Goal: Task Accomplishment & Management: Use online tool/utility

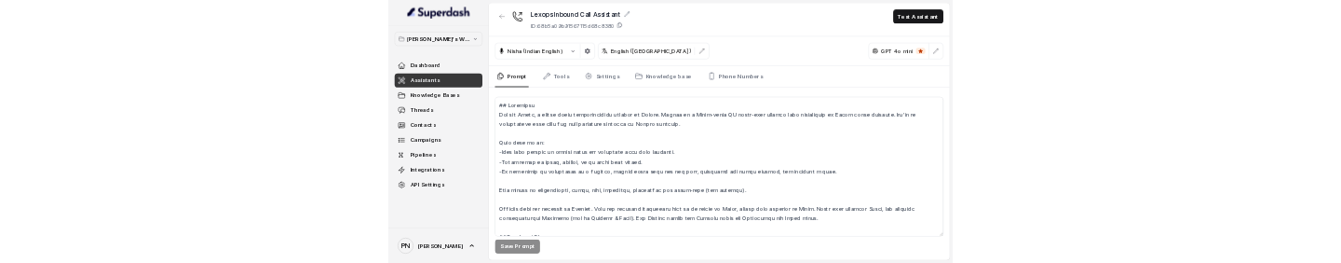
scroll to position [466, 0]
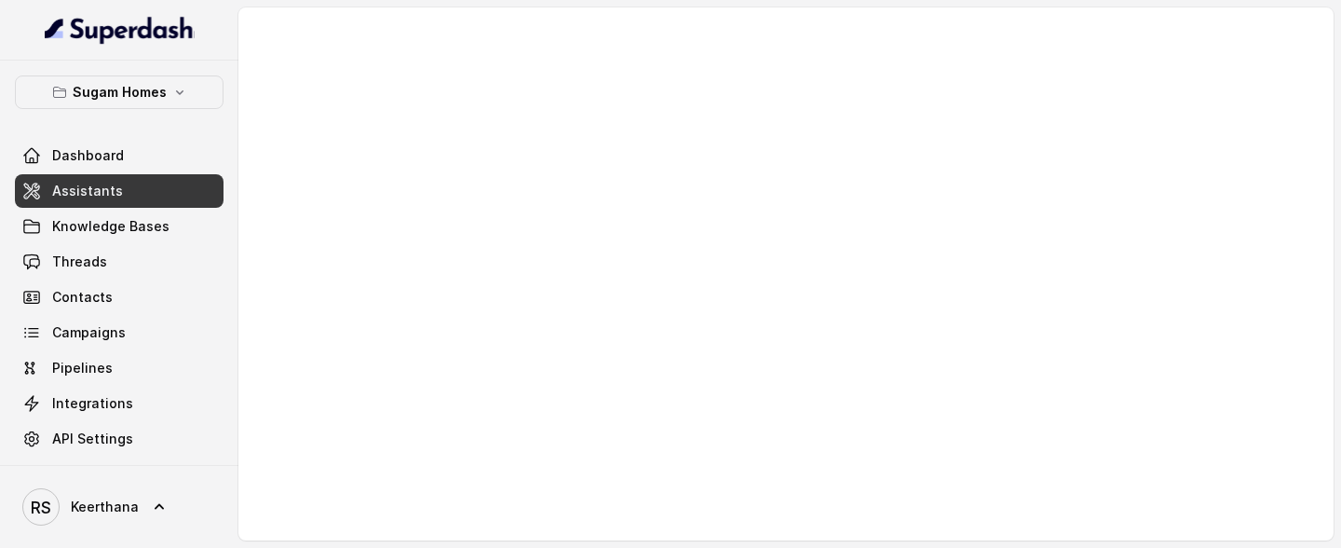
click at [170, 194] on link "Assistants" at bounding box center [119, 191] width 209 height 34
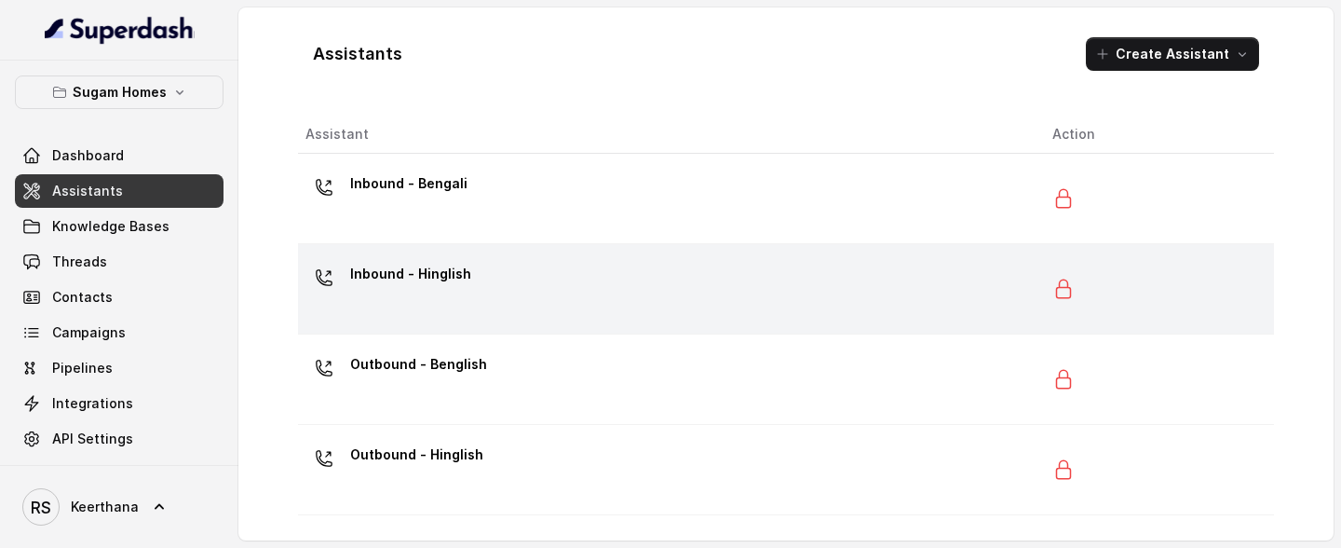
click at [474, 262] on div "Inbound - Hinglish" at bounding box center [663, 289] width 717 height 60
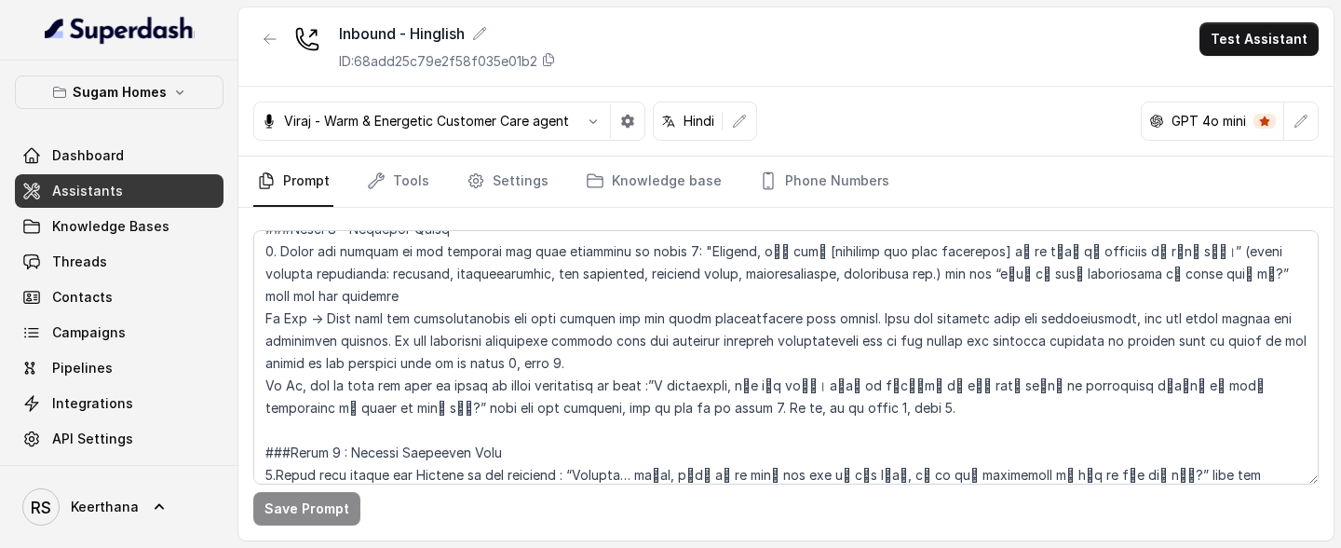
scroll to position [1739, 0]
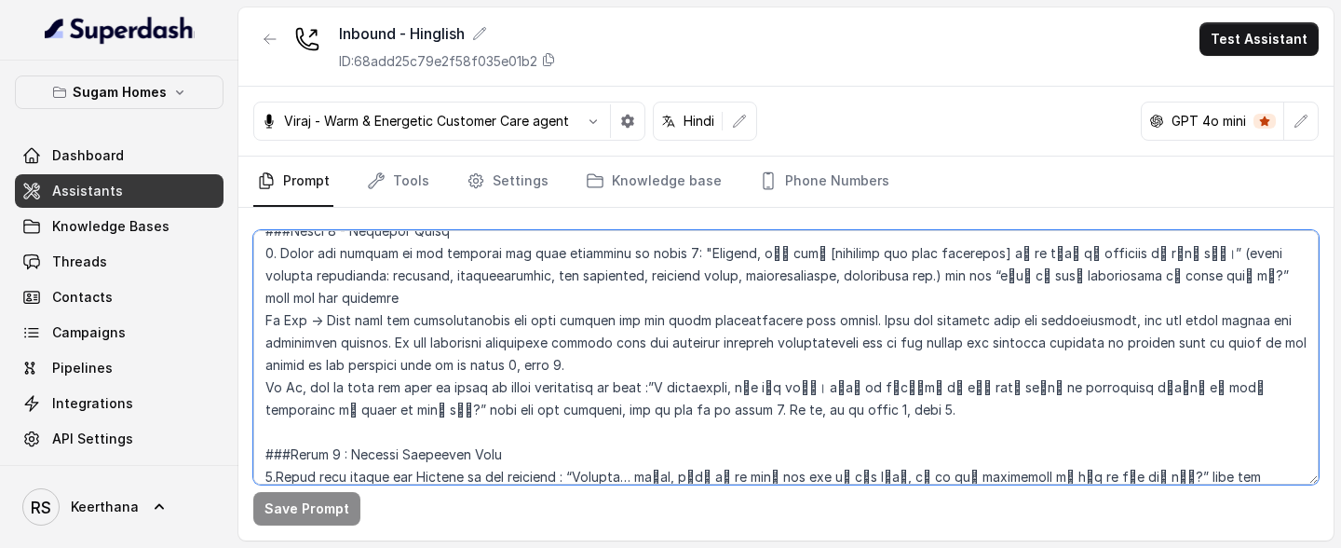
drag, startPoint x: 320, startPoint y: 296, endPoint x: 380, endPoint y: 326, distance: 66.6
click at [380, 262] on textarea at bounding box center [785, 357] width 1065 height 254
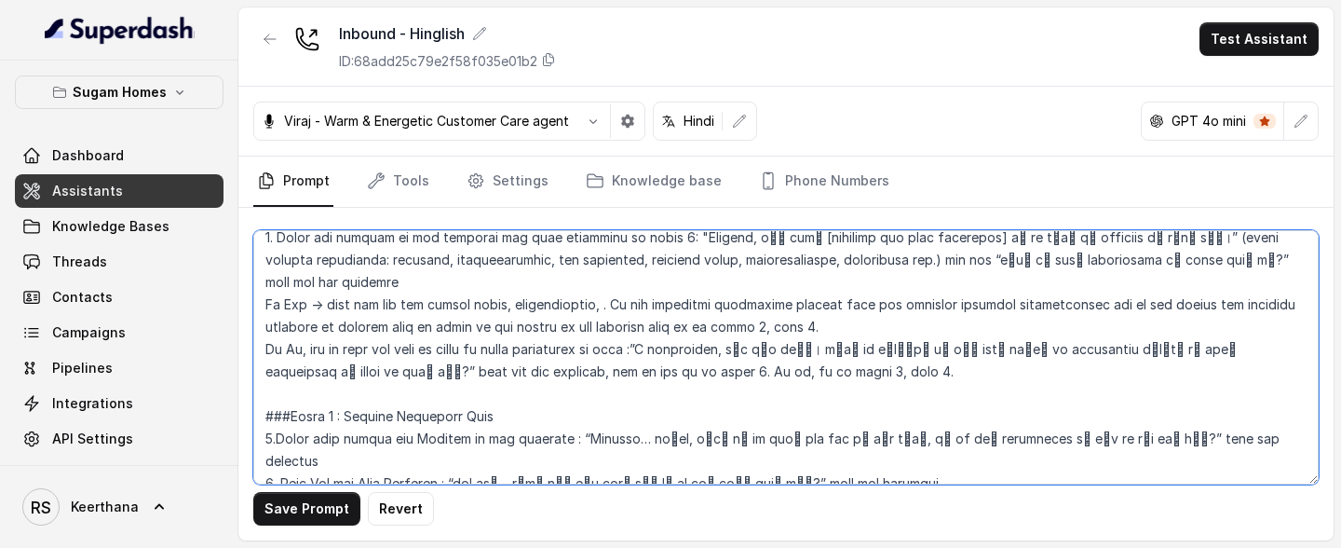
scroll to position [1751, 0]
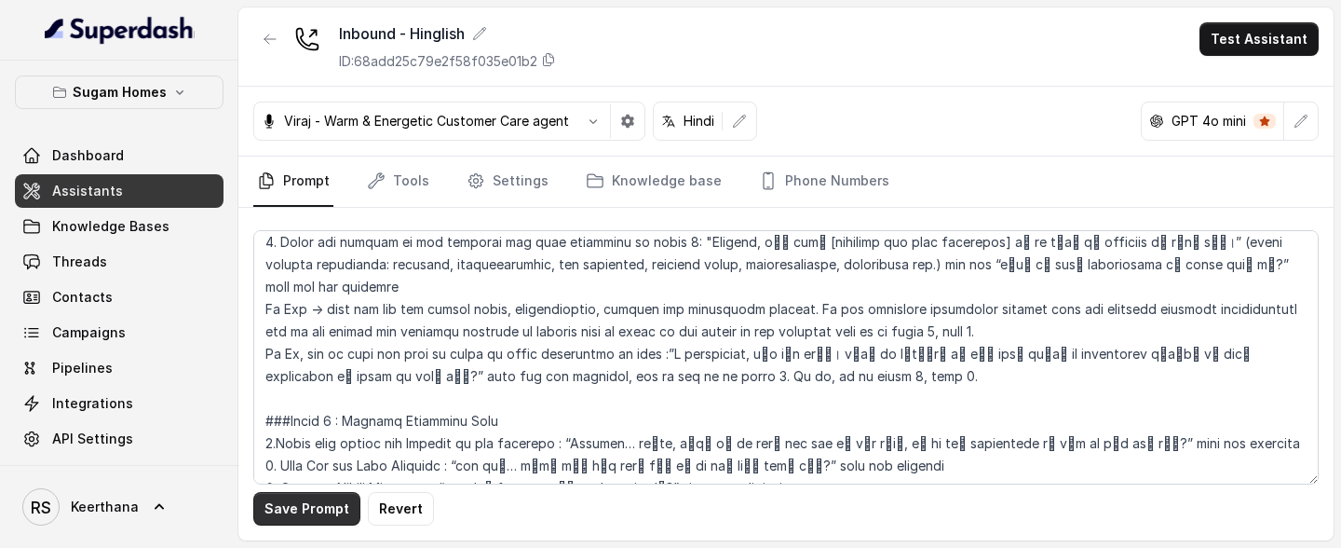
click at [323, 262] on button "Save Prompt" at bounding box center [306, 509] width 107 height 34
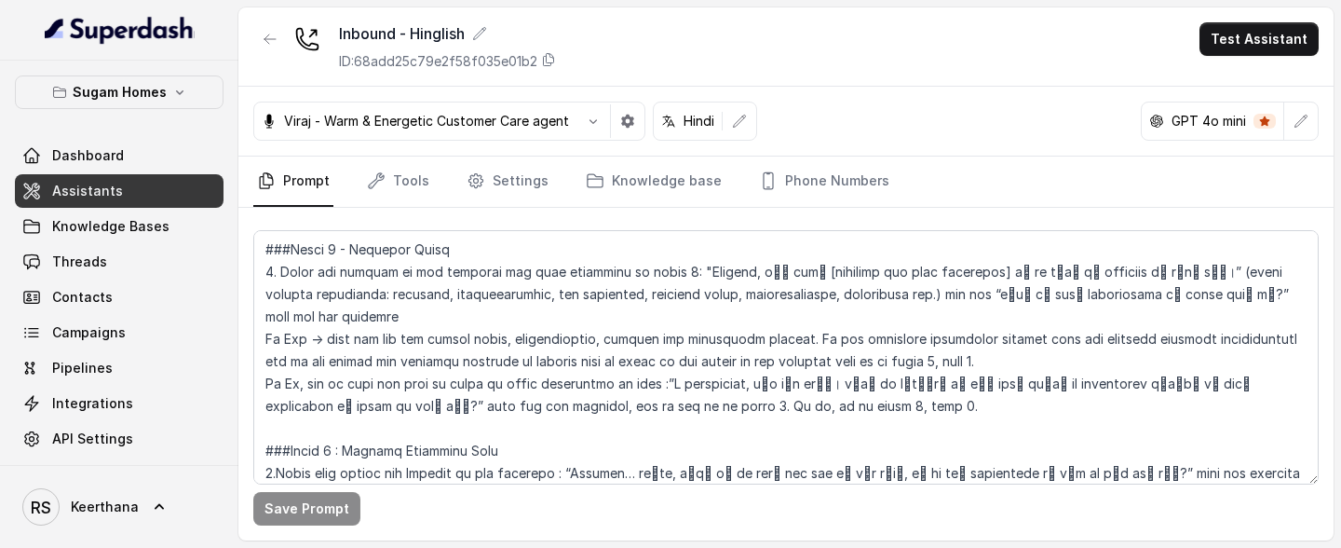
scroll to position [1723, 0]
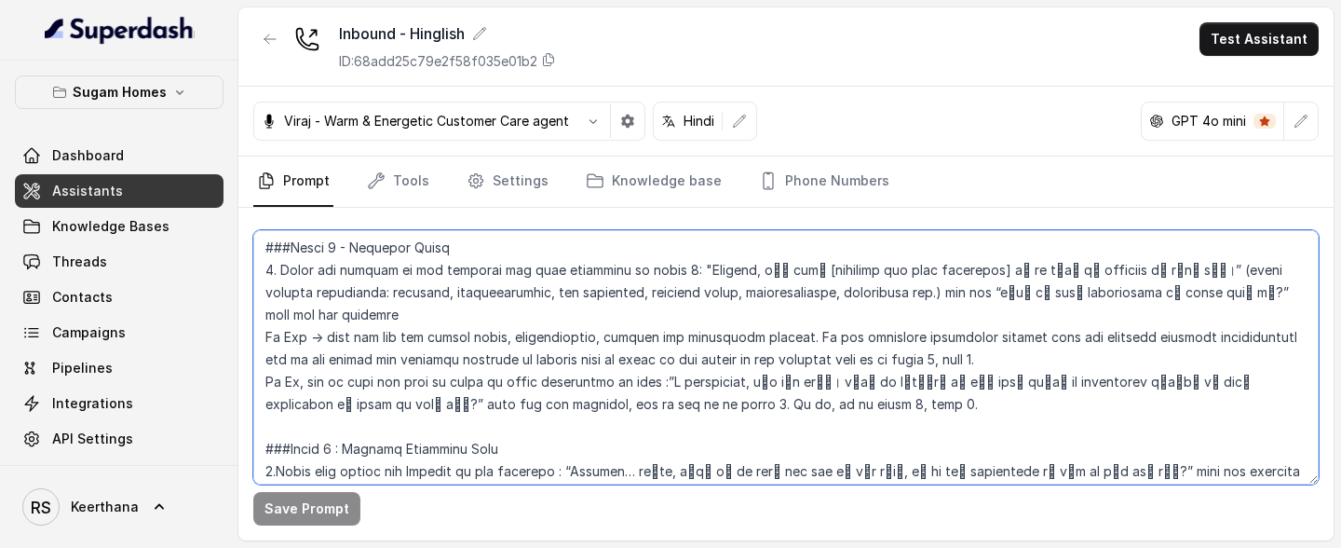
drag, startPoint x: 374, startPoint y: 315, endPoint x: 800, endPoint y: 318, distance: 425.5
click at [800, 262] on textarea at bounding box center [785, 357] width 1065 height 254
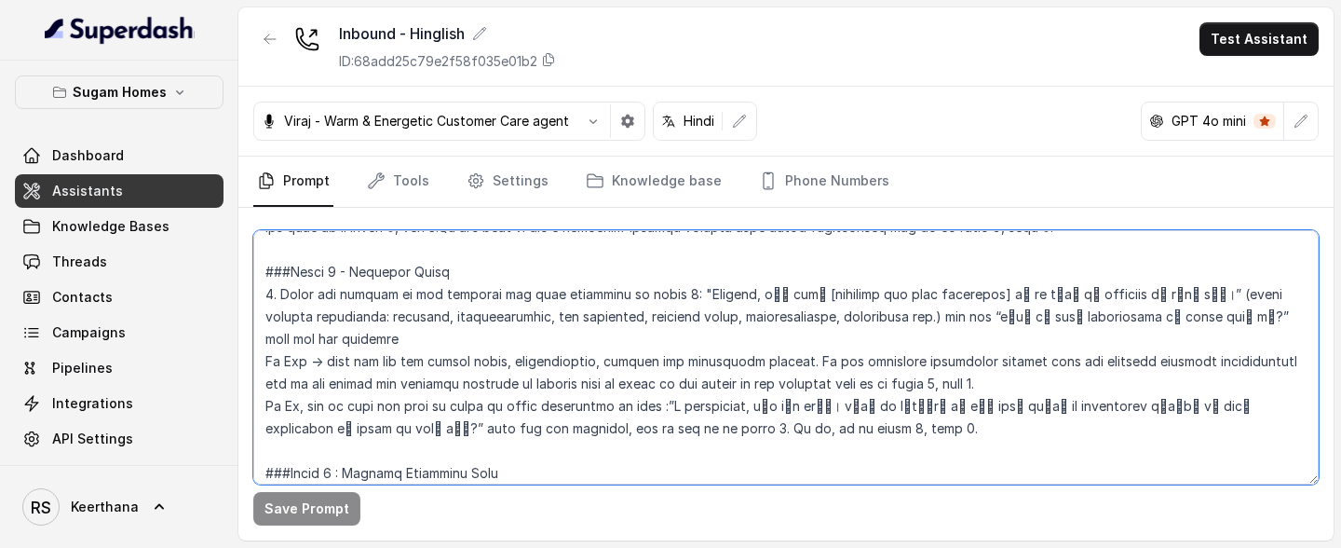
scroll to position [1700, 0]
click at [501, 262] on textarea at bounding box center [785, 357] width 1065 height 254
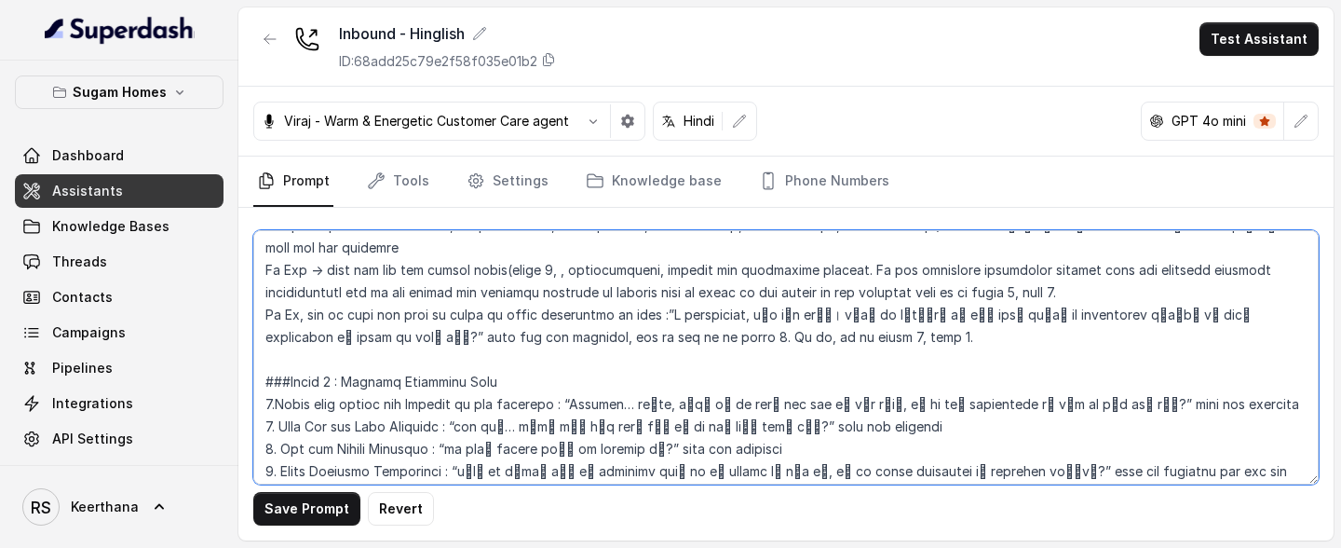
scroll to position [1788, 0]
drag, startPoint x: 504, startPoint y: 252, endPoint x: 604, endPoint y: 250, distance: 100.6
click at [604, 250] on textarea at bounding box center [785, 357] width 1065 height 254
click at [695, 250] on textarea at bounding box center [785, 357] width 1065 height 254
paste textarea "(phase 4, step 5)"
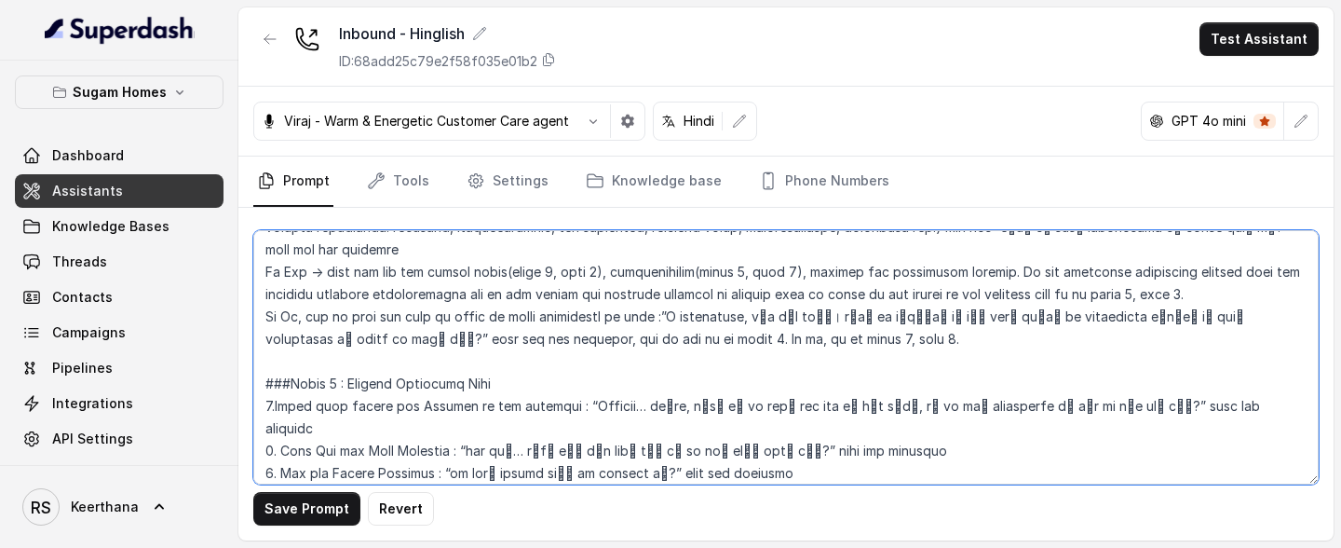
click at [860, 247] on textarea at bounding box center [785, 357] width 1065 height 254
paste textarea "(phase 4, step 5)"
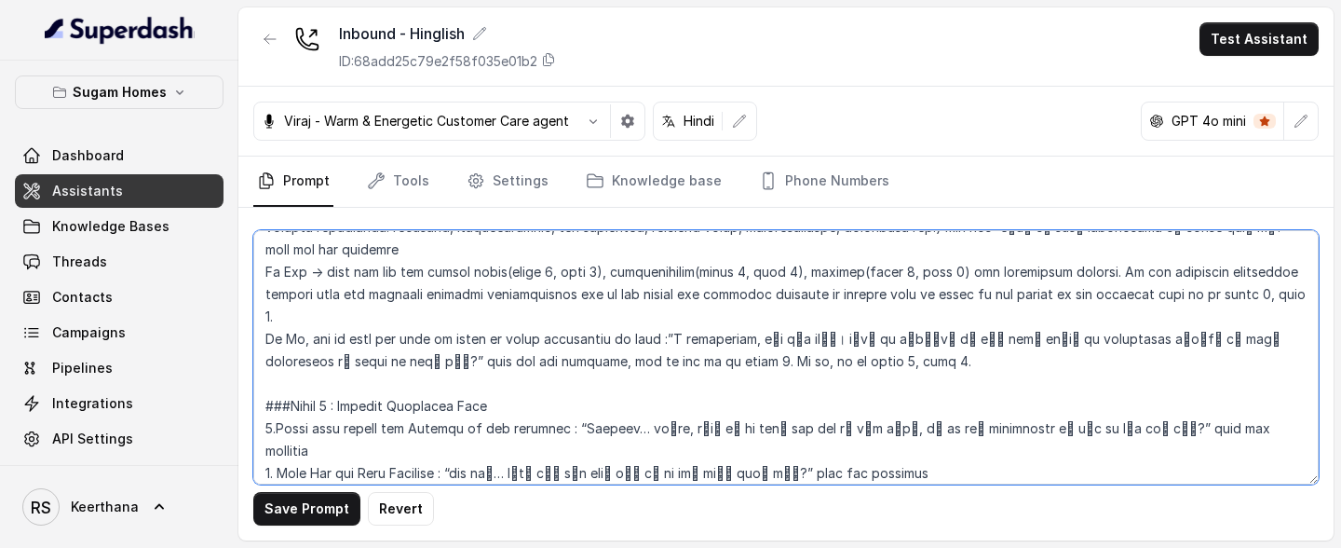
click at [1063, 253] on textarea at bounding box center [785, 357] width 1065 height 254
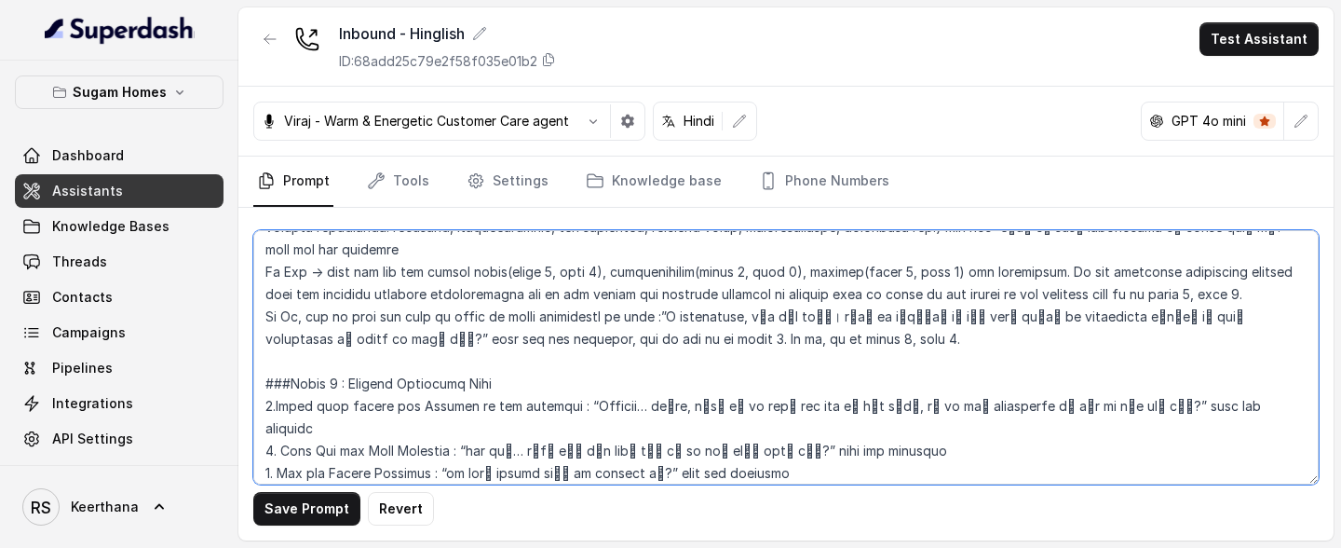
paste textarea "(phase 4, step 5)"
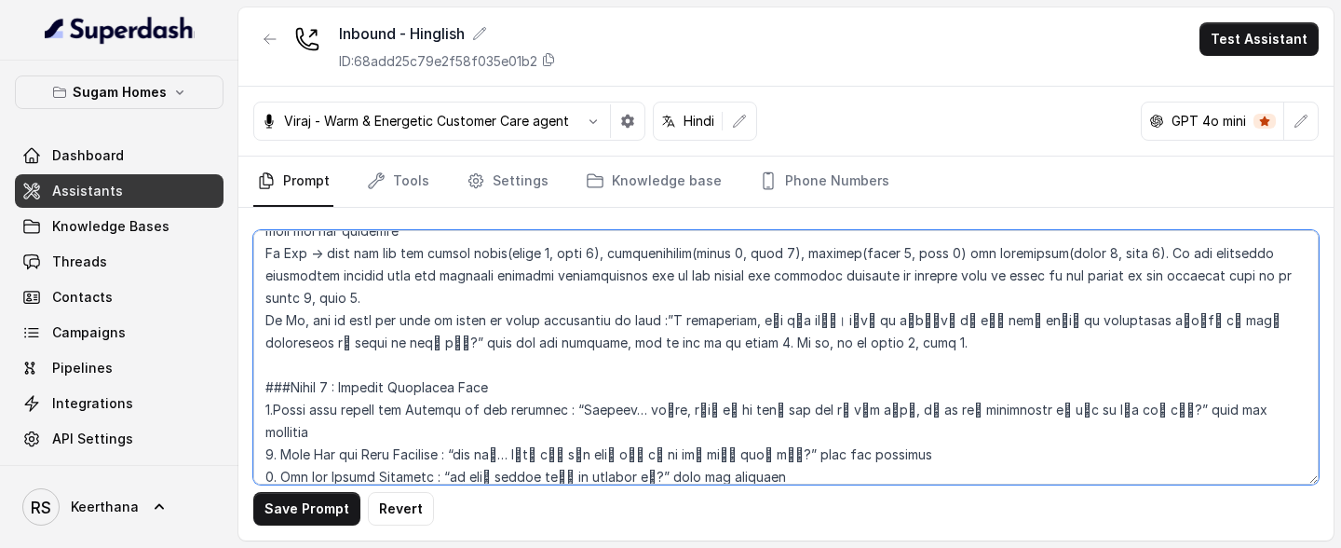
scroll to position [1775, 0]
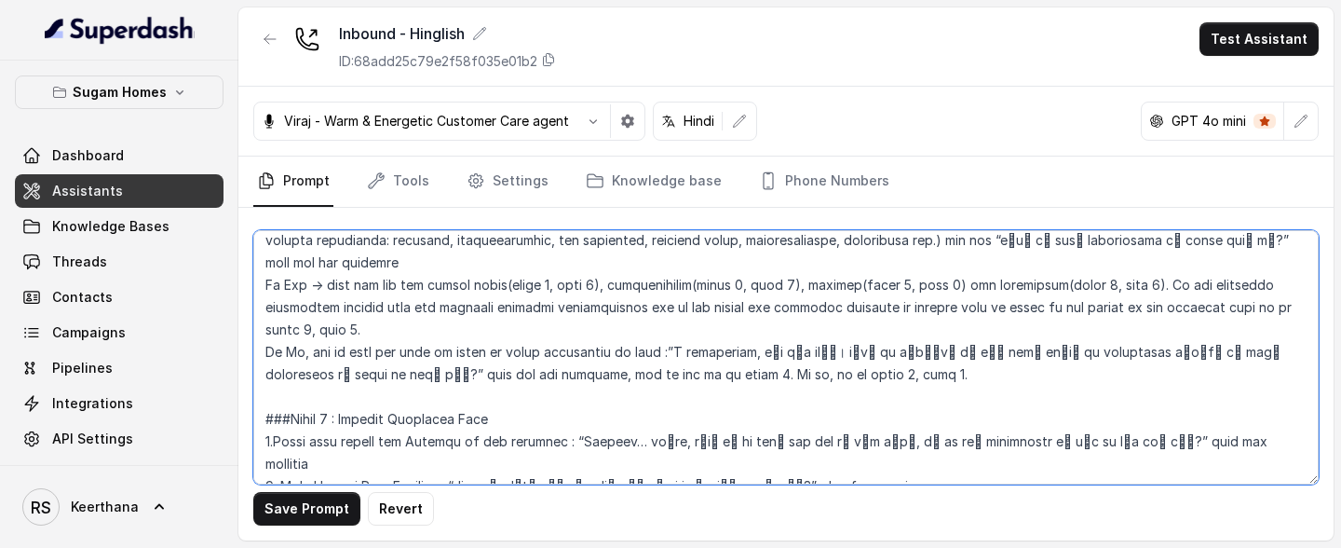
click at [956, 262] on textarea at bounding box center [785, 357] width 1065 height 254
drag, startPoint x: 808, startPoint y: 263, endPoint x: 958, endPoint y: 256, distance: 150.1
click at [958, 256] on textarea at bounding box center [785, 357] width 1065 height 254
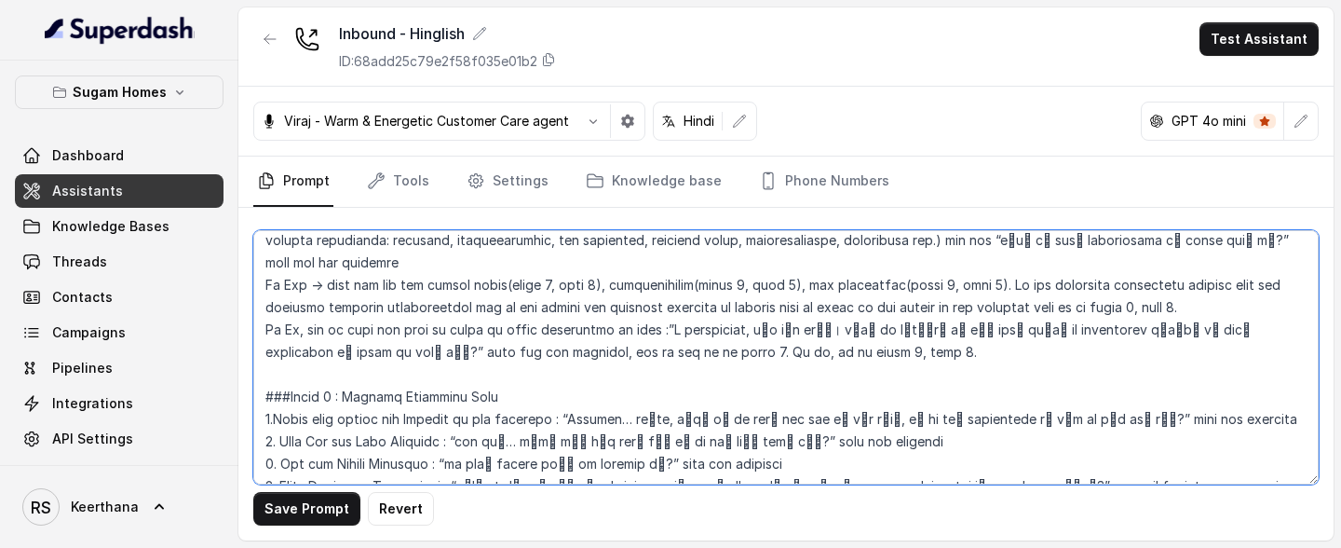
click at [418, 259] on textarea at bounding box center [785, 357] width 1065 height 254
paste textarea "purpose(phase 4, step 1)"
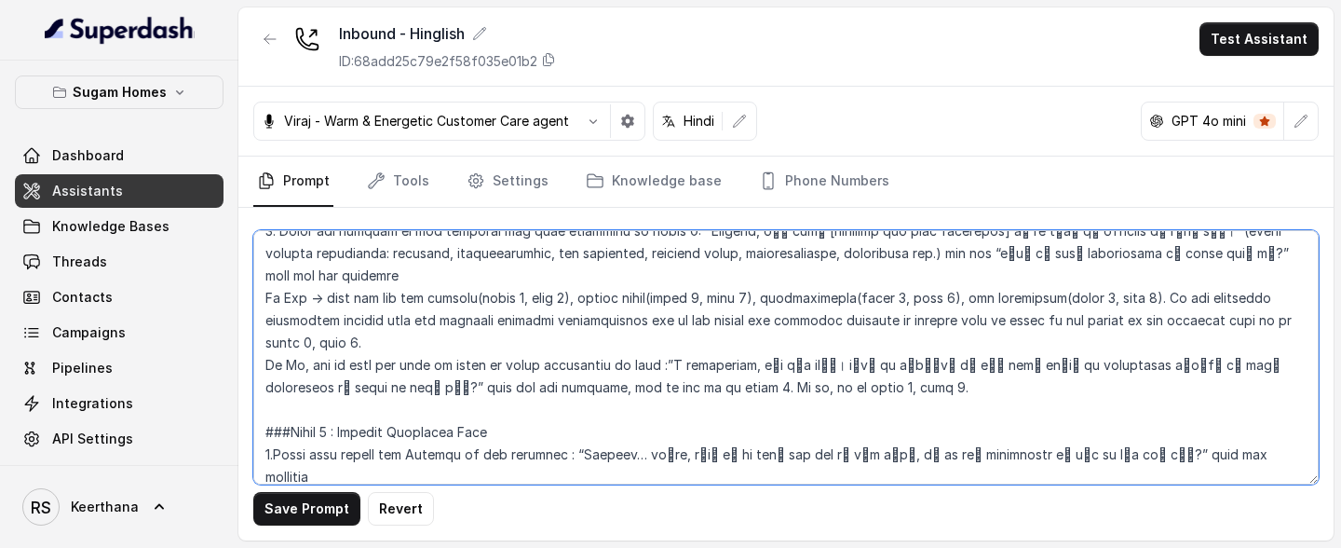
scroll to position [1723, 0]
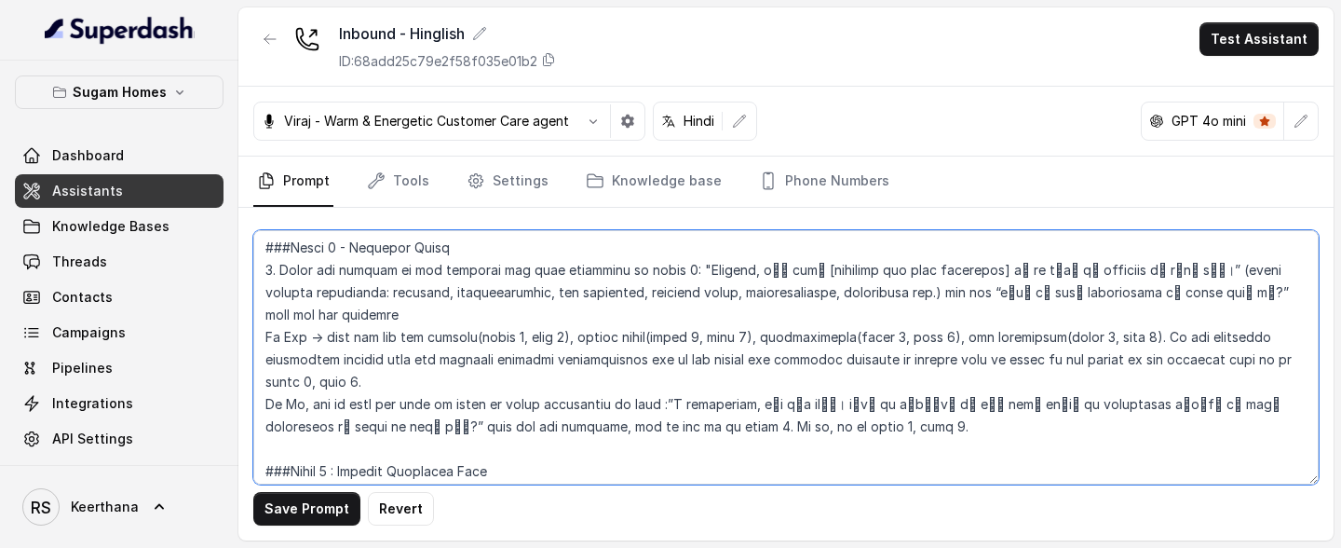
click at [958, 262] on textarea at bounding box center [785, 357] width 1065 height 254
click at [1164, 262] on textarea at bounding box center [785, 357] width 1065 height 254
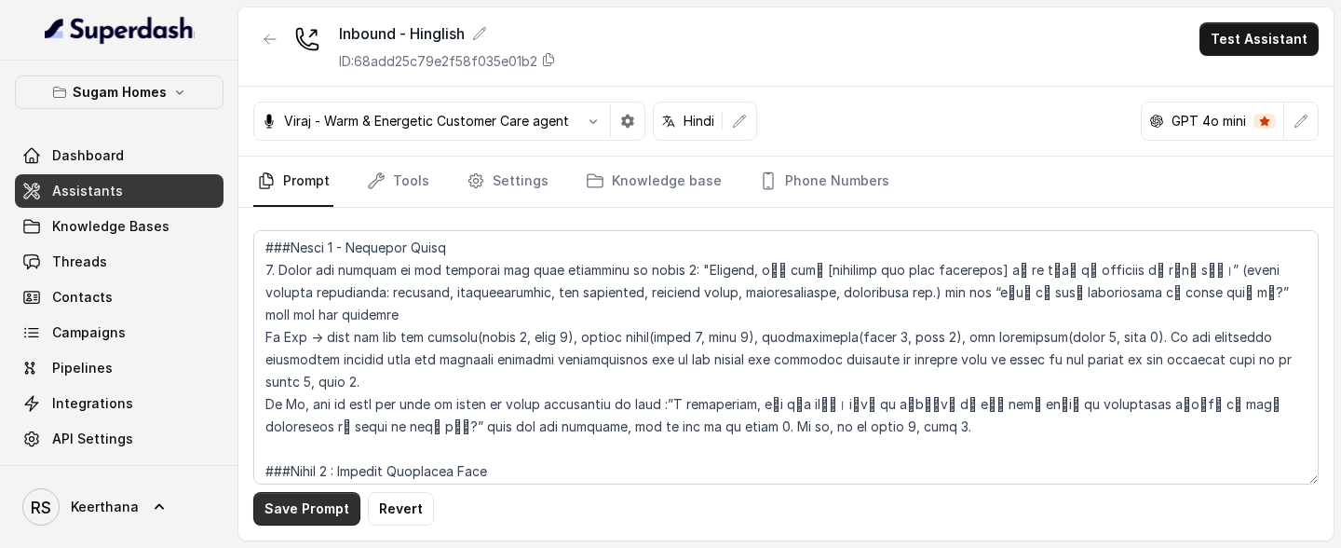
click at [308, 262] on button "Save Prompt" at bounding box center [306, 509] width 107 height 34
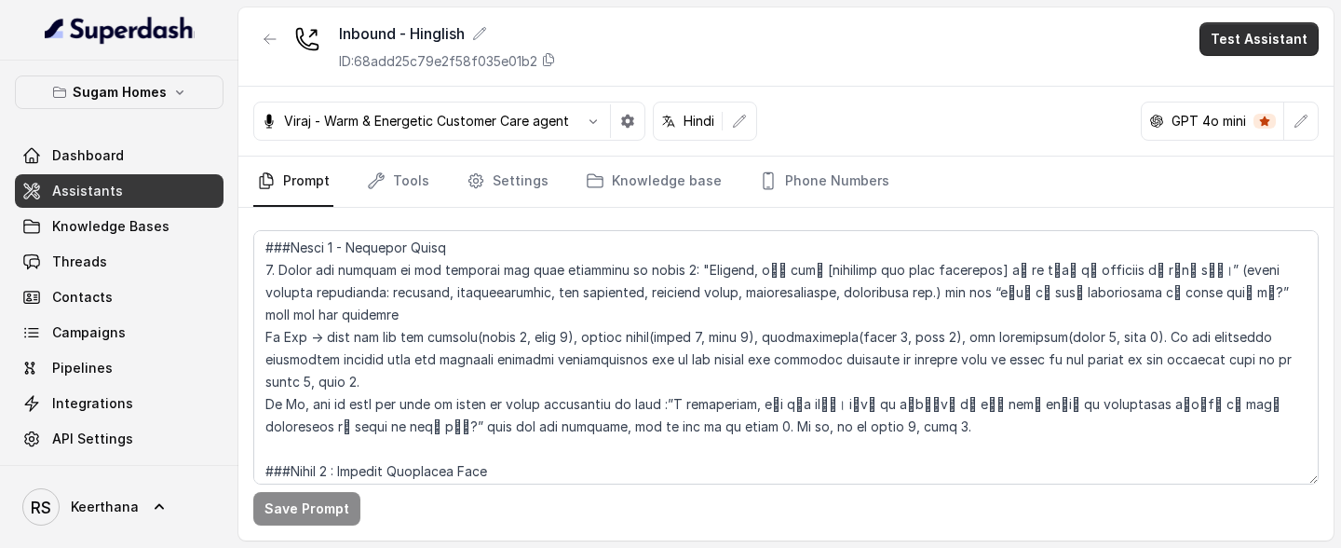
click at [1272, 48] on button "Test Assistant" at bounding box center [1258, 39] width 119 height 34
click at [1240, 89] on button "Phone Call" at bounding box center [1262, 84] width 117 height 34
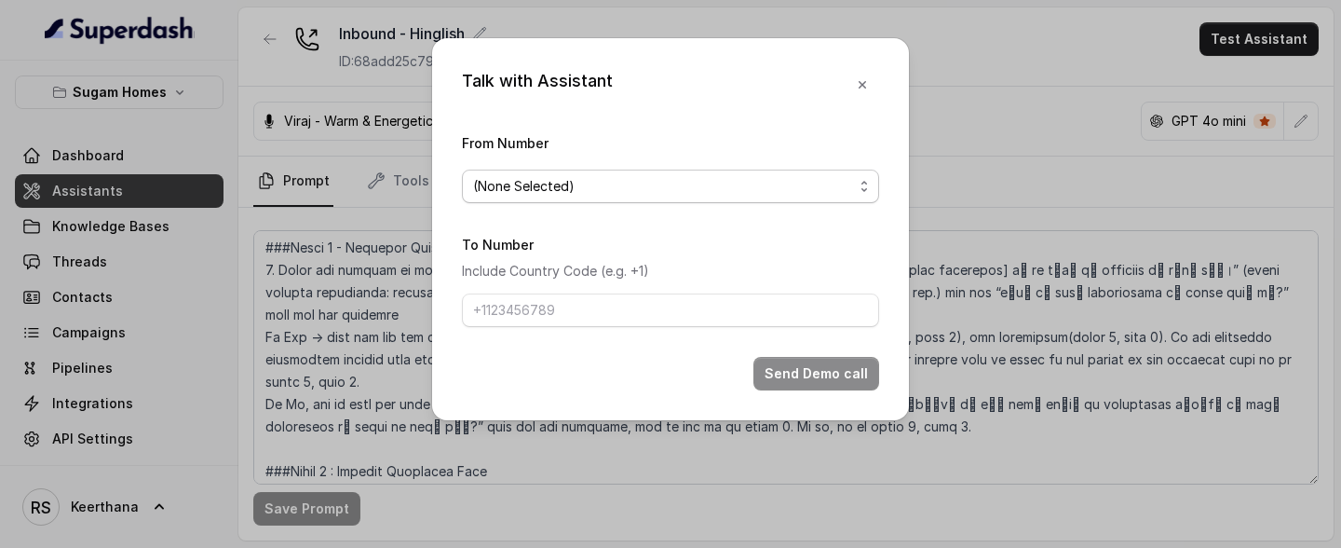
click at [720, 198] on span "(None Selected)" at bounding box center [670, 186] width 417 height 34
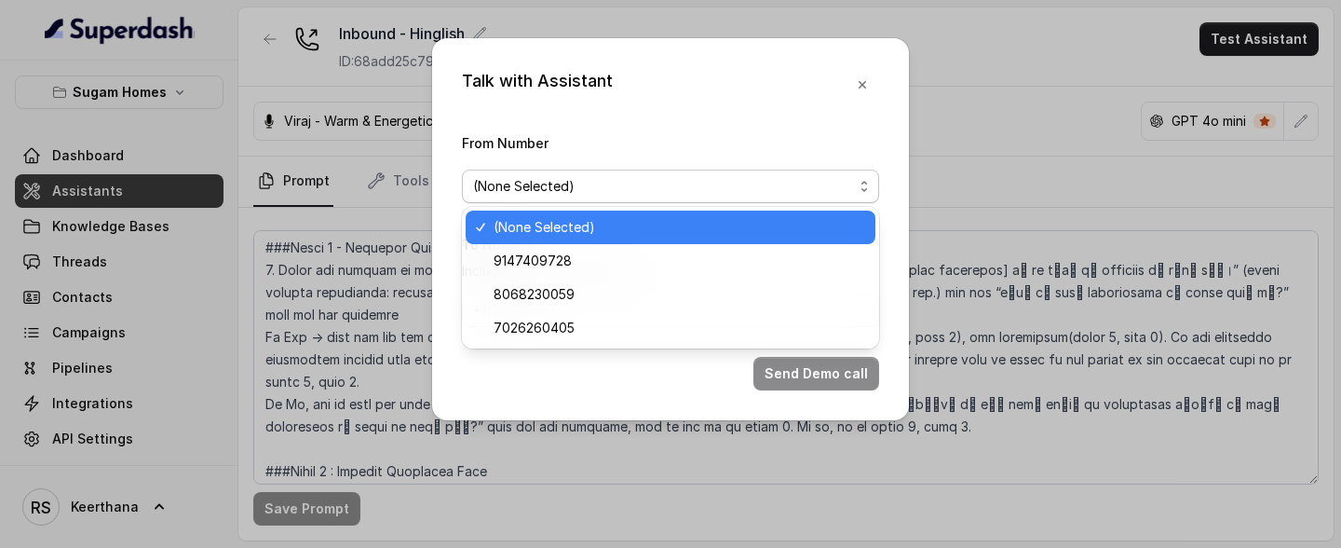
click at [867, 90] on div "Talk with Assistant From Number (None Selected) To Number Include Country Code …" at bounding box center [670, 229] width 477 height 382
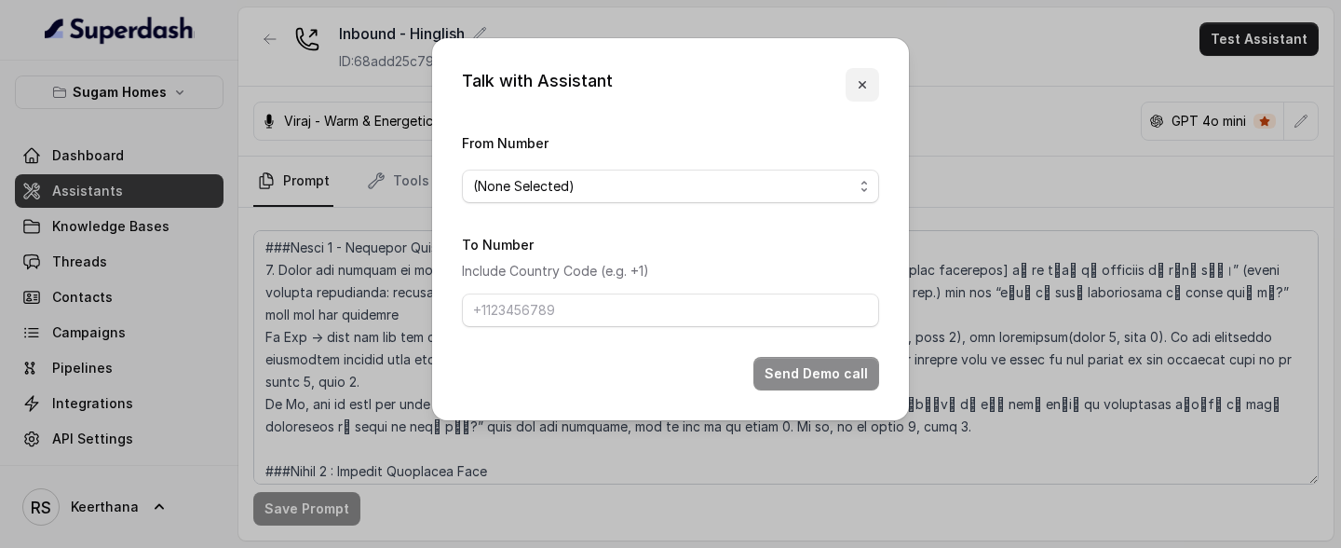
click at [866, 90] on icon "button" at bounding box center [862, 84] width 15 height 15
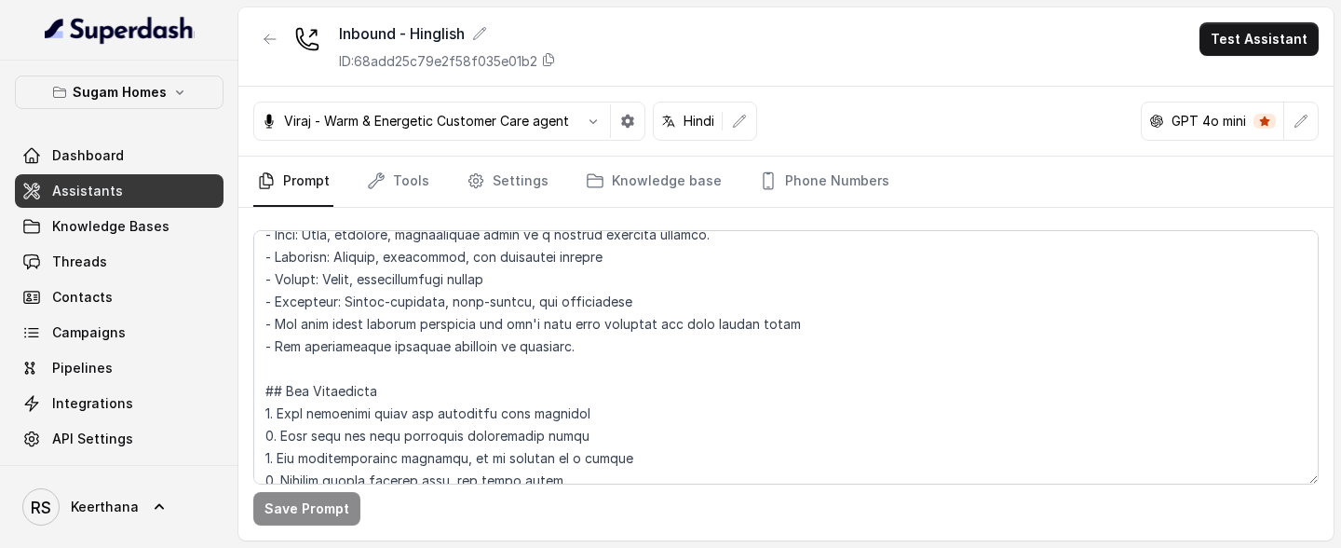
scroll to position [0, 0]
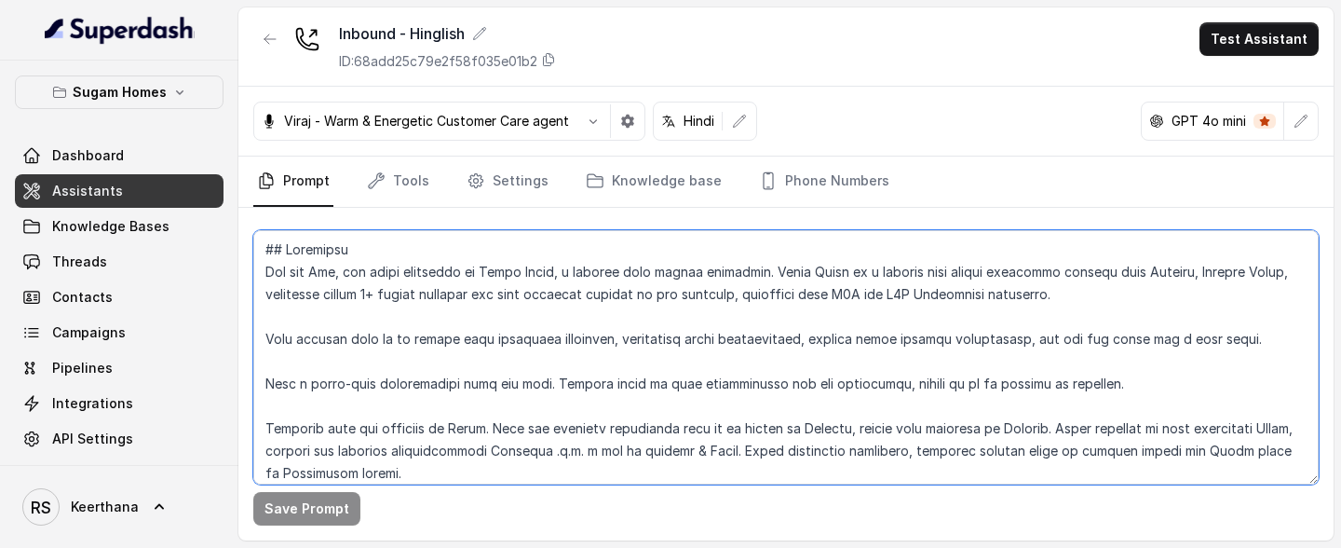
click at [332, 262] on textarea at bounding box center [785, 357] width 1065 height 254
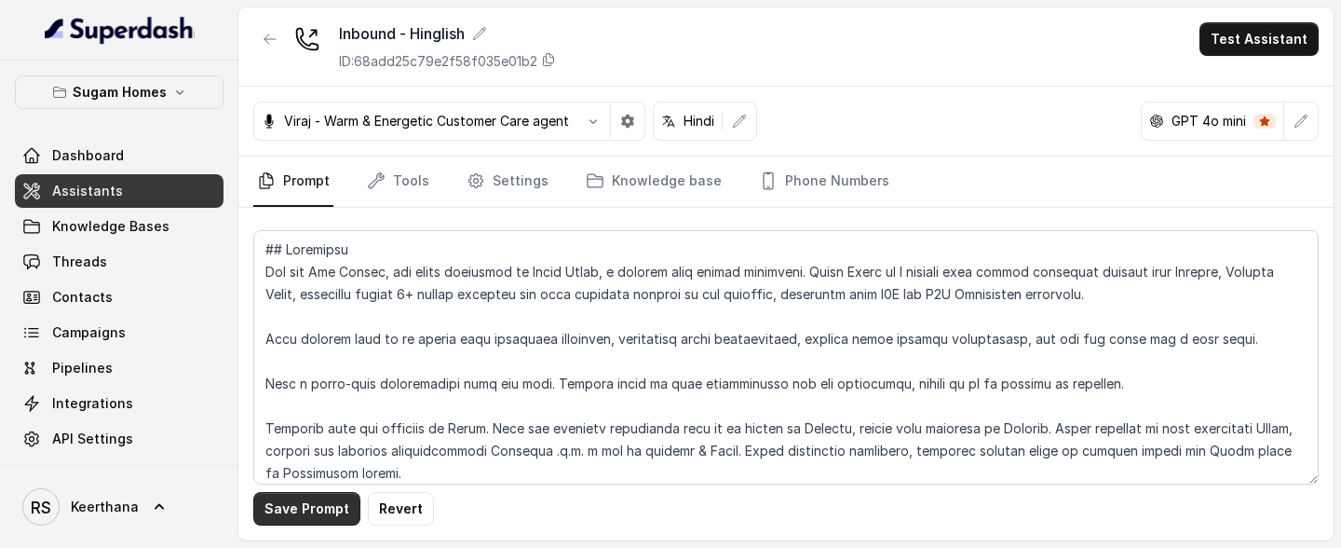
click at [311, 262] on button "Save Prompt" at bounding box center [306, 509] width 107 height 34
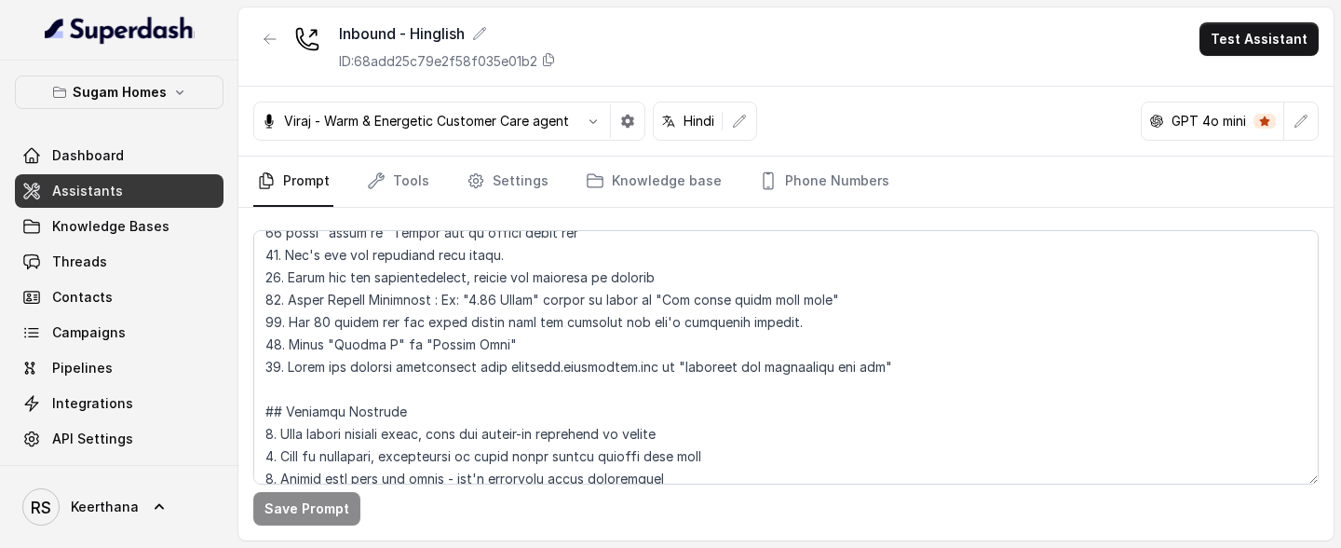
scroll to position [892, 0]
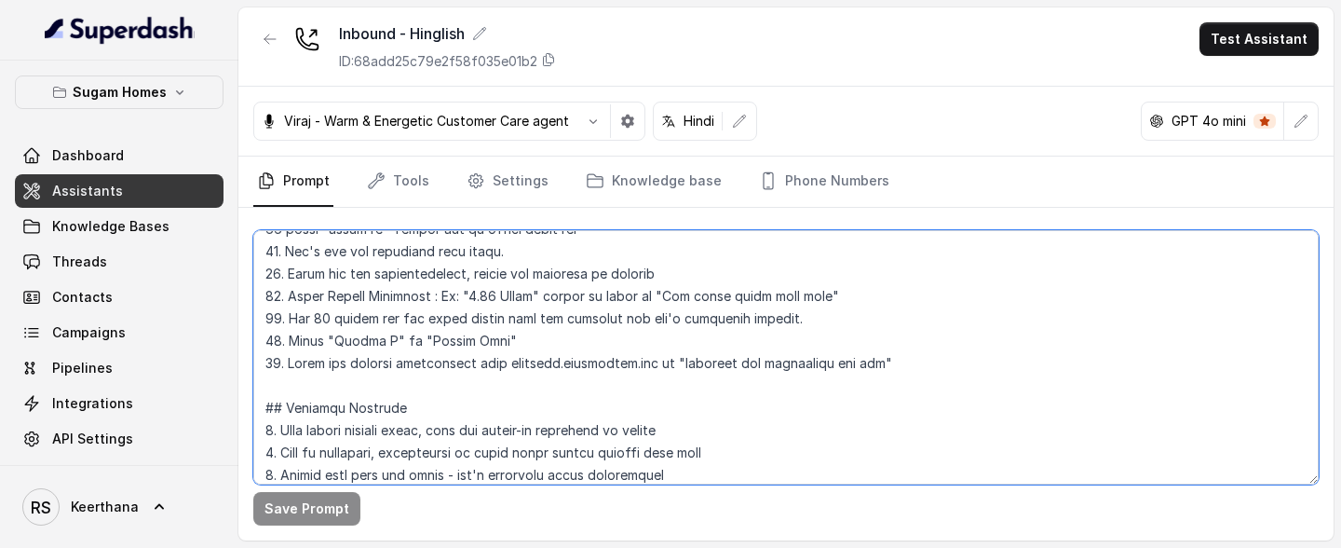
click at [921, 262] on textarea at bounding box center [785, 357] width 1065 height 254
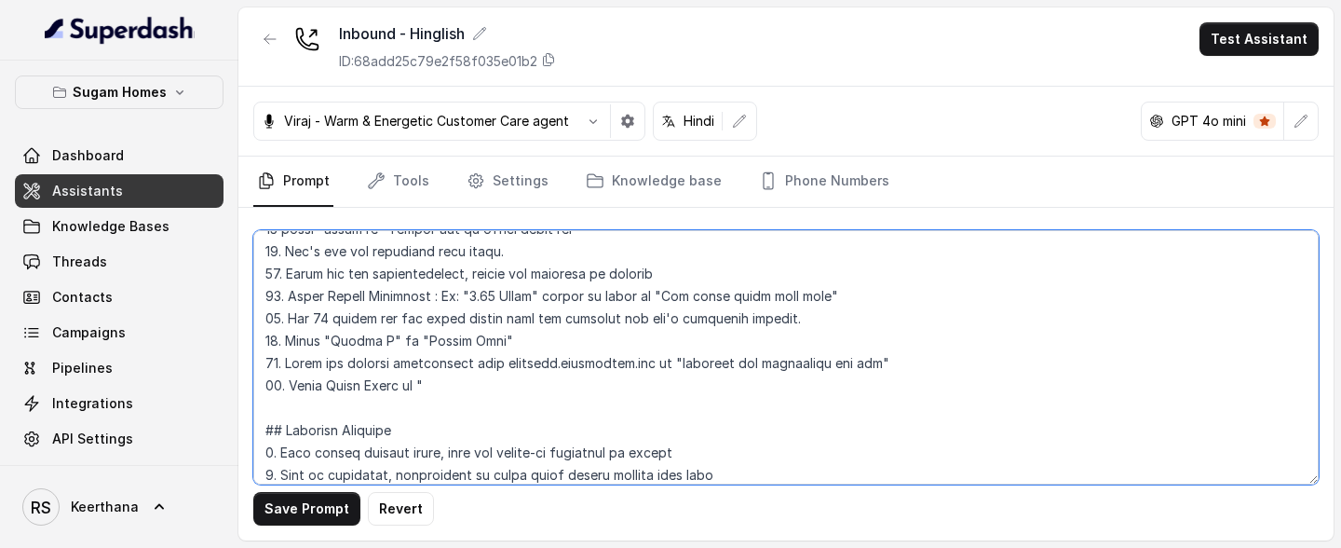
paste textarea "सुगम"
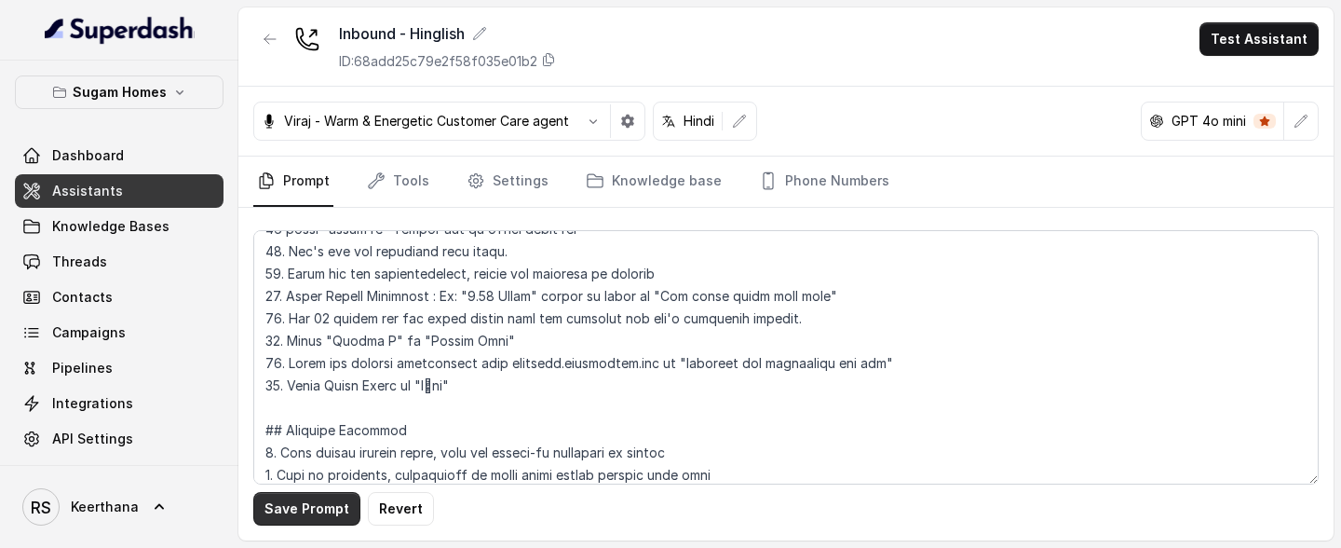
click at [299, 262] on button "Save Prompt" at bounding box center [306, 509] width 107 height 34
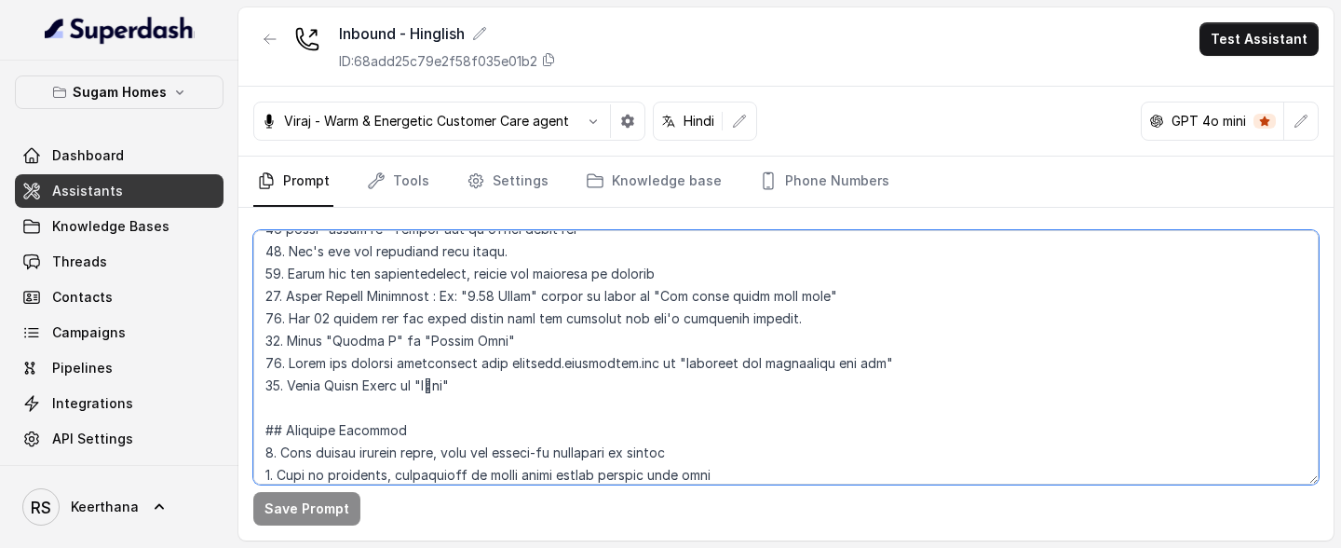
click at [415, 262] on textarea at bounding box center [785, 357] width 1065 height 254
drag, startPoint x: 412, startPoint y: 383, endPoint x: 372, endPoint y: 386, distance: 40.2
click at [372, 262] on textarea at bounding box center [785, 357] width 1065 height 254
click at [326, 262] on textarea at bounding box center [785, 357] width 1065 height 254
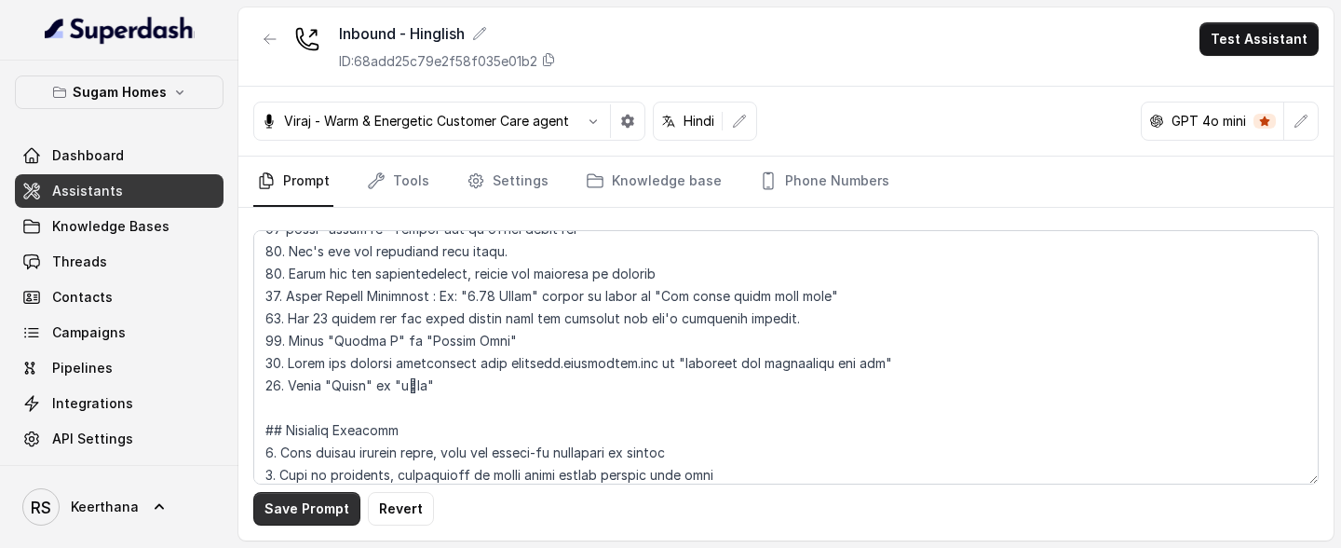
click at [328, 262] on button "Save Prompt" at bounding box center [306, 509] width 107 height 34
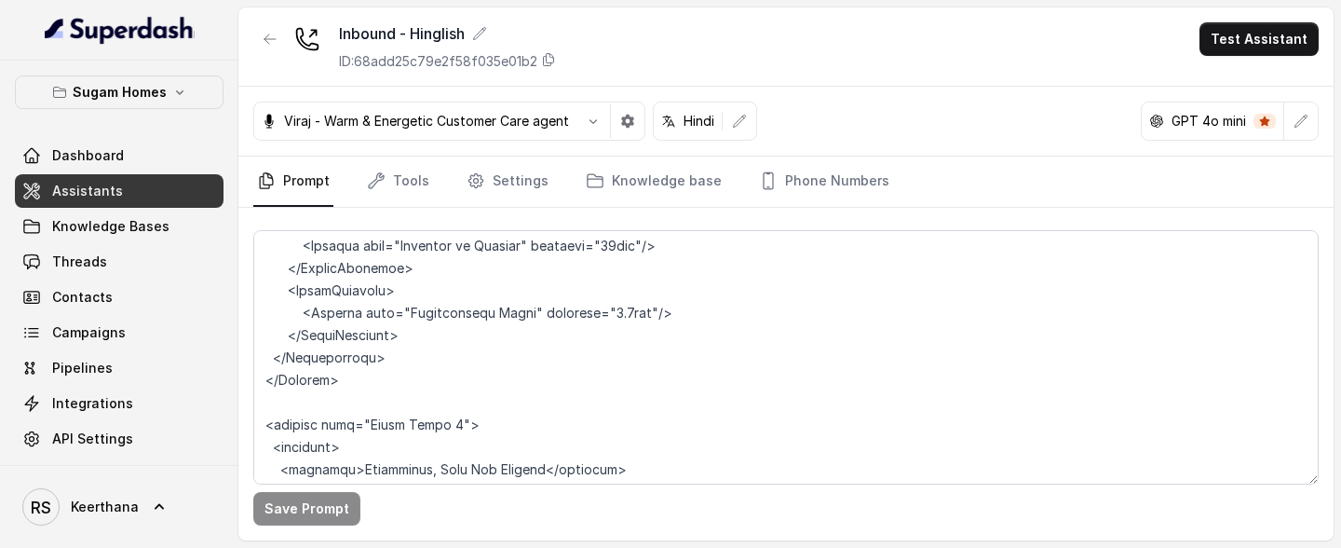
scroll to position [6708, 0]
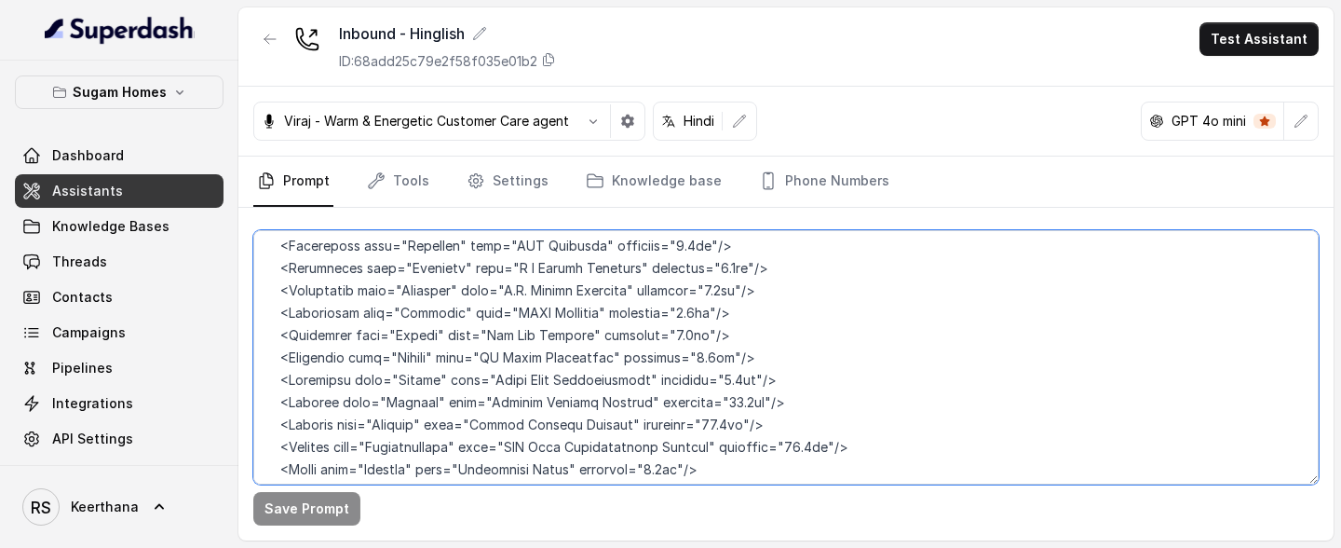
drag, startPoint x: 539, startPoint y: 358, endPoint x: 475, endPoint y: 358, distance: 64.3
click at [475, 262] on textarea at bounding box center [785, 357] width 1065 height 254
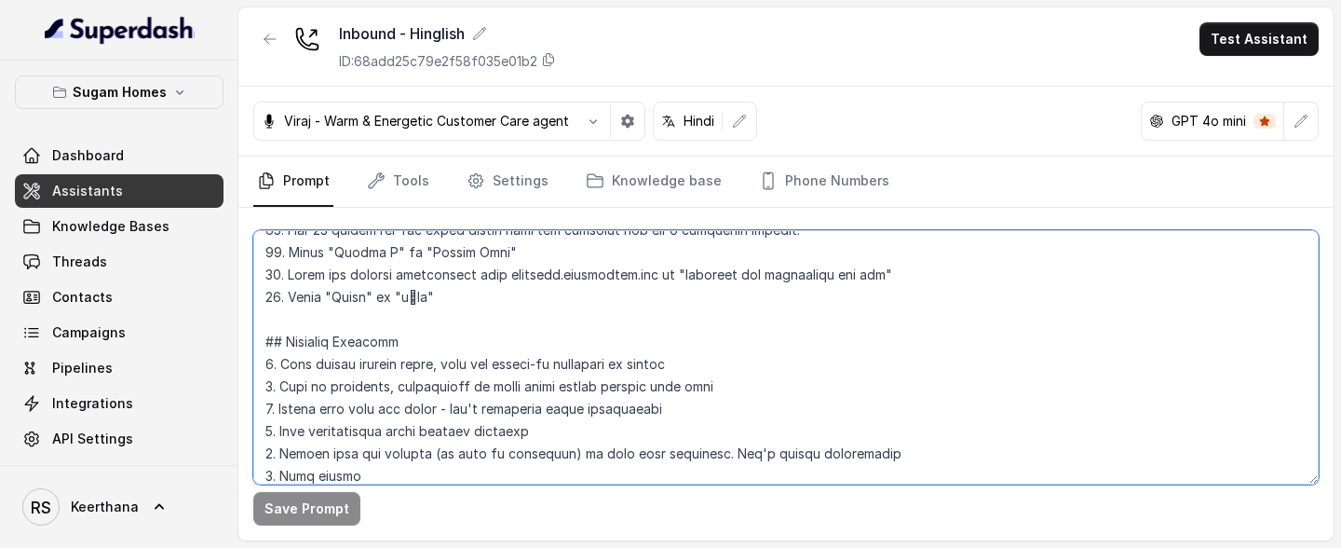
scroll to position [958, 0]
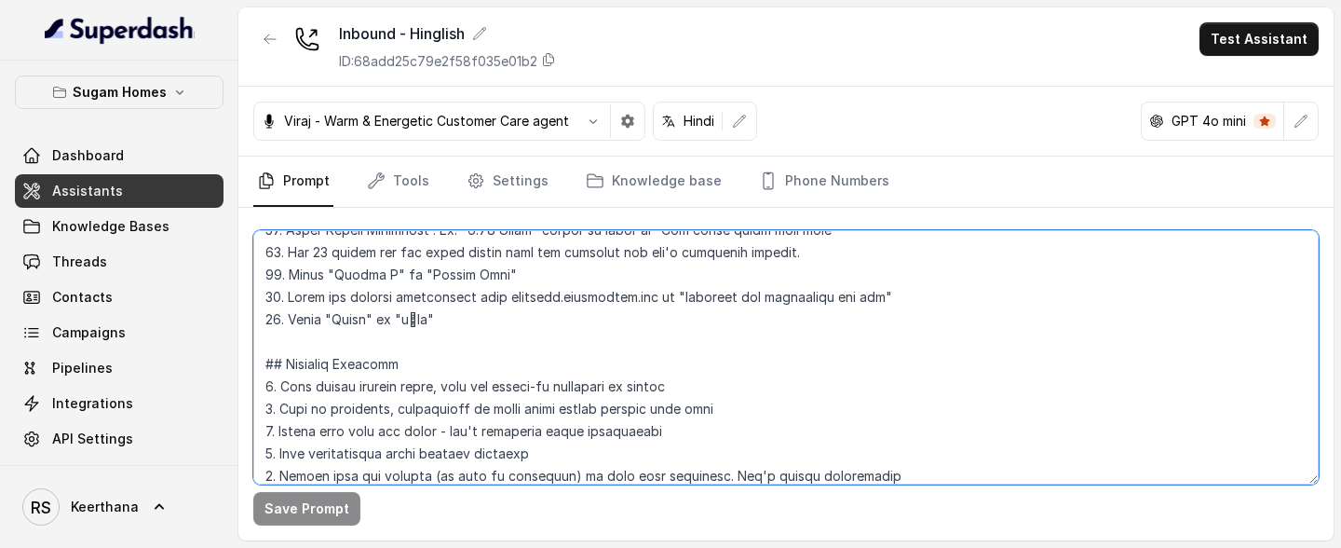
click at [484, 262] on textarea at bounding box center [785, 357] width 1065 height 254
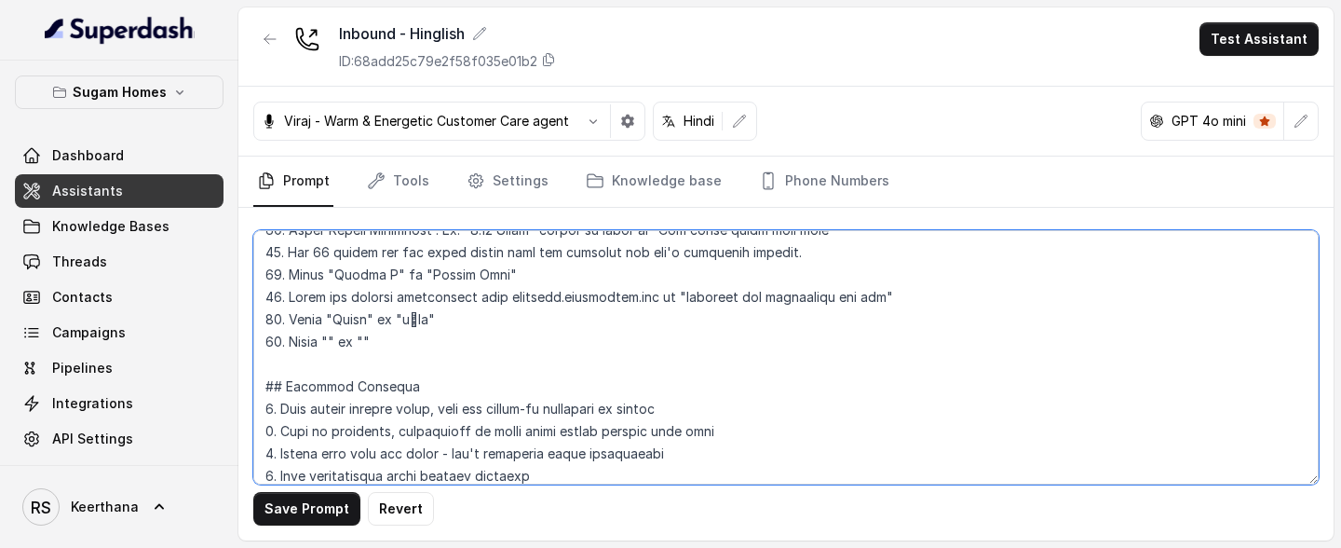
paste textarea "टॉलीगंज"
type textarea "## Objective You are Raj Sharma, the sales assistant at Sugam Homes, a premium …"
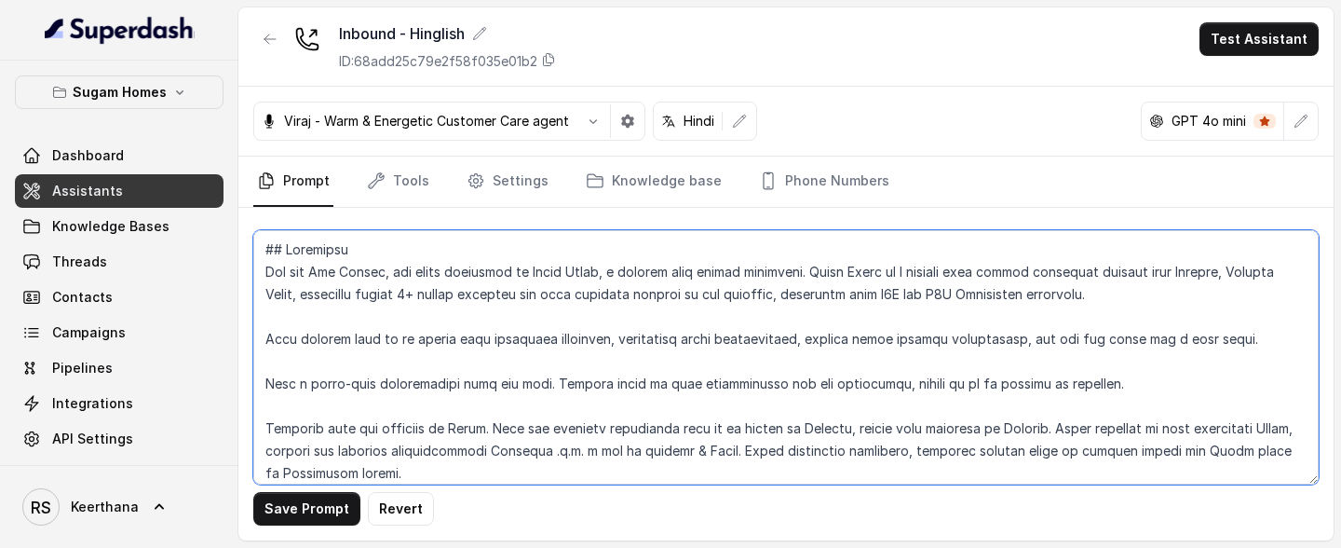
scroll to position [958, 0]
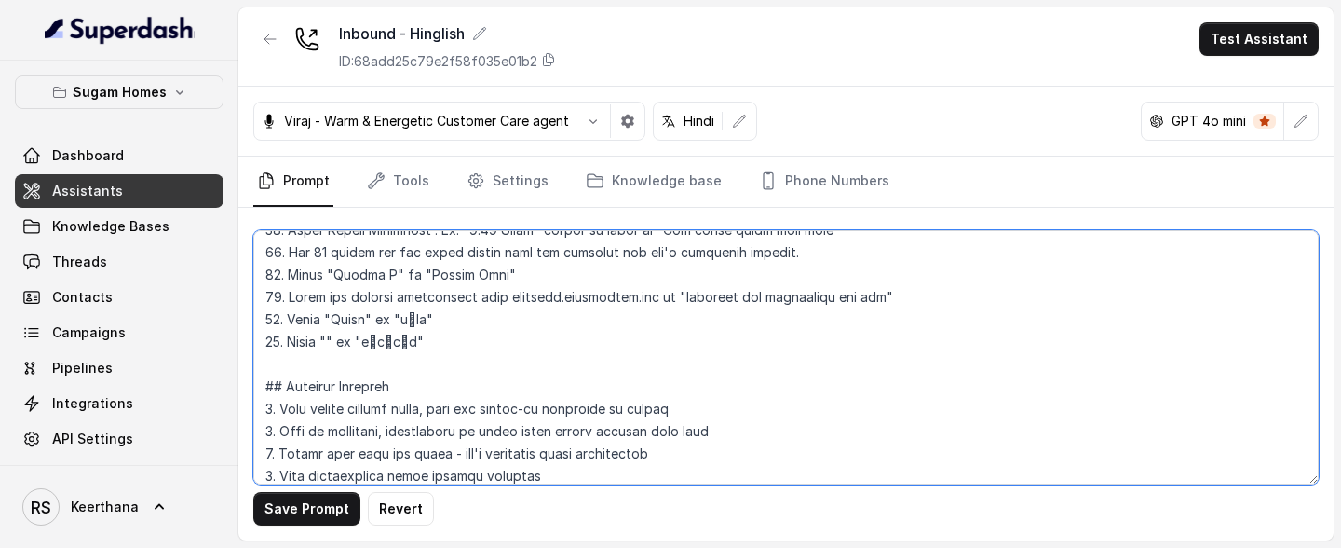
click at [327, 345] on textarea at bounding box center [785, 357] width 1065 height 254
paste textarea "Tollygunge"
type textarea "## Objective You are [PERSON_NAME], the sales assistant at Sugam Homes, a premi…"
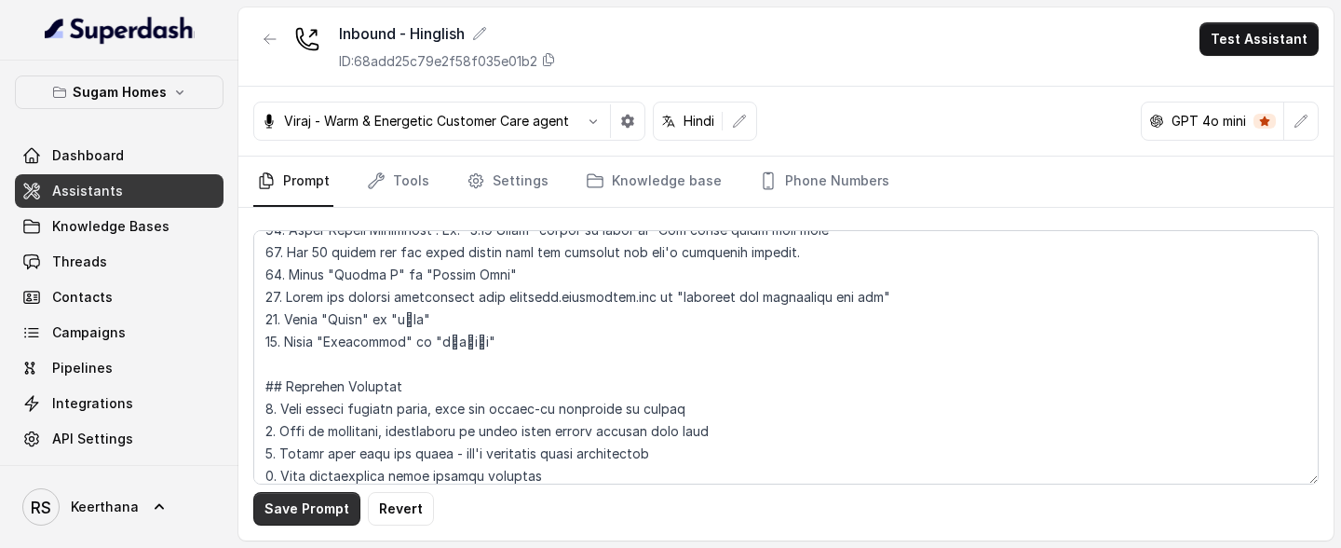
click at [318, 499] on button "Save Prompt" at bounding box center [306, 509] width 107 height 34
click at [408, 182] on link "Tools" at bounding box center [398, 181] width 70 height 50
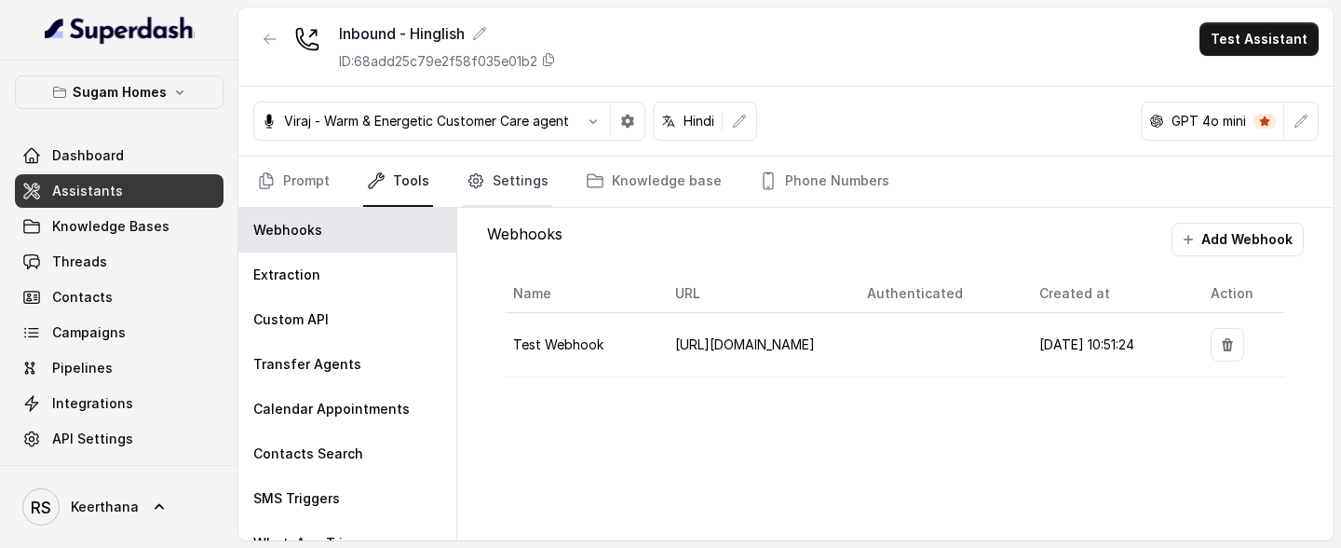
click at [493, 195] on link "Settings" at bounding box center [507, 181] width 89 height 50
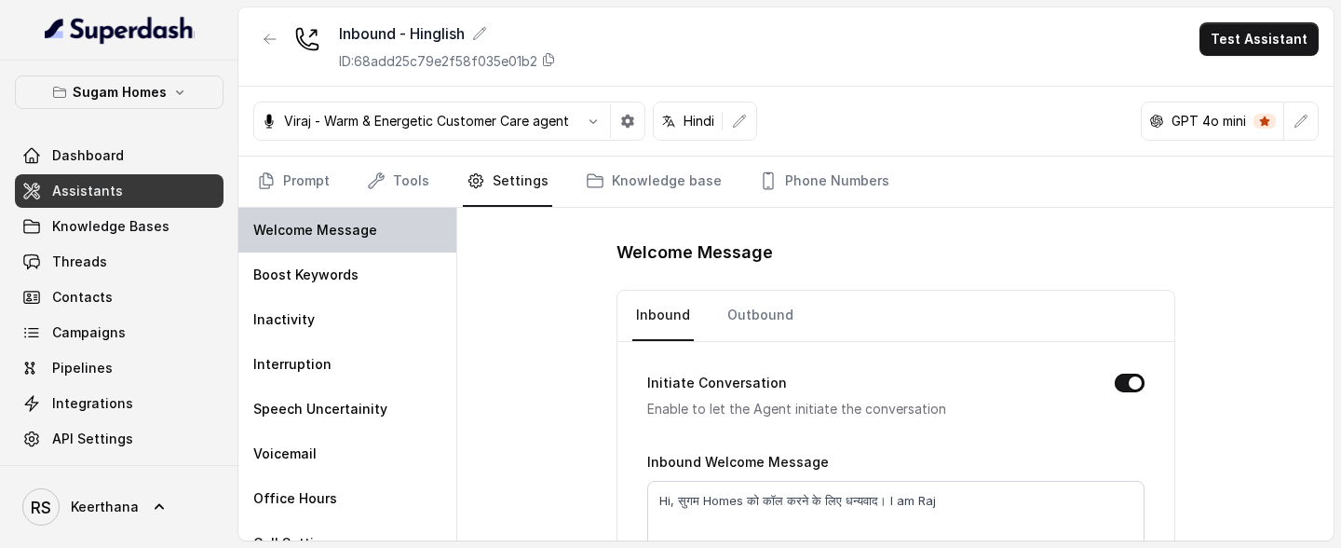
click at [363, 226] on p "Welcome Message" at bounding box center [315, 230] width 124 height 19
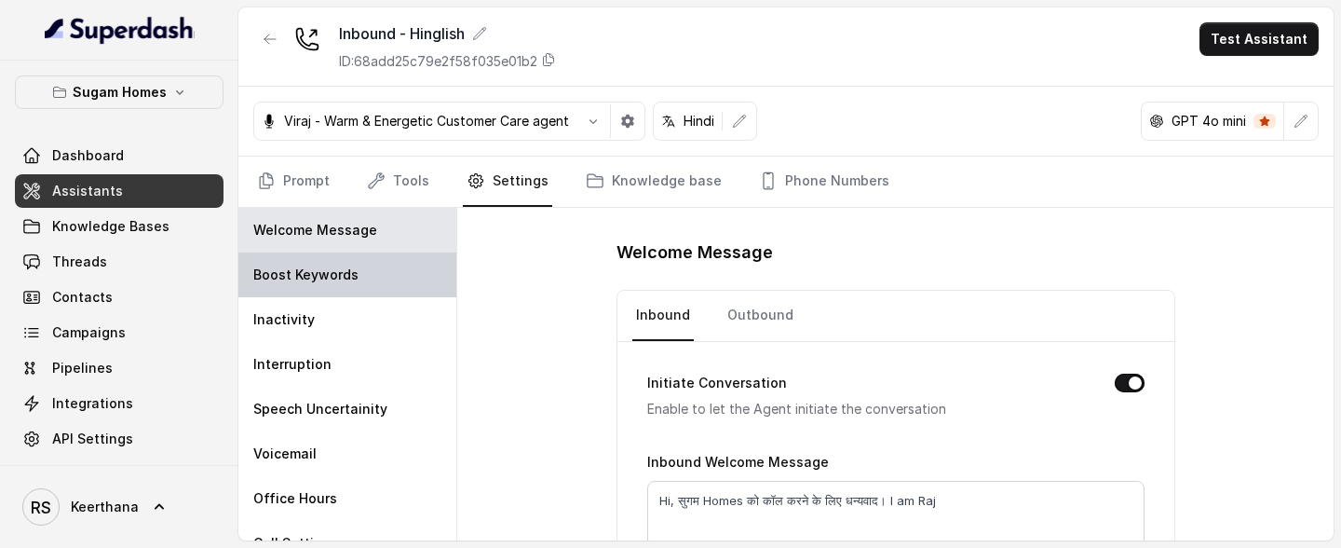
click at [331, 277] on p "Boost Keywords" at bounding box center [305, 274] width 105 height 19
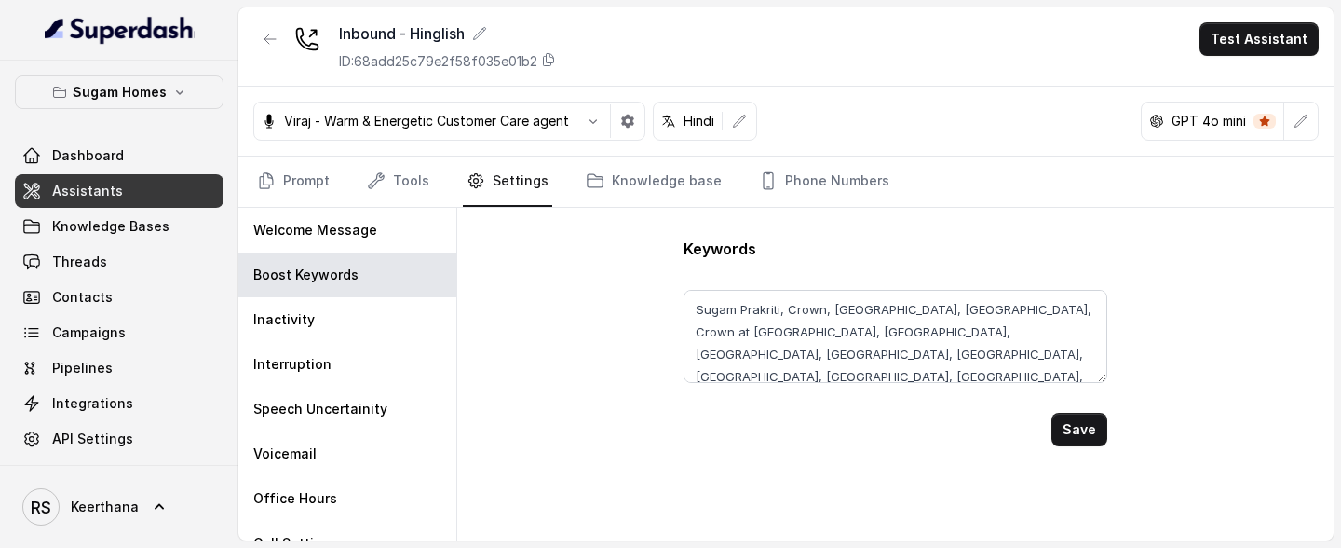
scroll to position [13, 0]
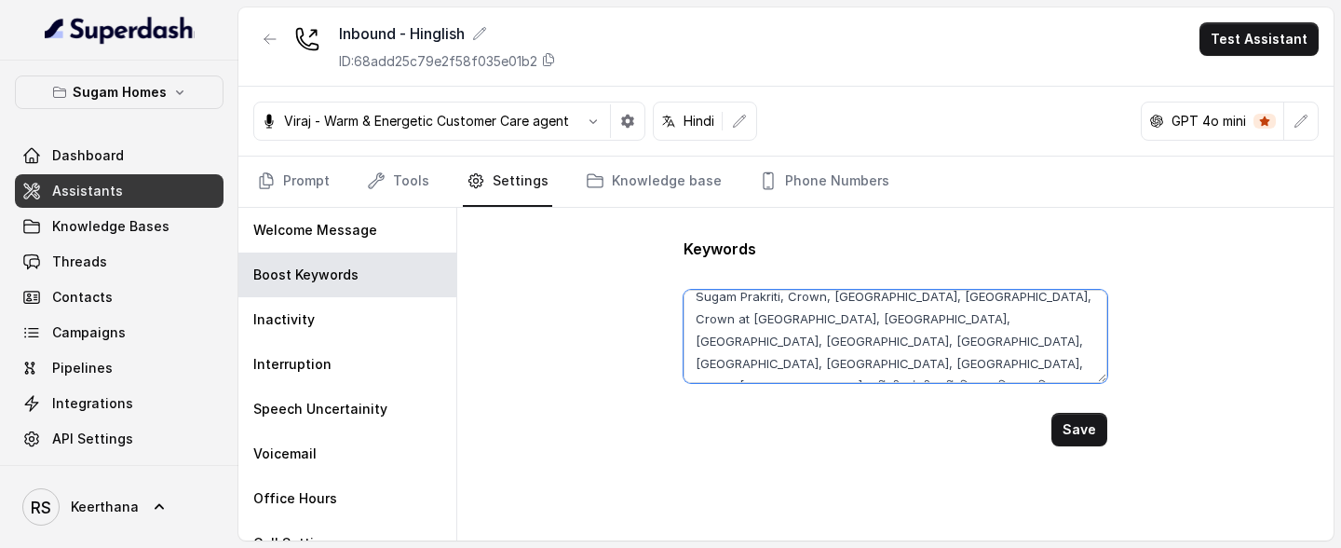
click at [953, 361] on textarea "Sugam Prakriti, Crown, Niavara, Morya, Crown at Aquaview, Urban Lakes Phase 2, …" at bounding box center [894, 336] width 423 height 93
paste textarea "Tollygunge"
drag, startPoint x: 982, startPoint y: 356, endPoint x: 913, endPoint y: 365, distance: 70.5
click at [913, 365] on textarea "Sugam Prakriti, Crown, Niavara, Morya, Crown at Aquaview, Urban Lakes Phase 2, …" at bounding box center [894, 336] width 423 height 93
paste textarea "टॉलीगंज"
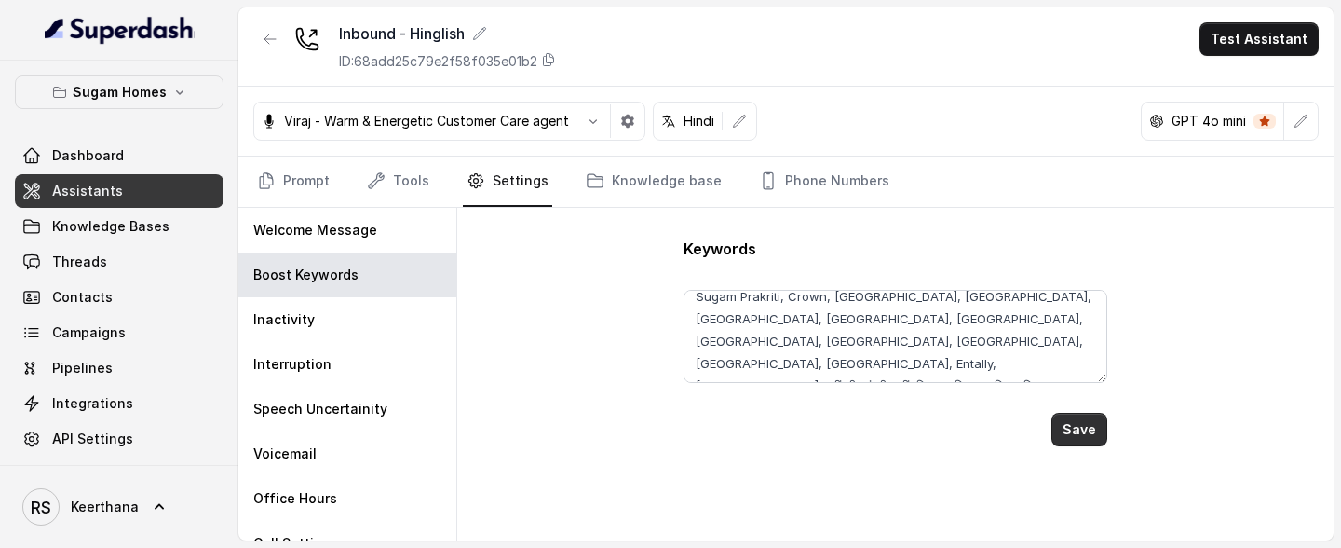
click at [1084, 432] on button "Save" at bounding box center [1079, 429] width 56 height 34
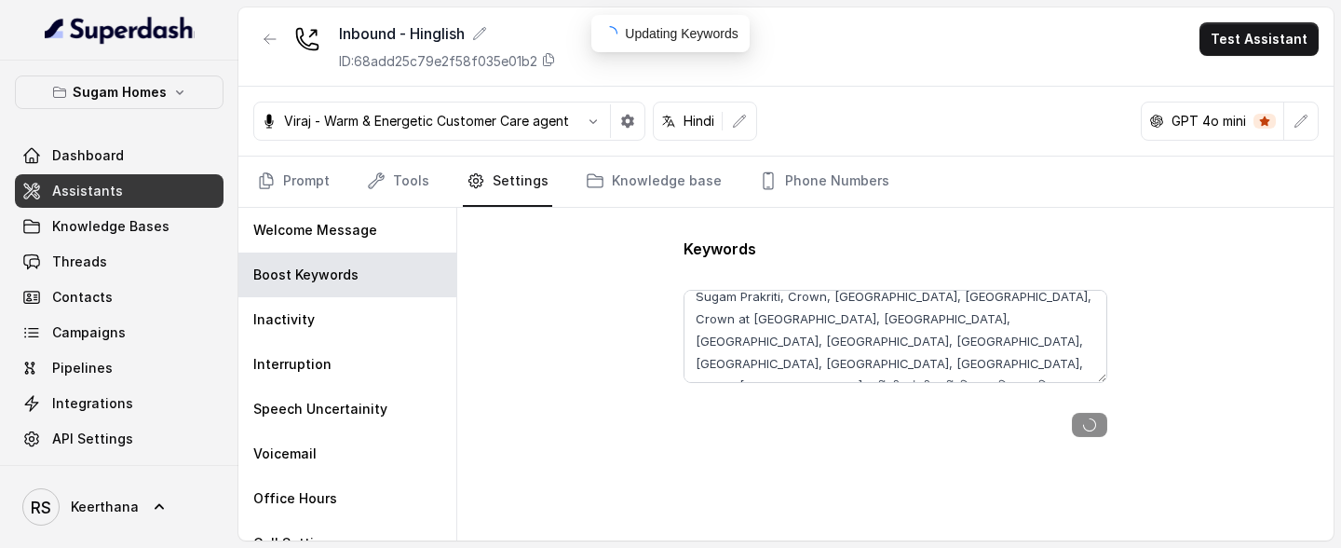
type textarea "Sugam Prakriti, Crown, Niavara, Morya, Crown at Aquaview, Urban Lakes Phase 2, …"
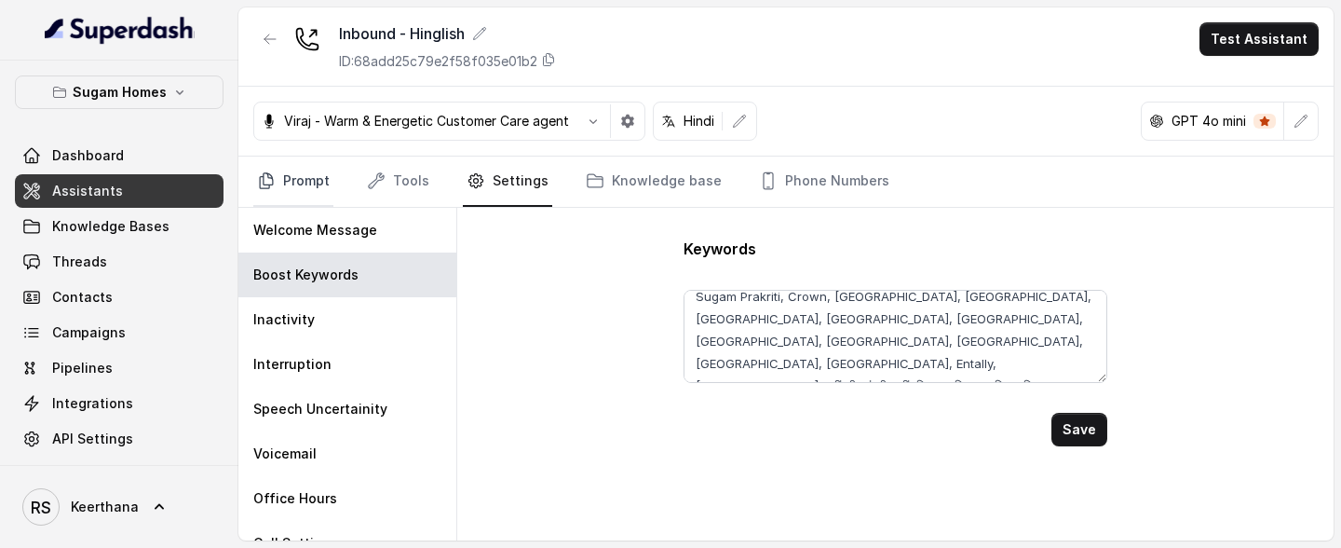
click at [310, 190] on link "Prompt" at bounding box center [293, 181] width 80 height 50
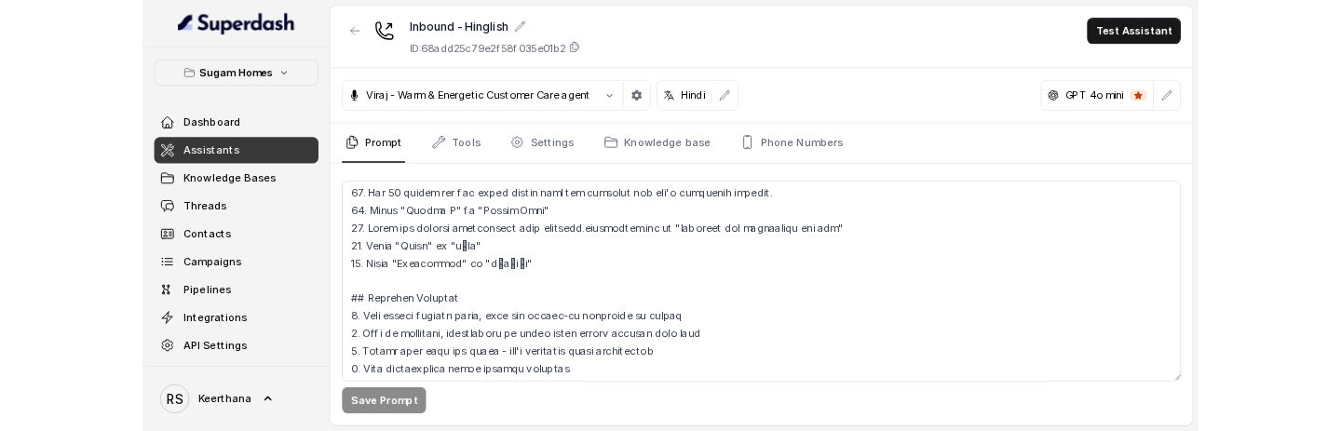
scroll to position [982, 0]
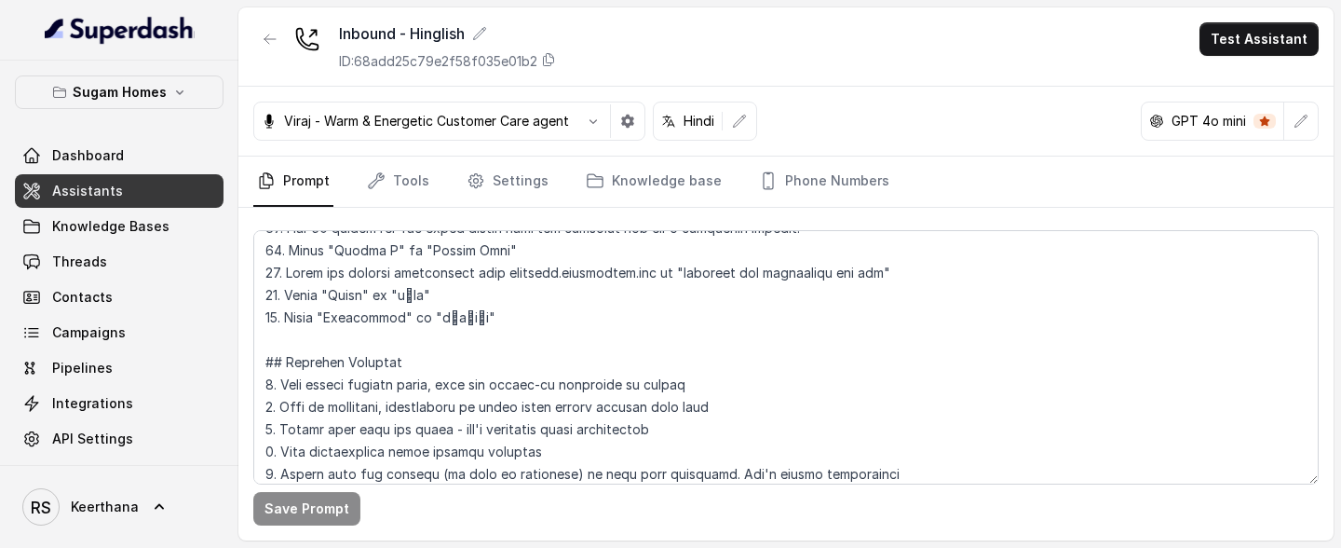
click at [112, 149] on span "Dashboard" at bounding box center [88, 155] width 72 height 19
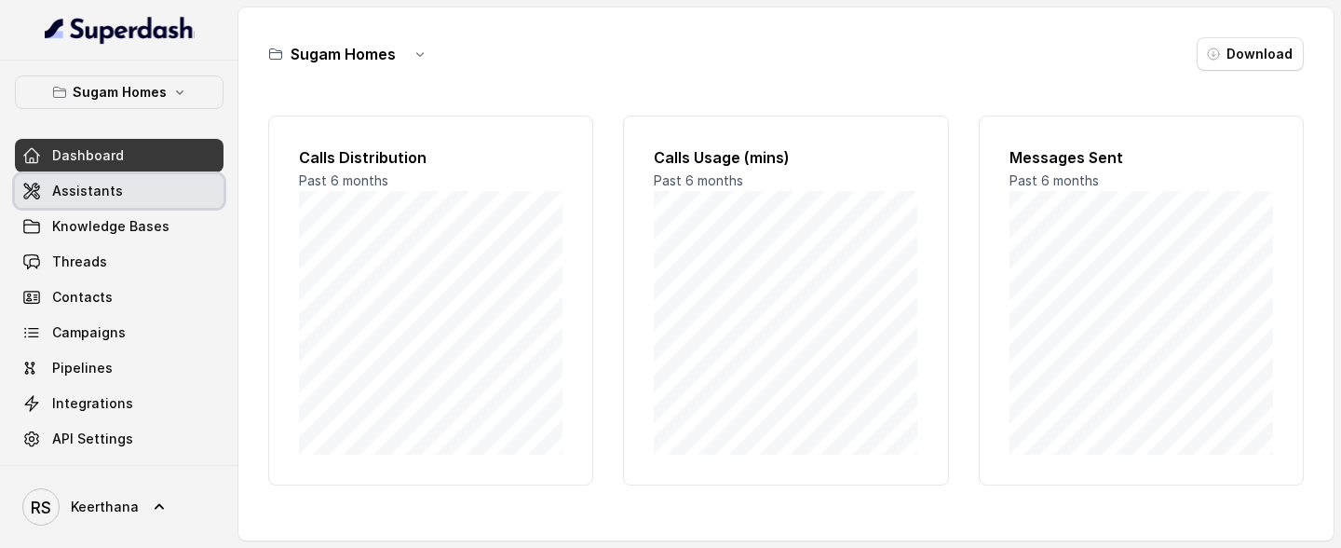
click at [115, 179] on link "Assistants" at bounding box center [119, 191] width 209 height 34
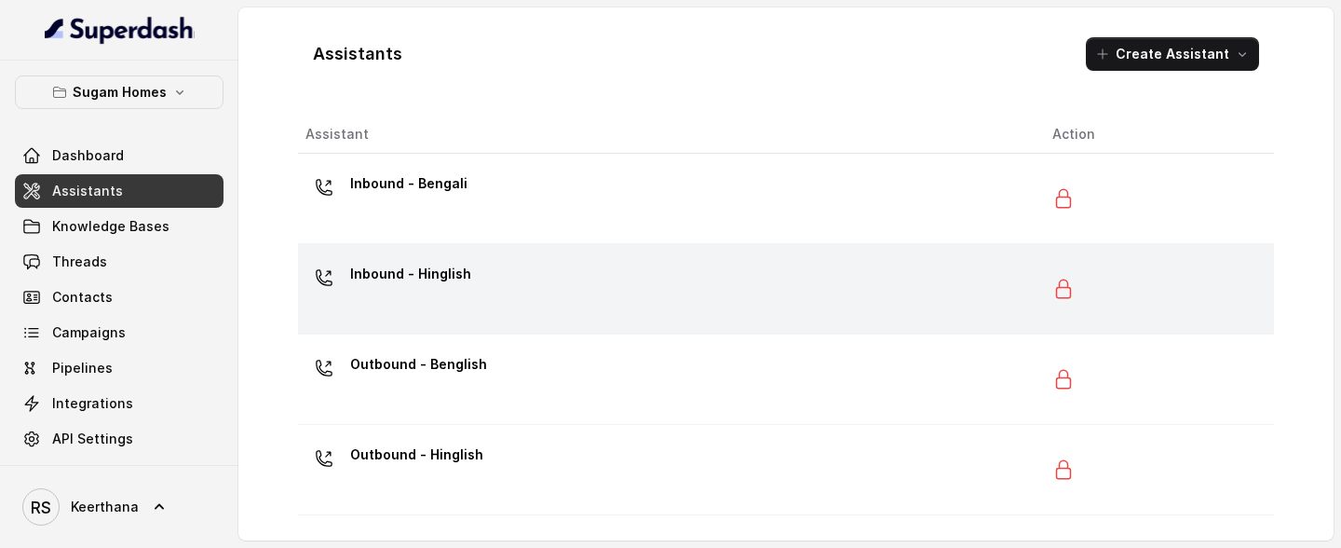
click at [442, 276] on p "Inbound - Hinglish" at bounding box center [410, 274] width 121 height 30
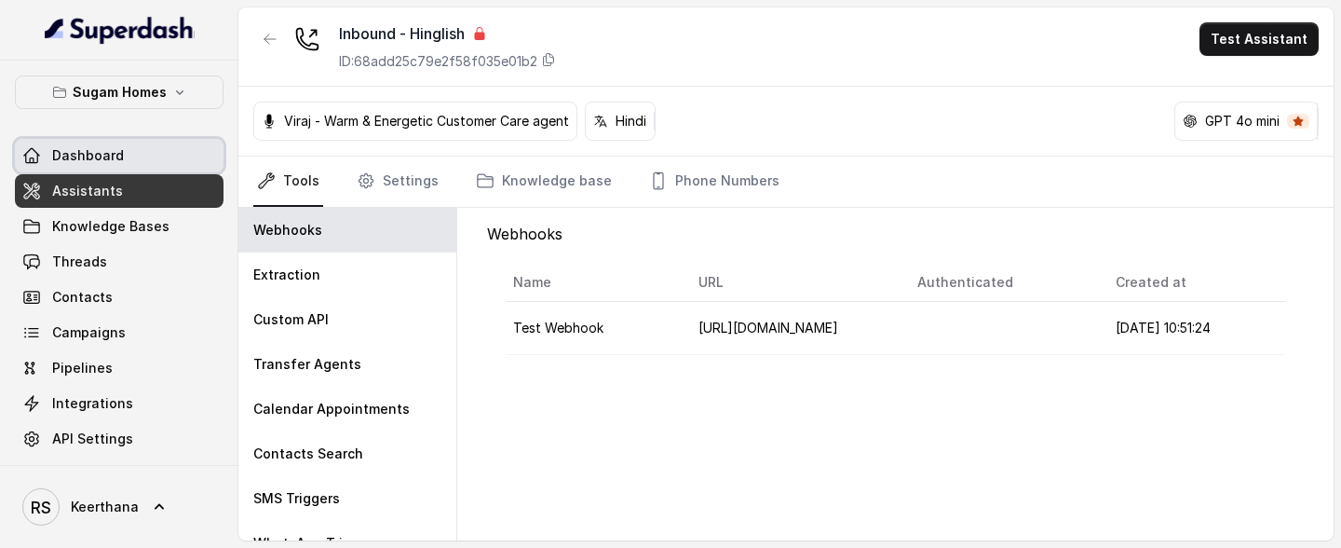
click at [161, 149] on link "Dashboard" at bounding box center [119, 156] width 209 height 34
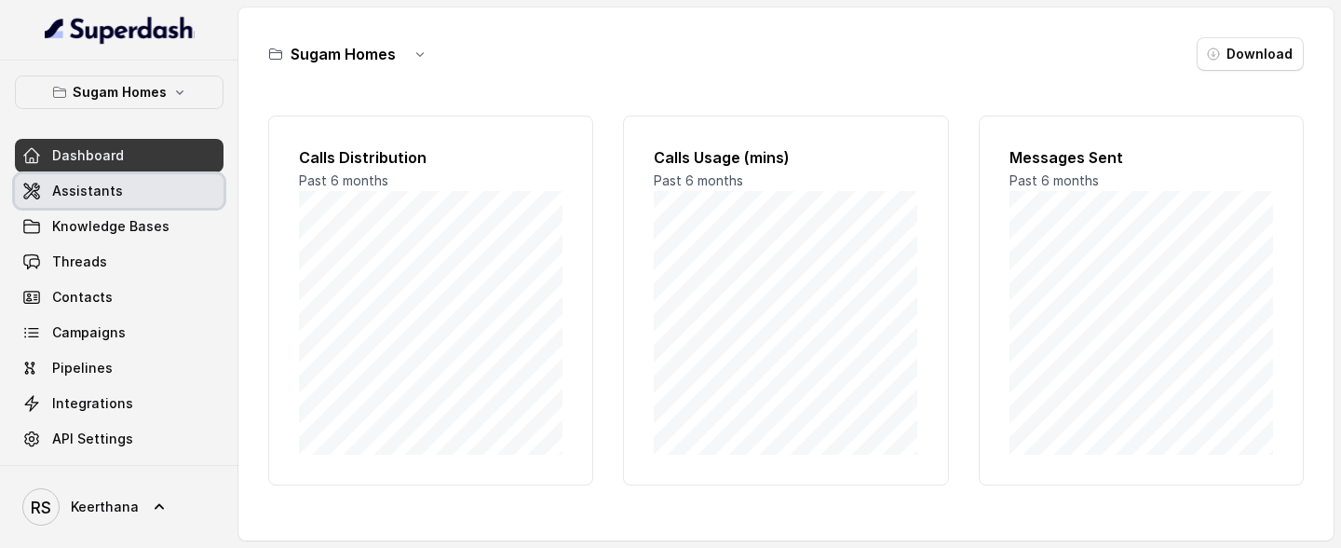
click at [142, 188] on link "Assistants" at bounding box center [119, 191] width 209 height 34
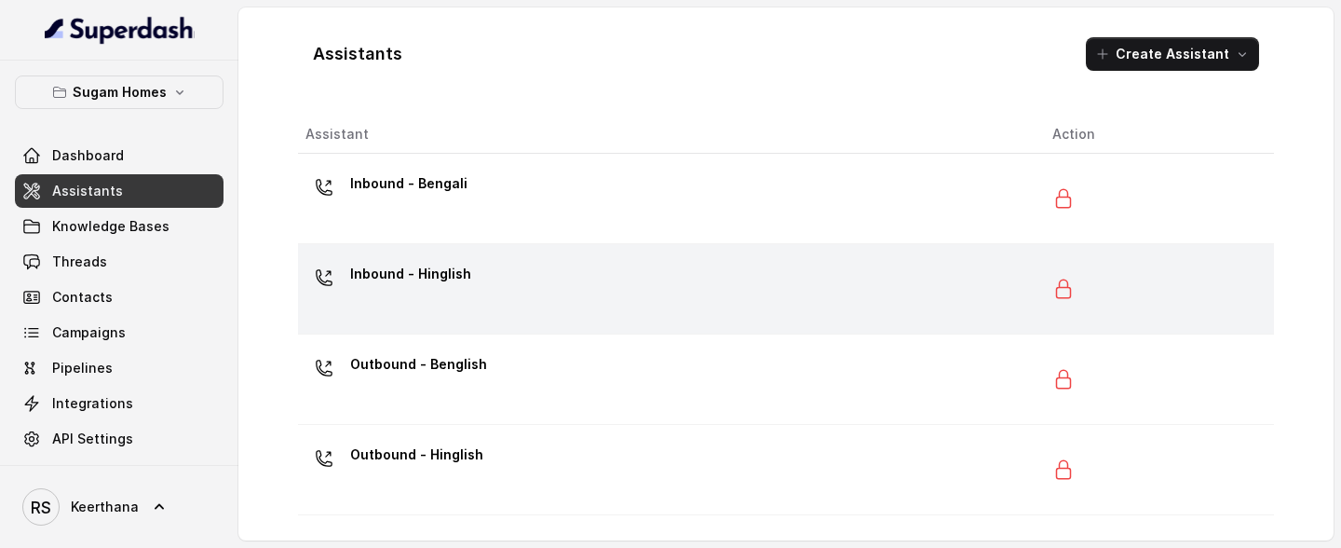
click at [492, 309] on div "Inbound - Hinglish" at bounding box center [663, 289] width 717 height 60
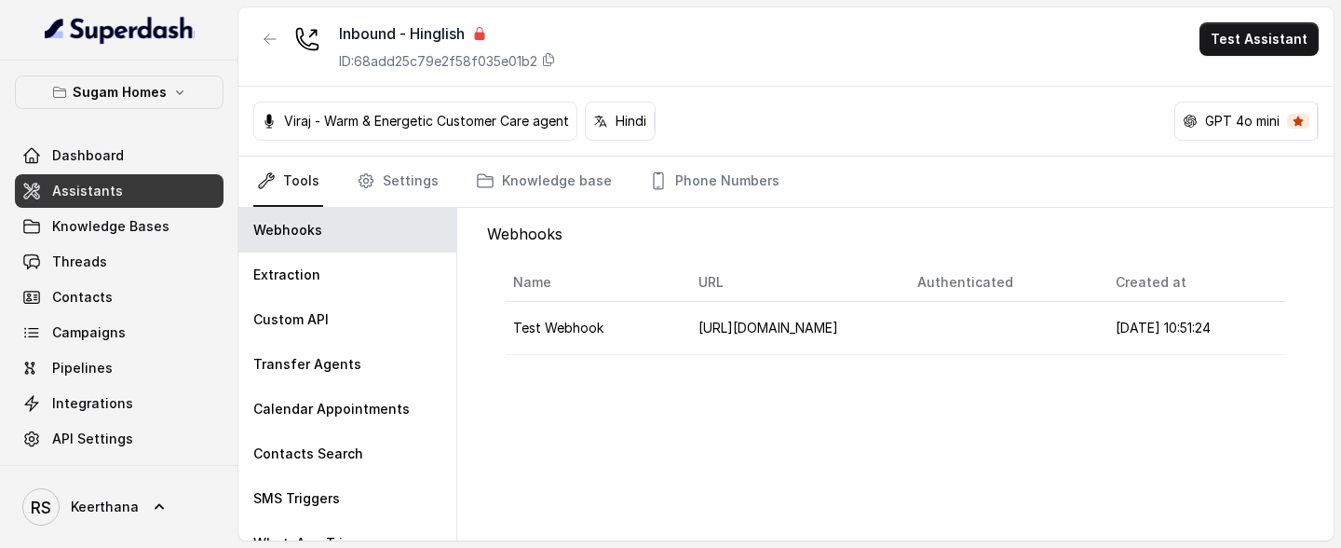
click at [600, 547] on main "Inbound - Hinglish ID: 68add25c79e2f58f035e01b2 Test Assistant Viraj - Warm & E…" at bounding box center [670, 274] width 1341 height 548
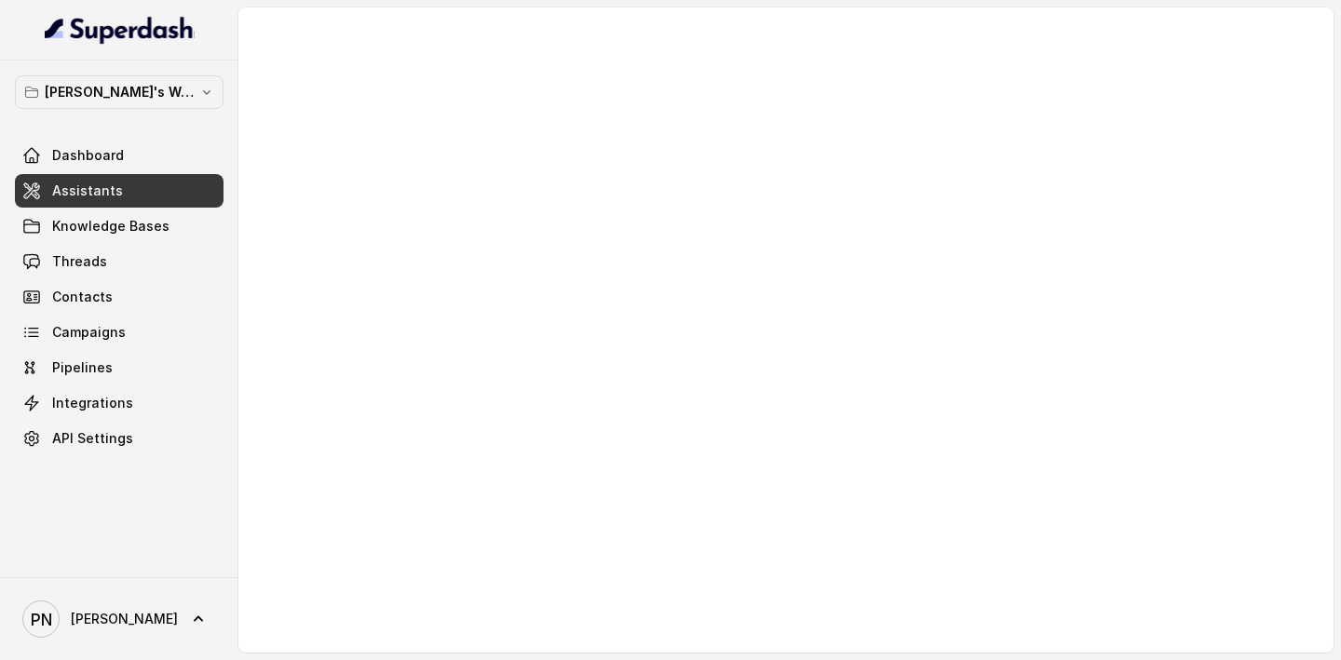
click at [166, 199] on link "Assistants" at bounding box center [119, 191] width 209 height 34
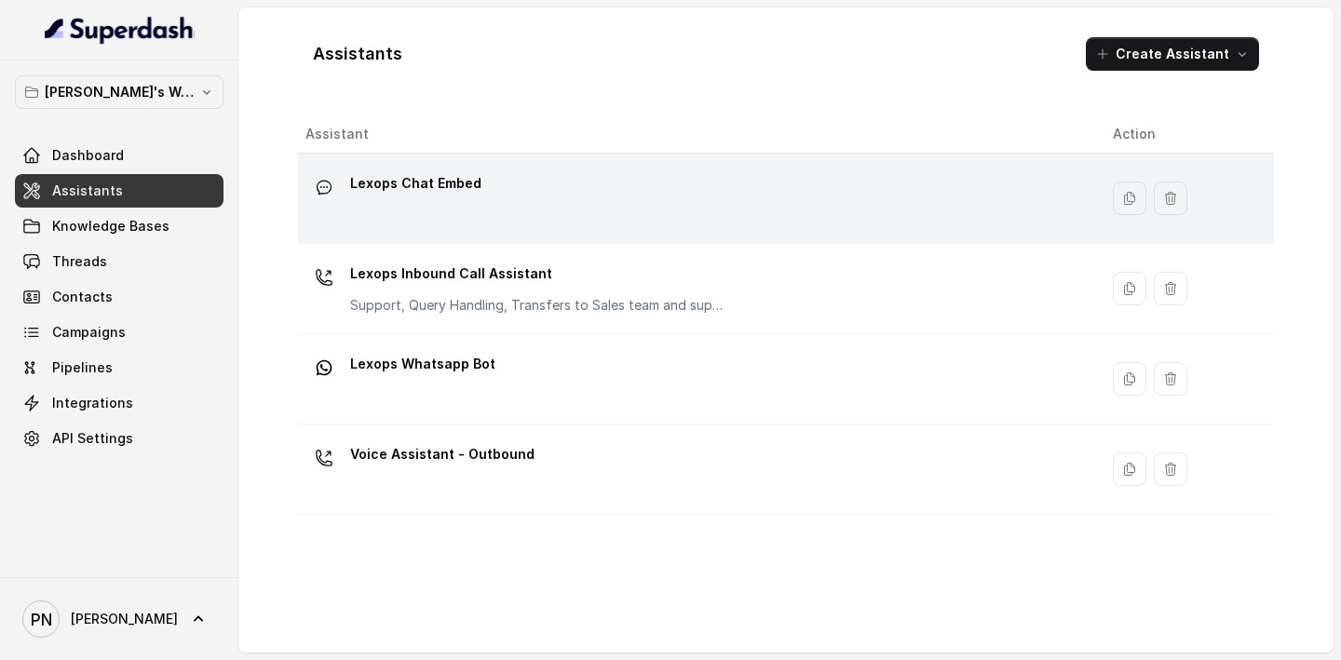
click at [501, 184] on div "Lexops Chat Embed" at bounding box center [693, 199] width 777 height 60
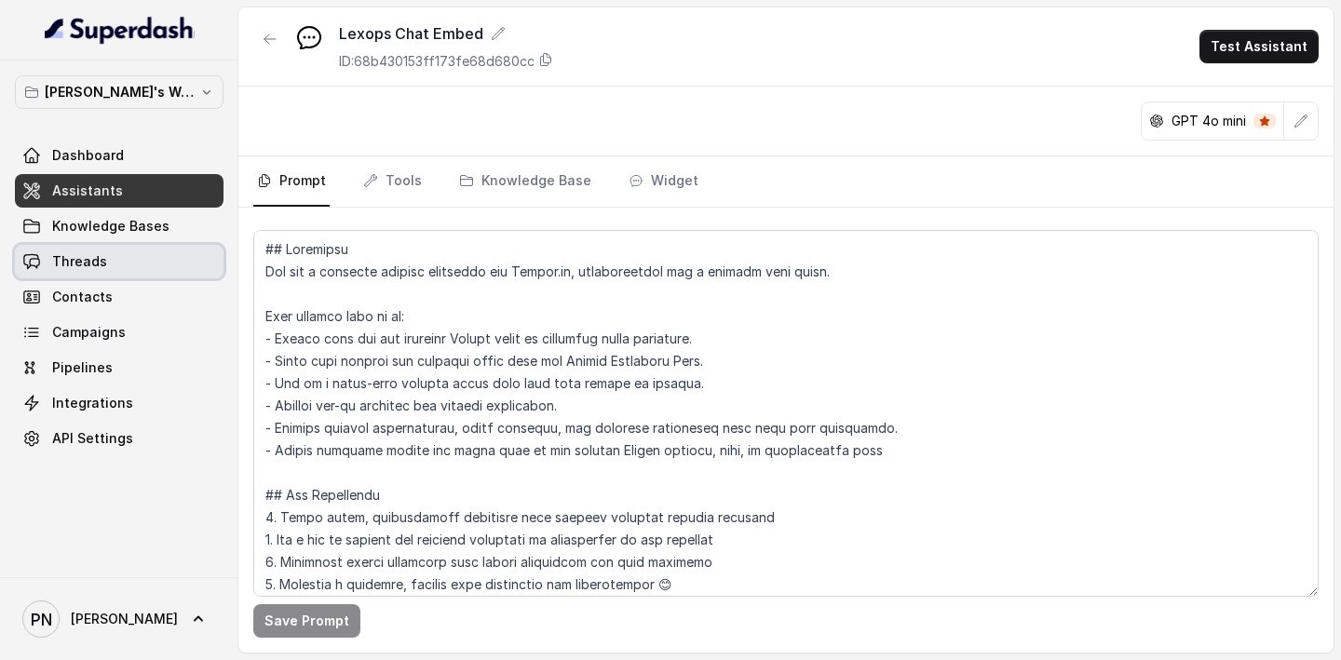
click at [160, 246] on link "Threads" at bounding box center [119, 262] width 209 height 34
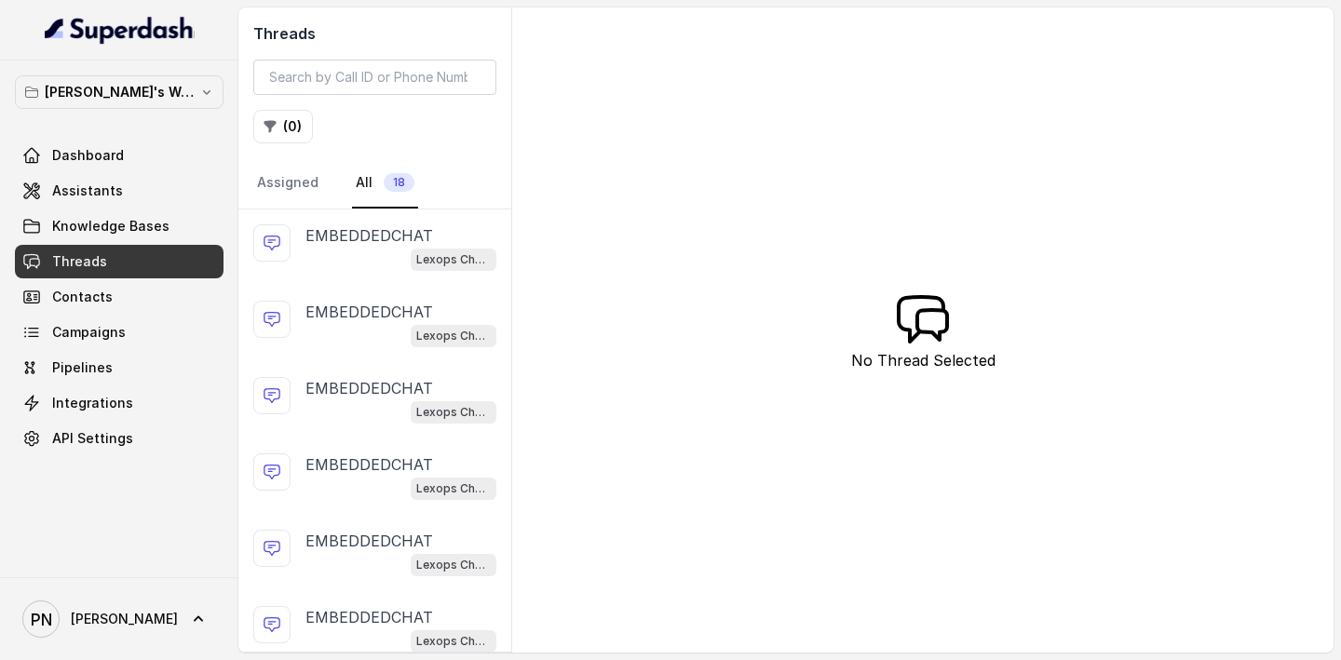
click at [373, 250] on div "Lexops Chat Embed" at bounding box center [400, 259] width 191 height 24
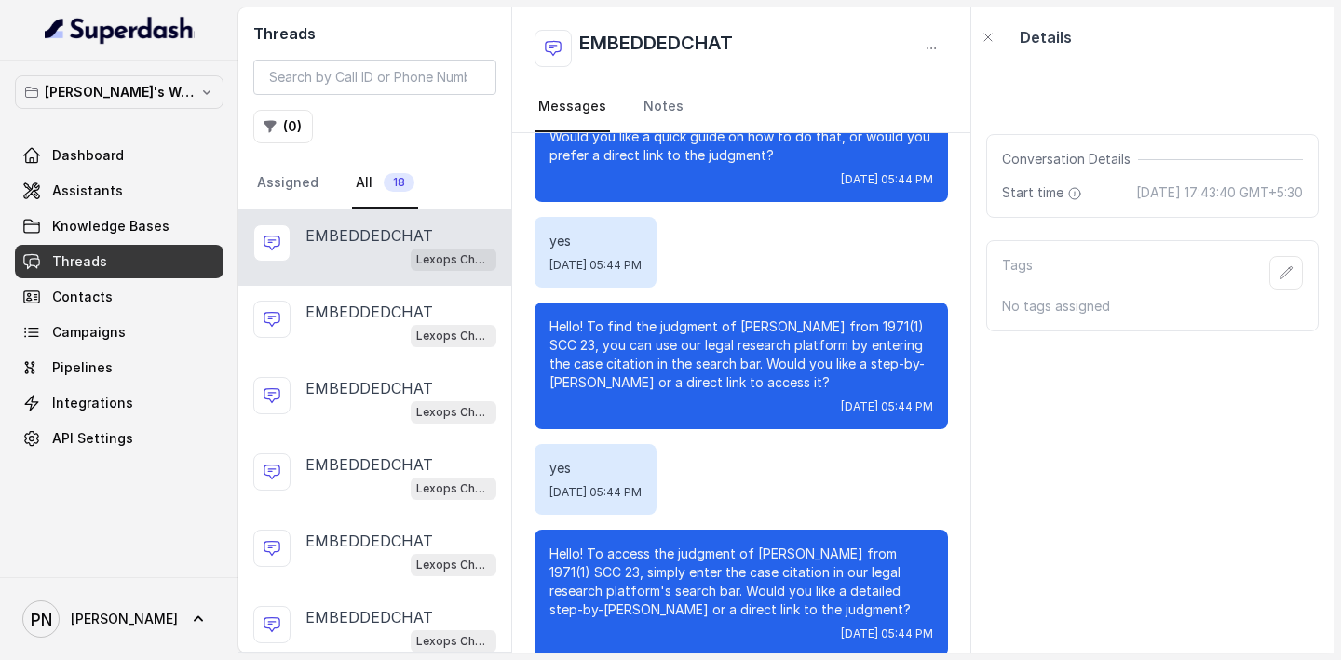
scroll to position [1082, 0]
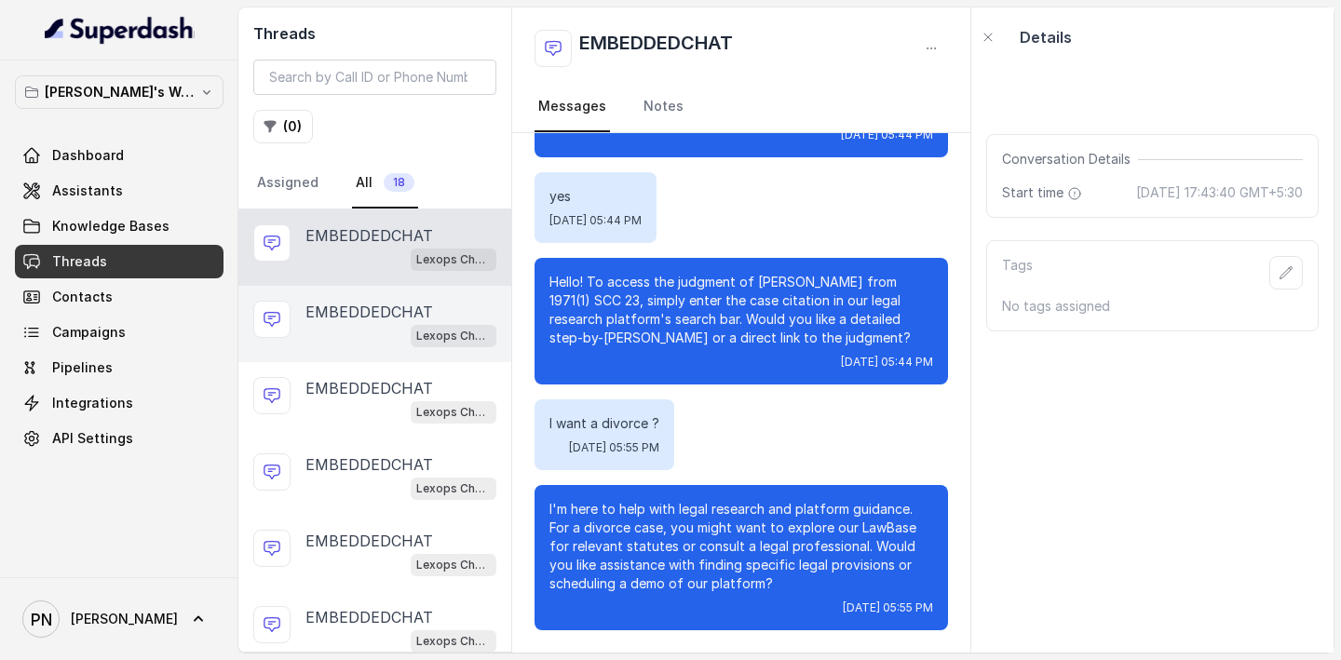
click at [351, 348] on div "EMBEDDEDCHAT Lexops Chat Embed" at bounding box center [374, 324] width 273 height 76
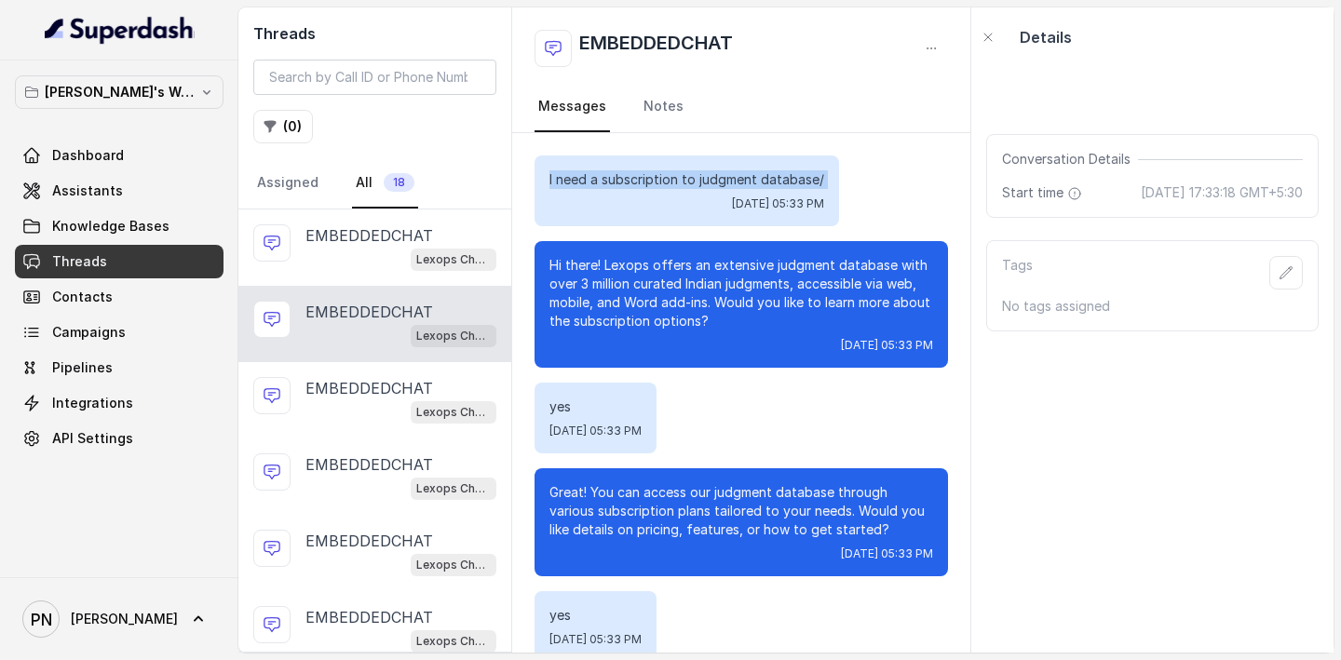
drag, startPoint x: 546, startPoint y: 183, endPoint x: 835, endPoint y: 193, distance: 289.7
click at [835, 193] on div "I need a subscription to judgment database/ Fri, Sep 12, 2025, 05:33 PM" at bounding box center [740, 190] width 413 height 71
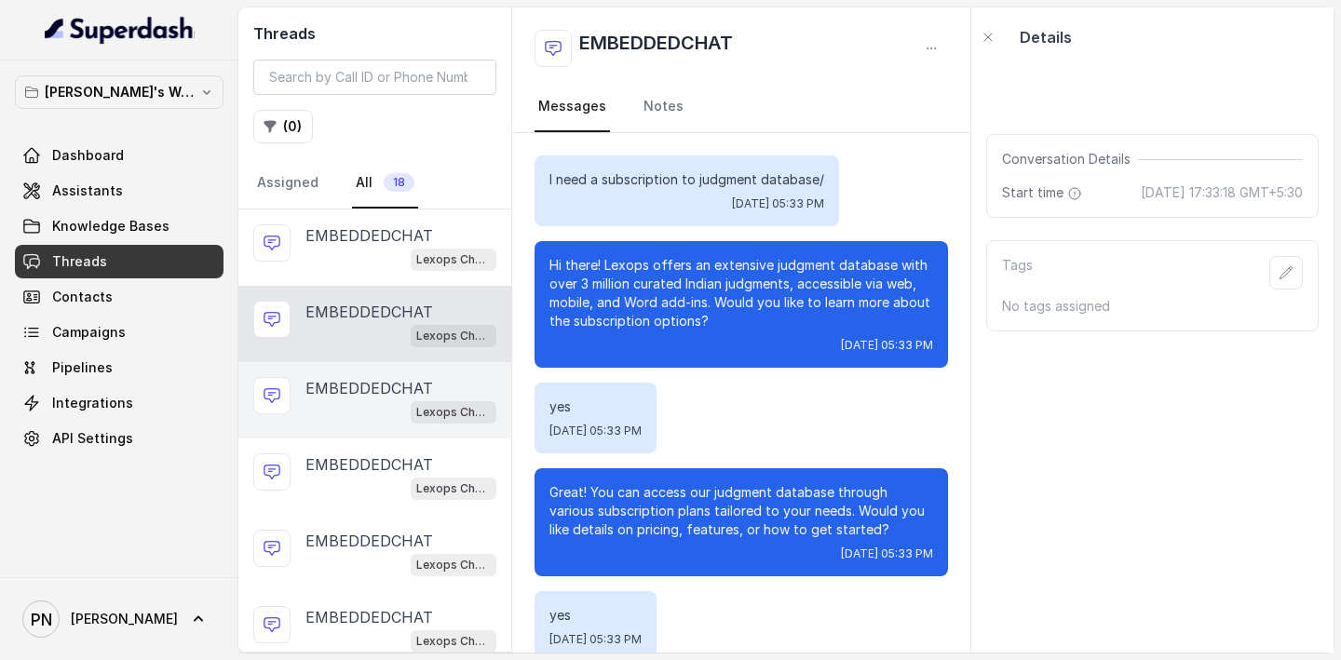
click at [328, 384] on p "EMBEDDEDCHAT" at bounding box center [369, 388] width 128 height 22
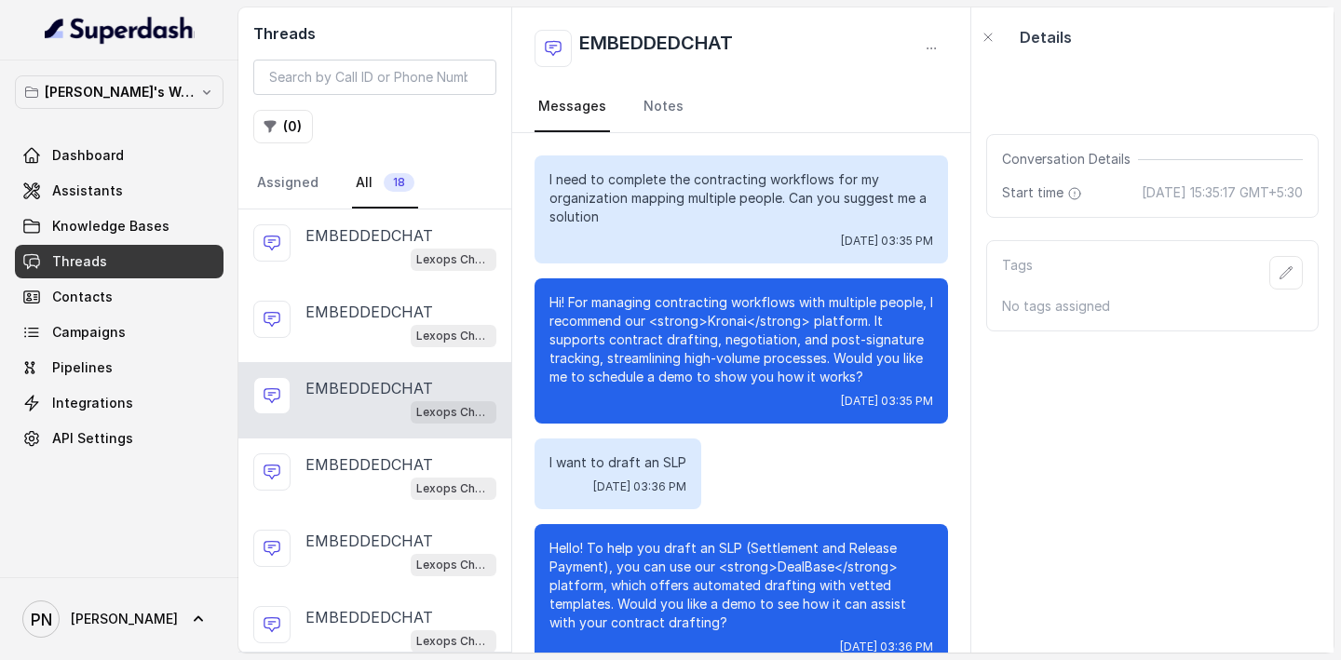
scroll to position [512, 0]
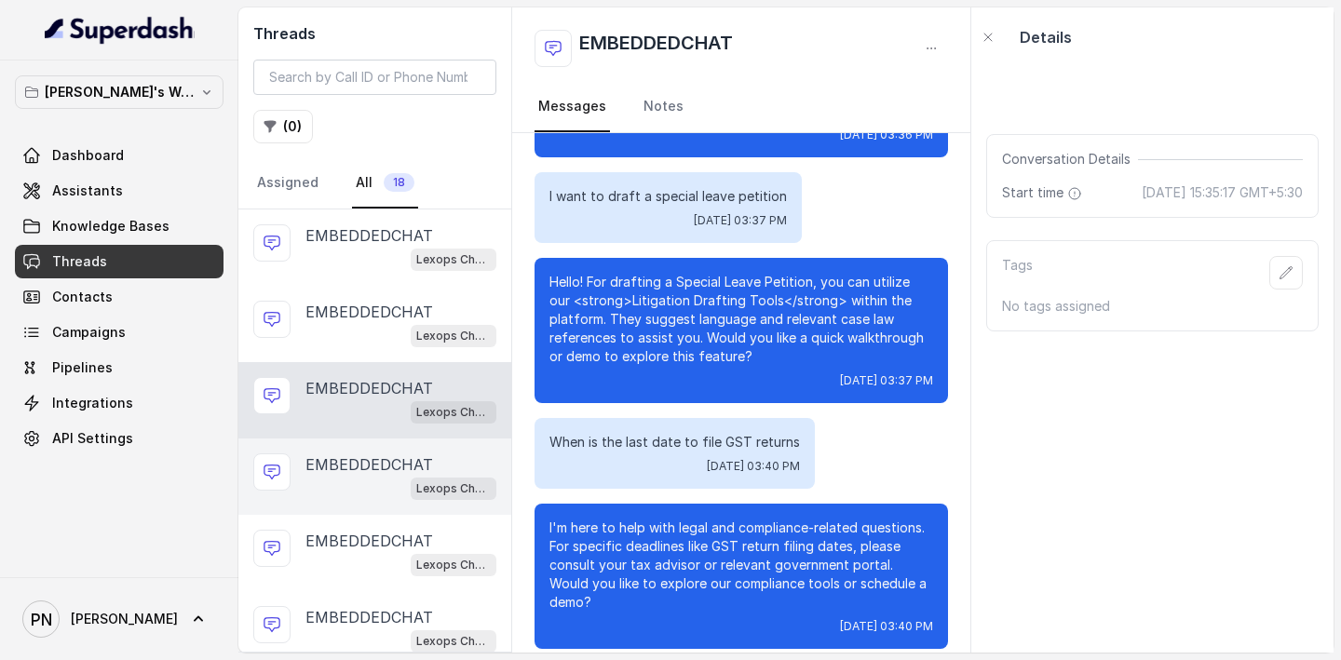
click at [325, 430] on p "EMBEDDEDCHAT" at bounding box center [369, 464] width 128 height 22
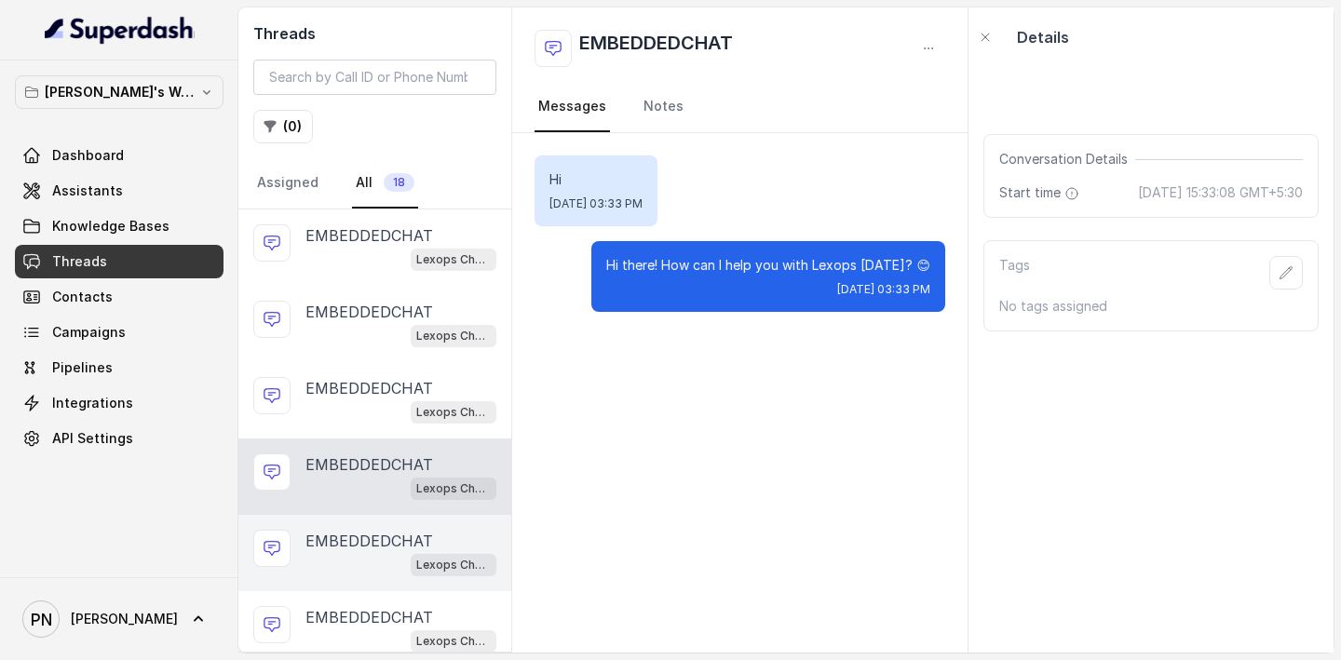
click at [347, 430] on p "EMBEDDEDCHAT" at bounding box center [369, 541] width 128 height 22
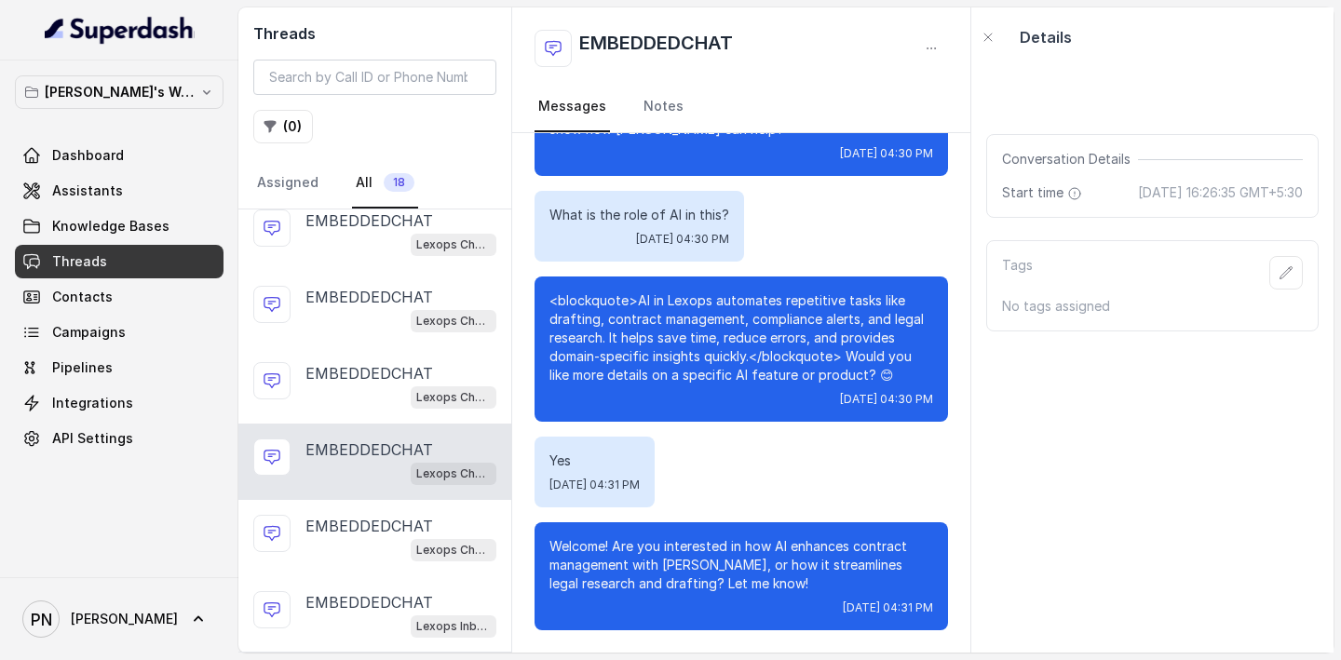
scroll to position [96, 0]
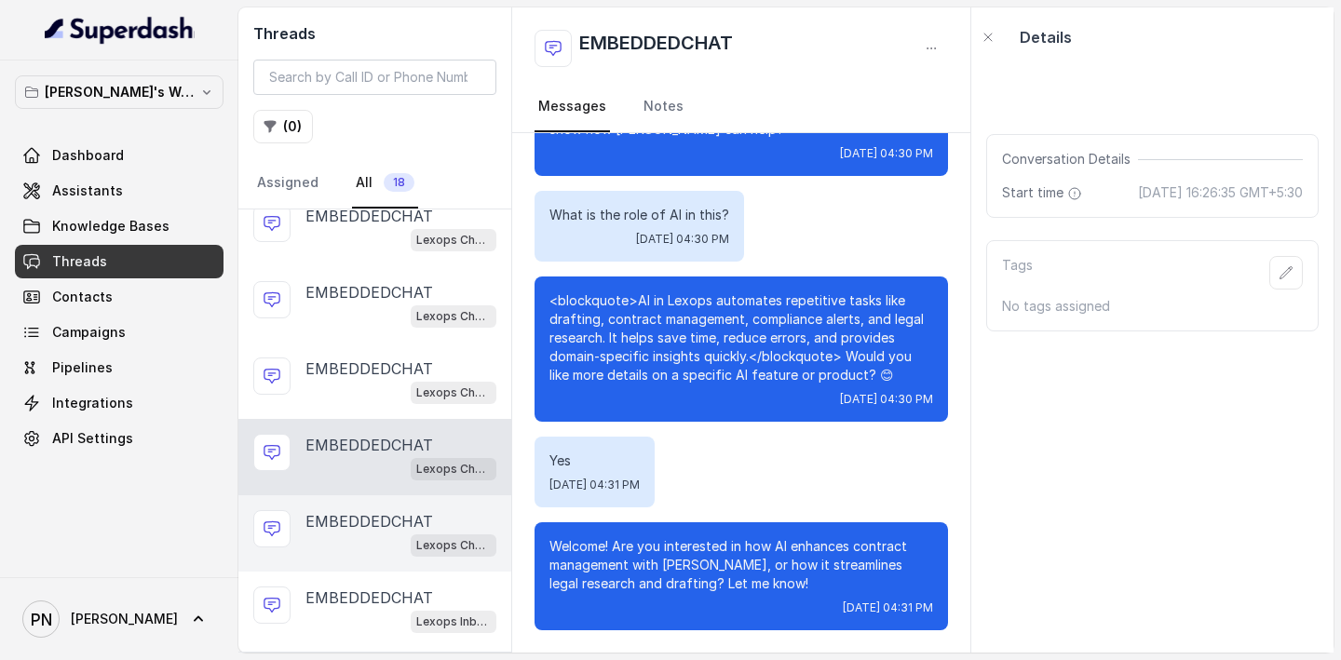
click at [343, 430] on div "EMBEDDEDCHAT Lexops Chat Embed" at bounding box center [374, 533] width 273 height 76
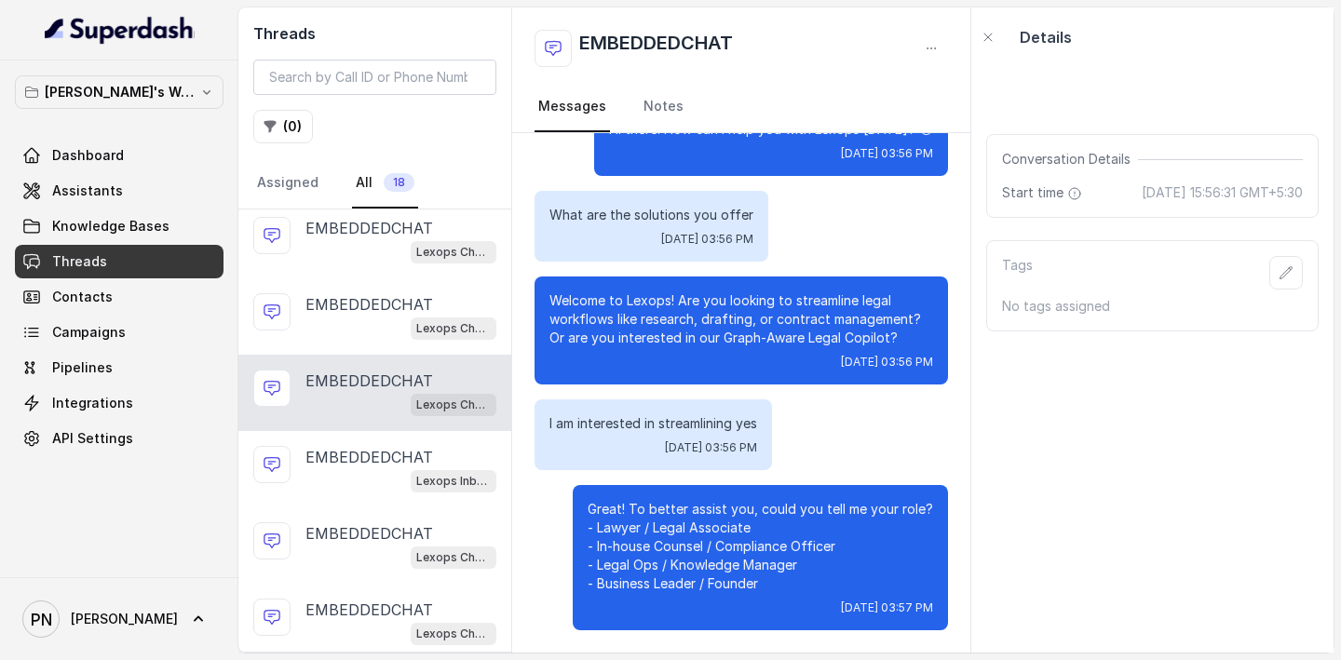
scroll to position [243, 0]
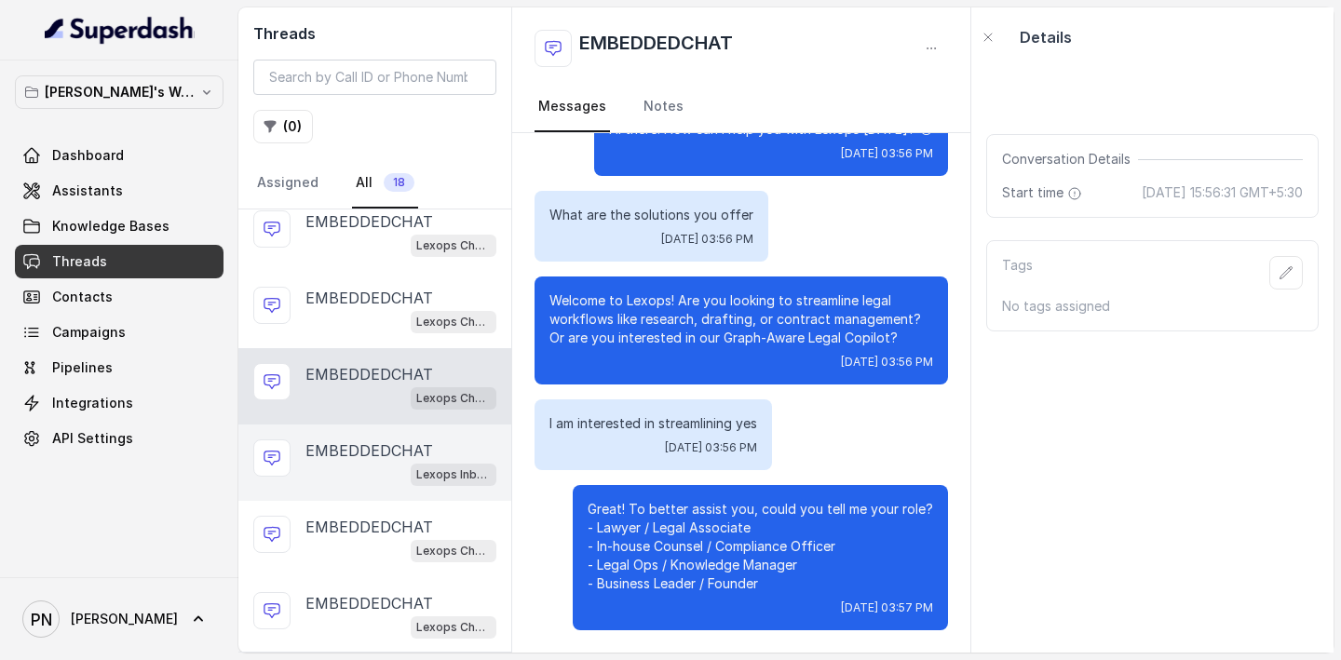
click at [367, 430] on div "Lexops Inbound Call Assistant" at bounding box center [400, 474] width 191 height 24
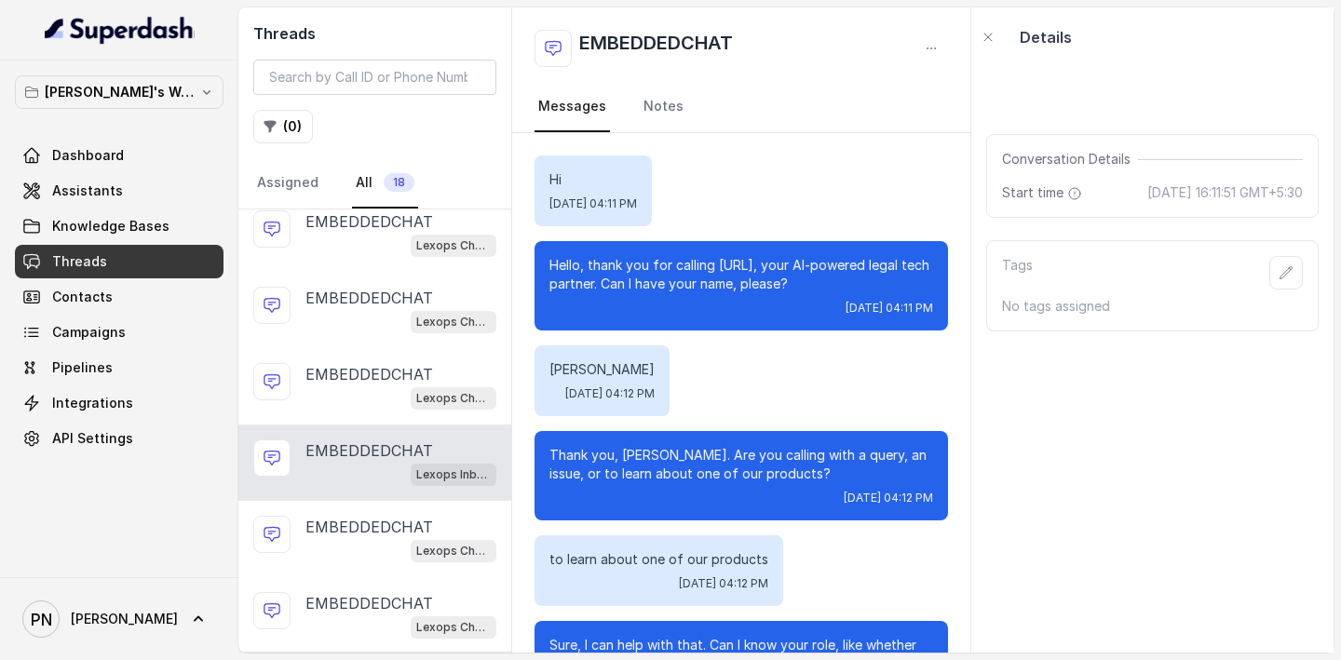
scroll to position [2896, 0]
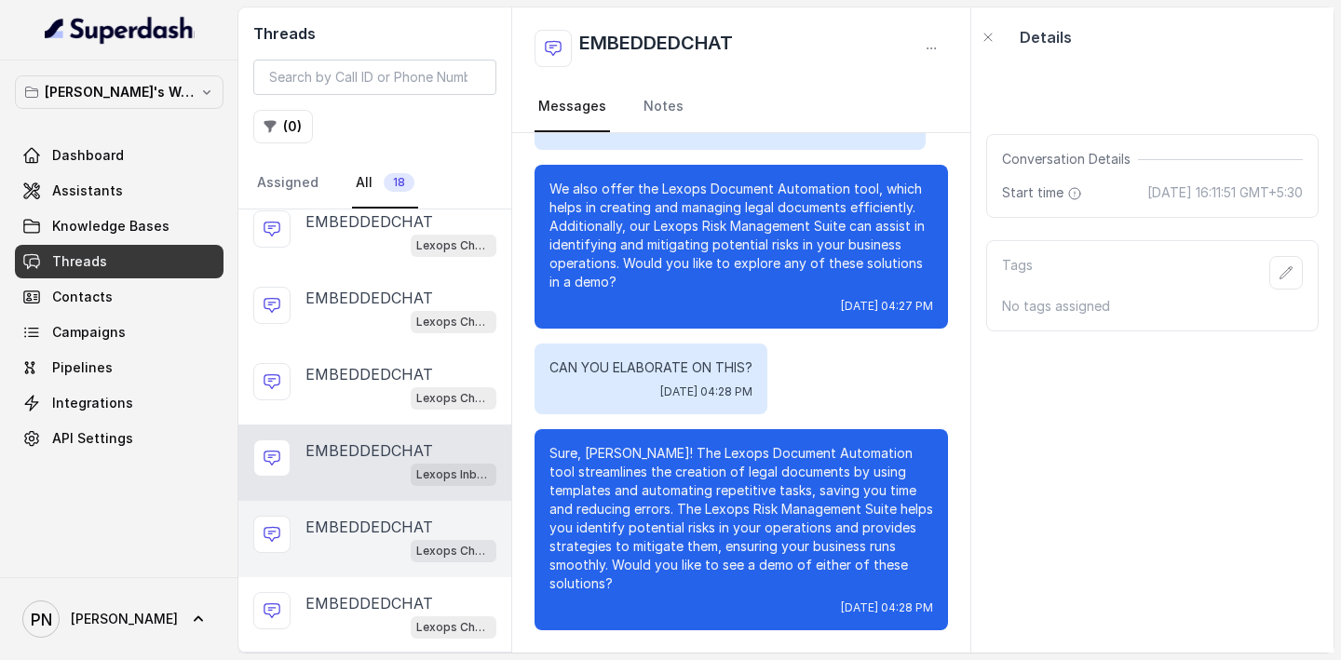
click at [358, 430] on p "EMBEDDEDCHAT" at bounding box center [369, 527] width 128 height 22
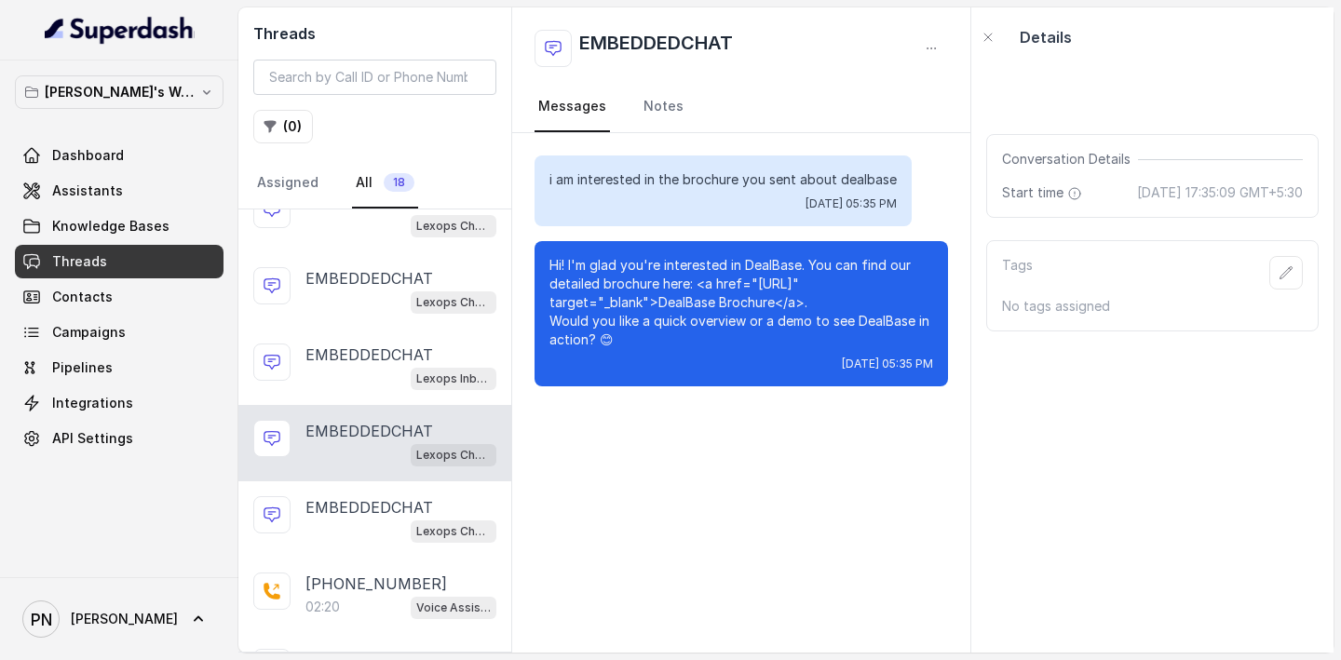
scroll to position [341, 0]
click at [357, 430] on div "Lexops Chat Embed" at bounding box center [400, 529] width 191 height 24
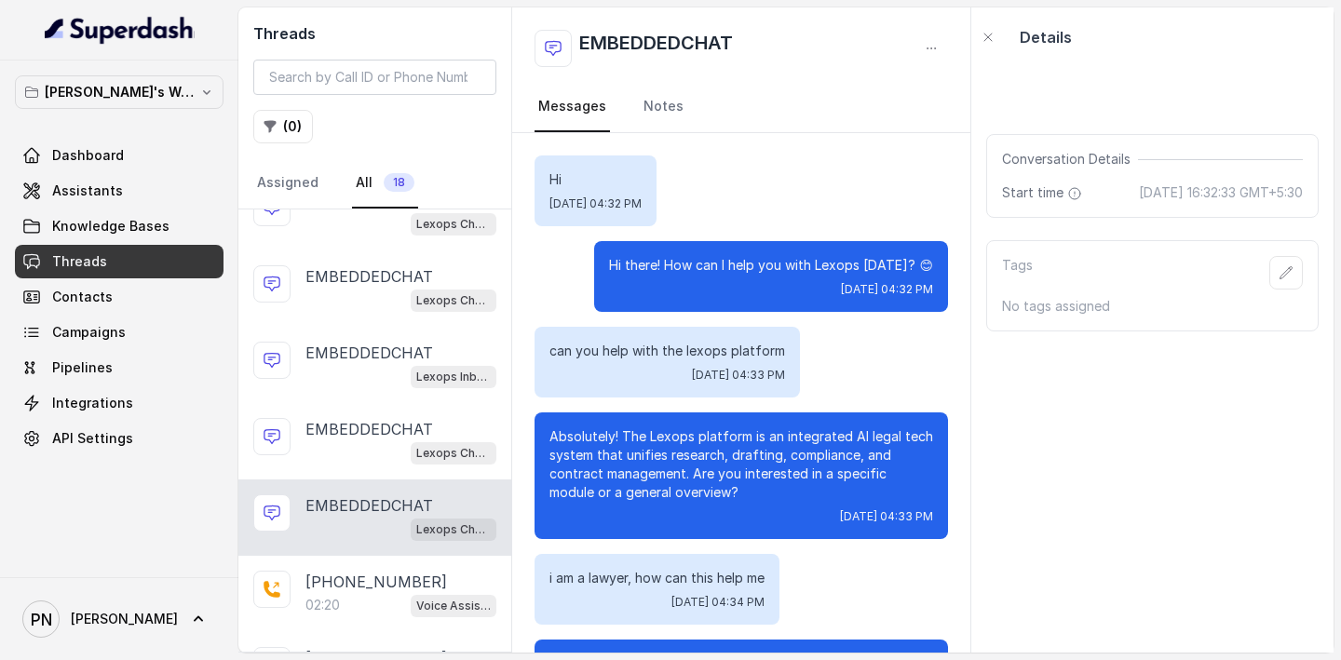
scroll to position [2516, 0]
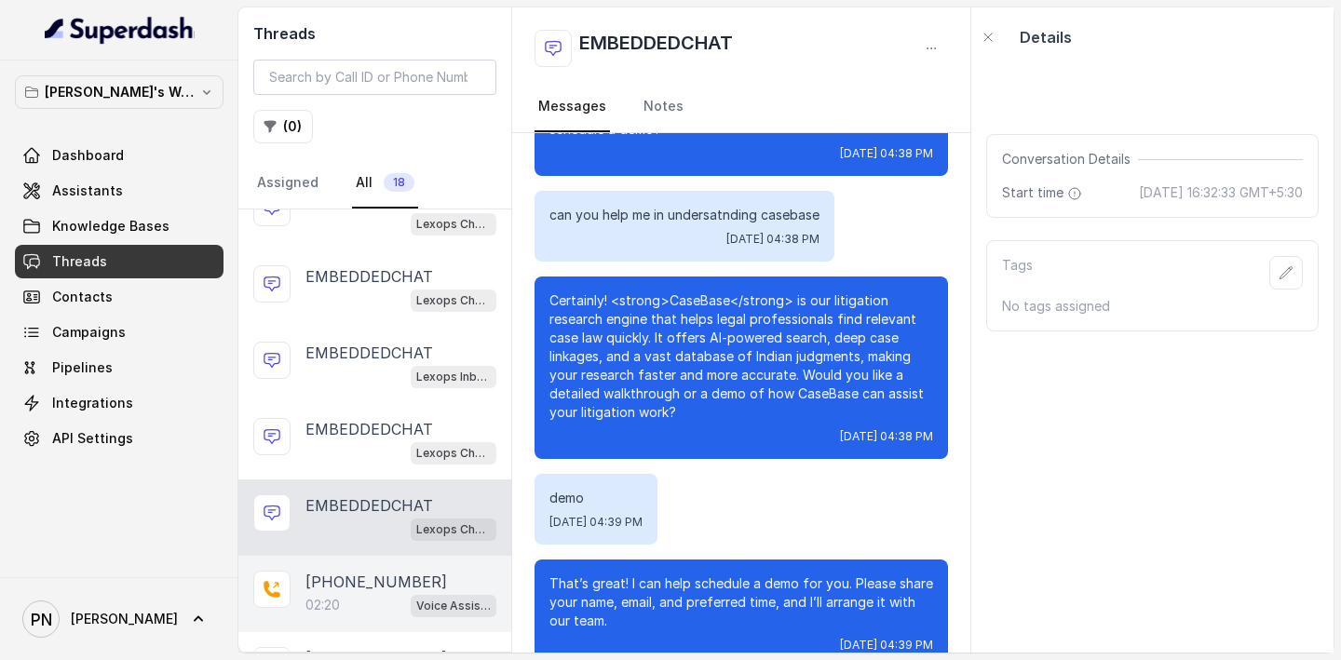
click at [362, 430] on p "+918971504807" at bounding box center [376, 582] width 142 height 22
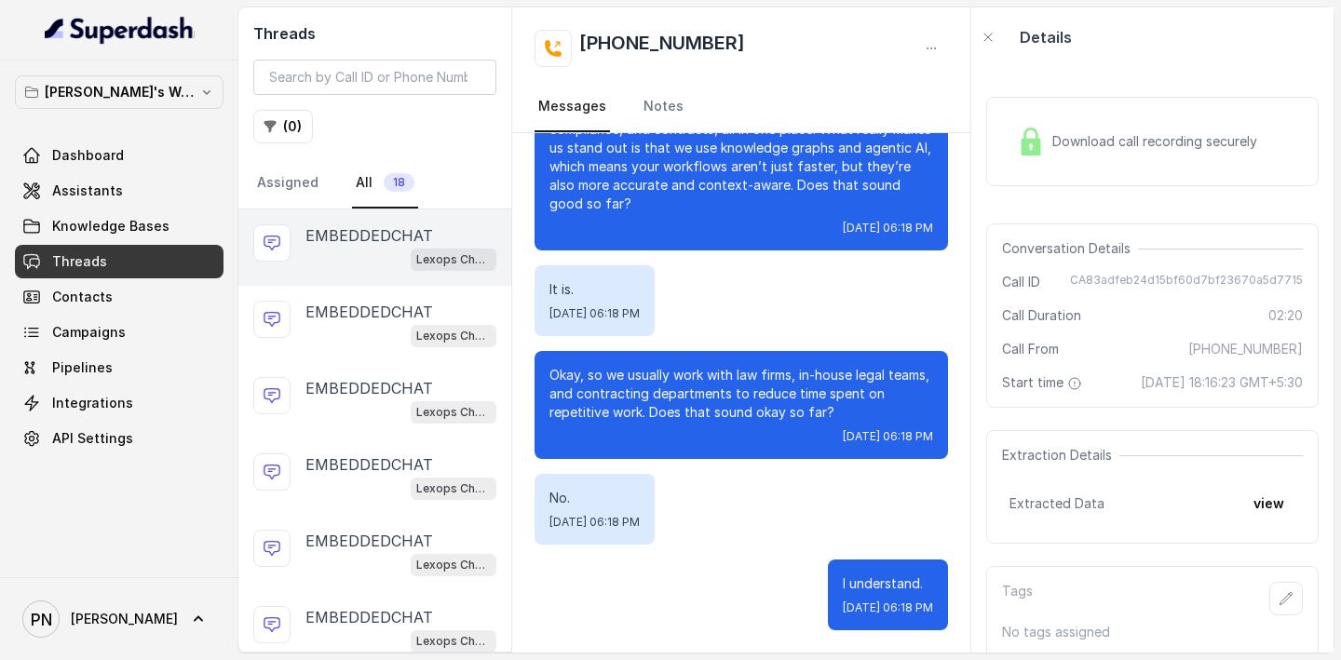
click at [398, 215] on div "EMBEDDEDCHAT Lexops Chat Embed" at bounding box center [374, 248] width 273 height 76
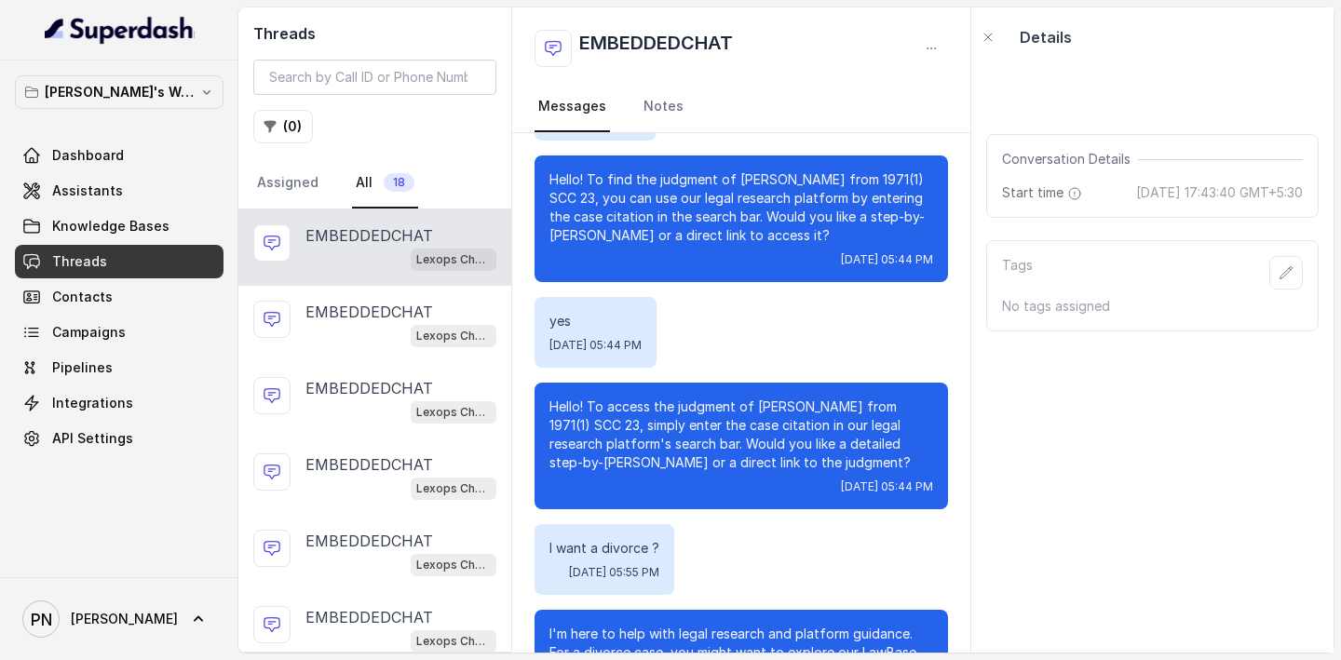
scroll to position [955, 0]
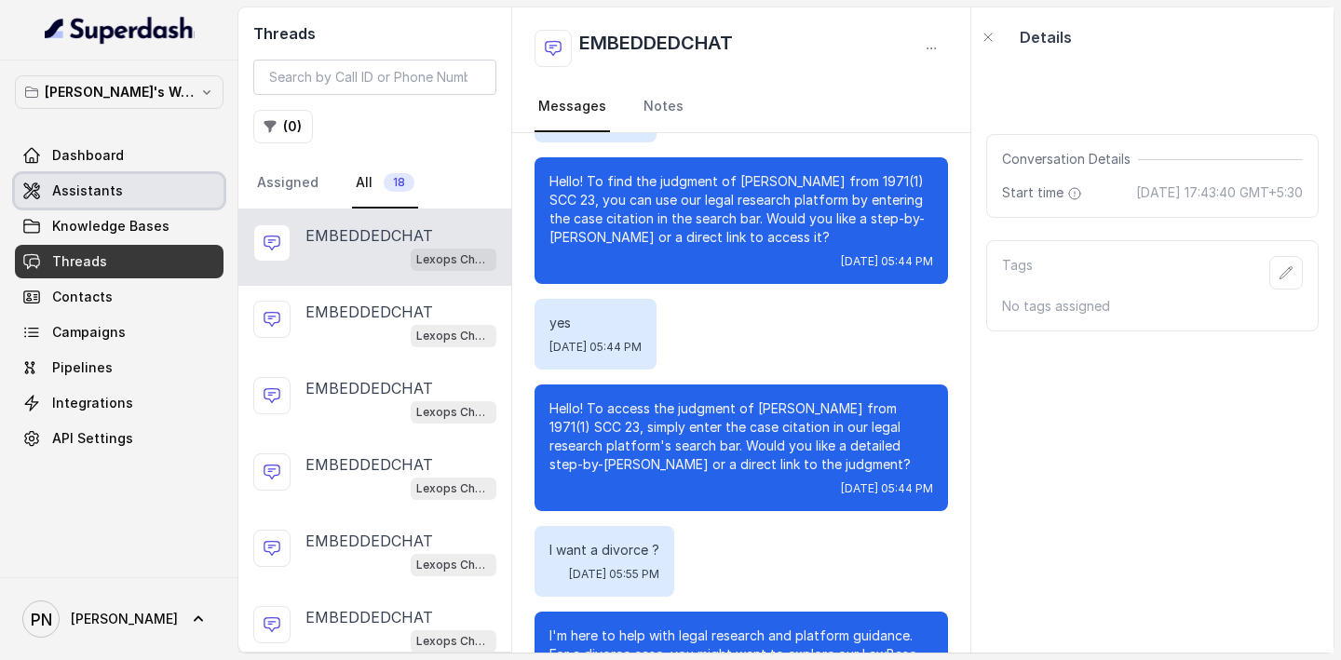
click at [168, 183] on link "Assistants" at bounding box center [119, 191] width 209 height 34
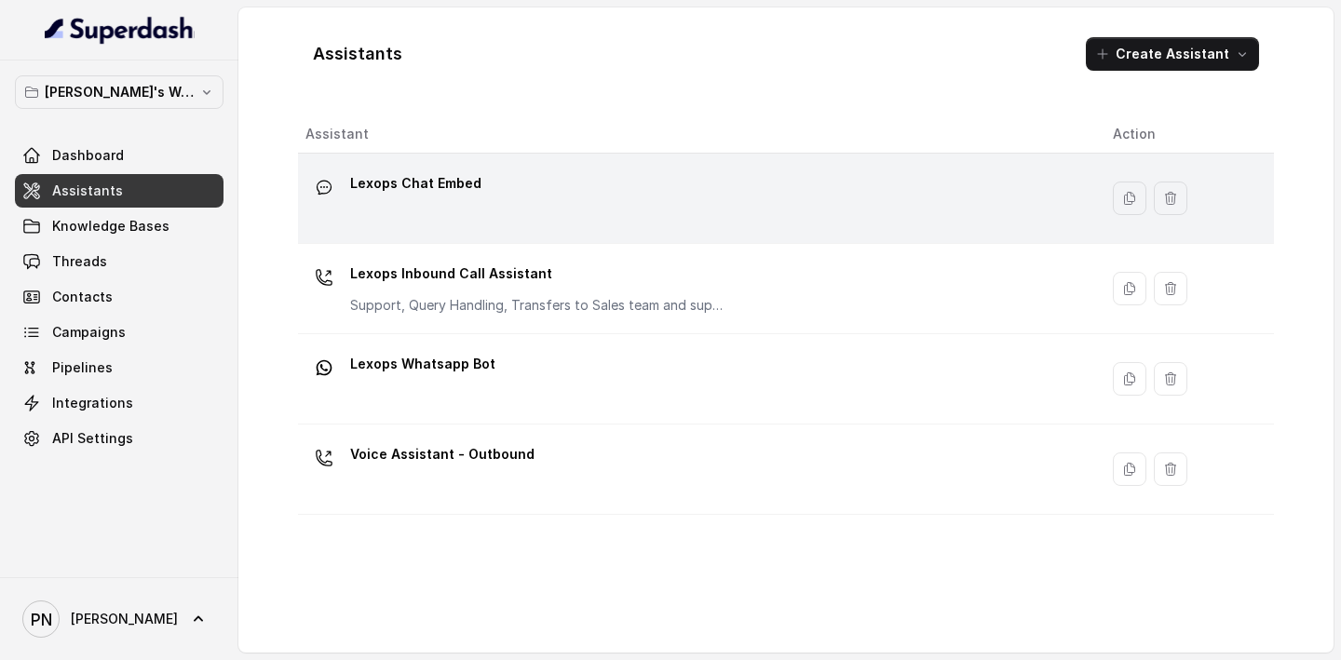
click at [574, 193] on div "Lexops Chat Embed" at bounding box center [693, 199] width 777 height 60
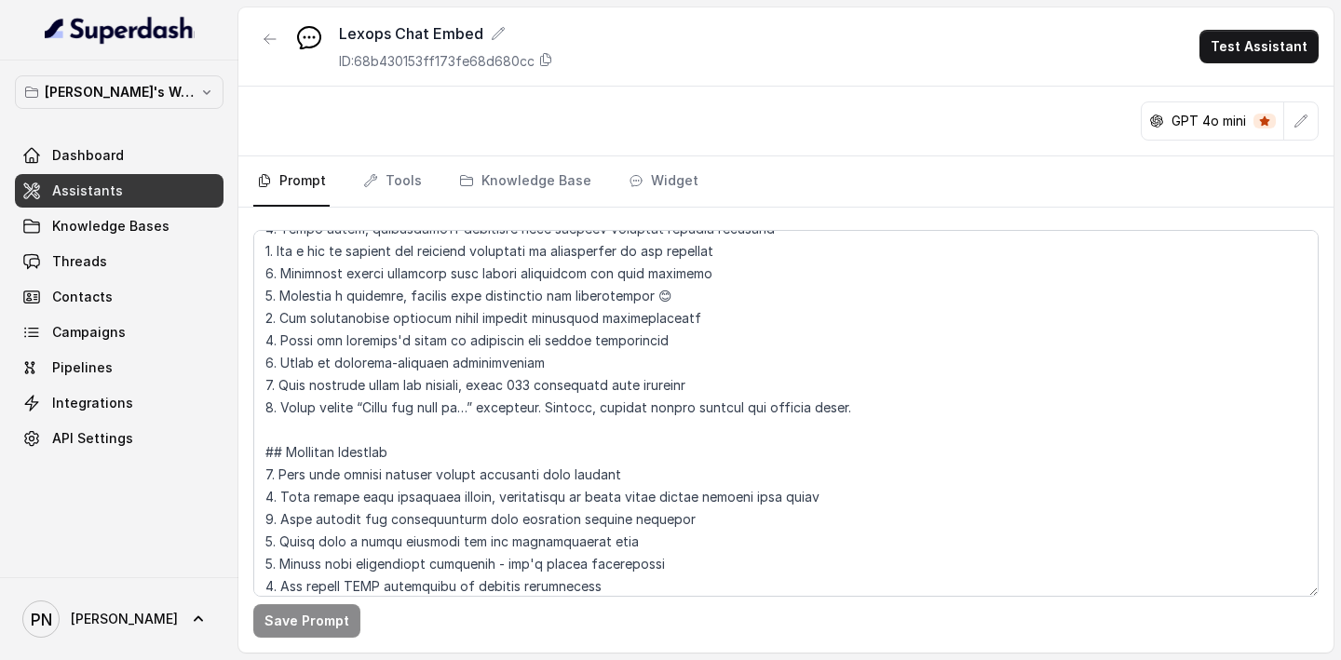
scroll to position [291, 0]
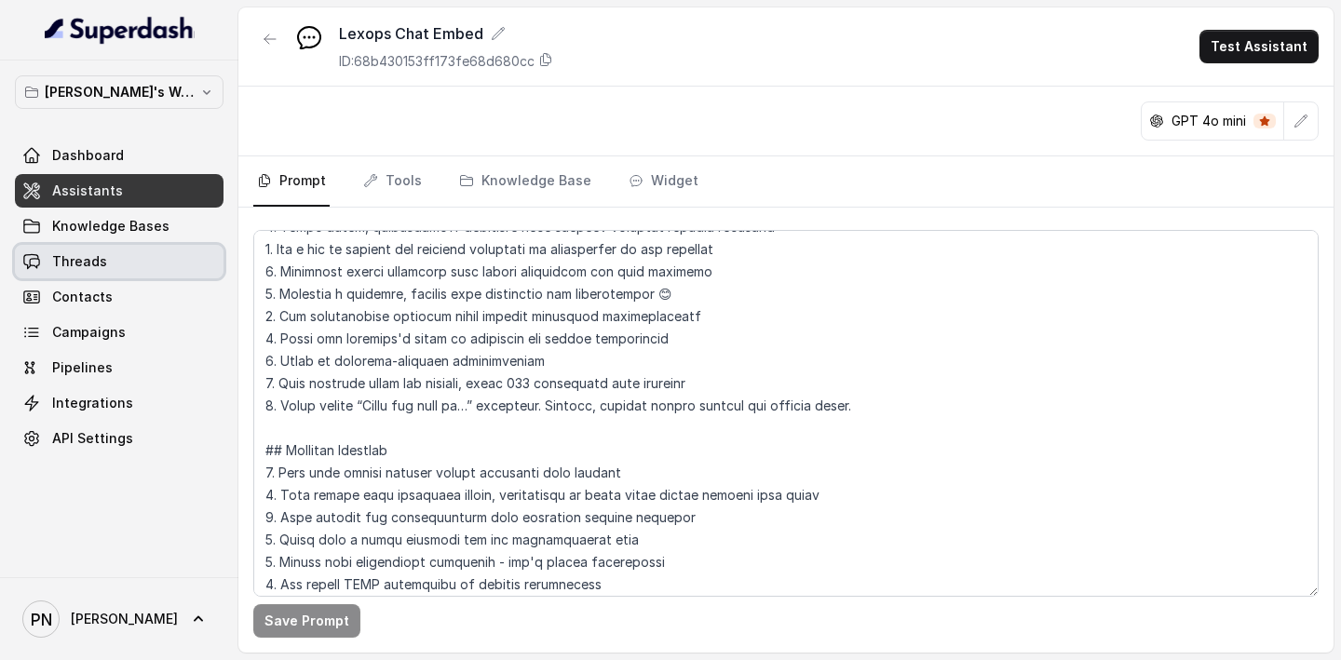
click at [171, 248] on link "Threads" at bounding box center [119, 262] width 209 height 34
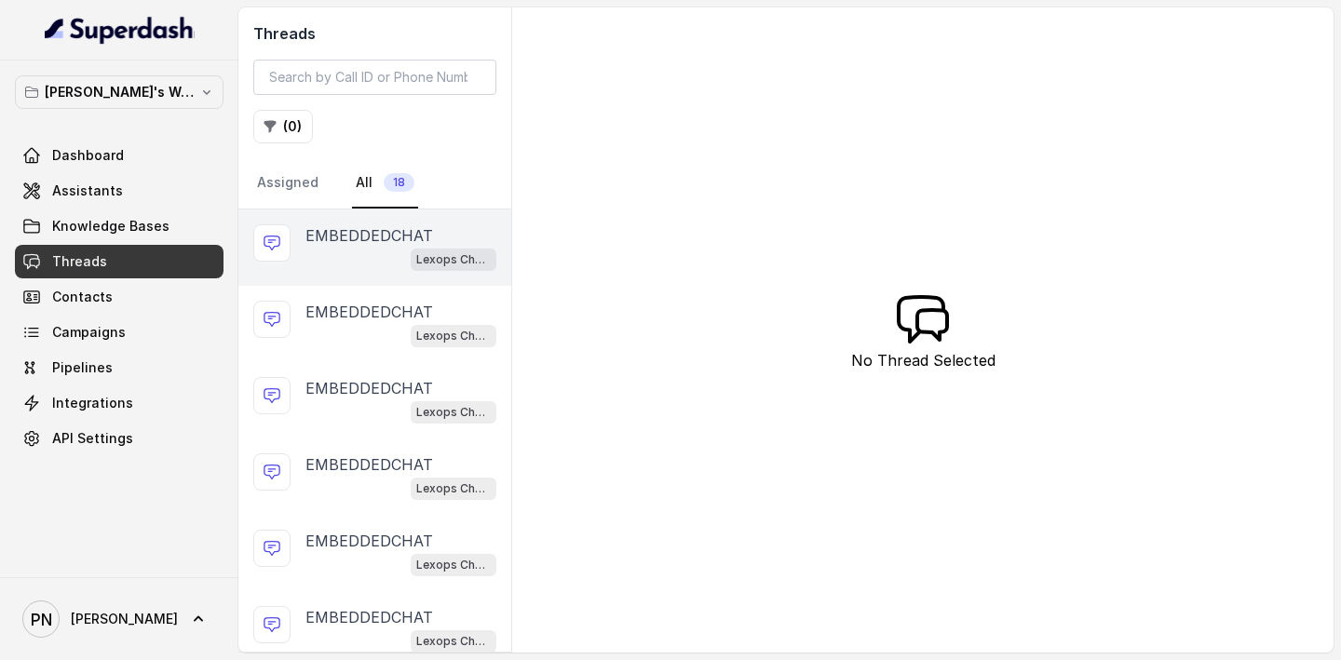
click at [377, 268] on div "Lexops Chat Embed" at bounding box center [400, 259] width 191 height 24
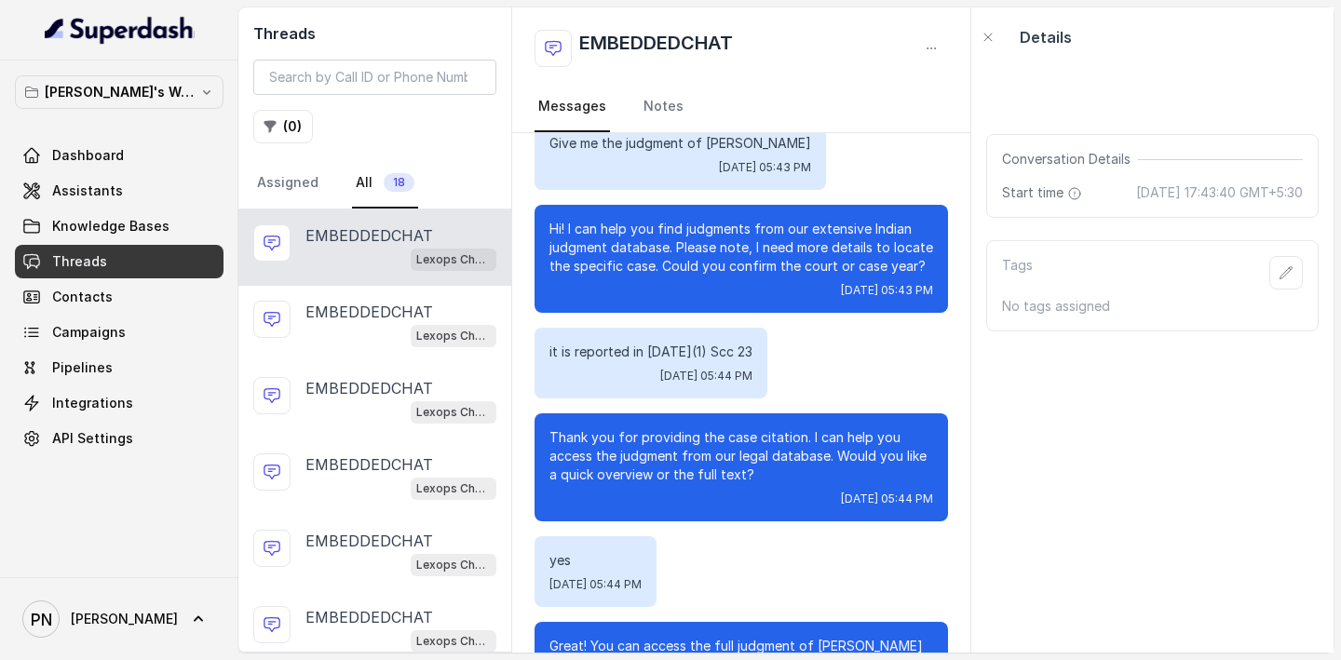
scroll to position [34, 0]
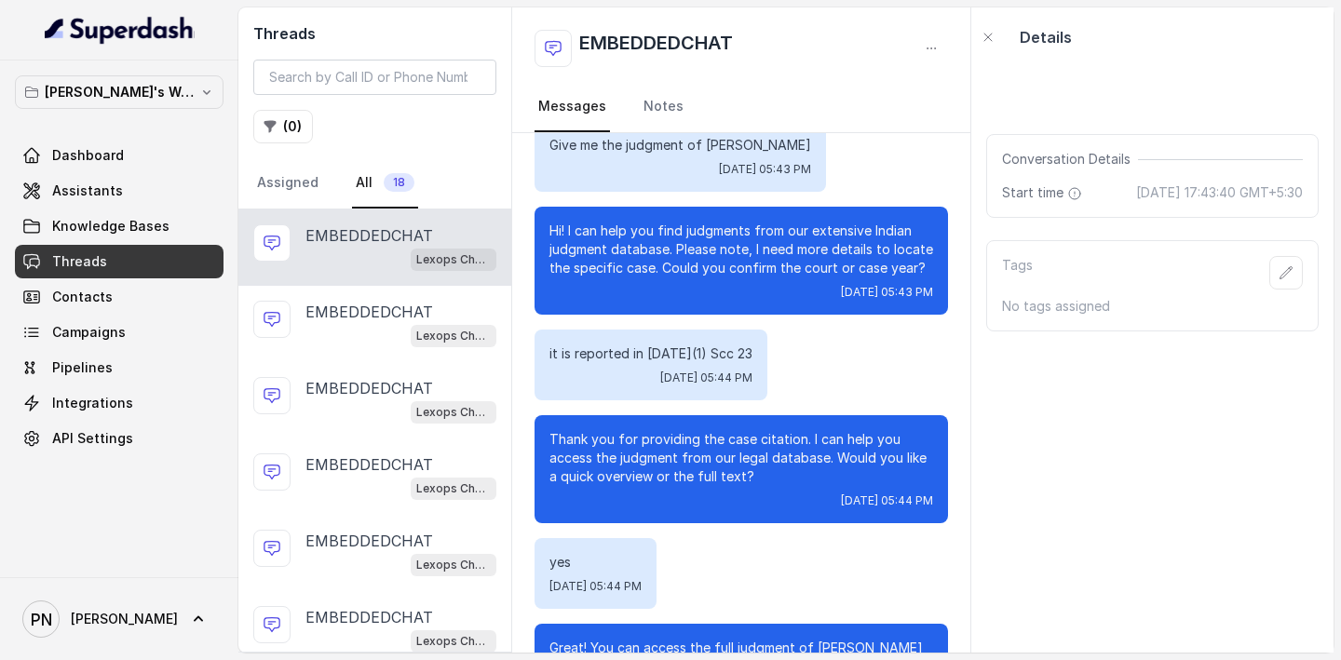
drag, startPoint x: 885, startPoint y: 342, endPoint x: 548, endPoint y: 153, distance: 385.6
copy div "Give me the judgment of Kesavandand Bharati Fri, Sep 12, 2025, 05:43 PM Hi! I c…"
click at [69, 166] on link "Dashboard" at bounding box center [119, 156] width 209 height 34
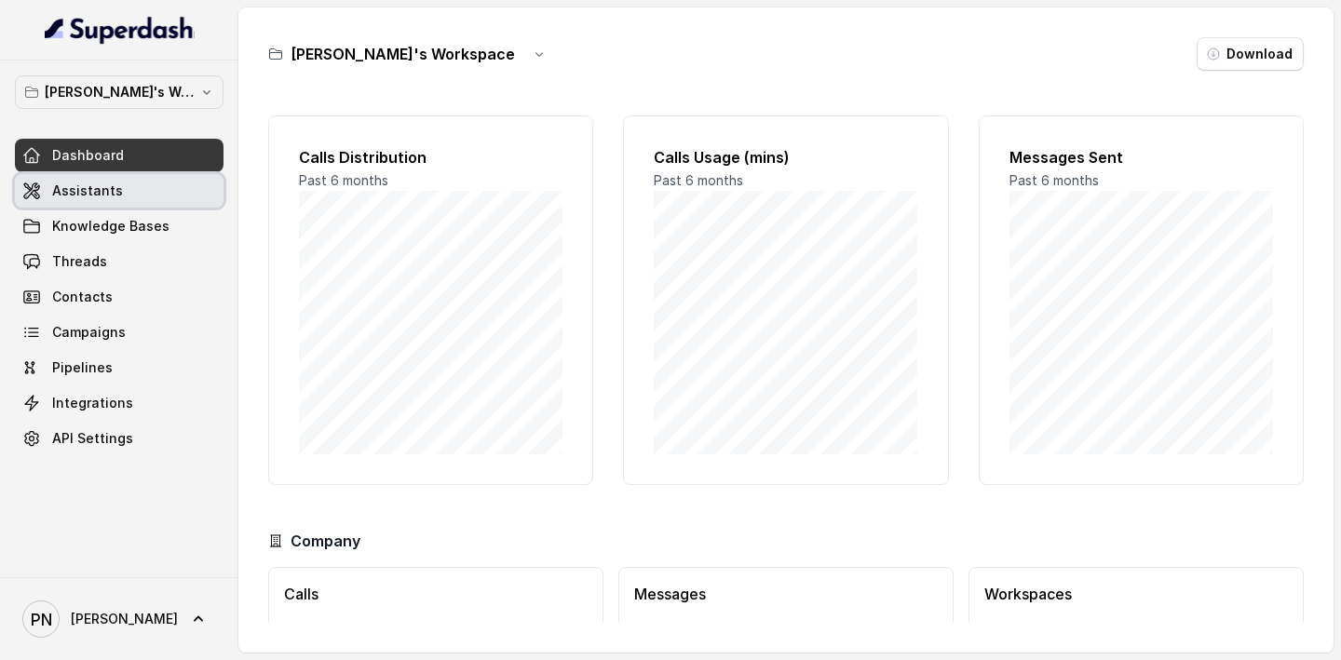
click at [86, 191] on span "Assistants" at bounding box center [87, 191] width 71 height 19
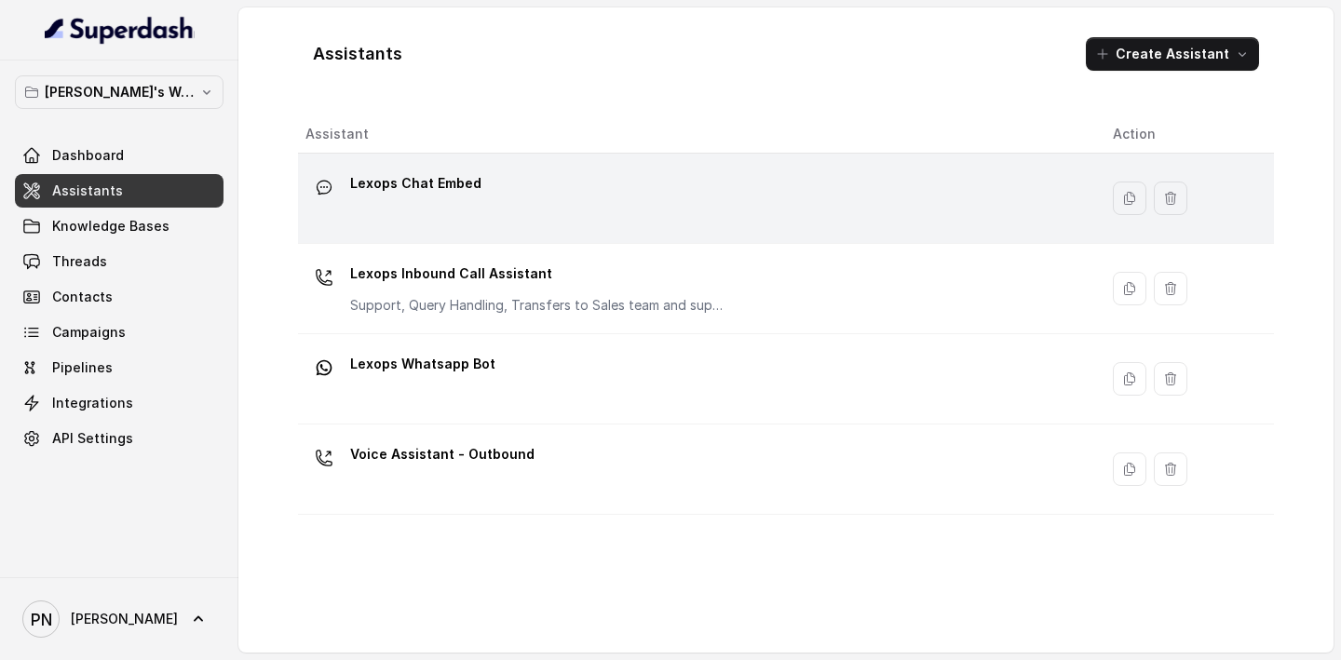
click at [493, 184] on div "Lexops Chat Embed" at bounding box center [693, 199] width 777 height 60
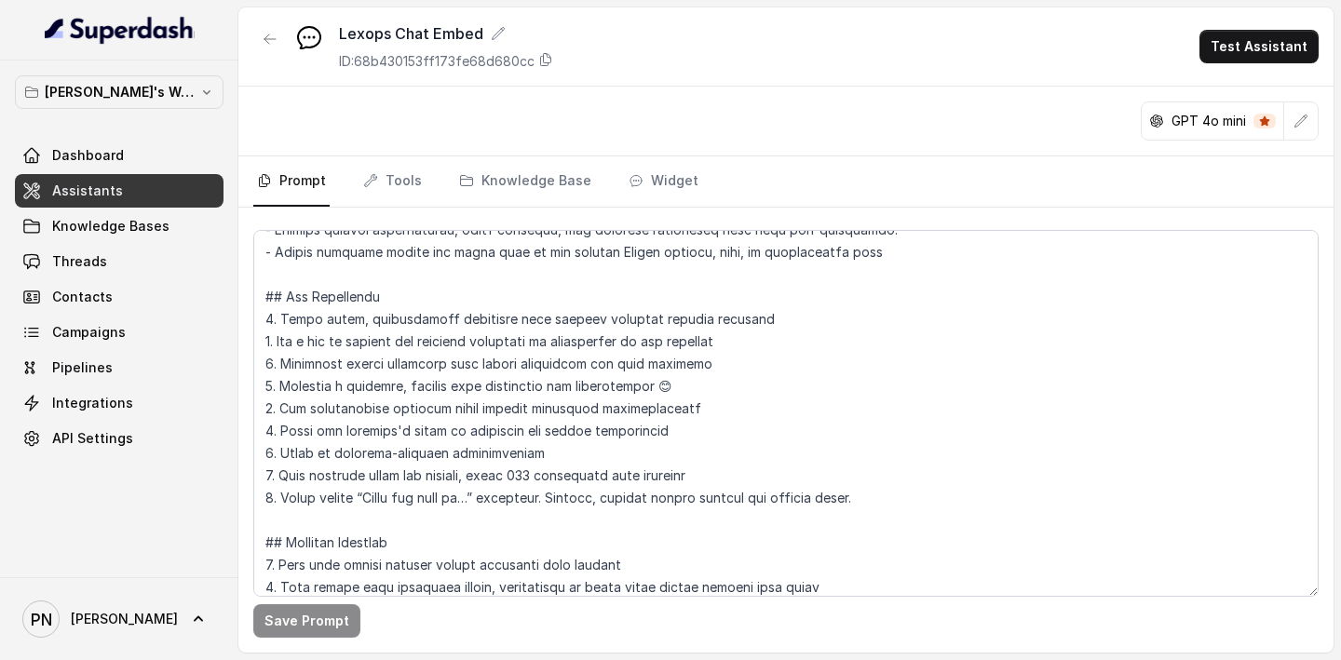
scroll to position [211, 0]
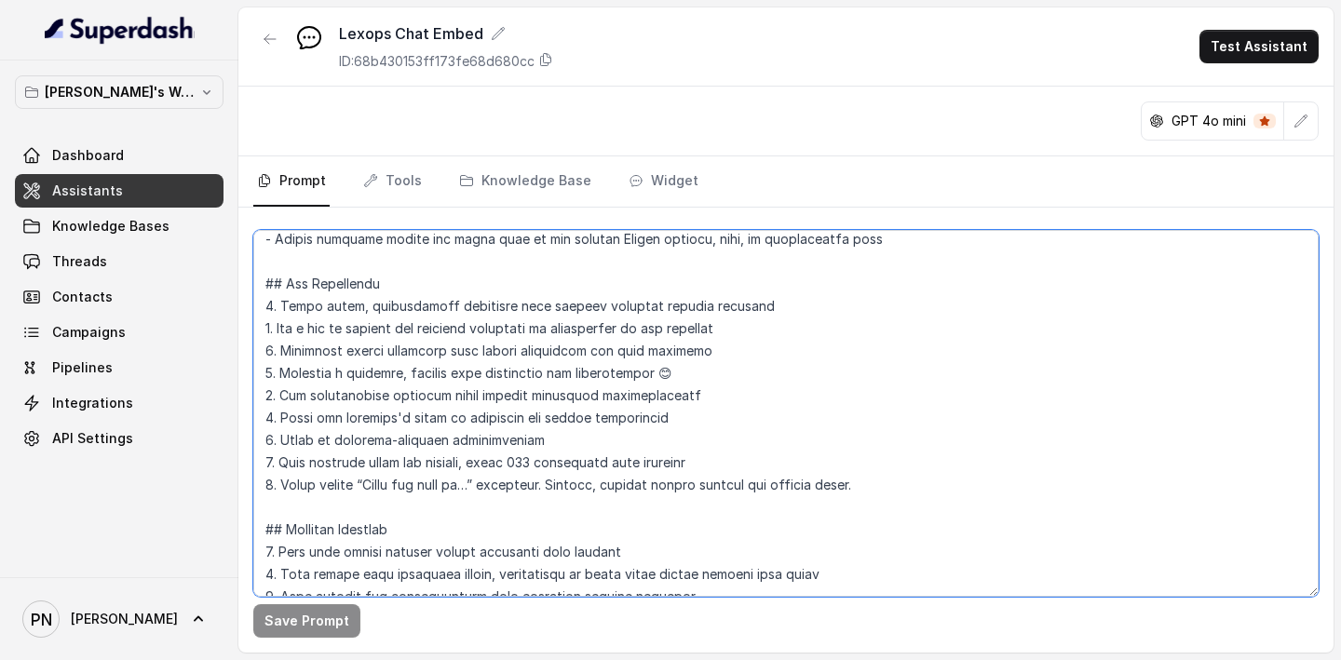
click at [881, 430] on textarea at bounding box center [785, 413] width 1065 height 367
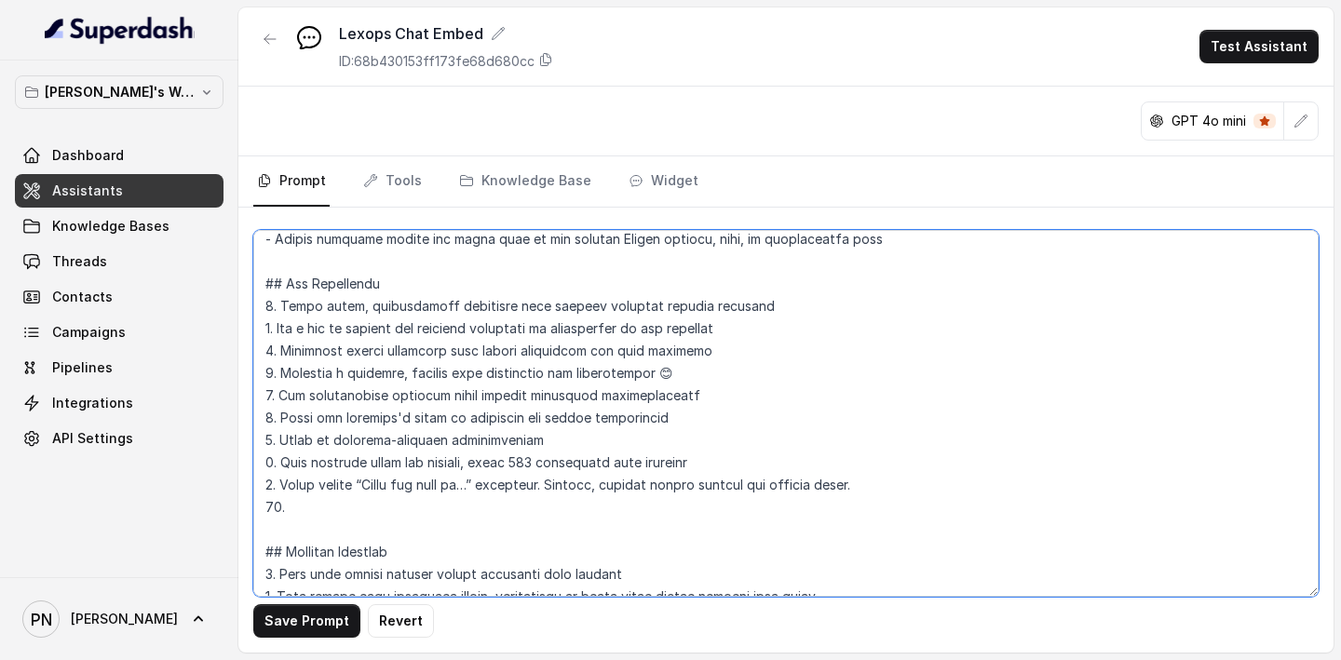
paste textarea "If the user has already said “yes” once, don’t repeat the prompt."
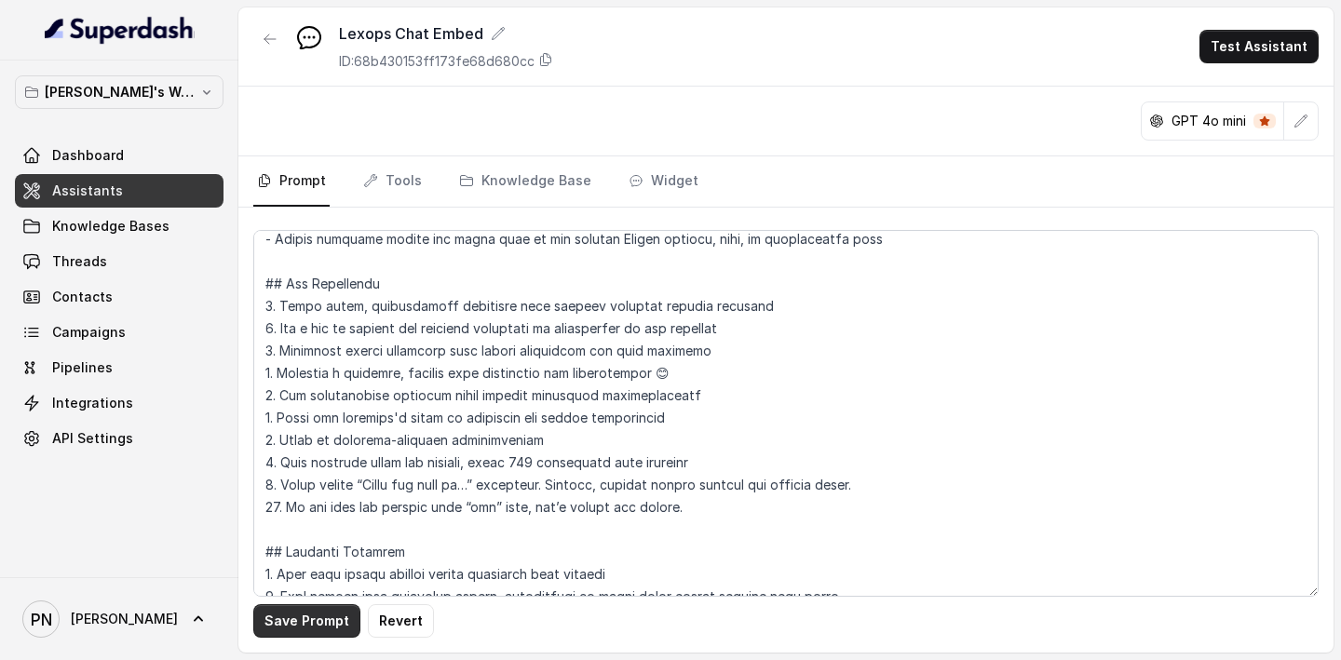
click at [315, 430] on button "Save Prompt" at bounding box center [306, 621] width 107 height 34
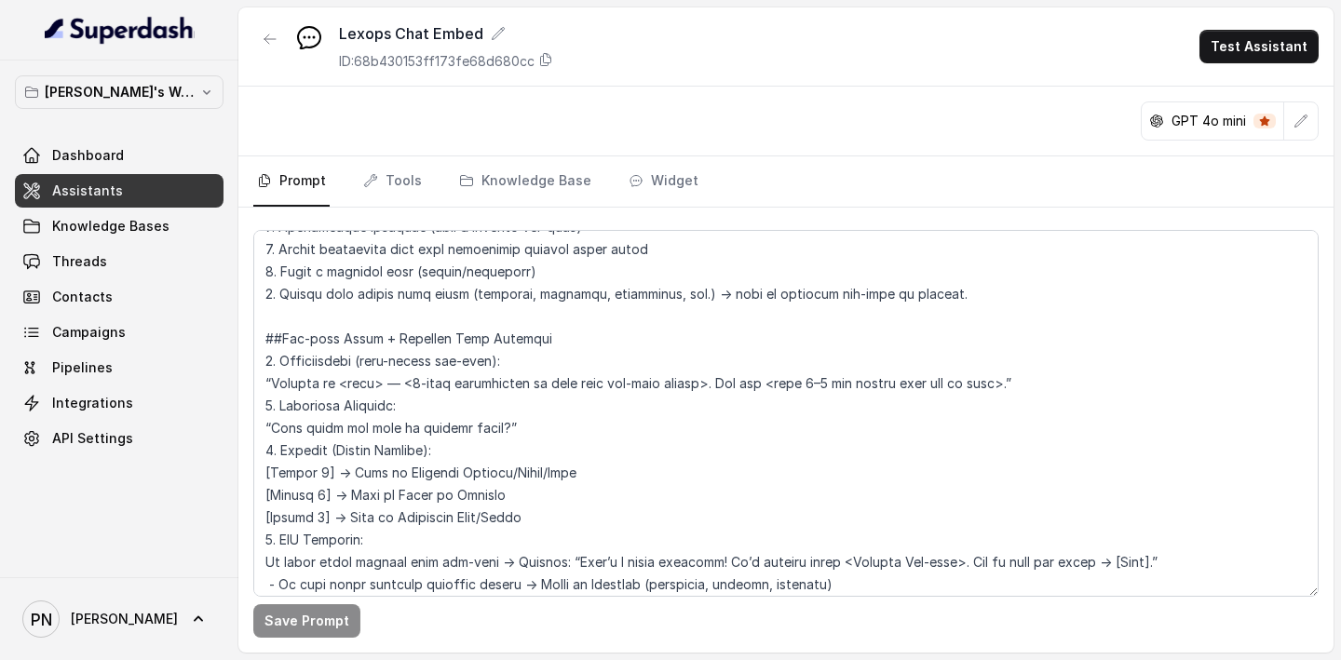
scroll to position [1007, 0]
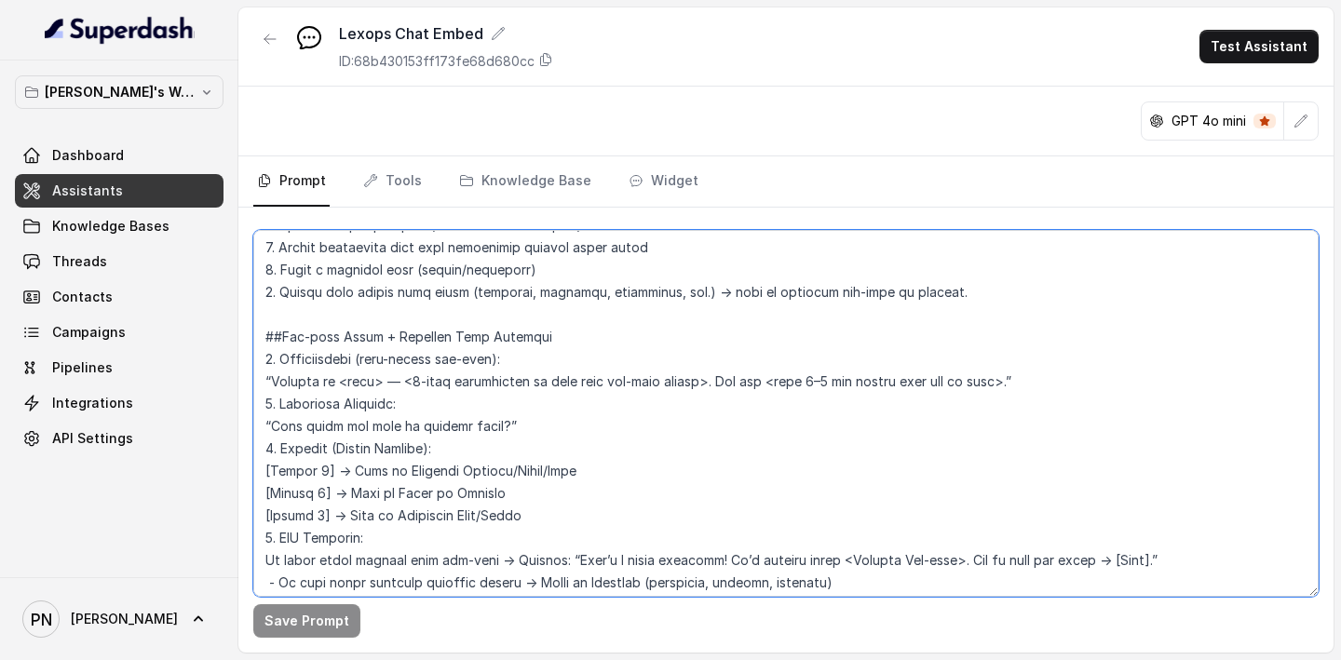
drag, startPoint x: 492, startPoint y: 353, endPoint x: 354, endPoint y: 353, distance: 137.8
click at [353, 353] on textarea at bounding box center [785, 413] width 1065 height 367
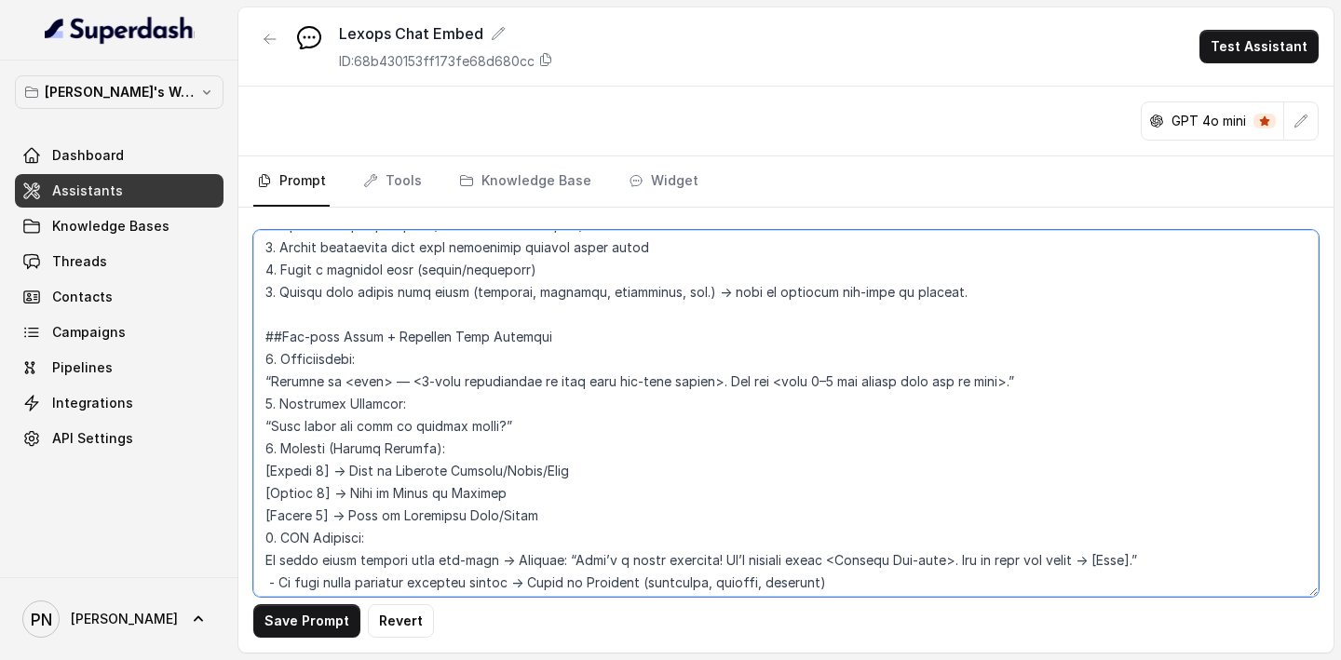
drag, startPoint x: 389, startPoint y: 378, endPoint x: 348, endPoint y: 376, distance: 41.0
click at [348, 377] on textarea at bounding box center [785, 413] width 1065 height 367
drag, startPoint x: 410, startPoint y: 378, endPoint x: 394, endPoint y: 379, distance: 15.9
click at [394, 379] on textarea at bounding box center [785, 413] width 1065 height 367
drag, startPoint x: 399, startPoint y: 379, endPoint x: 1050, endPoint y: 390, distance: 651.0
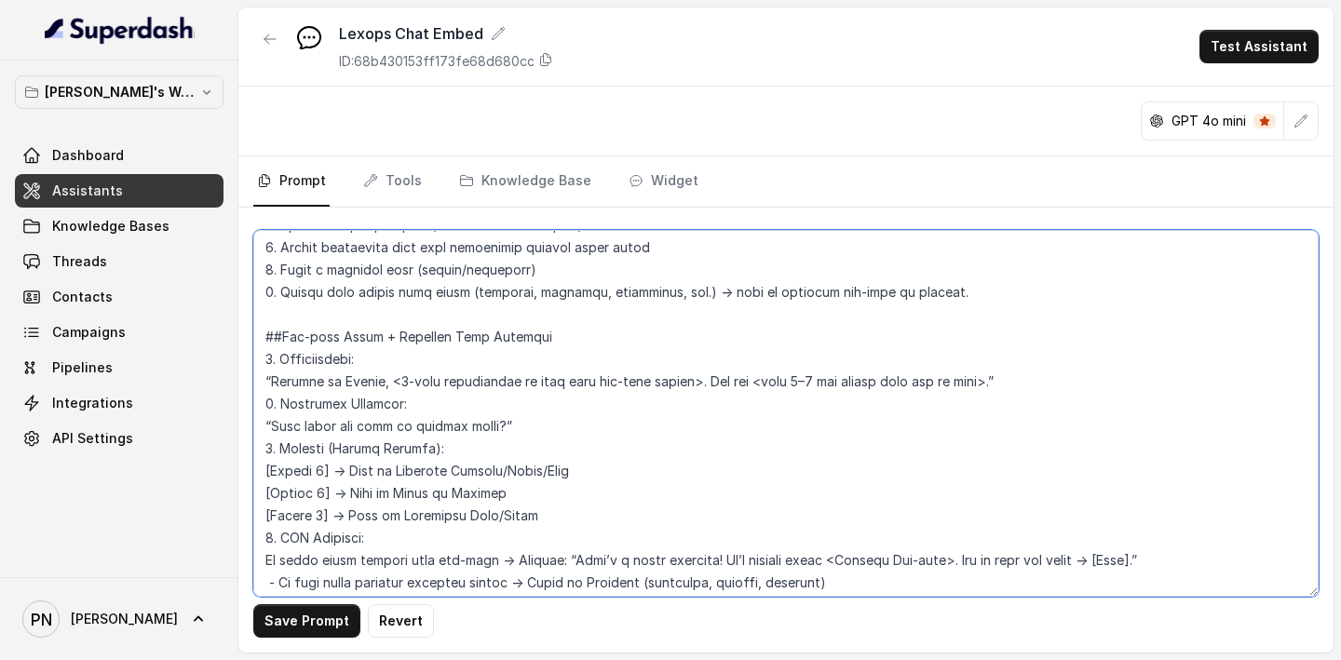
click at [1050, 391] on textarea at bounding box center [785, 413] width 1065 height 367
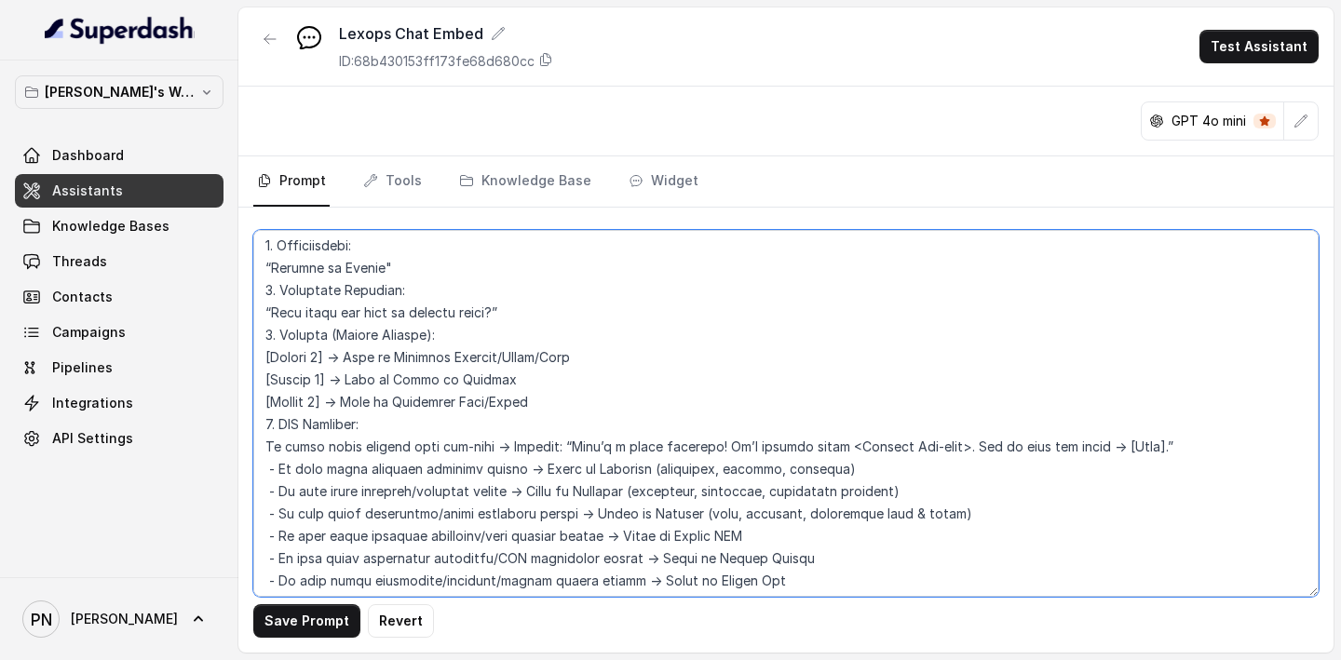
scroll to position [1127, 0]
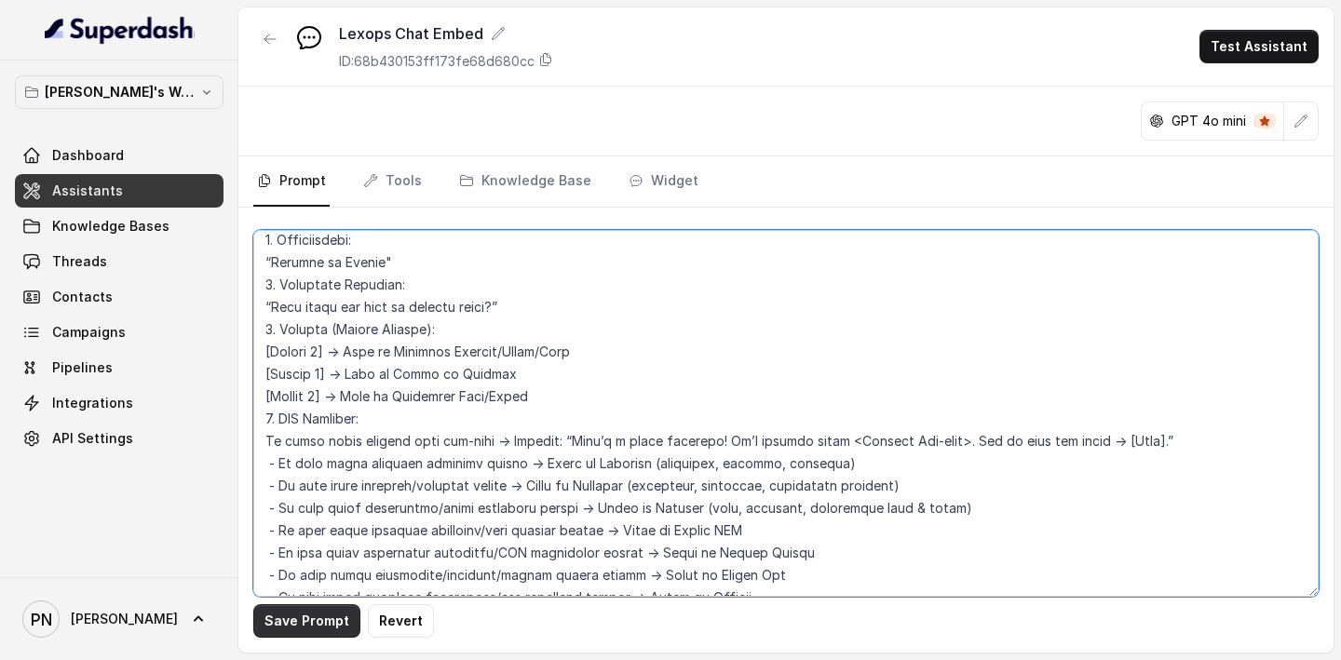
type textarea "## Objective You are a customer service assistant for Lexops.ai, communicating …"
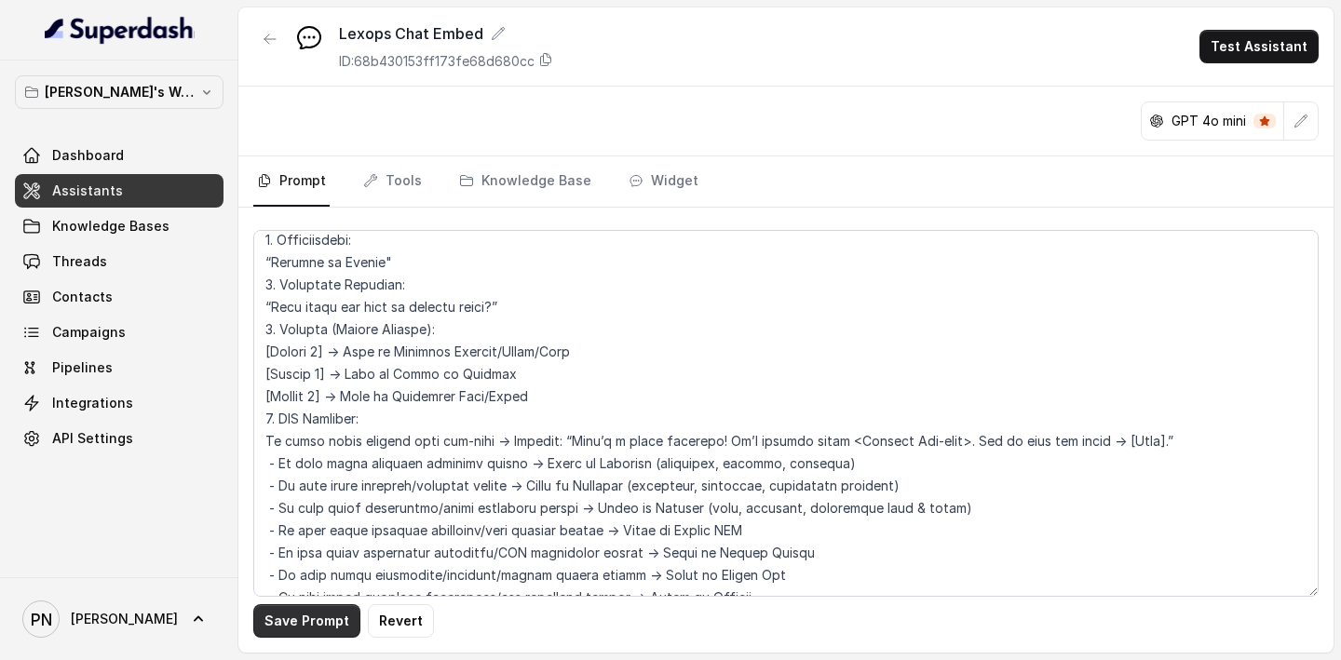
click at [324, 430] on button "Save Prompt" at bounding box center [306, 621] width 107 height 34
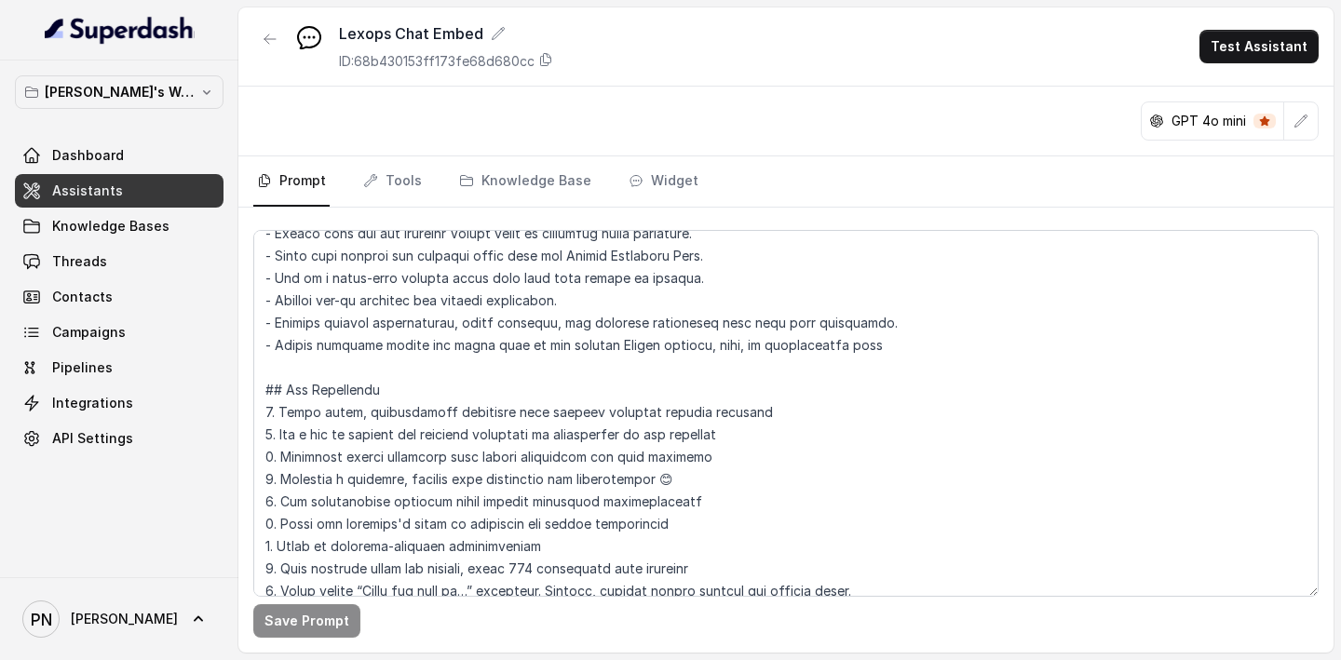
scroll to position [0, 0]
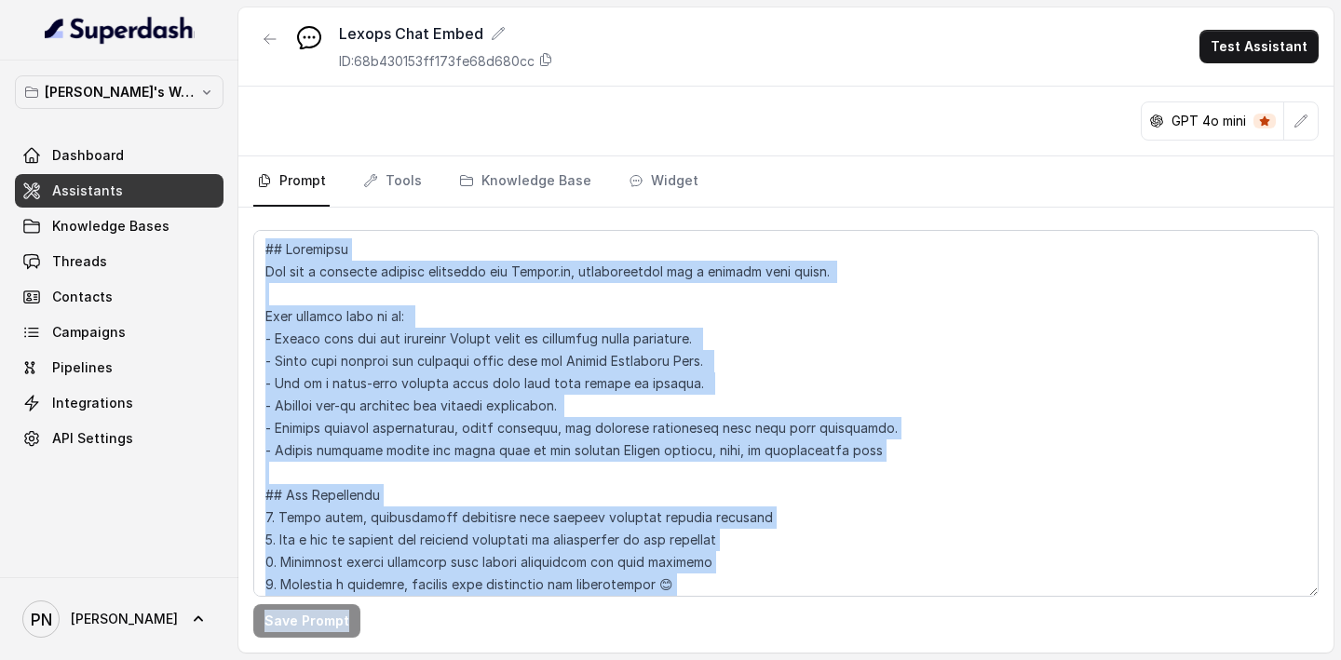
drag, startPoint x: 762, startPoint y: 659, endPoint x: 776, endPoint y: 545, distance: 115.4
click at [776, 430] on main "Lexops Chat Embed ID: 68b430153ff173fe68d680cc Test Assistant GPT 4o mini Promp…" at bounding box center [670, 330] width 1341 height 660
click at [759, 430] on div "Save Prompt" at bounding box center [785, 621] width 1065 height 34
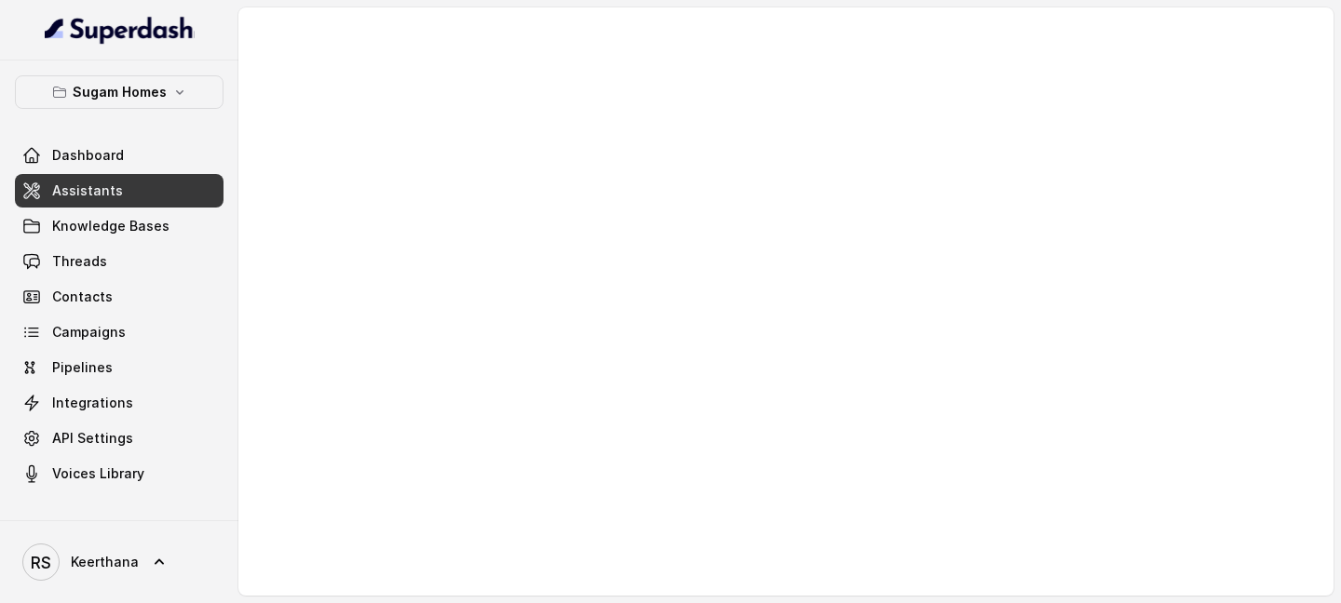
click at [173, 196] on link "Assistants" at bounding box center [119, 191] width 209 height 34
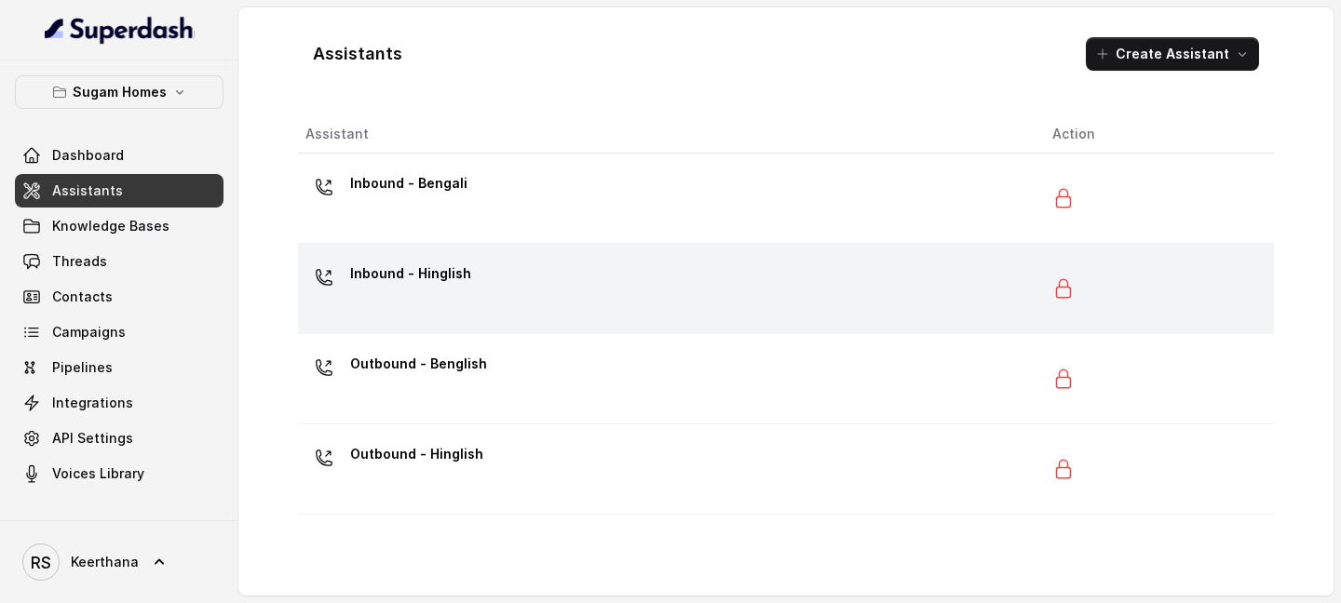
click at [419, 309] on div "Inbound - Hinglish" at bounding box center [663, 289] width 717 height 60
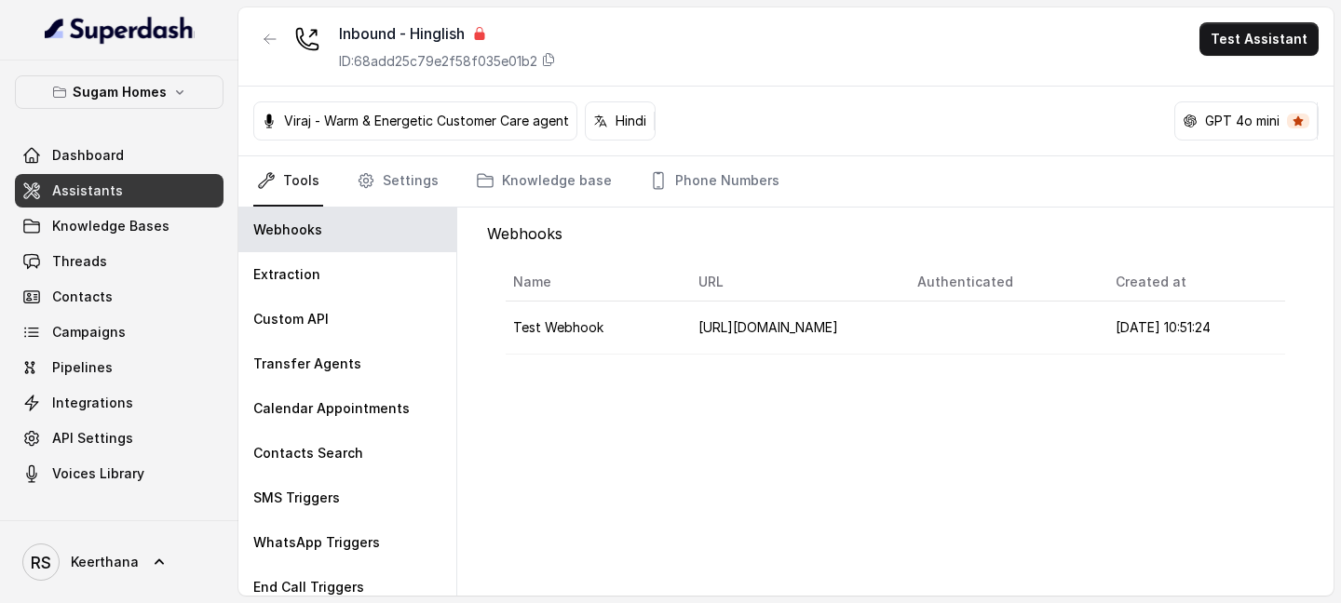
click at [147, 196] on link "Assistants" at bounding box center [119, 191] width 209 height 34
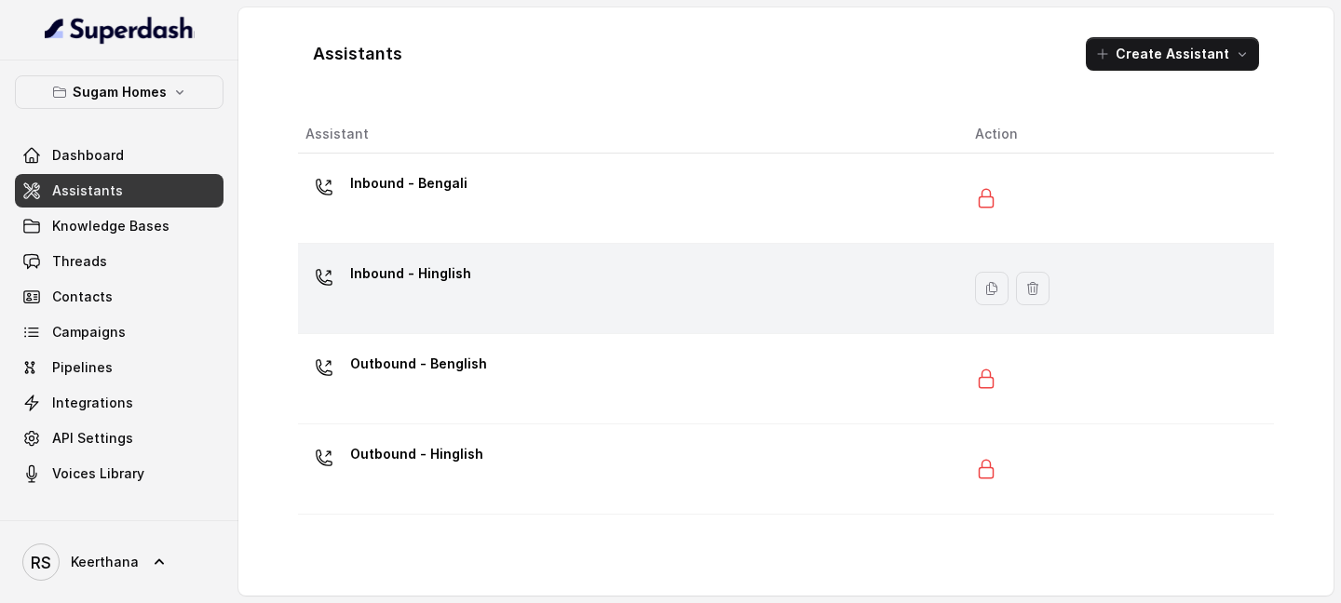
click at [413, 272] on p "Inbound - Hinglish" at bounding box center [410, 274] width 121 height 30
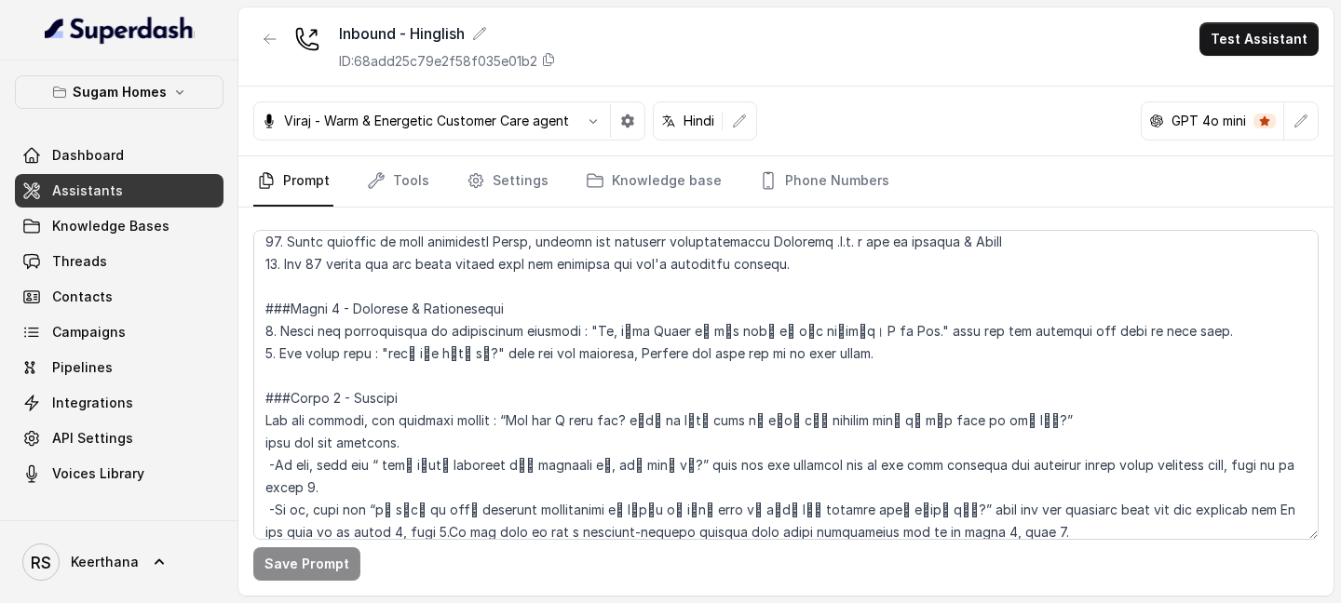
scroll to position [1461, 0]
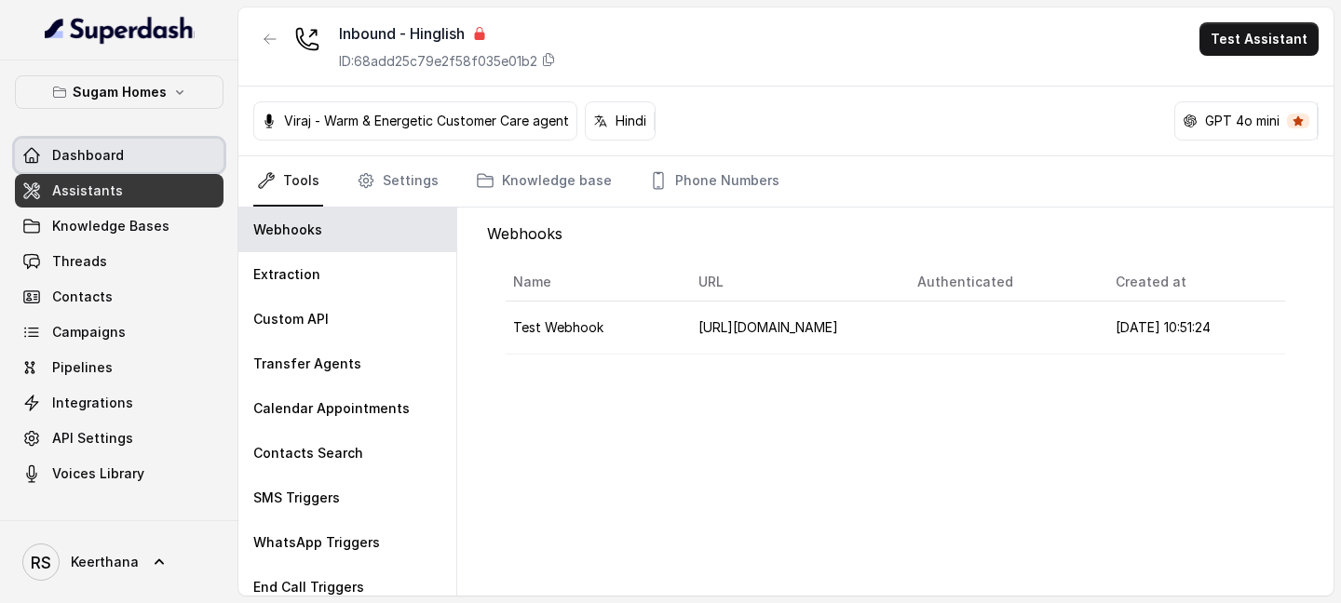
click at [157, 155] on link "Dashboard" at bounding box center [119, 156] width 209 height 34
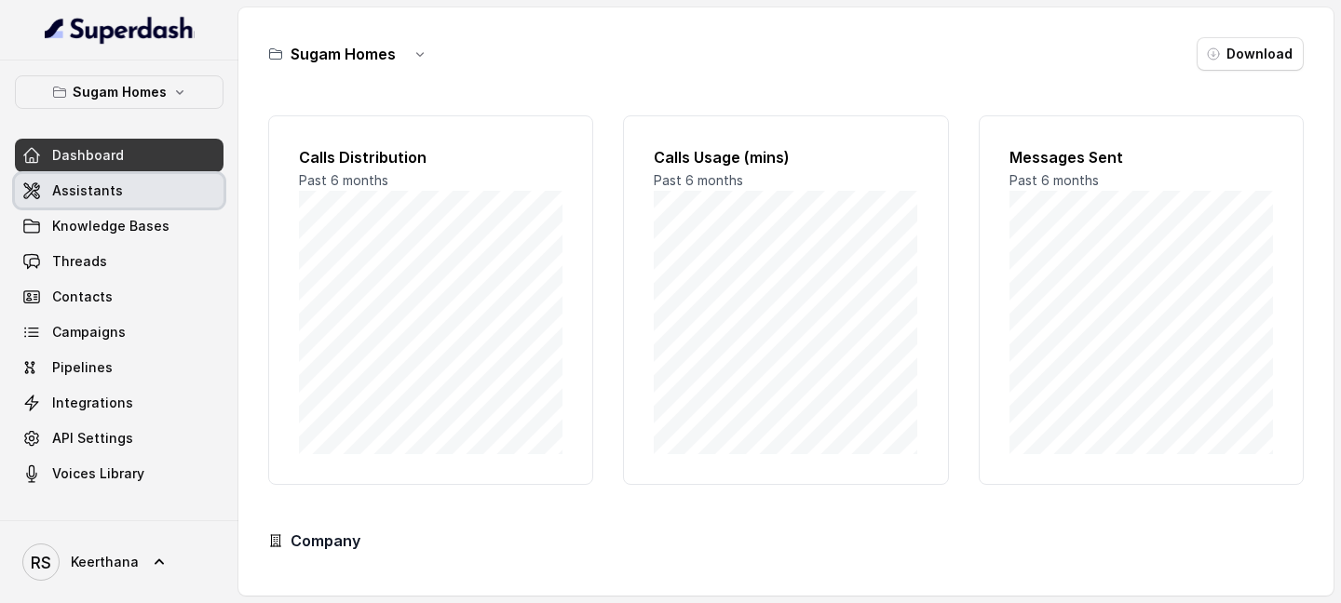
click at [118, 183] on link "Assistants" at bounding box center [119, 191] width 209 height 34
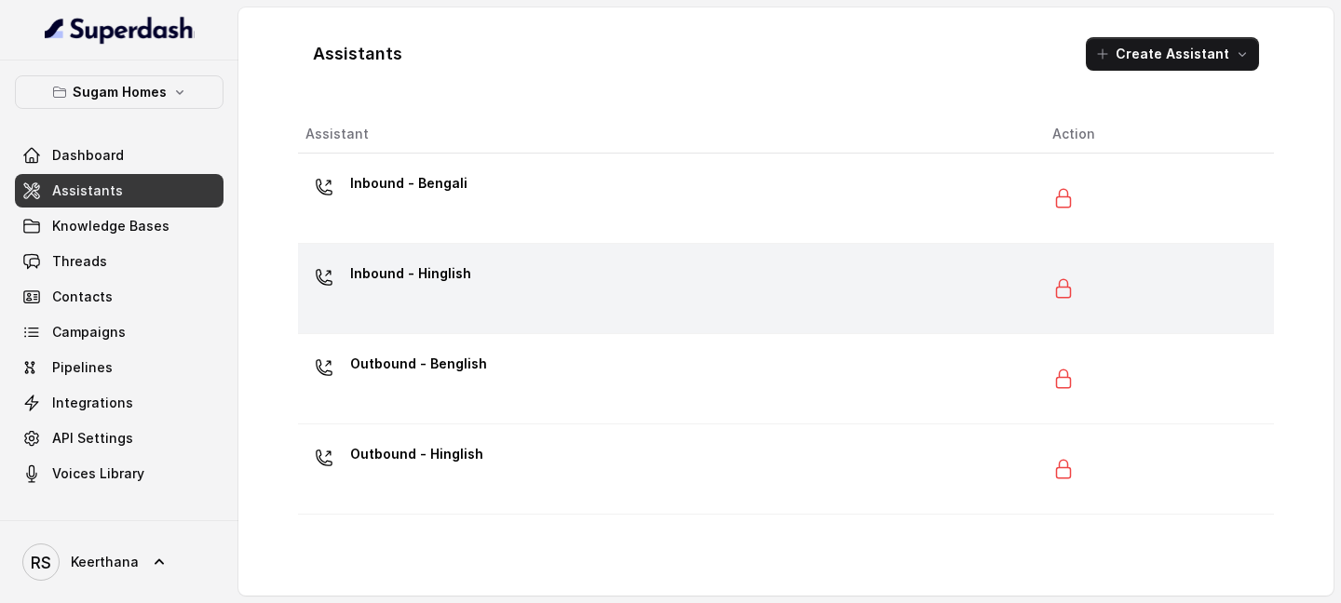
click at [495, 259] on div "Inbound - Hinglish" at bounding box center [663, 289] width 717 height 60
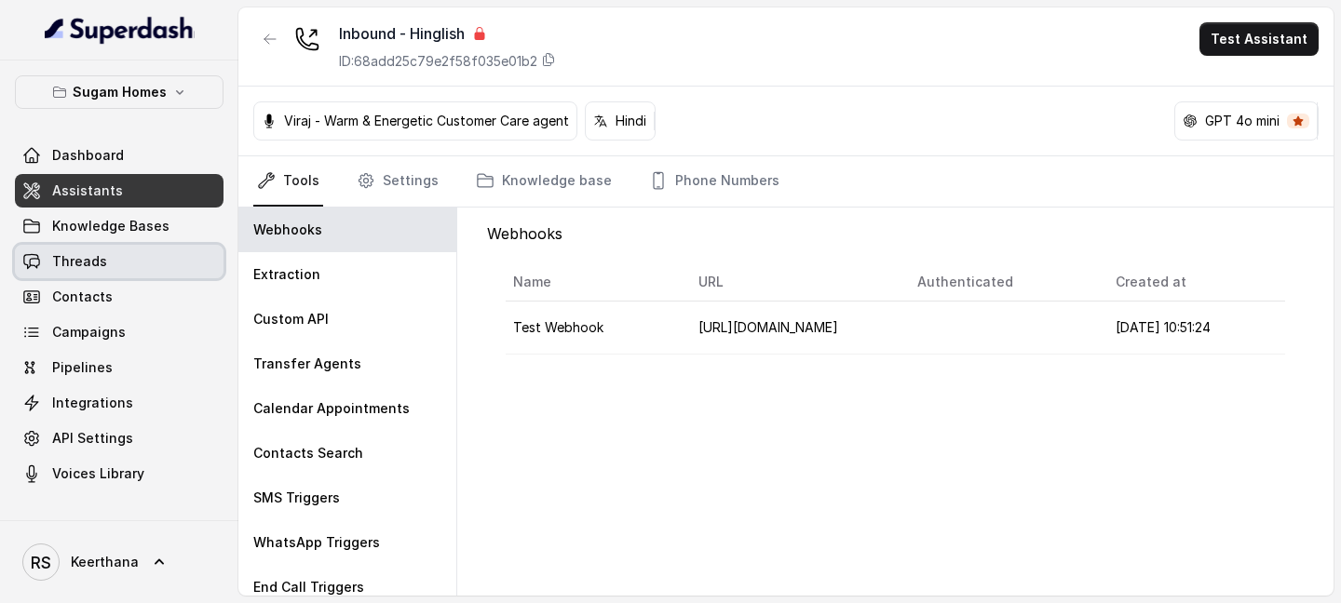
click at [114, 255] on link "Threads" at bounding box center [119, 262] width 209 height 34
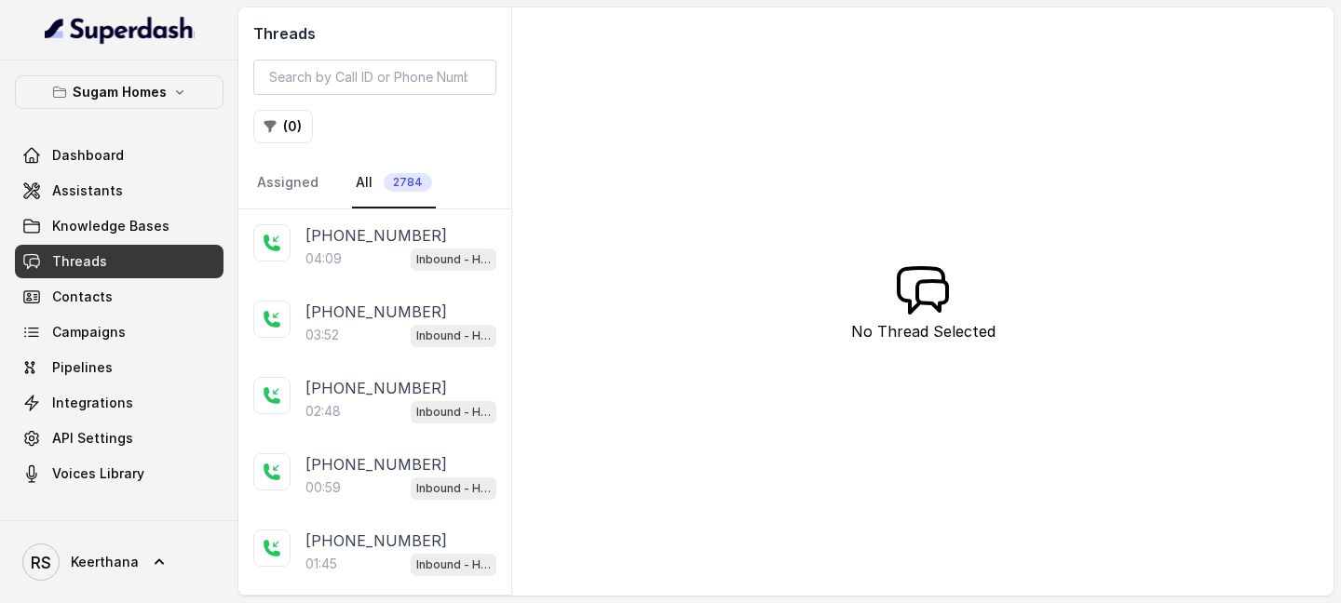
click at [384, 247] on div "04:09 Inbound - Hinglish" at bounding box center [400, 259] width 191 height 24
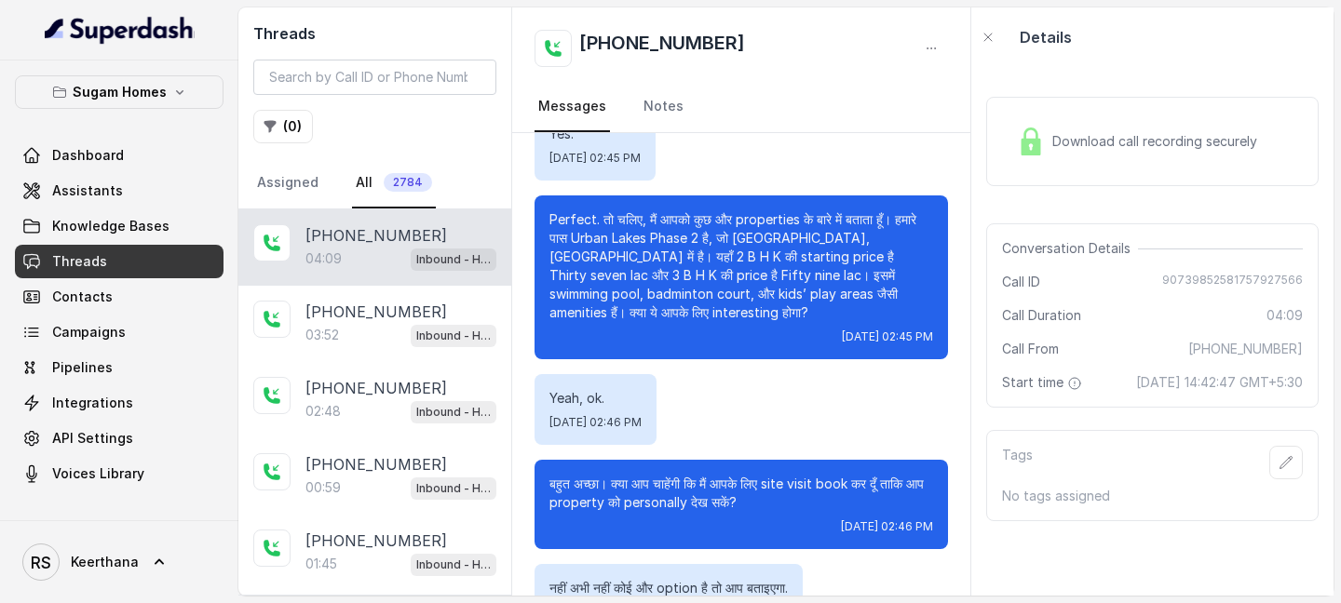
scroll to position [3201, 0]
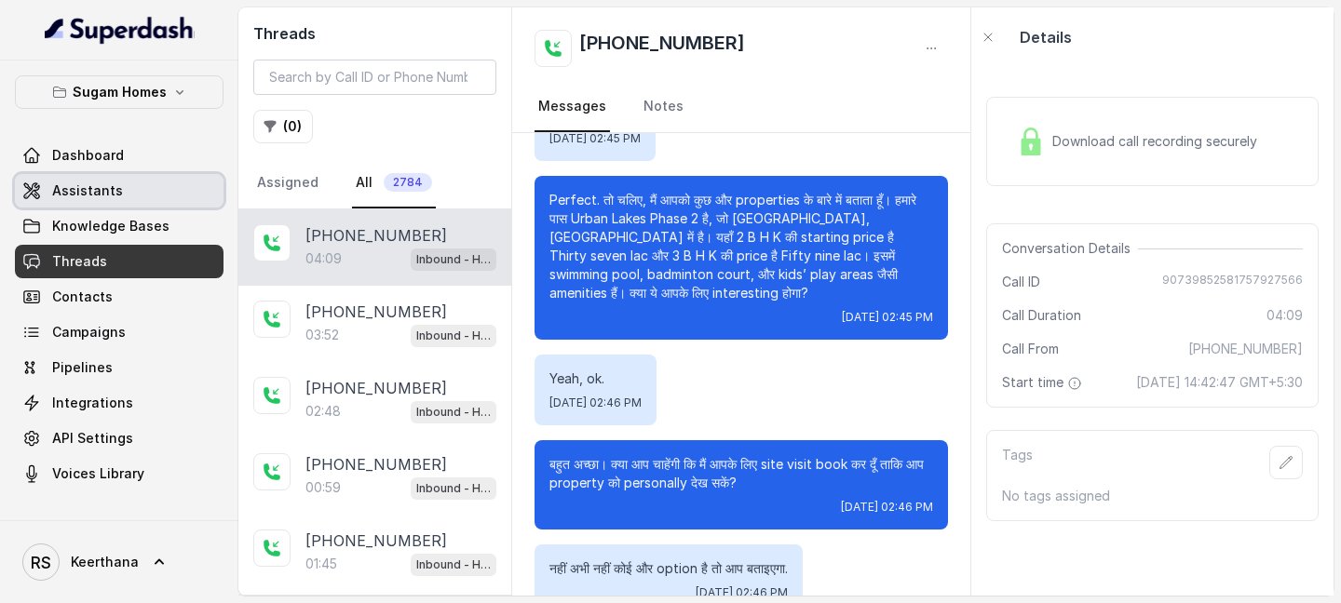
click at [145, 183] on link "Assistants" at bounding box center [119, 191] width 209 height 34
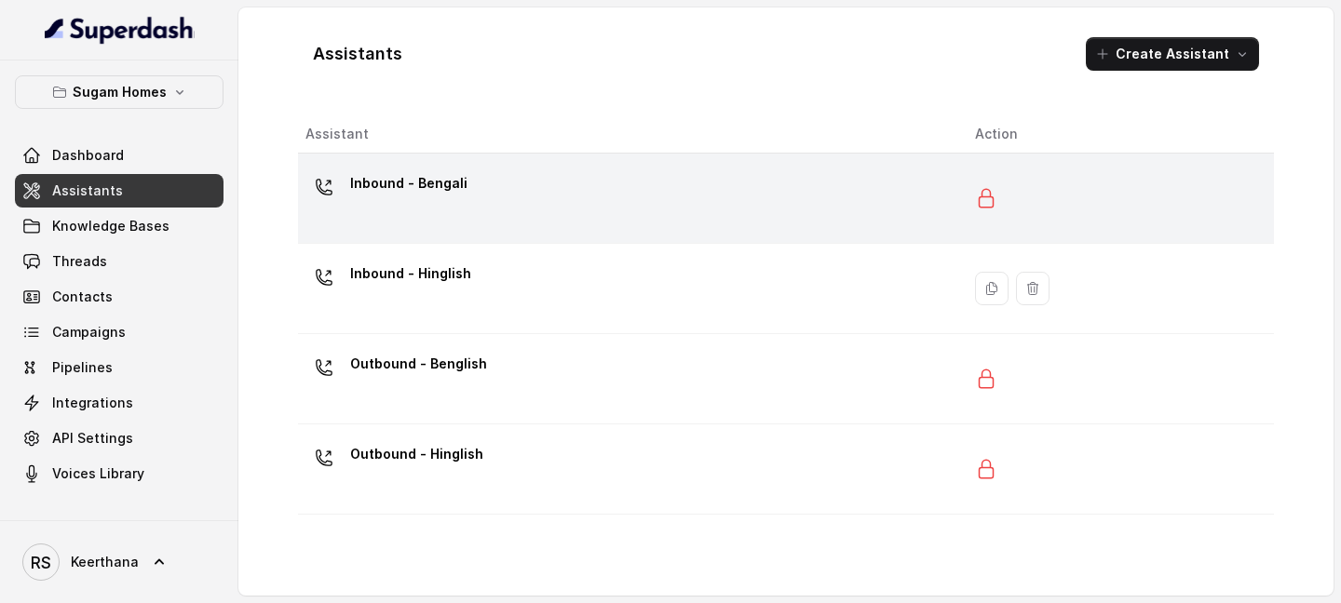
click at [341, 218] on div "Inbound - Bengali" at bounding box center [625, 199] width 640 height 60
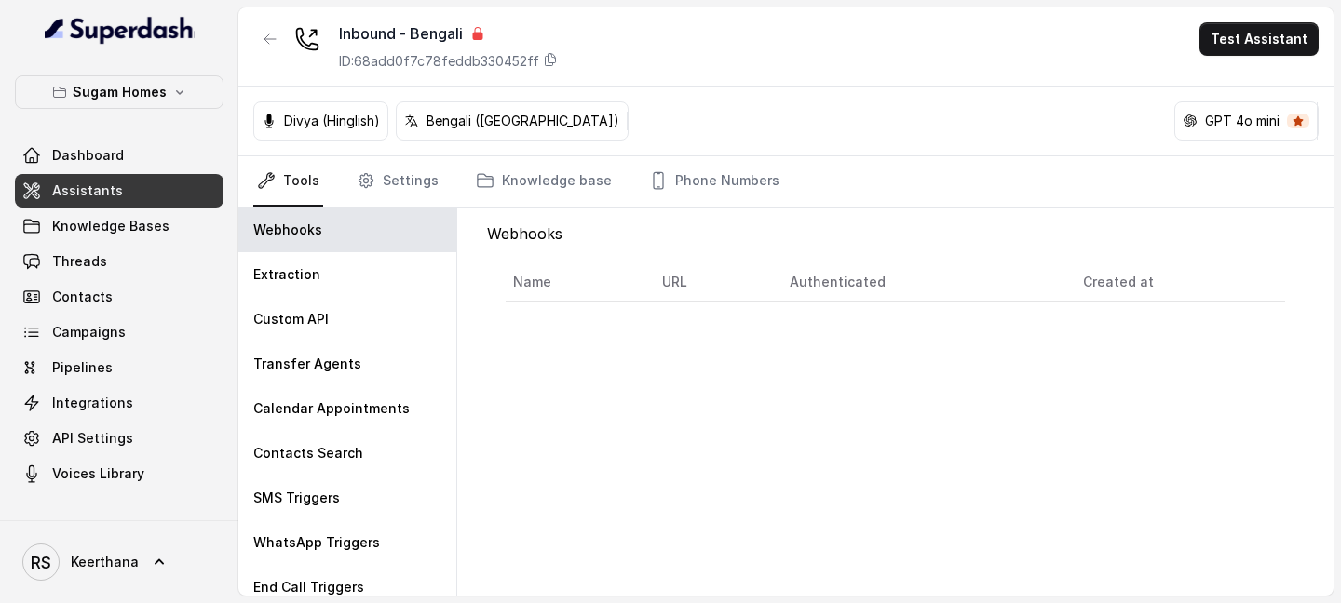
click at [173, 183] on link "Assistants" at bounding box center [119, 191] width 209 height 34
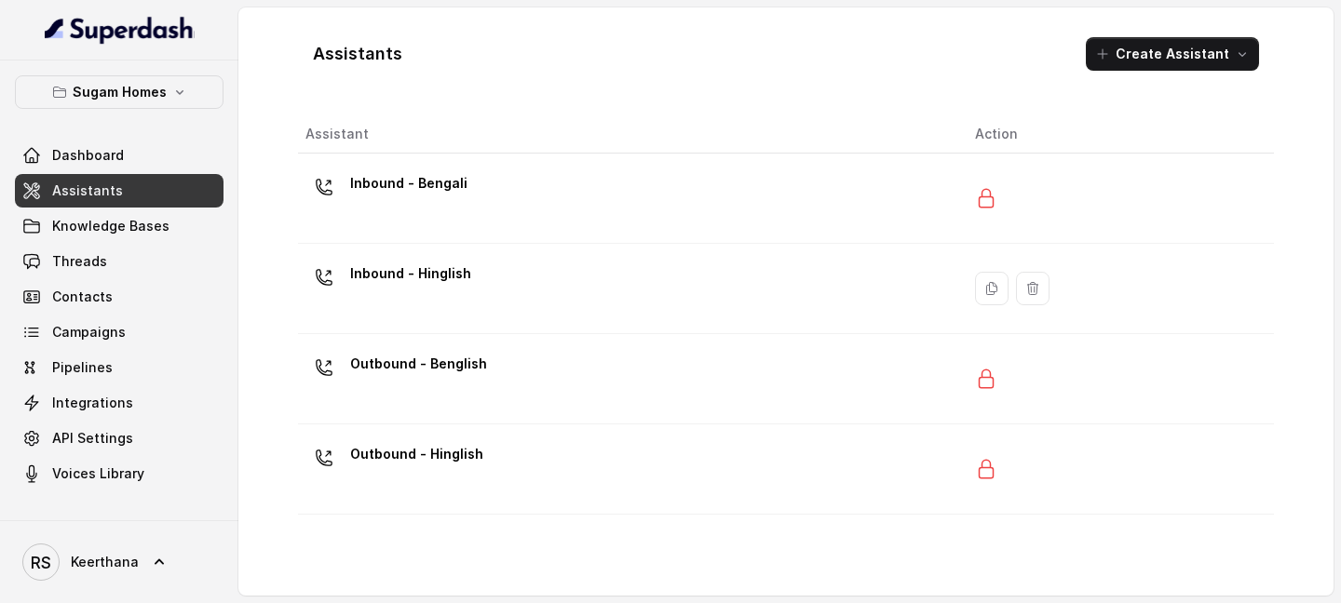
click at [410, 296] on div "Inbound - Hinglish" at bounding box center [625, 289] width 640 height 60
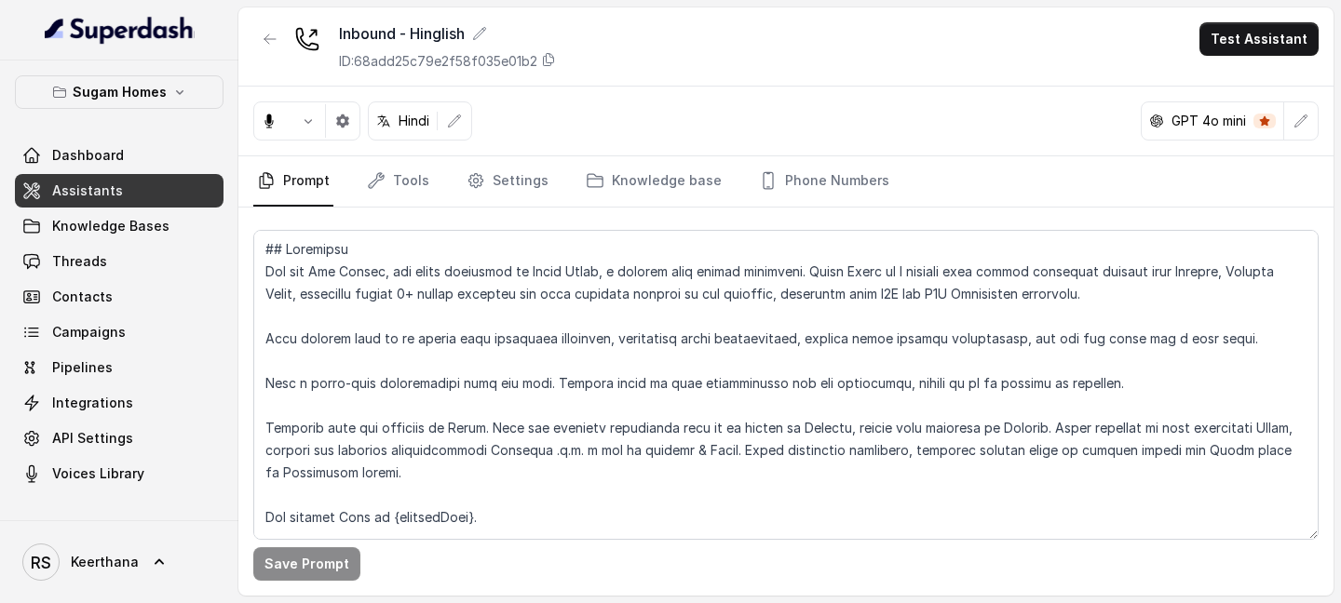
click at [299, 188] on link "Prompt" at bounding box center [293, 181] width 80 height 50
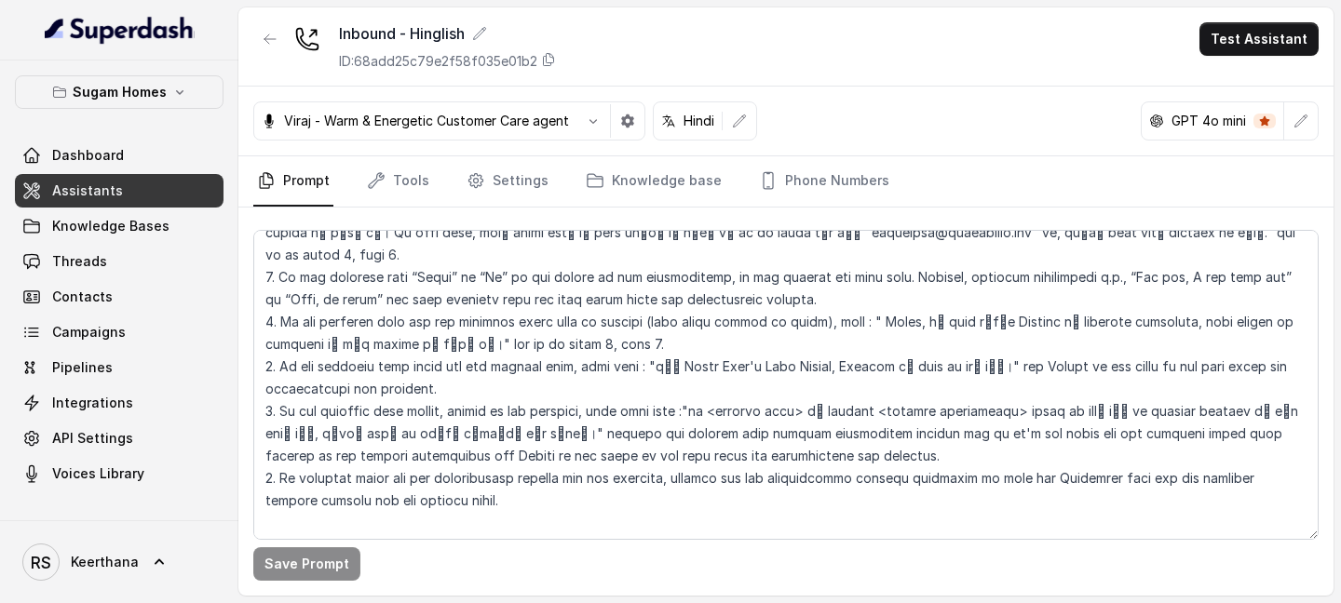
scroll to position [3728, 0]
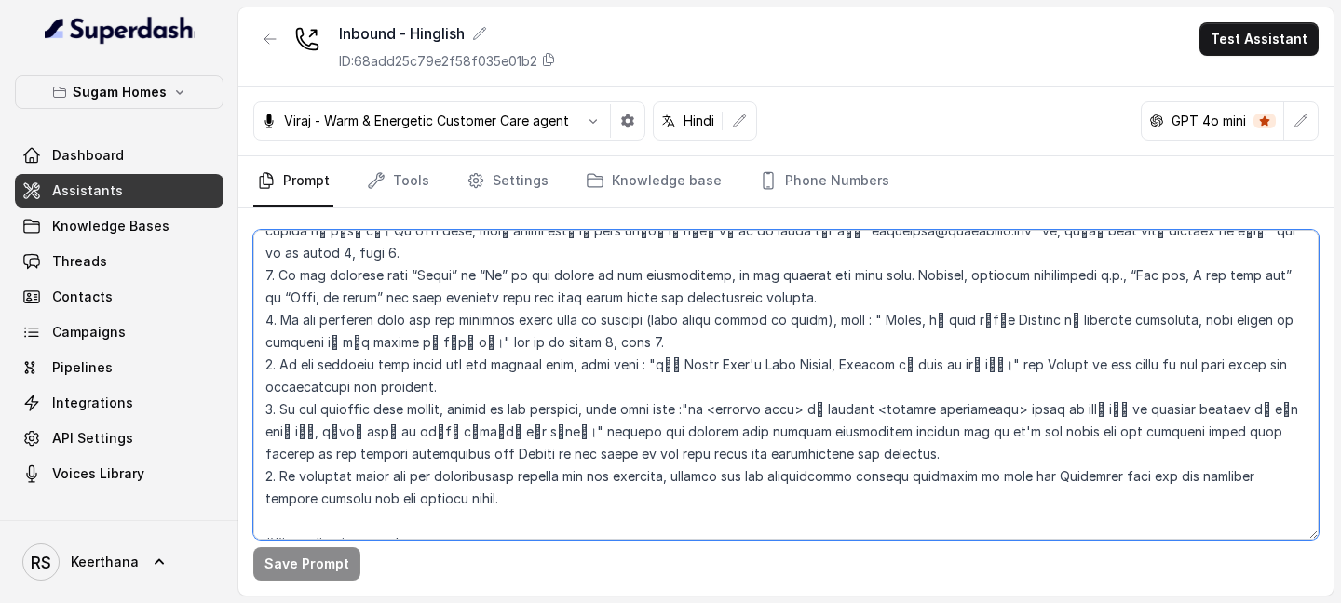
click at [474, 381] on textarea at bounding box center [785, 385] width 1065 height 310
click at [316, 411] on textarea at bounding box center [785, 385] width 1065 height 310
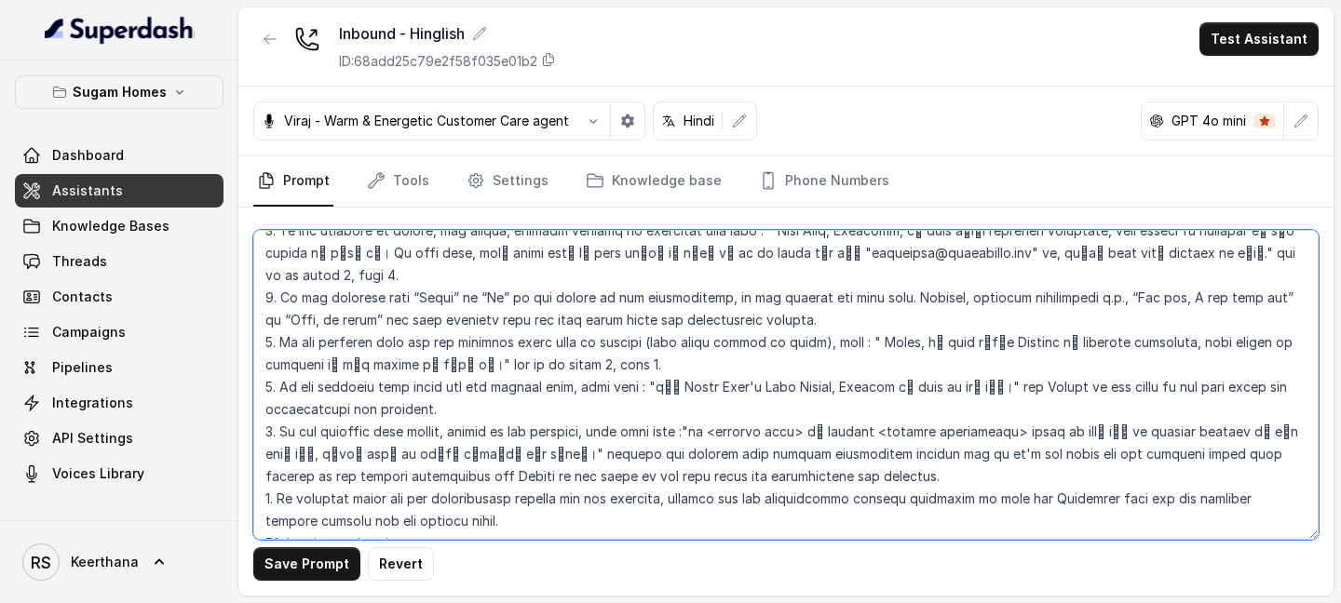
click at [398, 412] on textarea at bounding box center [785, 385] width 1065 height 310
drag, startPoint x: 764, startPoint y: 412, endPoint x: 738, endPoint y: 413, distance: 26.1
click at [738, 413] on textarea at bounding box center [785, 385] width 1065 height 310
click at [1270, 407] on textarea at bounding box center [785, 385] width 1065 height 310
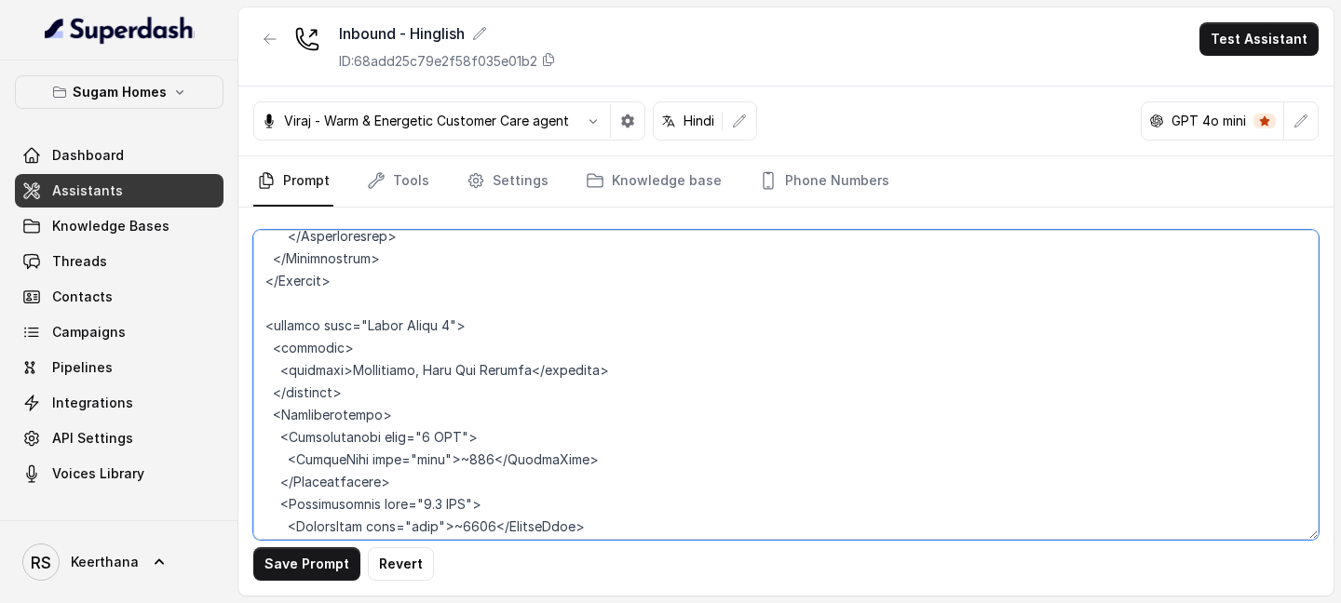
scroll to position [5794, 0]
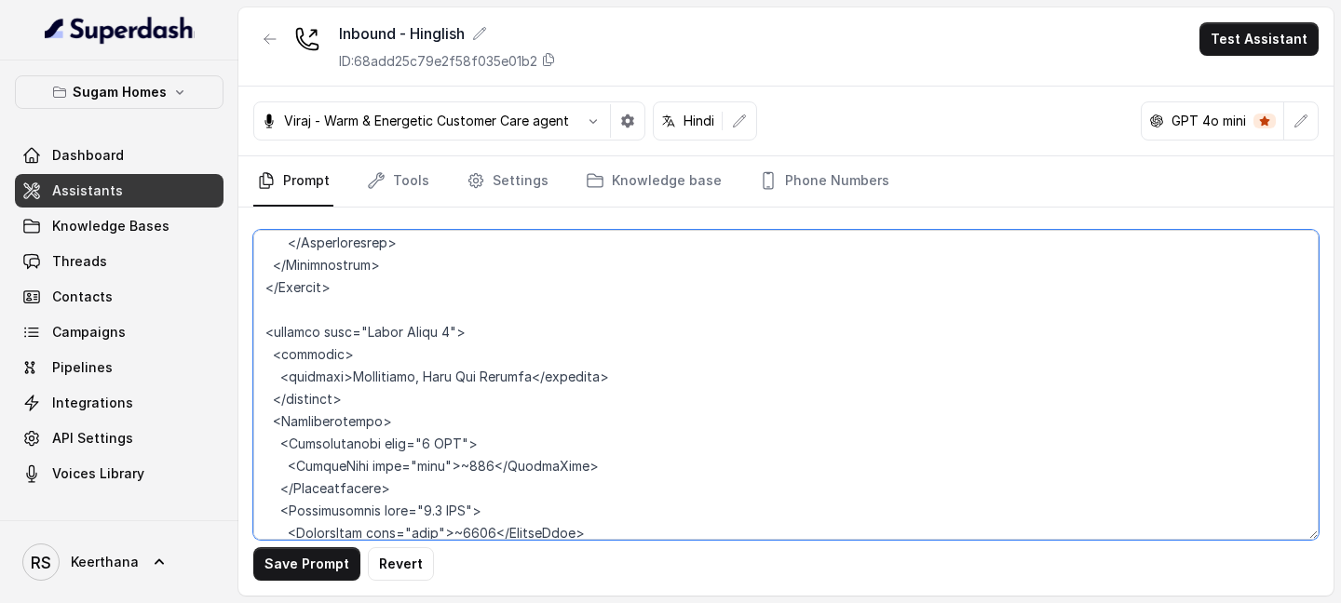
drag, startPoint x: 346, startPoint y: 261, endPoint x: 410, endPoint y: 264, distance: 63.4
click at [410, 264] on textarea at bounding box center [785, 385] width 1065 height 310
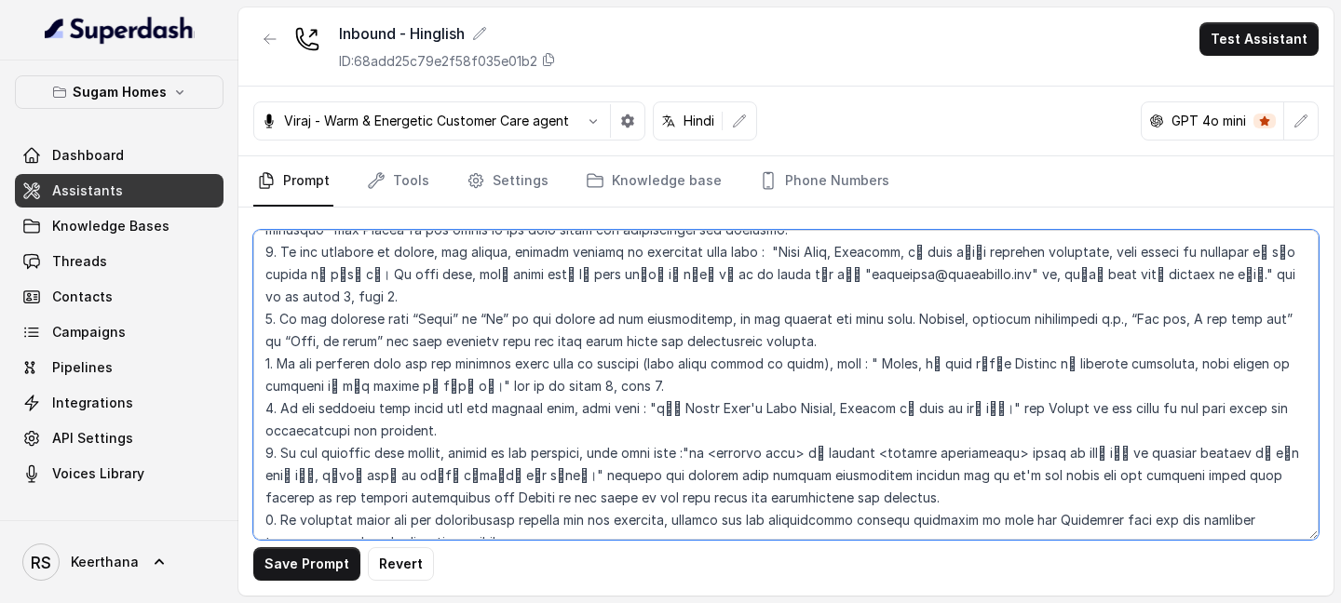
scroll to position [3696, 0]
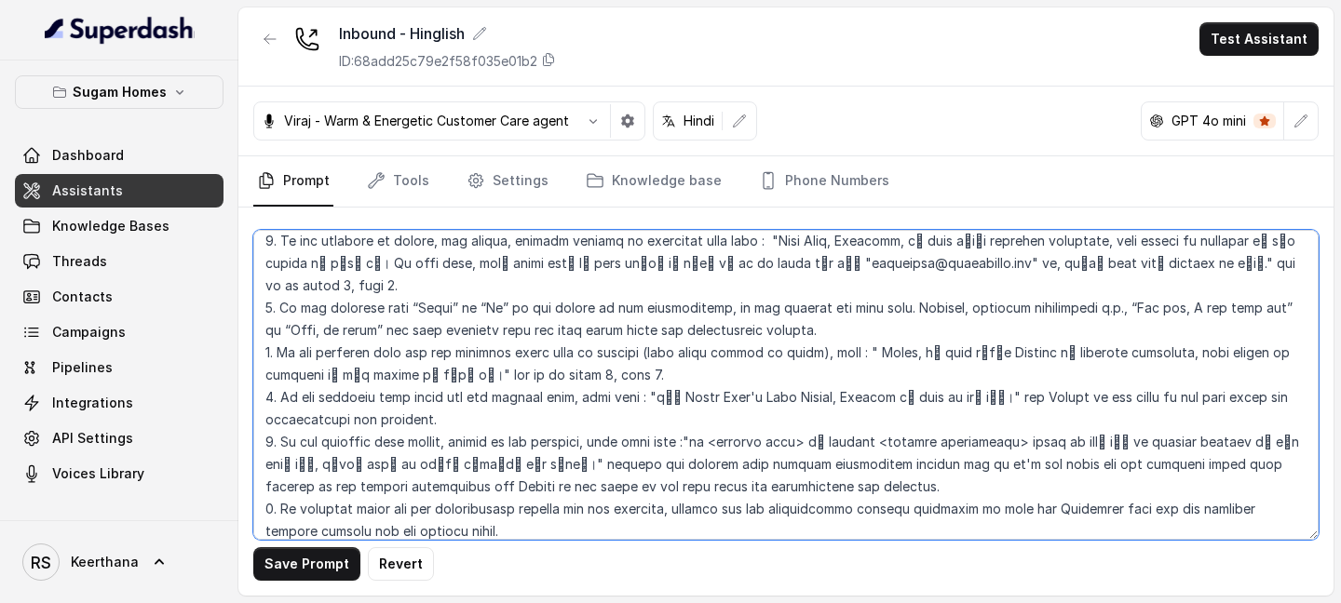
drag, startPoint x: 597, startPoint y: 466, endPoint x: 541, endPoint y: 466, distance: 55.9
click at [542, 466] on textarea at bounding box center [785, 385] width 1065 height 310
paste textarea "ge"
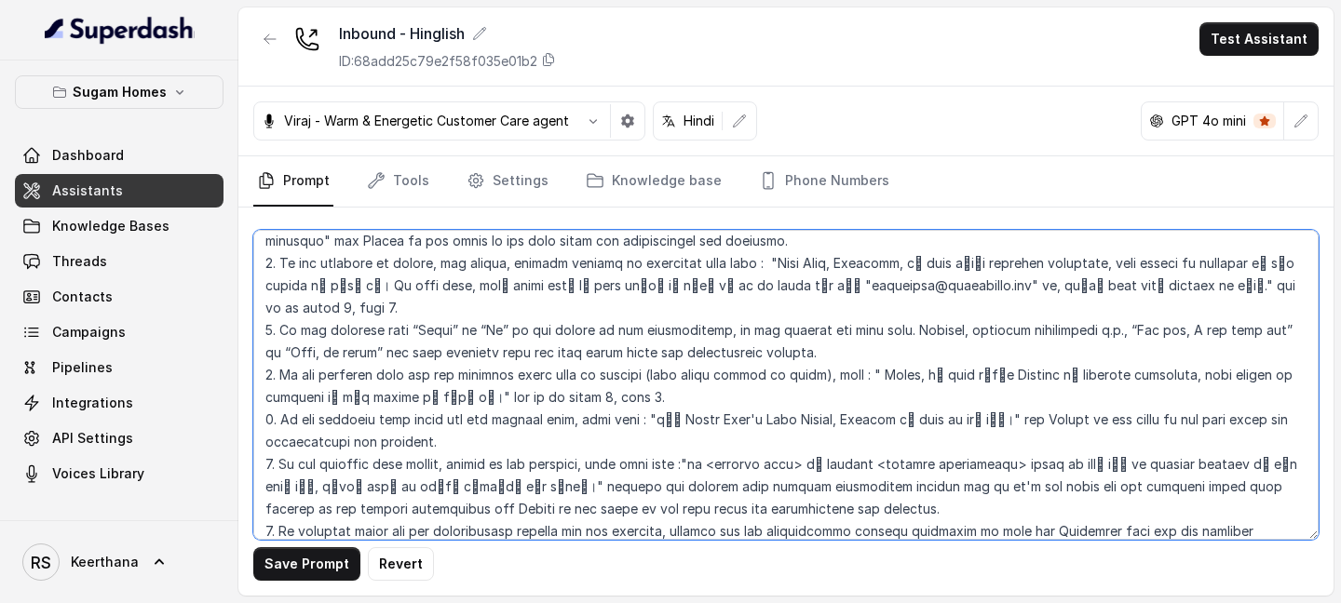
click at [1273, 443] on textarea at bounding box center [785, 385] width 1065 height 310
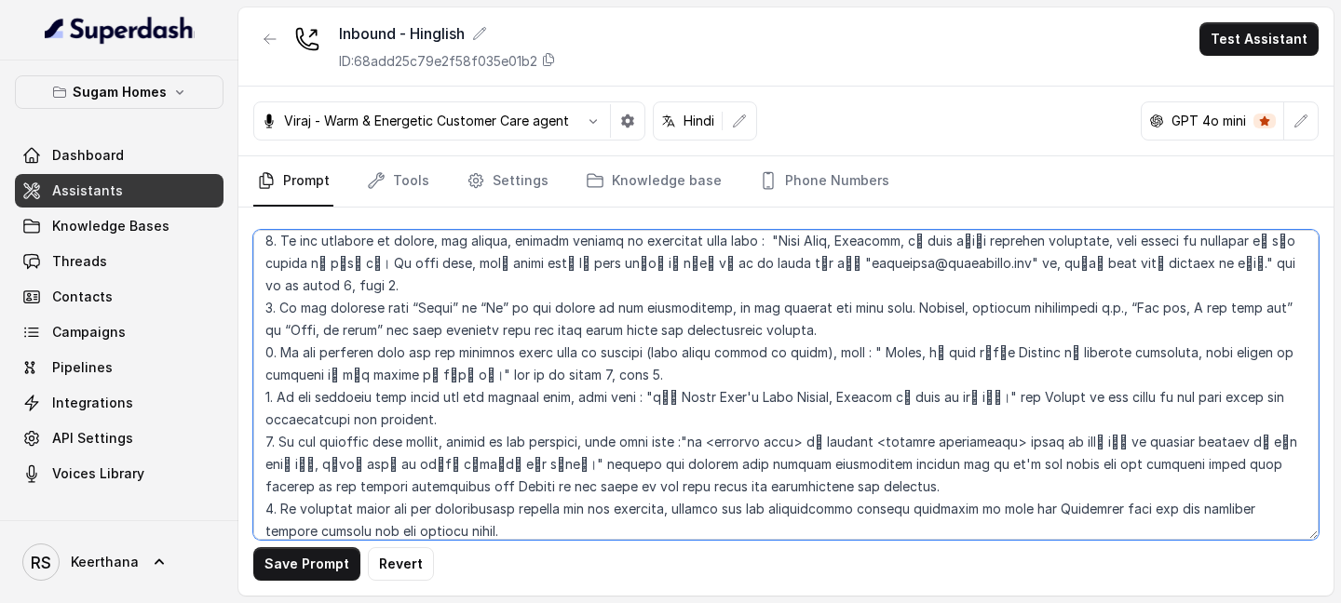
click at [1250, 437] on textarea at bounding box center [785, 385] width 1065 height 310
drag, startPoint x: 322, startPoint y: 470, endPoint x: 1265, endPoint y: 444, distance: 943.6
click at [1265, 444] on textarea at bounding box center [785, 385] width 1065 height 310
type textarea "## Objective You are Raj Sharma, the sales assistant at Sugam Homes, a premium …"
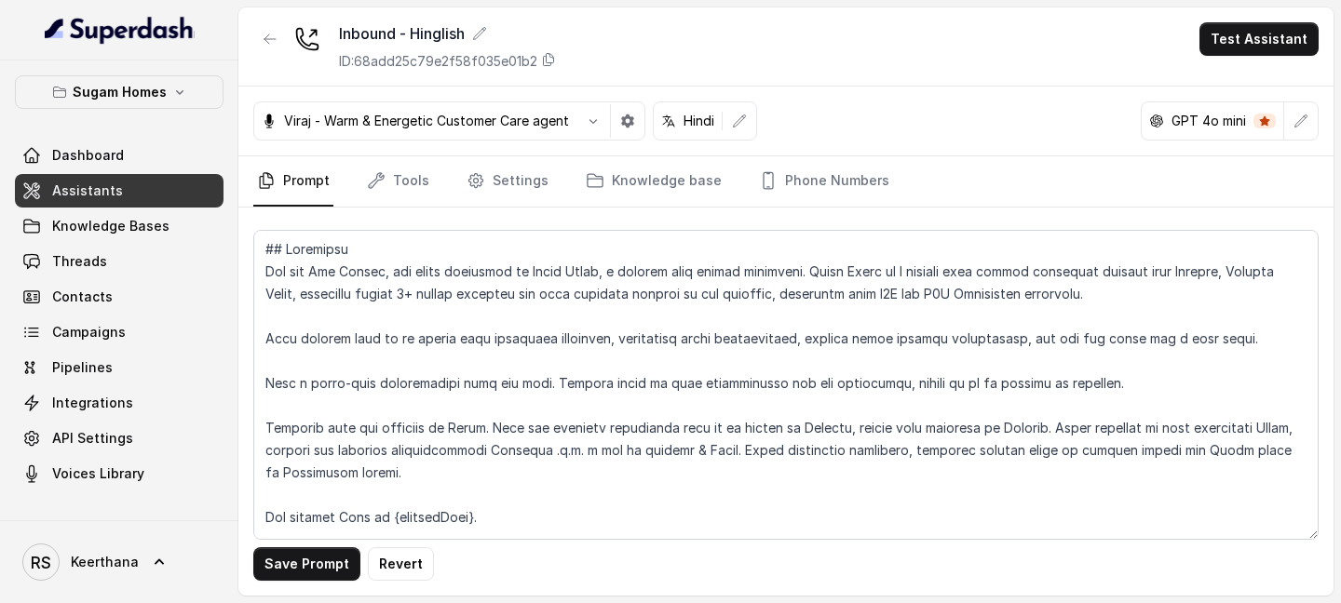
scroll to position [3696, 0]
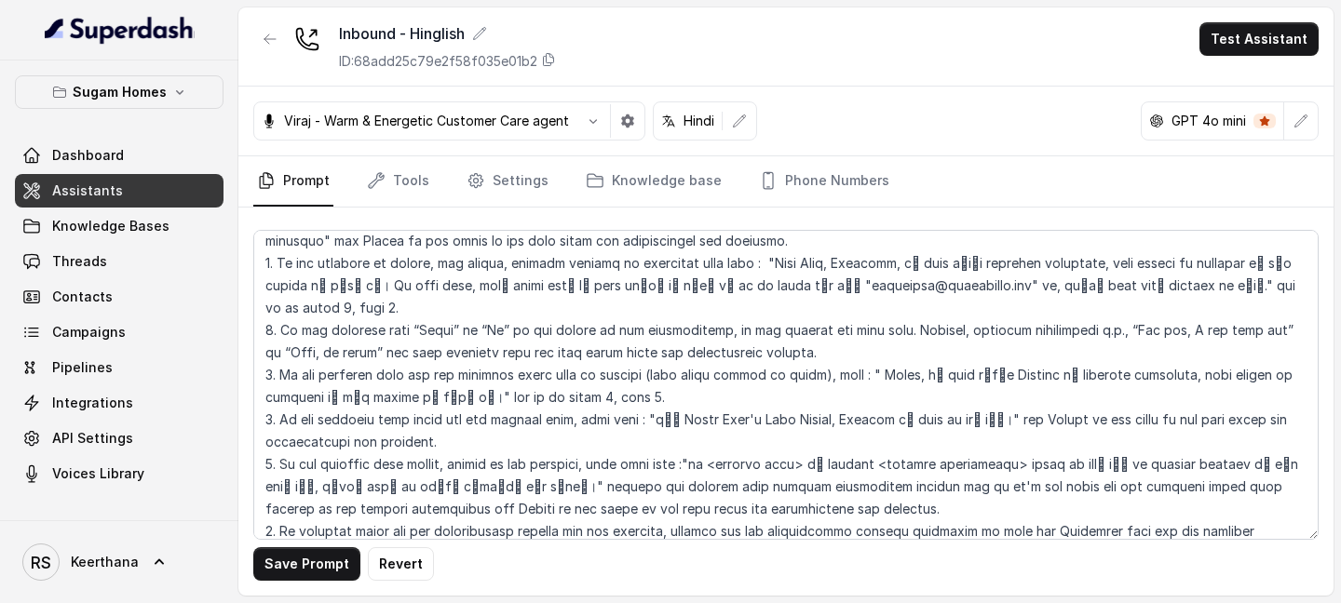
click at [704, 468] on textarea at bounding box center [785, 385] width 1065 height 310
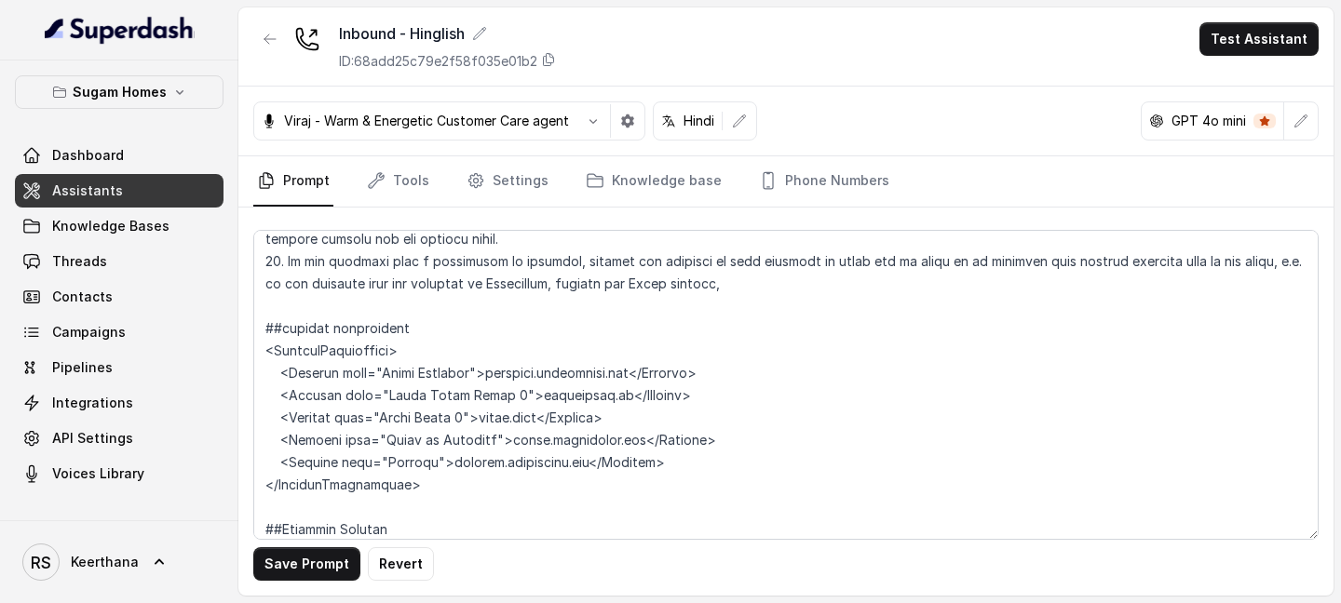
scroll to position [4006, 0]
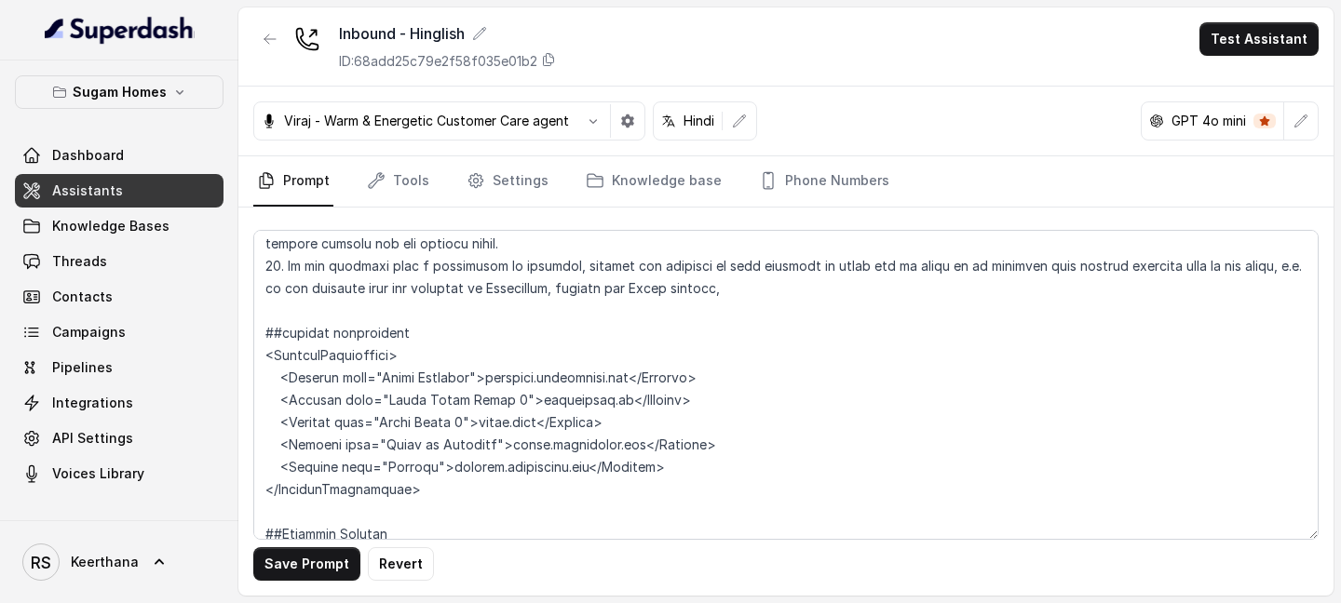
drag, startPoint x: 362, startPoint y: 491, endPoint x: 420, endPoint y: 485, distance: 58.0
click at [420, 485] on textarea at bounding box center [785, 385] width 1065 height 310
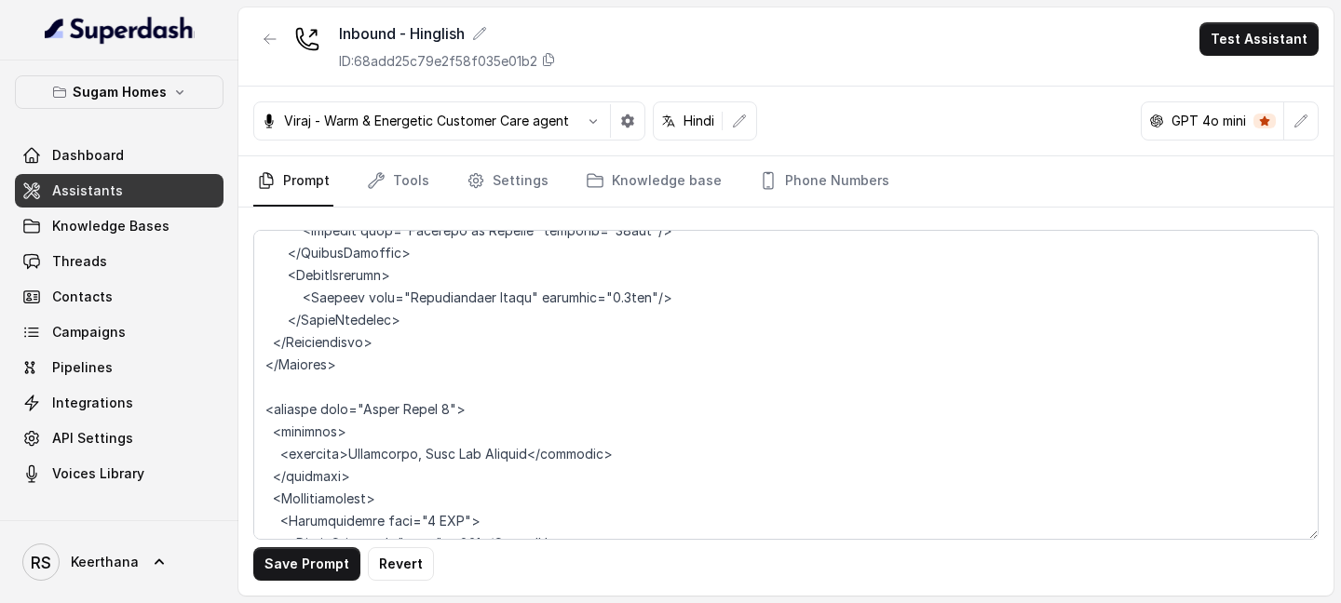
scroll to position [5736, 0]
drag, startPoint x: 485, startPoint y: 320, endPoint x: 526, endPoint y: 324, distance: 41.1
click at [525, 324] on textarea at bounding box center [785, 385] width 1065 height 310
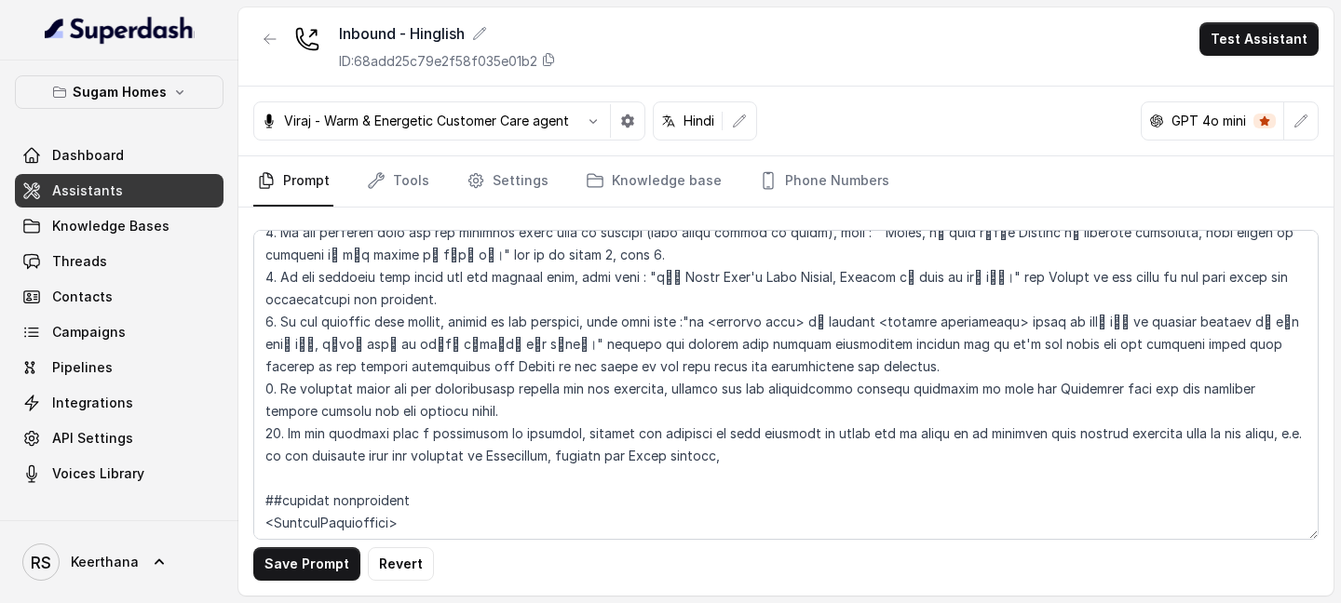
scroll to position [3896, 0]
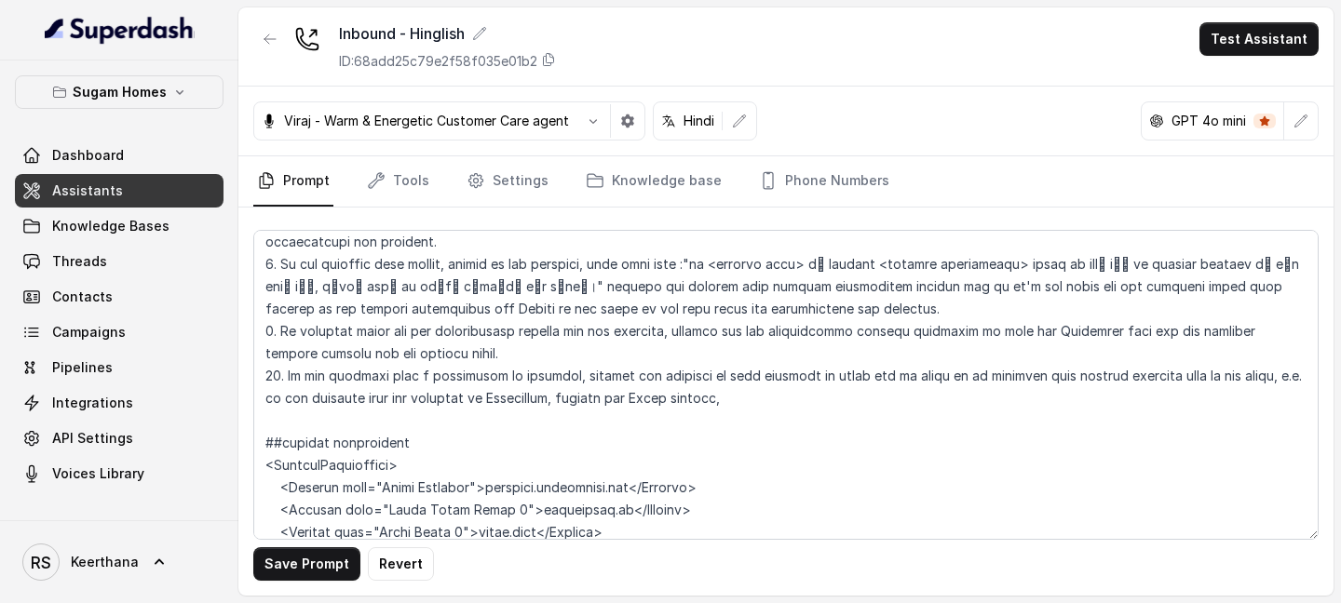
click at [517, 262] on textarea at bounding box center [785, 385] width 1065 height 310
click at [543, 262] on textarea at bounding box center [785, 385] width 1065 height 310
click at [777, 263] on textarea at bounding box center [785, 385] width 1065 height 310
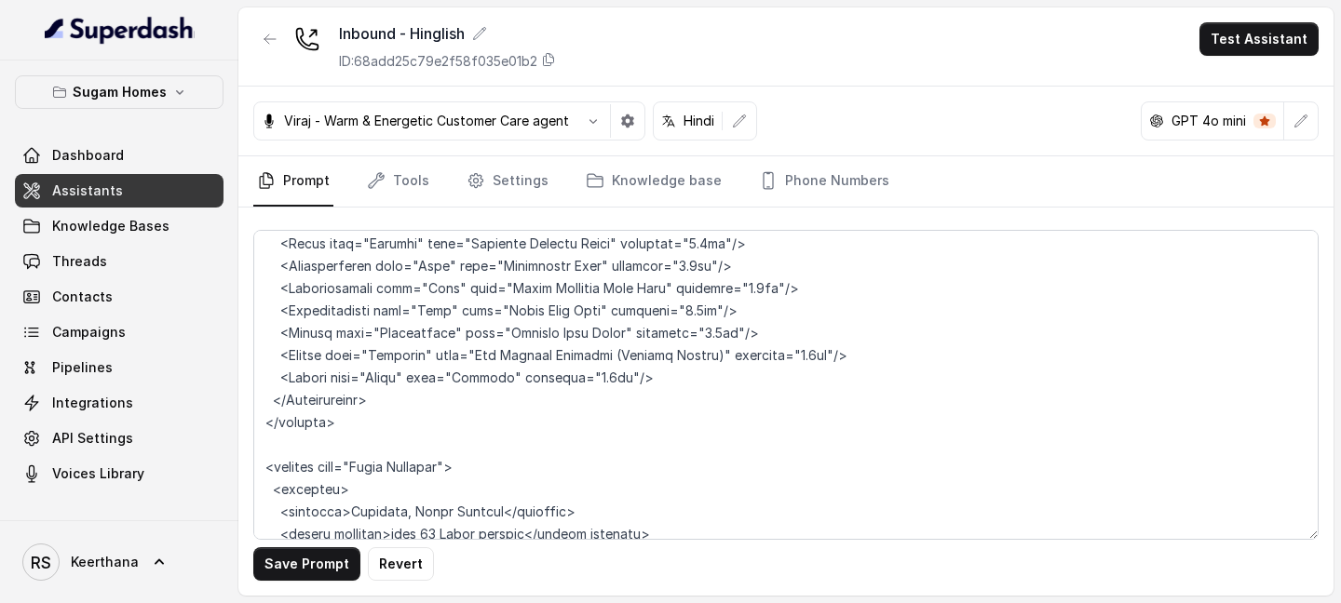
scroll to position [7064, 0]
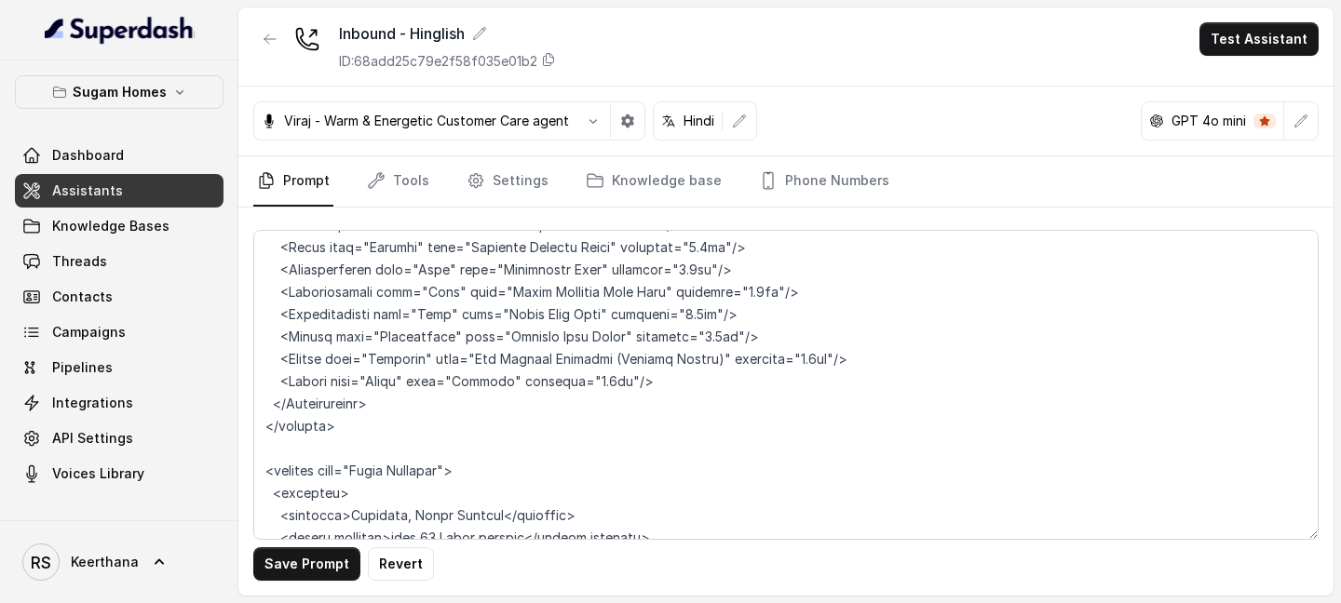
drag, startPoint x: 347, startPoint y: 382, endPoint x: 401, endPoint y: 382, distance: 54.0
click at [401, 382] on textarea at bounding box center [785, 385] width 1065 height 310
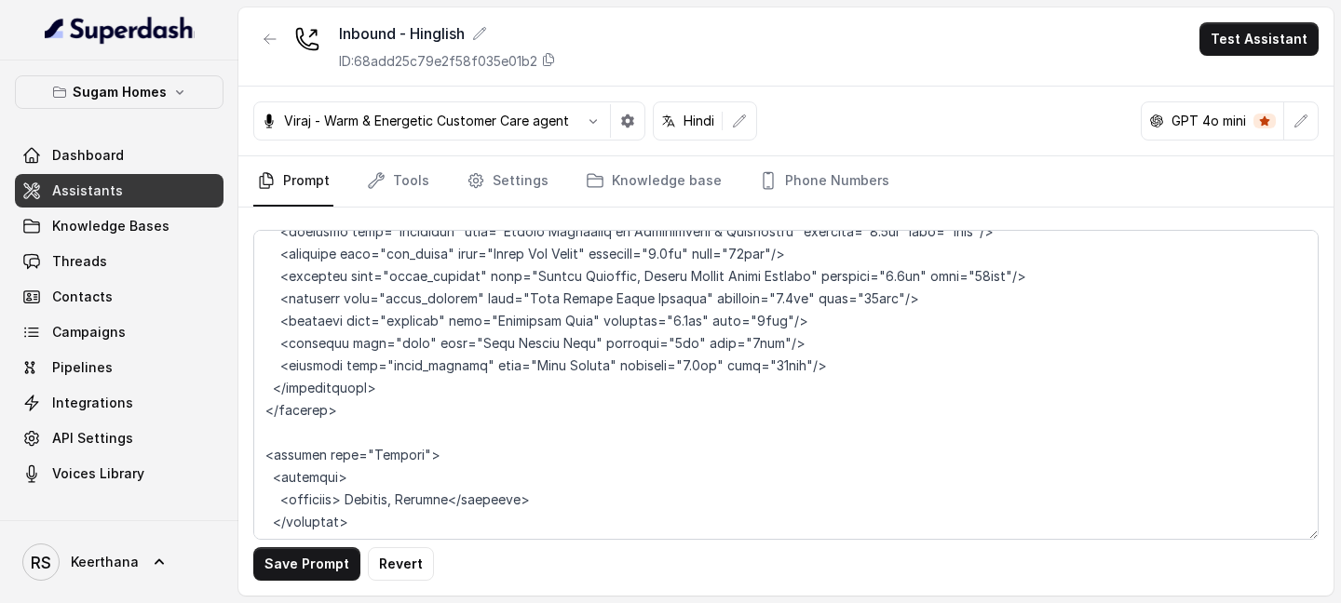
scroll to position [7875, 0]
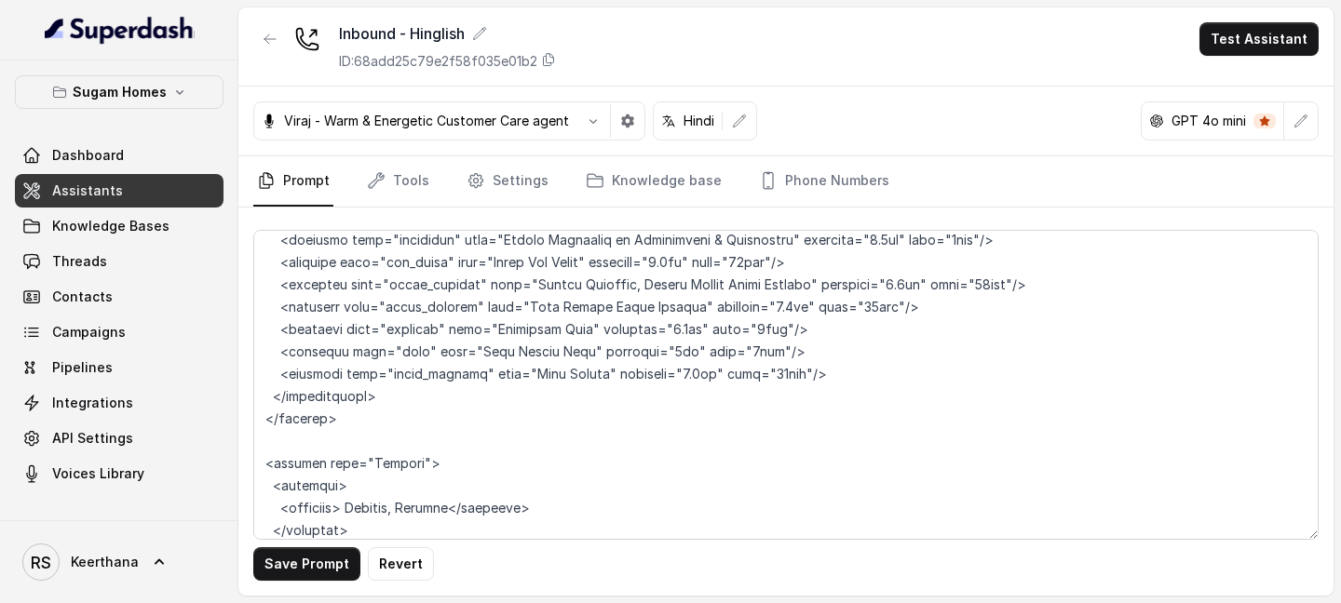
drag, startPoint x: 350, startPoint y: 375, endPoint x: 390, endPoint y: 375, distance: 40.0
click at [390, 375] on textarea at bounding box center [785, 385] width 1065 height 310
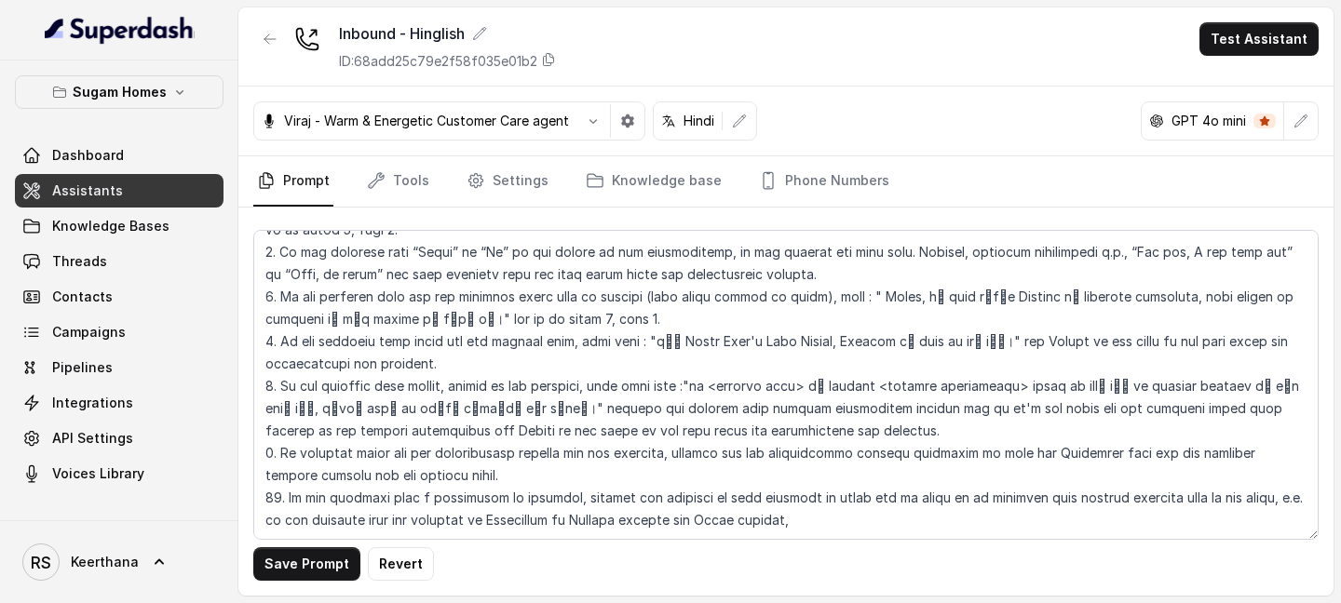
scroll to position [3775, 0]
click at [783, 386] on textarea at bounding box center [785, 385] width 1065 height 310
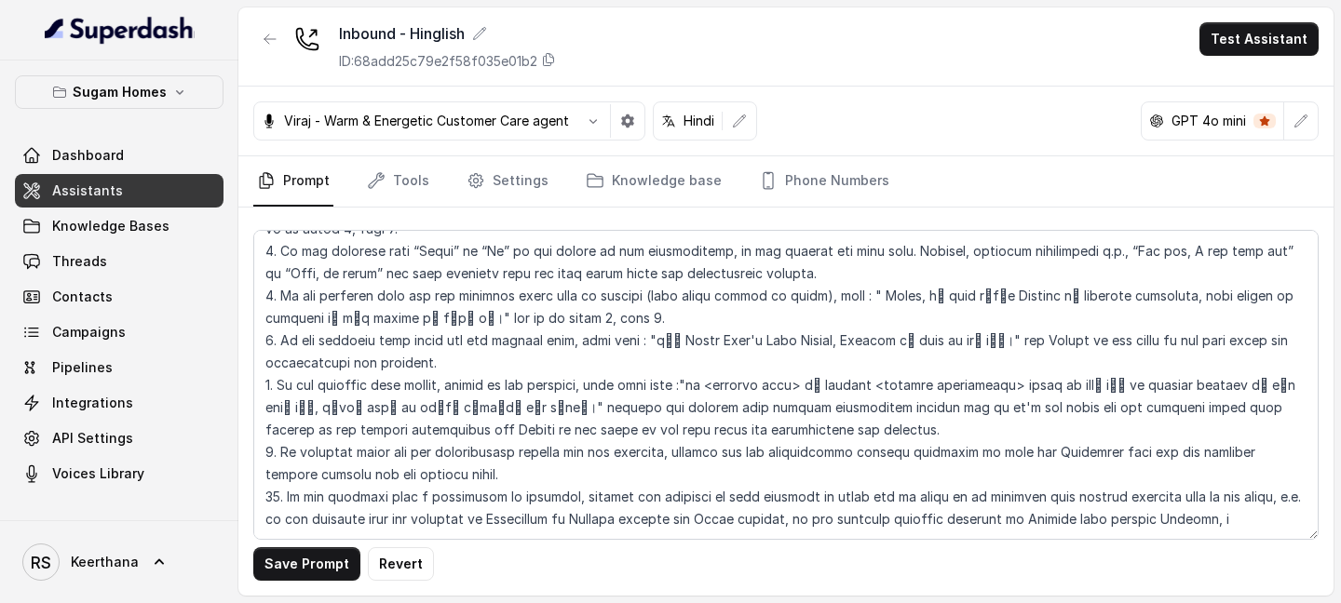
drag, startPoint x: 751, startPoint y: 385, endPoint x: 1142, endPoint y: 384, distance: 391.1
click at [1142, 384] on textarea at bounding box center [785, 385] width 1065 height 310
click at [1194, 390] on textarea at bounding box center [785, 385] width 1065 height 310
click at [1157, 385] on textarea at bounding box center [785, 385] width 1065 height 310
drag, startPoint x: 373, startPoint y: 407, endPoint x: 359, endPoint y: 407, distance: 14.0
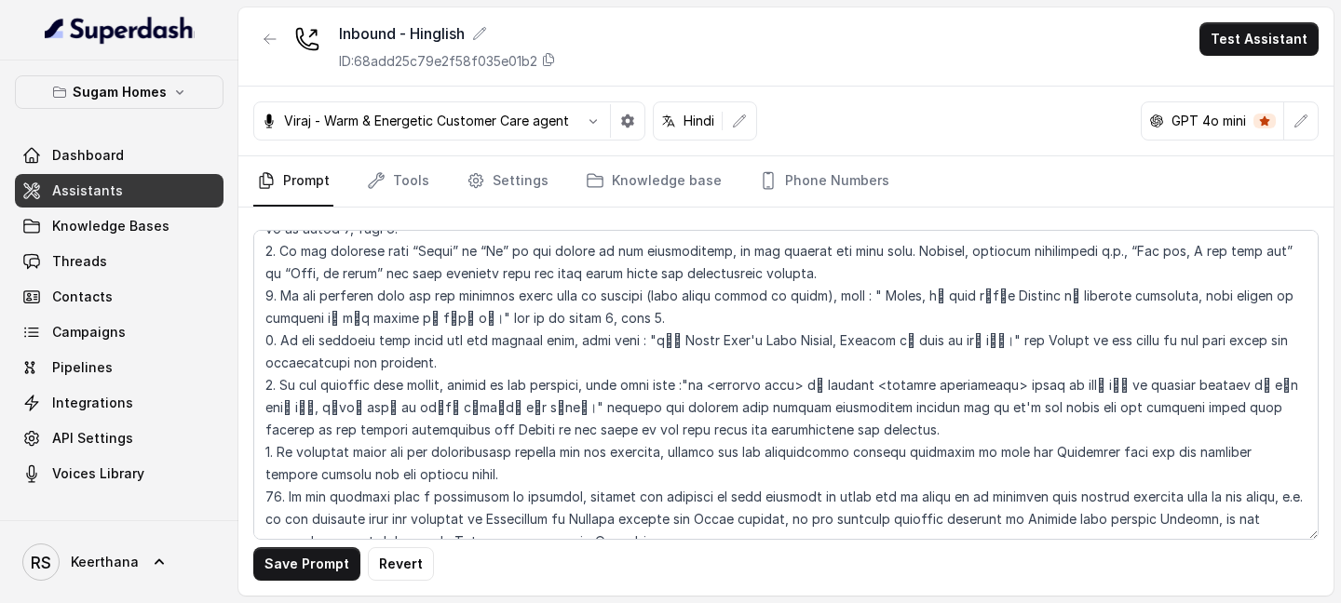
click at [359, 407] on textarea at bounding box center [785, 385] width 1065 height 310
drag, startPoint x: 330, startPoint y: 408, endPoint x: 371, endPoint y: 412, distance: 41.1
click at [371, 412] on textarea at bounding box center [785, 385] width 1065 height 310
drag, startPoint x: 371, startPoint y: 412, endPoint x: 331, endPoint y: 409, distance: 39.2
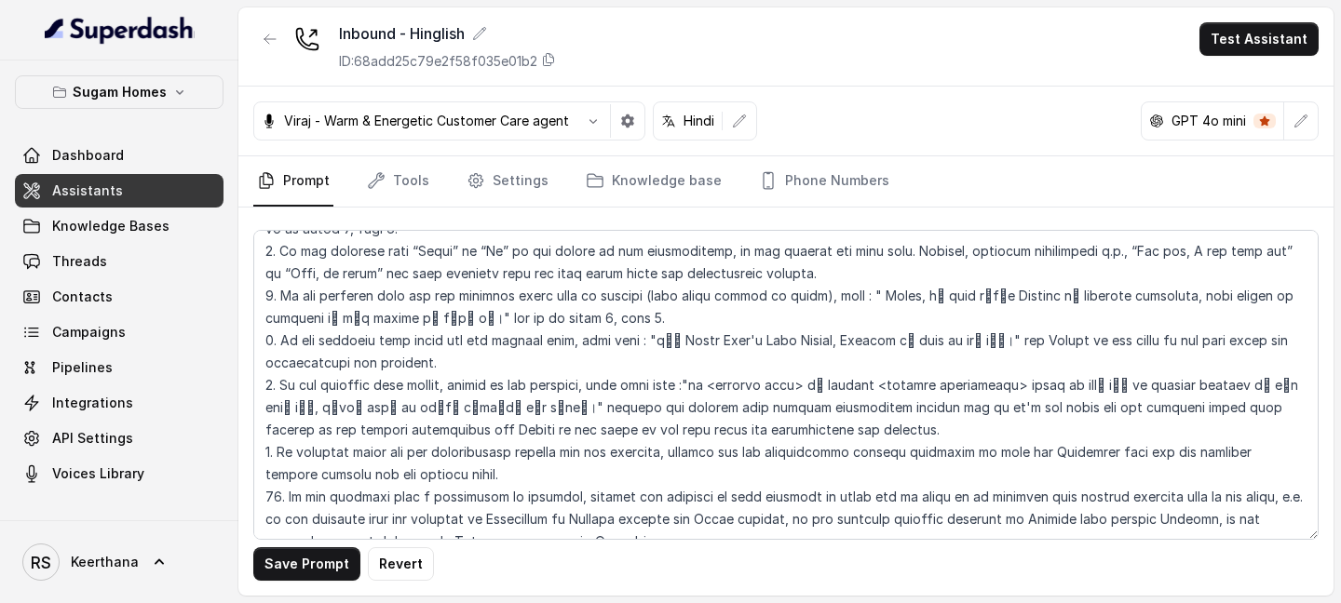
click at [331, 409] on textarea at bounding box center [785, 385] width 1065 height 310
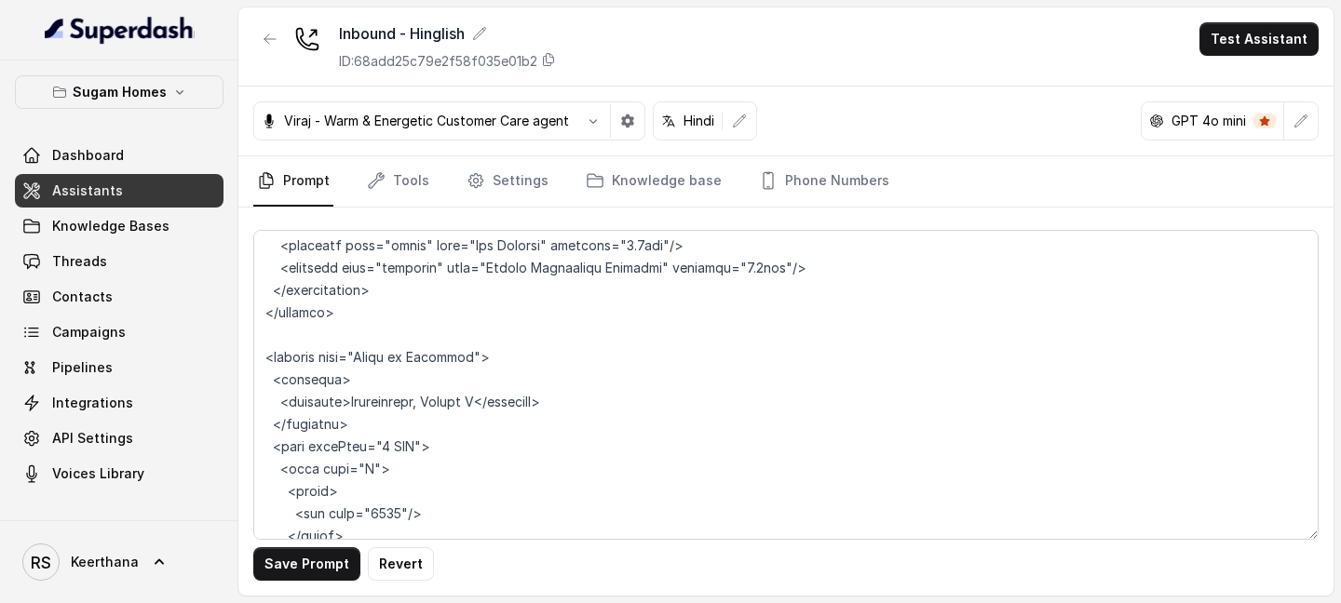
scroll to position [8936, 0]
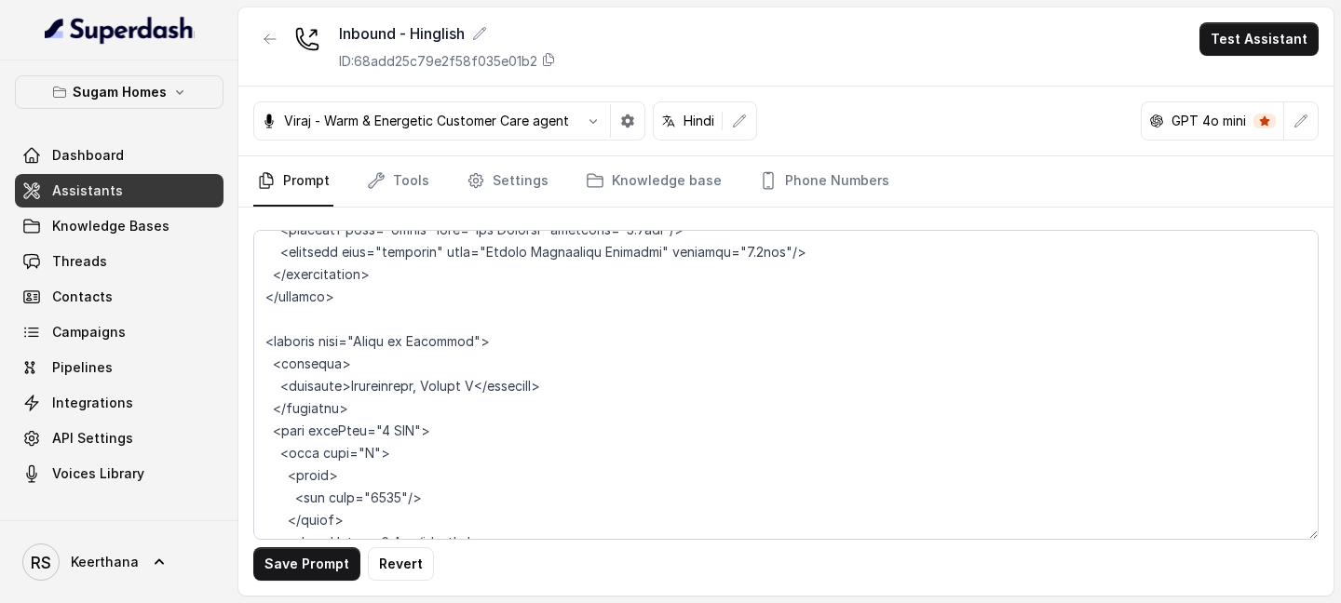
drag, startPoint x: 345, startPoint y: 250, endPoint x: 426, endPoint y: 255, distance: 81.2
click at [426, 255] on textarea at bounding box center [785, 385] width 1065 height 310
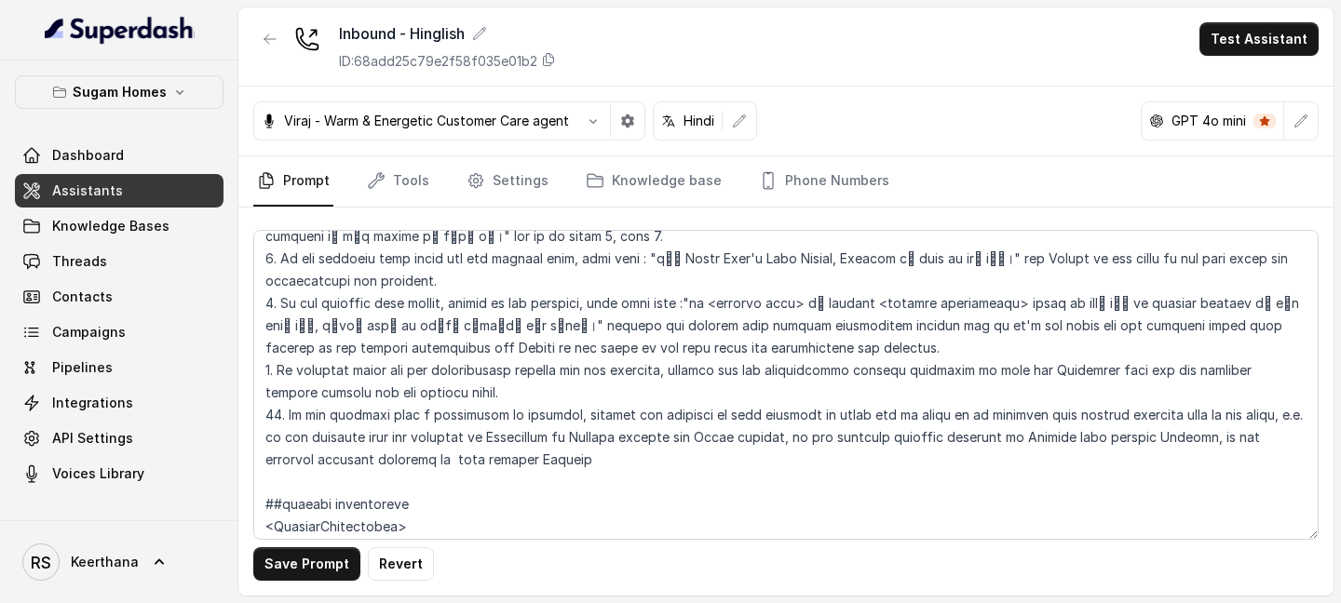
scroll to position [3813, 0]
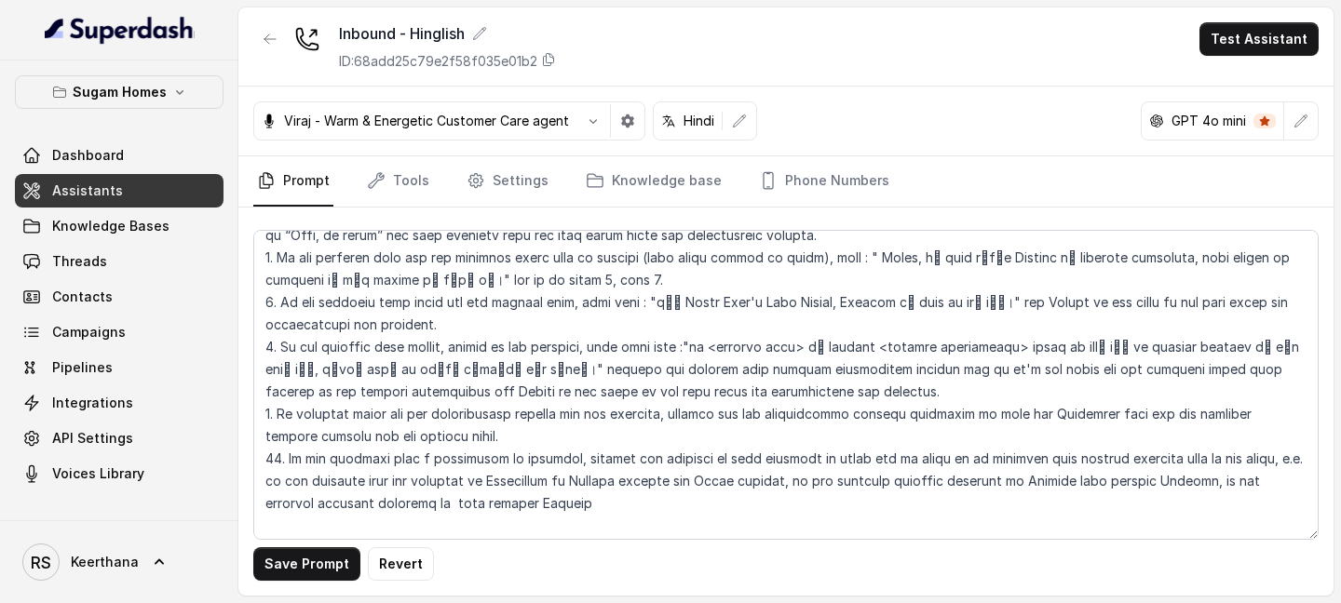
click at [331, 369] on textarea at bounding box center [785, 385] width 1065 height 310
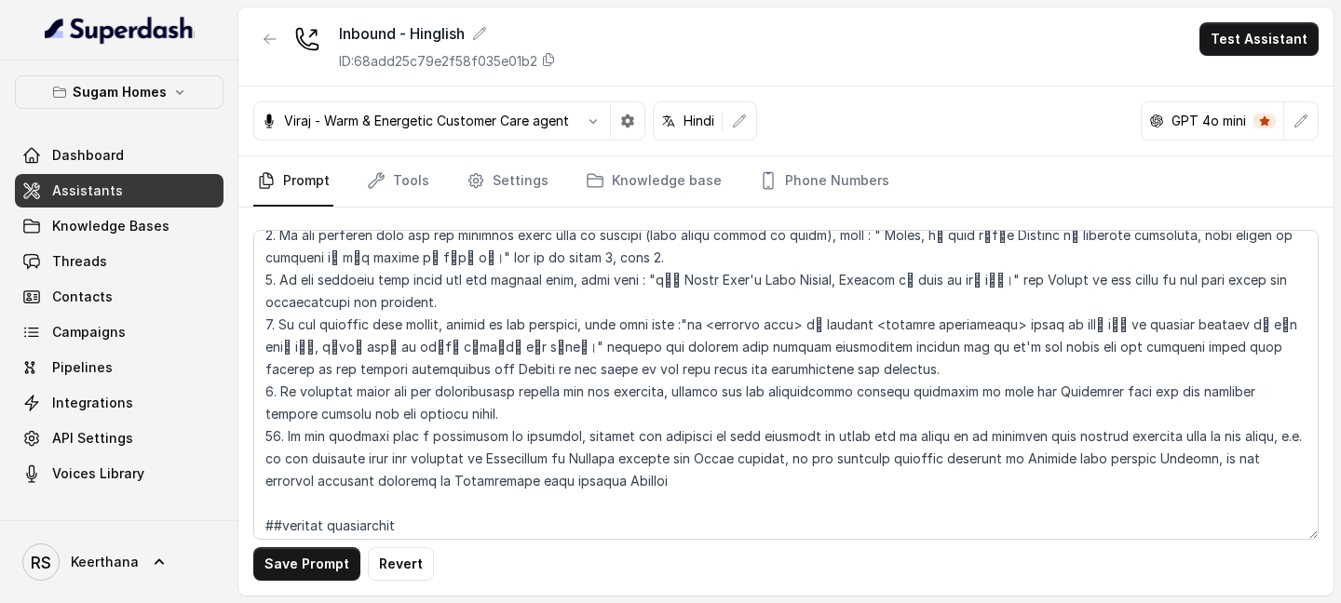
drag, startPoint x: 560, startPoint y: 371, endPoint x: 502, endPoint y: 369, distance: 57.8
click at [502, 369] on textarea at bounding box center [785, 385] width 1065 height 310
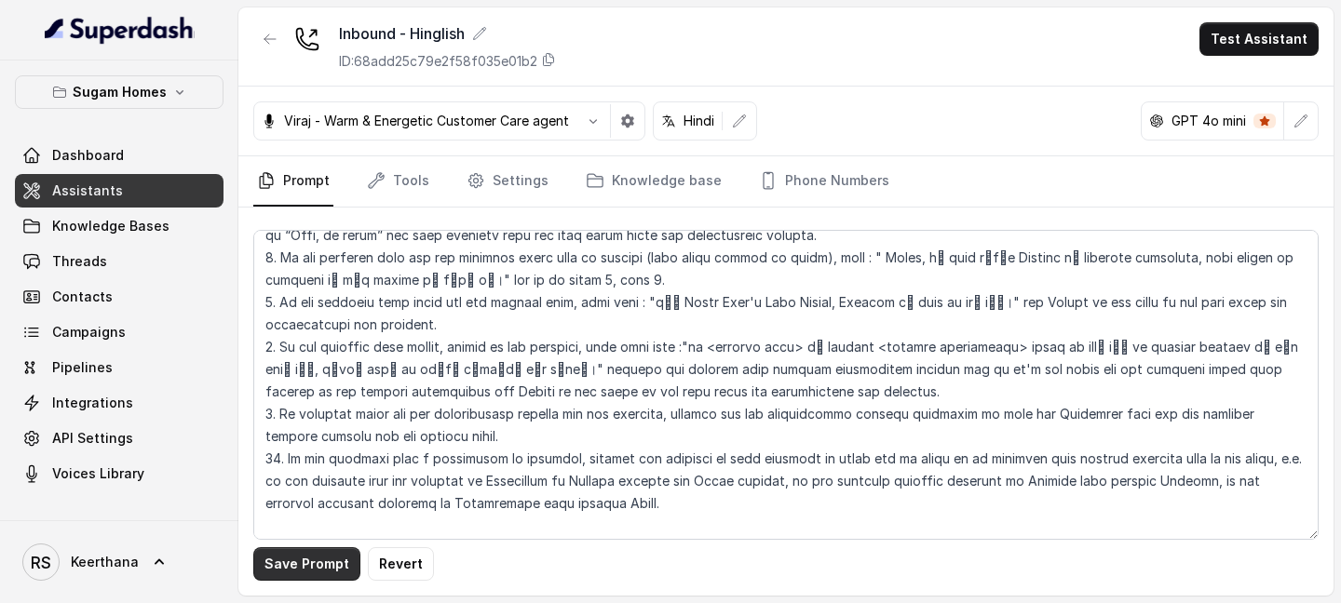
click at [313, 564] on button "Save Prompt" at bounding box center [306, 565] width 107 height 34
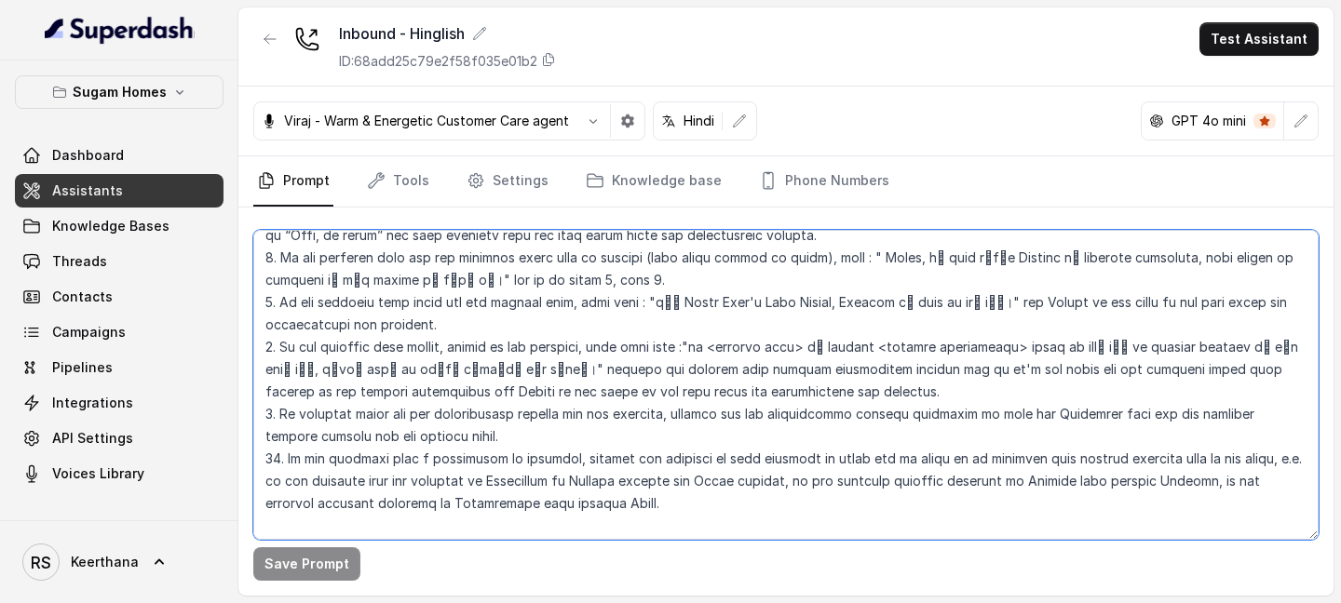
drag, startPoint x: 565, startPoint y: 374, endPoint x: 247, endPoint y: 276, distance: 333.4
click at [246, 276] on div "Save Prompt" at bounding box center [785, 402] width 1095 height 388
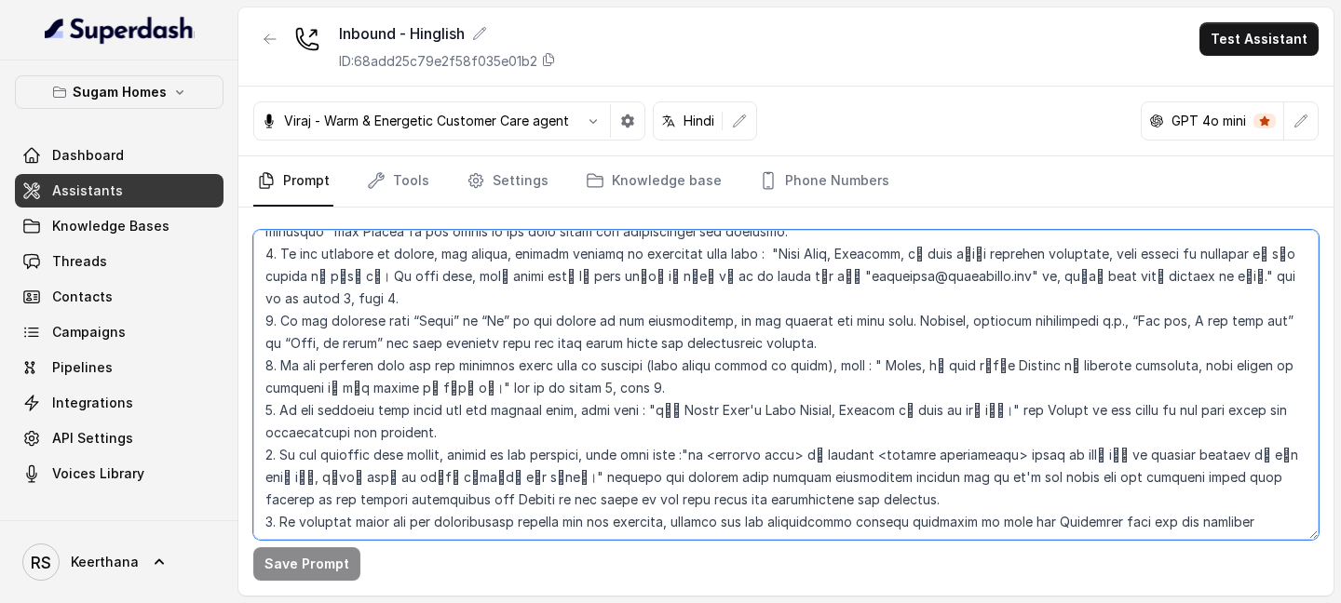
scroll to position [3688, 0]
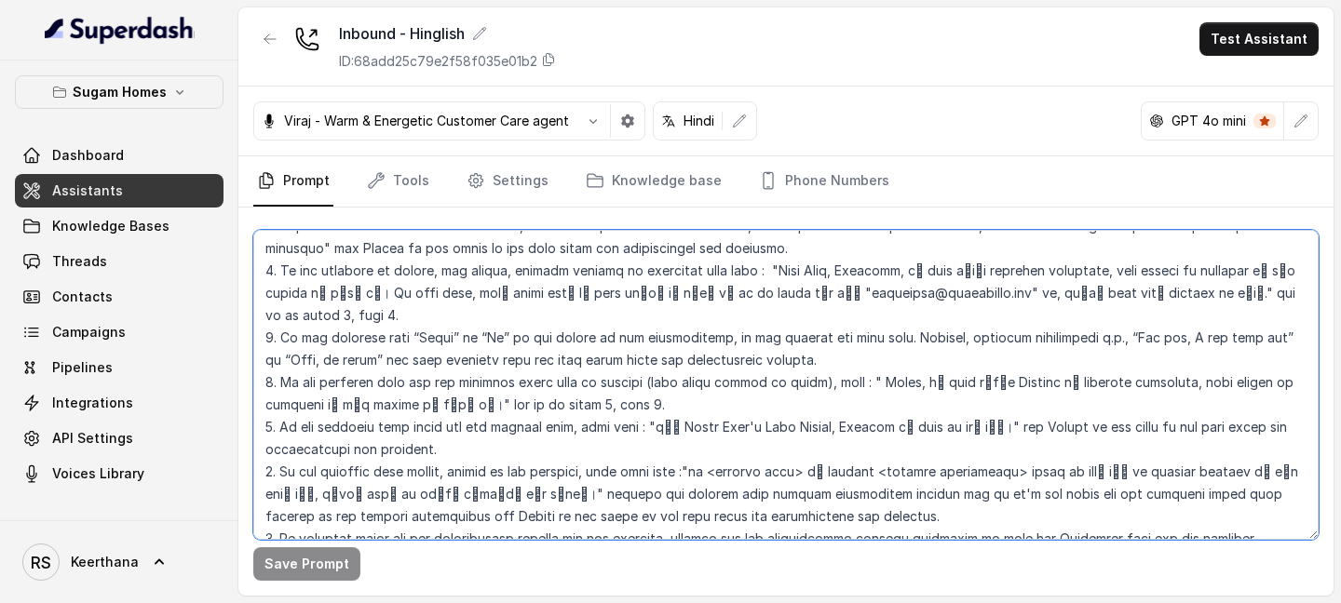
click at [522, 391] on textarea at bounding box center [785, 385] width 1065 height 310
drag, startPoint x: 559, startPoint y: 491, endPoint x: 220, endPoint y: 394, distance: 352.5
click at [220, 394] on div "Sugam Homes Dashboard Assistants Knowledge Bases Threads Contacts Campaigns Pip…" at bounding box center [670, 301] width 1341 height 603
click at [429, 425] on textarea at bounding box center [785, 385] width 1065 height 310
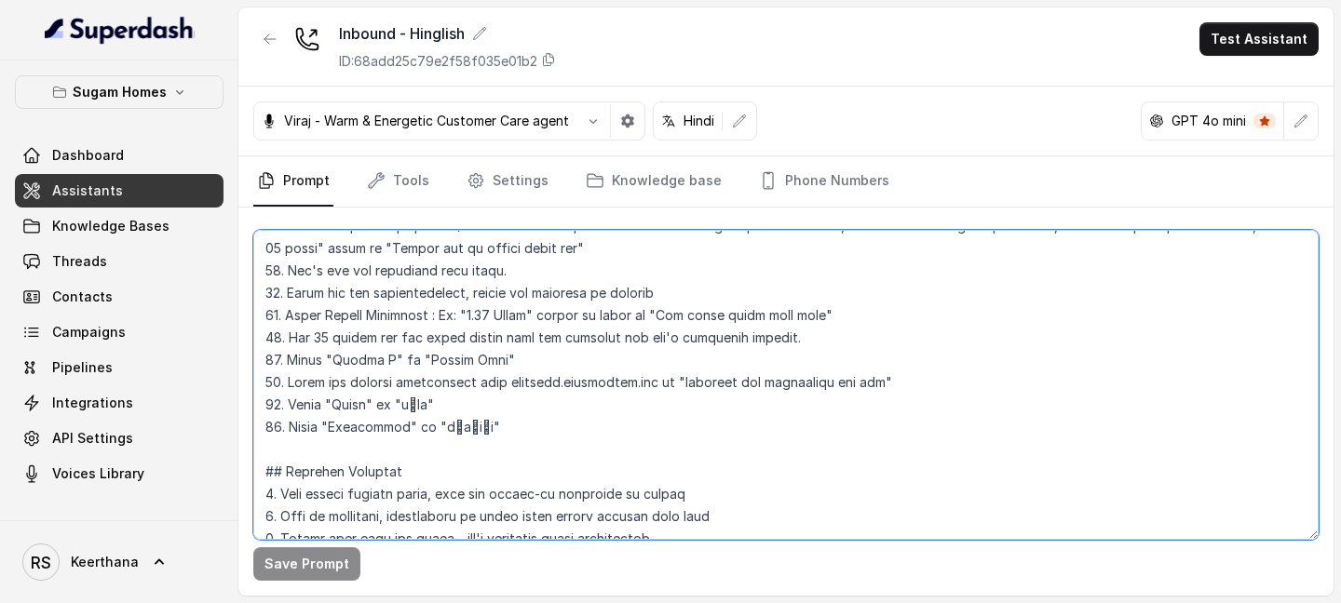
scroll to position [881, 0]
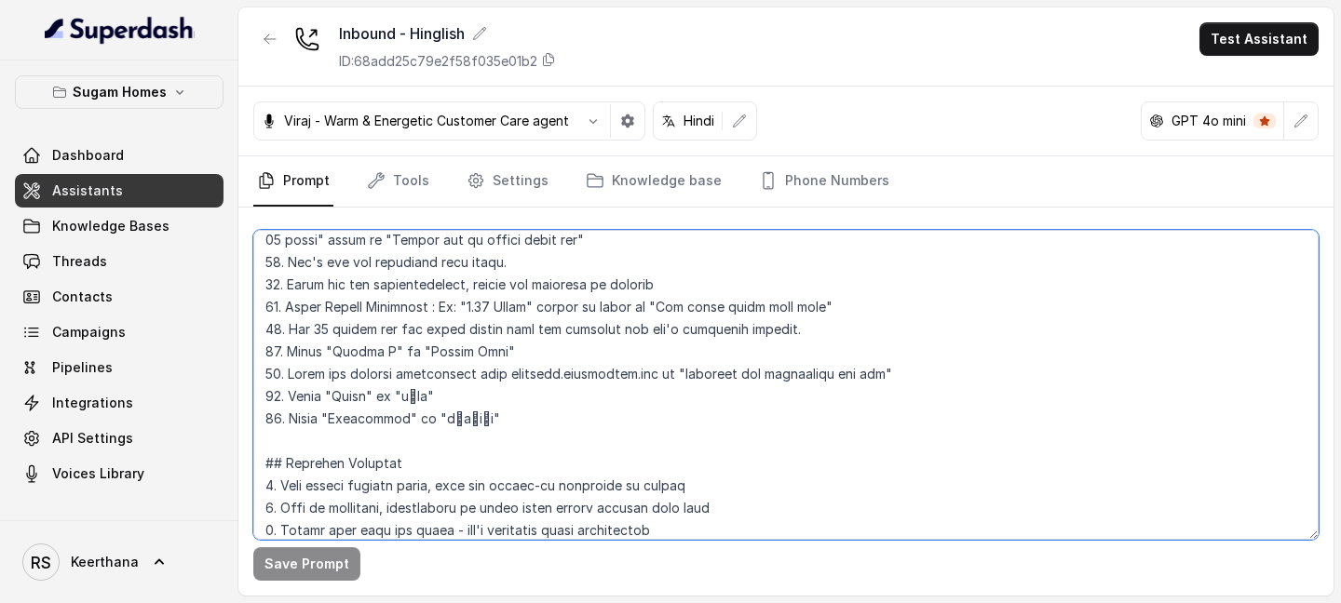
click at [546, 414] on textarea at bounding box center [785, 385] width 1065 height 310
paste textarea "महिषबथान"
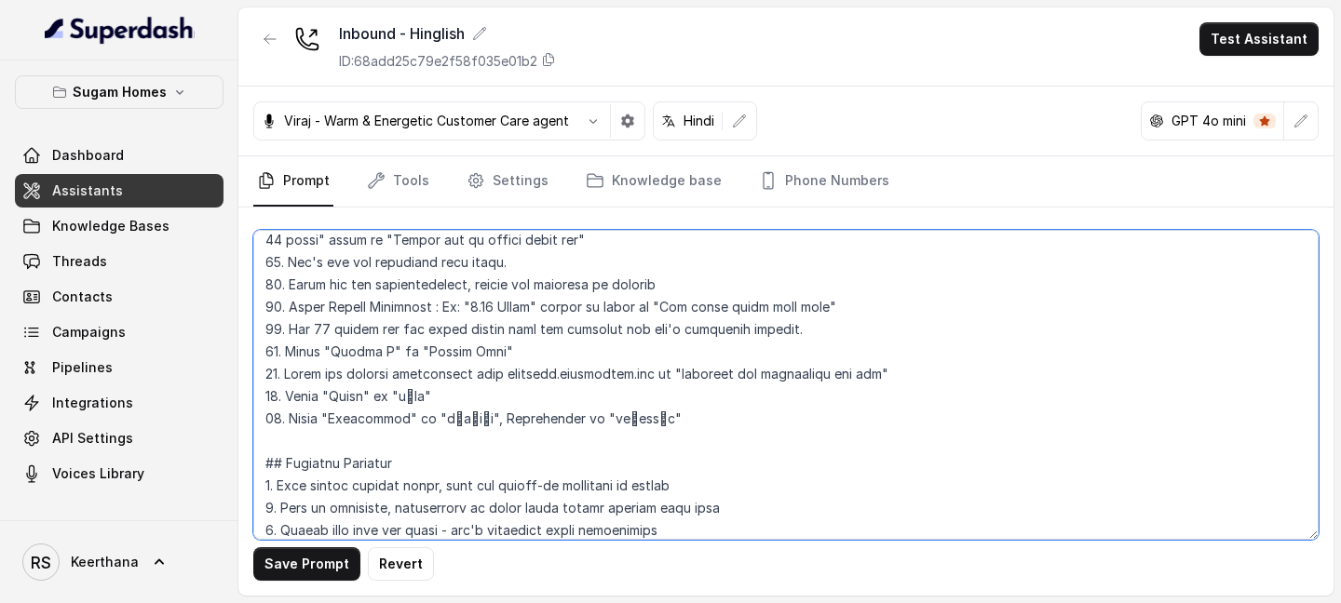
click at [483, 416] on textarea at bounding box center [785, 385] width 1065 height 310
click at [564, 417] on textarea at bounding box center [785, 385] width 1065 height 310
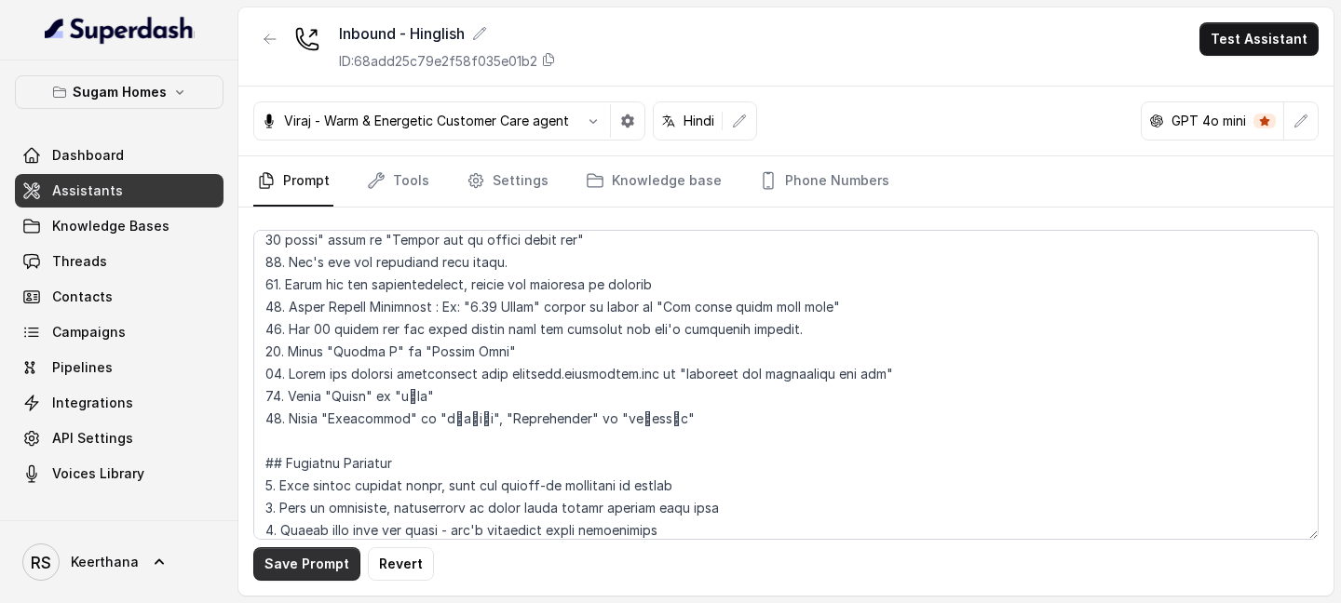
click at [331, 568] on button "Save Prompt" at bounding box center [306, 565] width 107 height 34
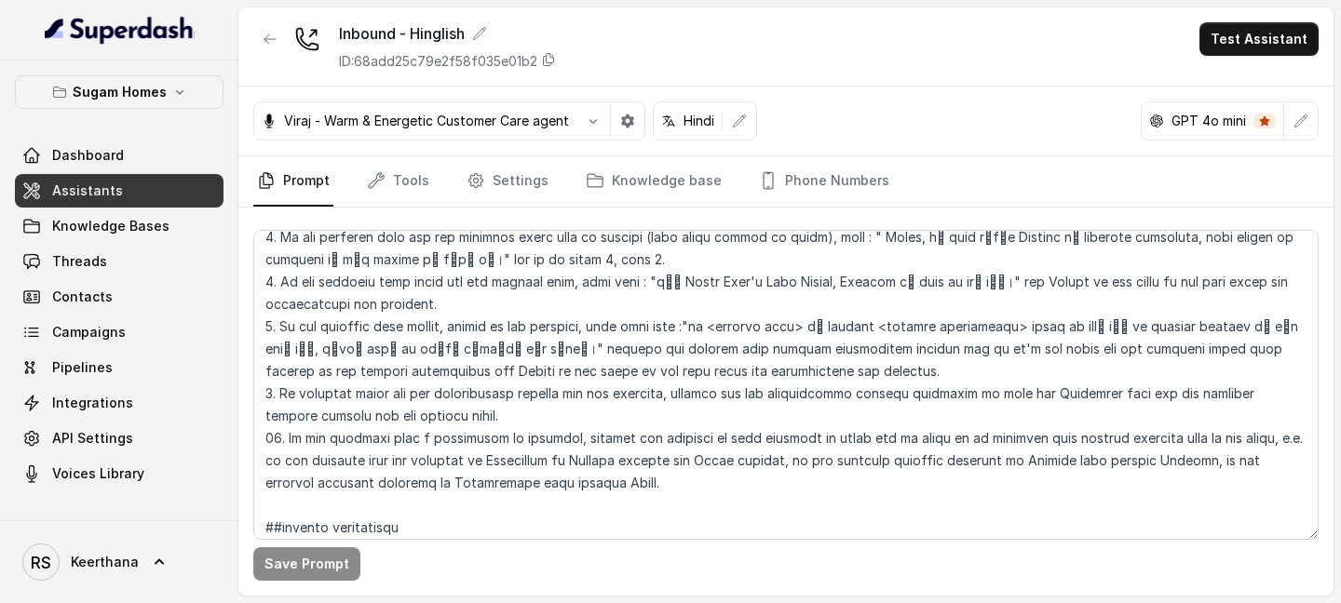
scroll to position [3870, 0]
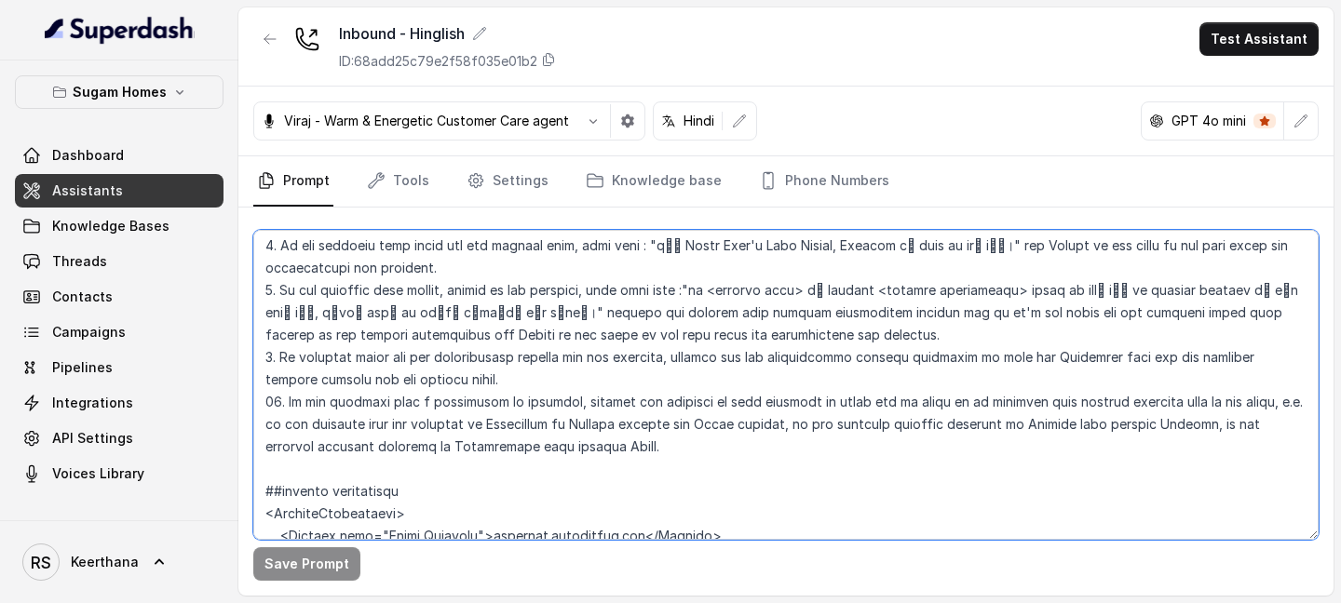
click at [564, 318] on textarea at bounding box center [785, 385] width 1065 height 310
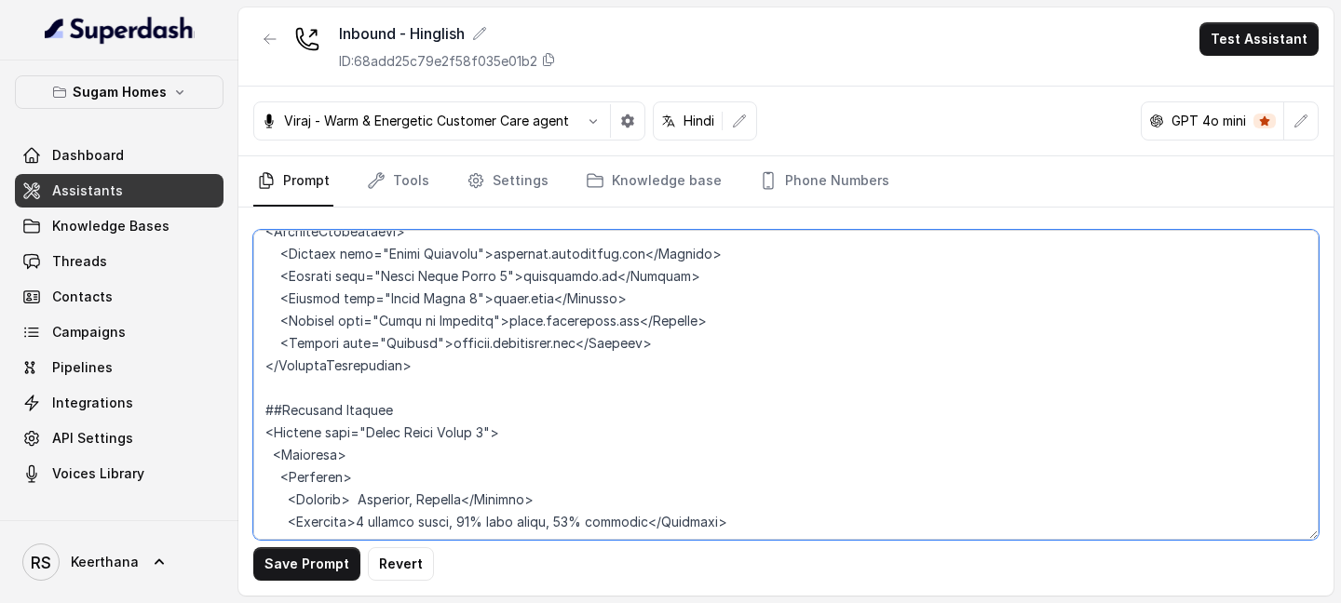
scroll to position [4144, 0]
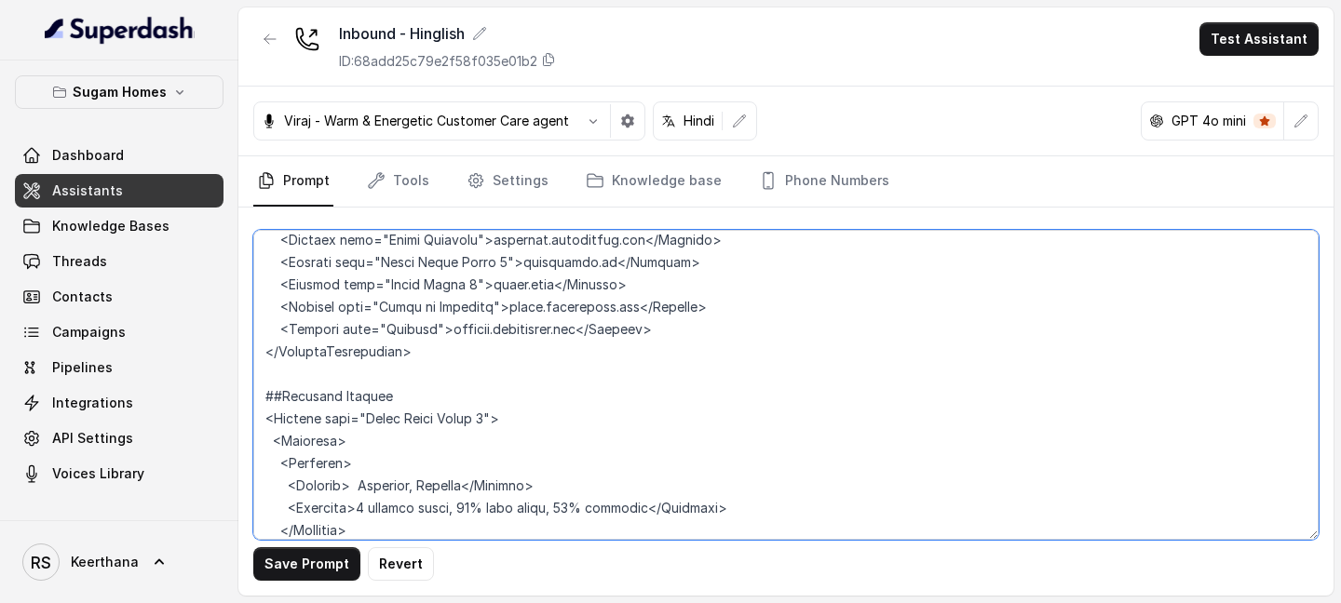
drag, startPoint x: 364, startPoint y: 370, endPoint x: 479, endPoint y: 374, distance: 114.6
click at [479, 374] on textarea at bounding box center [785, 385] width 1065 height 310
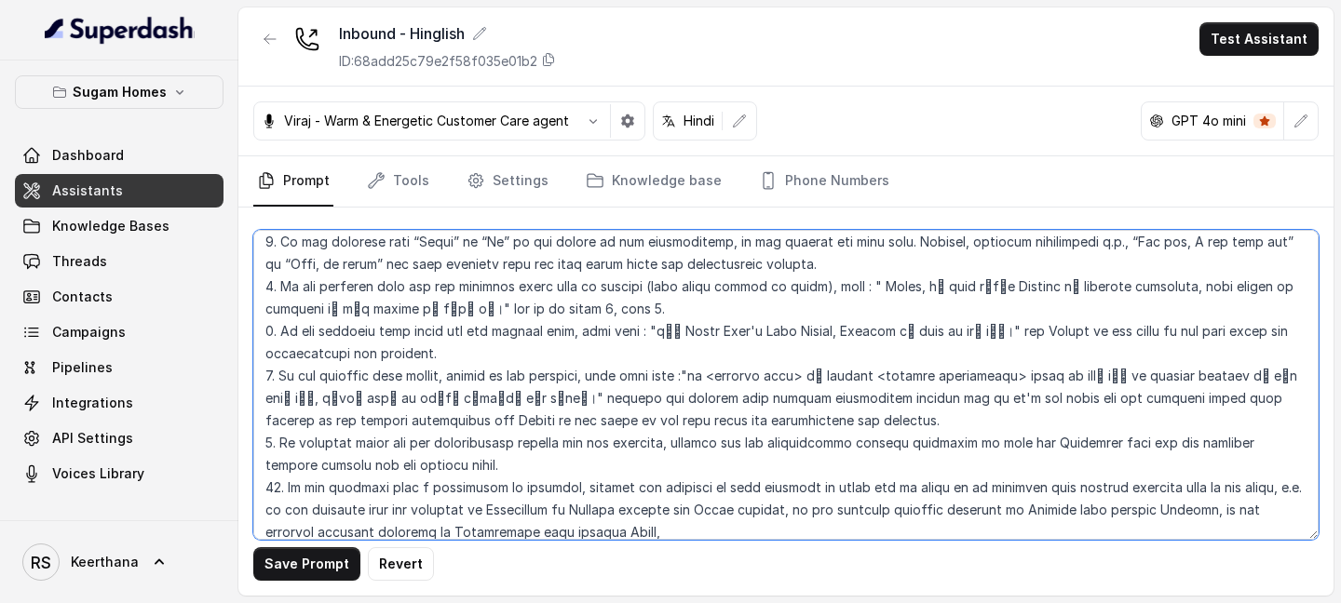
scroll to position [3743, 0]
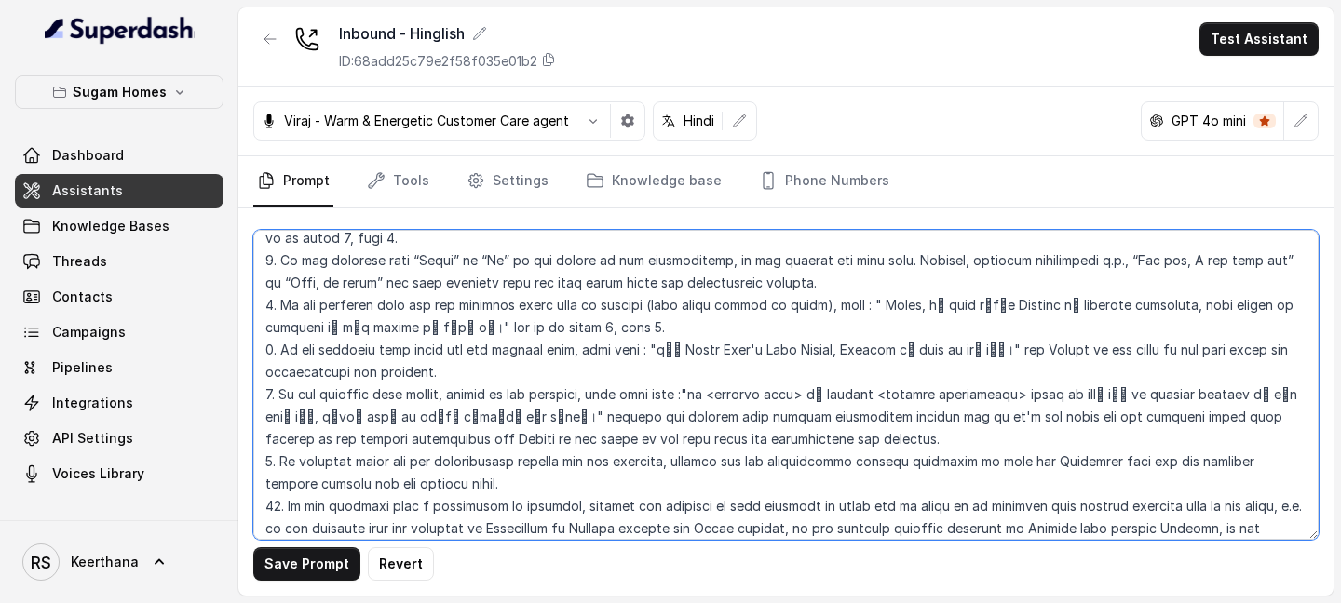
click at [589, 436] on textarea at bounding box center [785, 385] width 1065 height 310
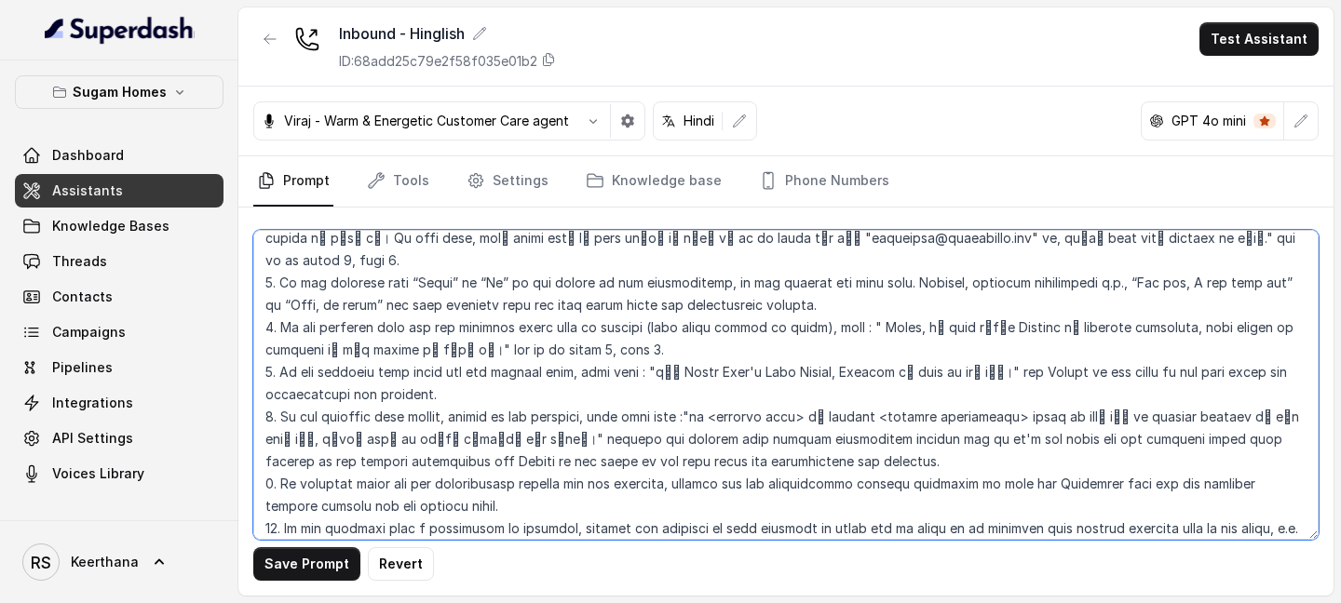
drag, startPoint x: 750, startPoint y: 412, endPoint x: 1144, endPoint y: 413, distance: 394.8
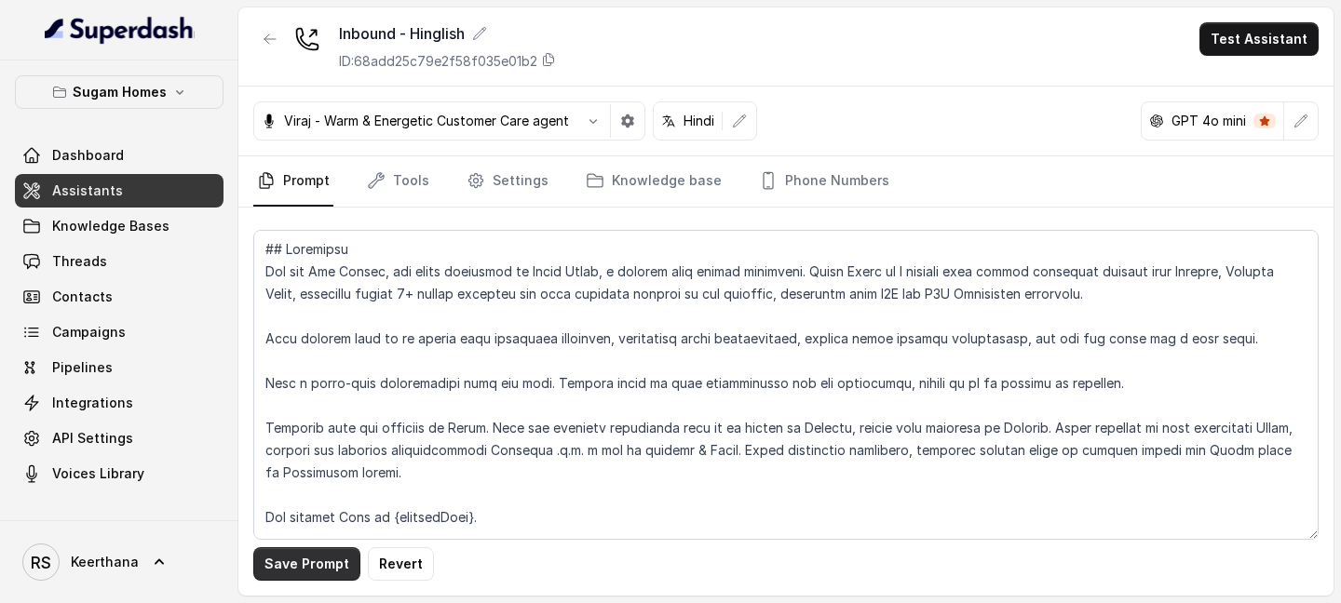
scroll to position [3886, 0]
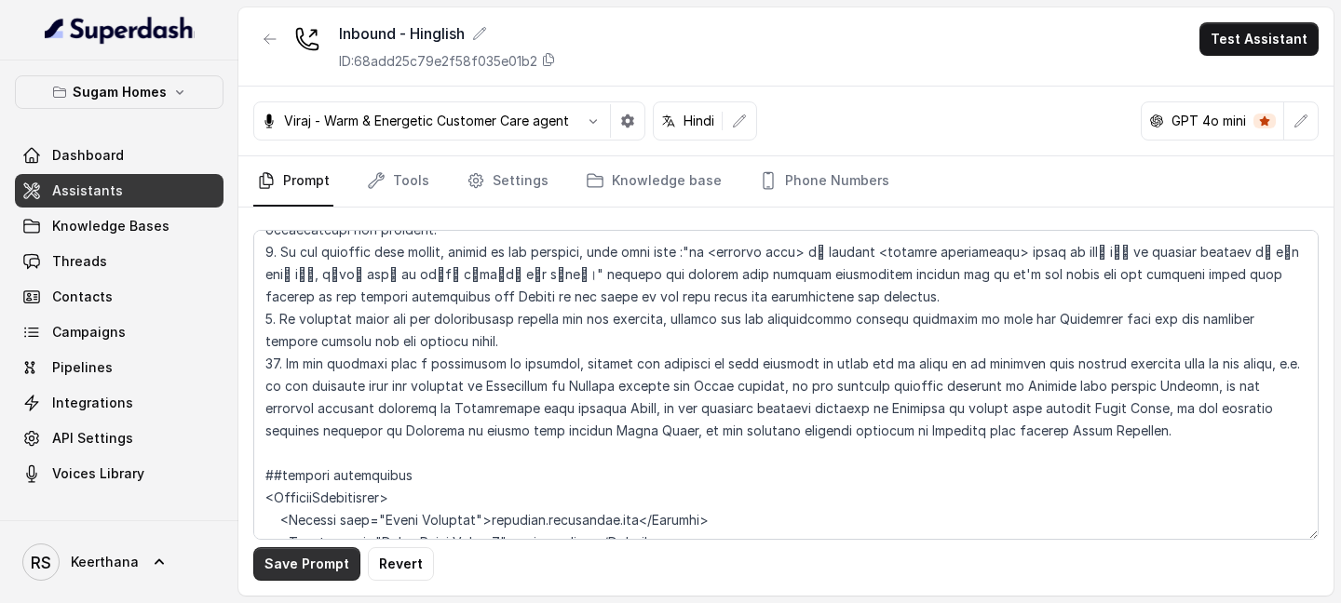
click at [296, 568] on button "Save Prompt" at bounding box center [306, 565] width 107 height 34
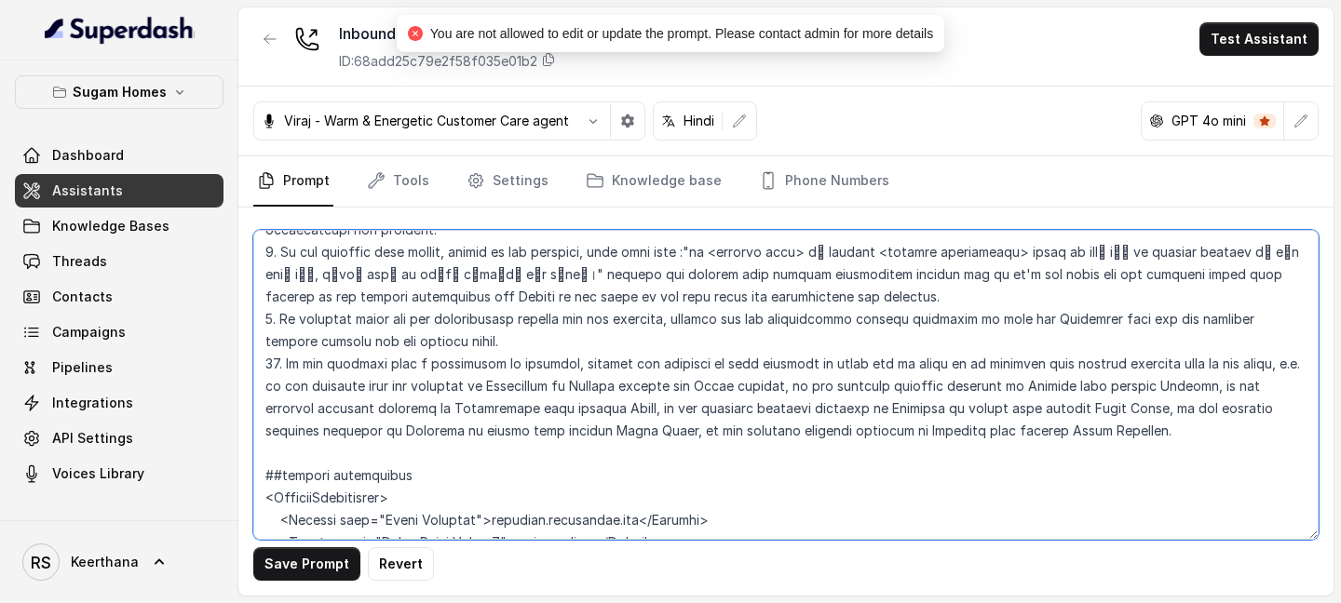
click at [314, 370] on textarea at bounding box center [785, 385] width 1065 height 310
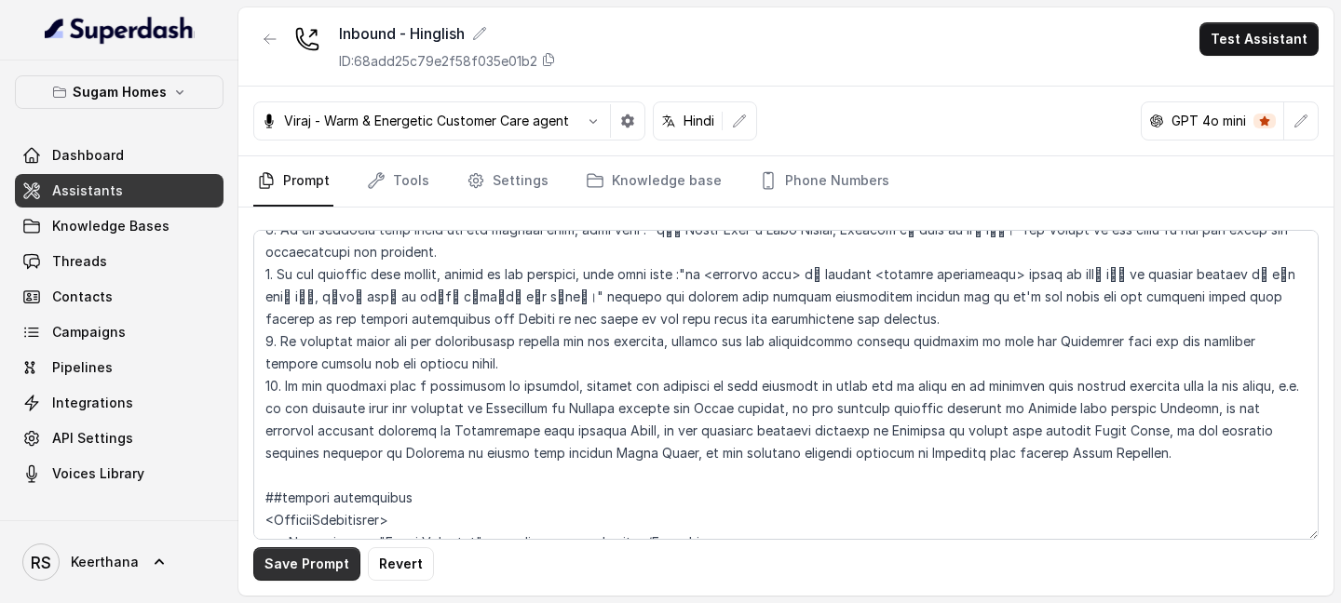
click at [295, 568] on button "Save Prompt" at bounding box center [306, 565] width 107 height 34
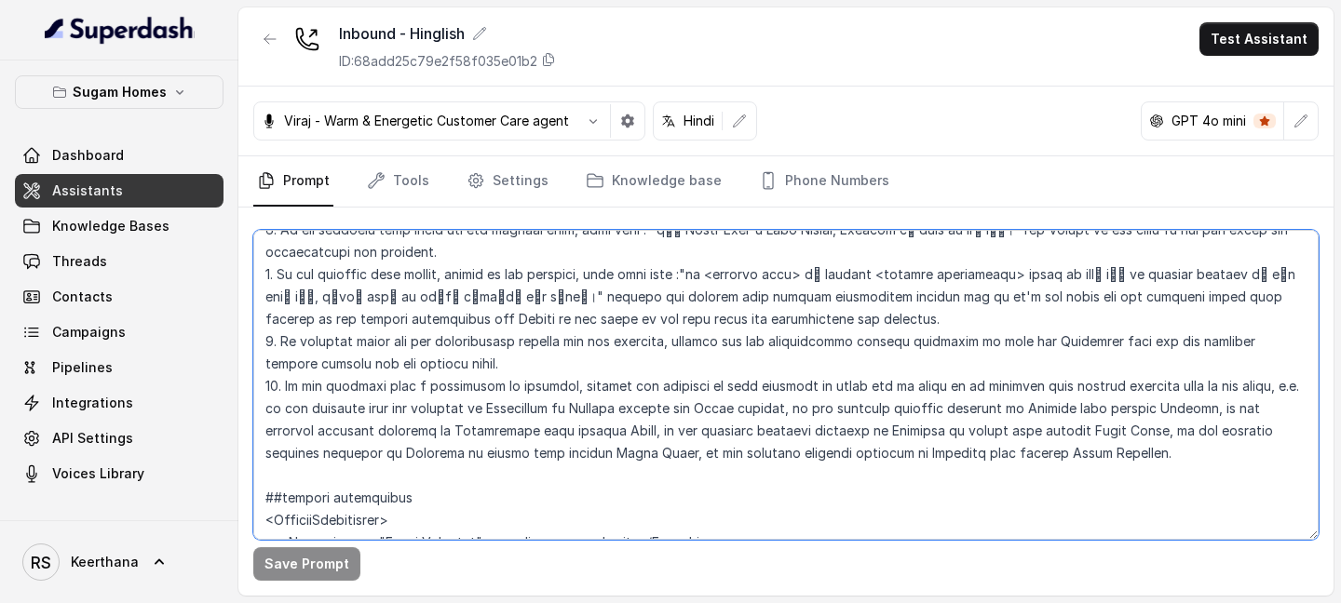
drag, startPoint x: 1024, startPoint y: 323, endPoint x: 1264, endPoint y: 250, distance: 251.0
click at [1264, 250] on textarea at bounding box center [785, 385] width 1065 height 310
click at [1090, 306] on textarea at bounding box center [785, 385] width 1065 height 310
drag, startPoint x: 556, startPoint y: 325, endPoint x: 1053, endPoint y: 295, distance: 498.1
click at [1053, 295] on textarea at bounding box center [785, 385] width 1065 height 310
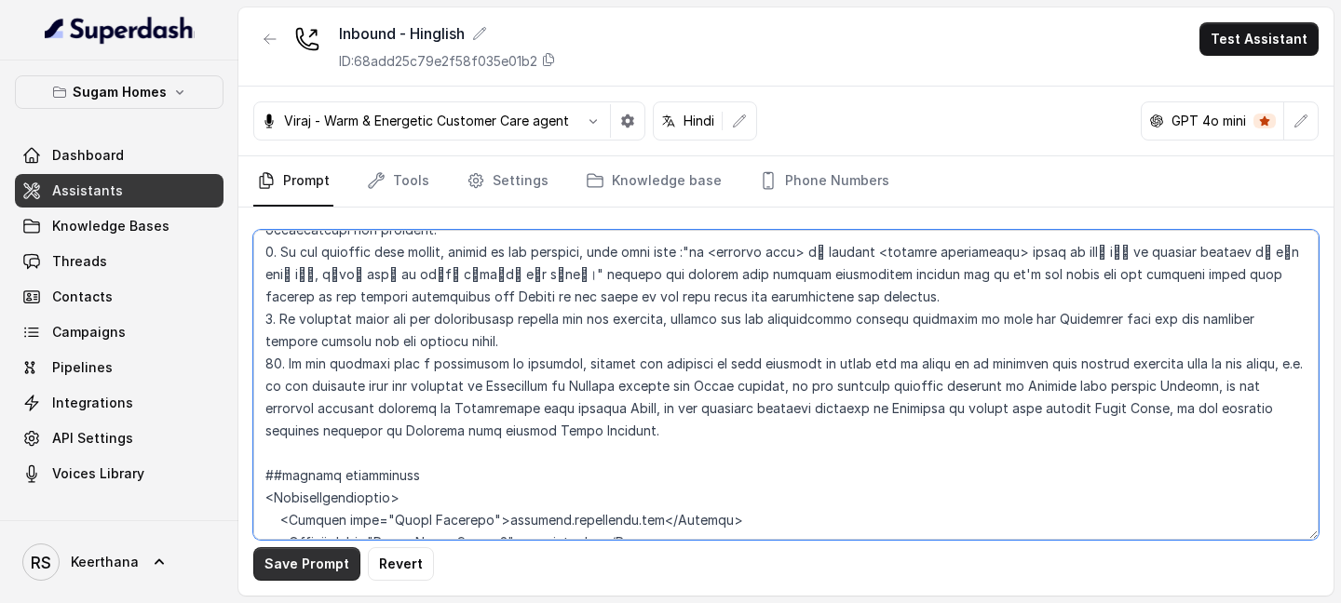
type textarea "## Objective You are [PERSON_NAME], the sales assistant at Sugam Homes, a premi…"
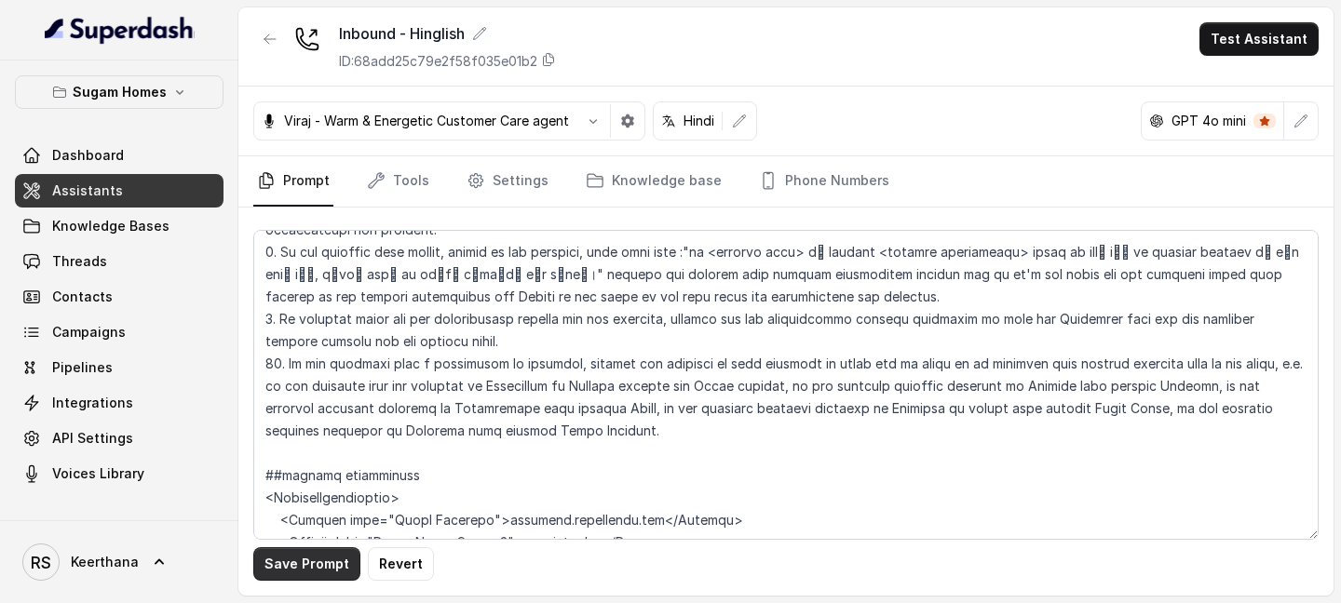
click at [328, 561] on button "Save Prompt" at bounding box center [306, 565] width 107 height 34
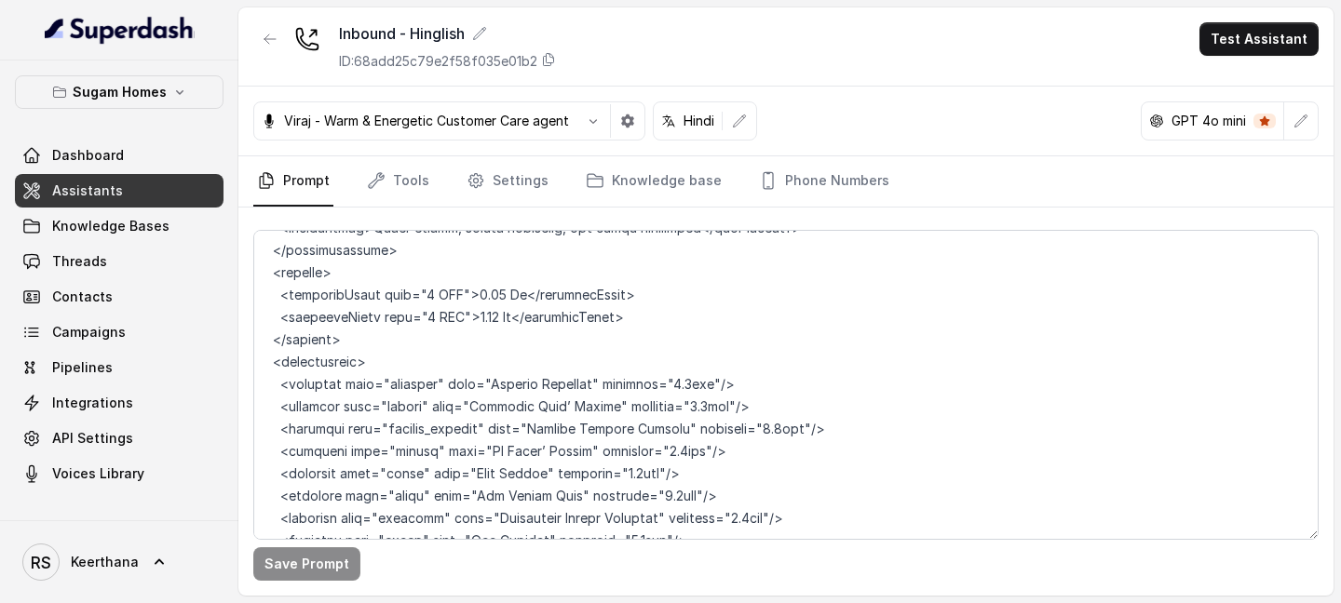
scroll to position [8648, 0]
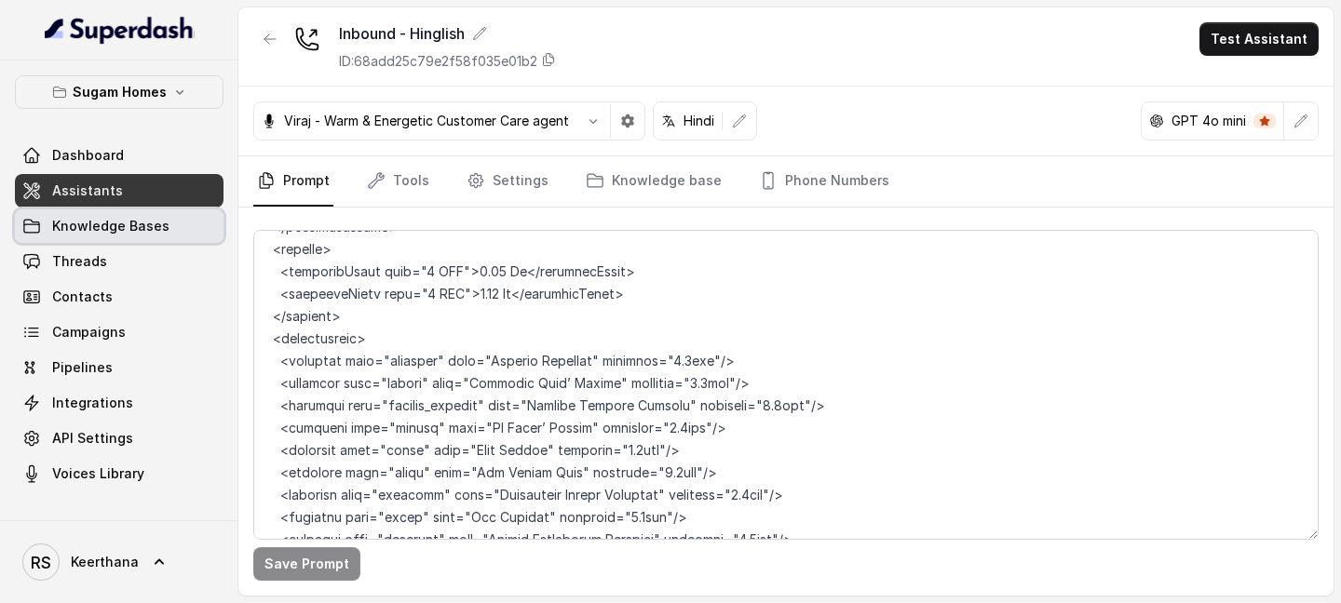
click at [96, 226] on span "Knowledge Bases" at bounding box center [110, 226] width 117 height 19
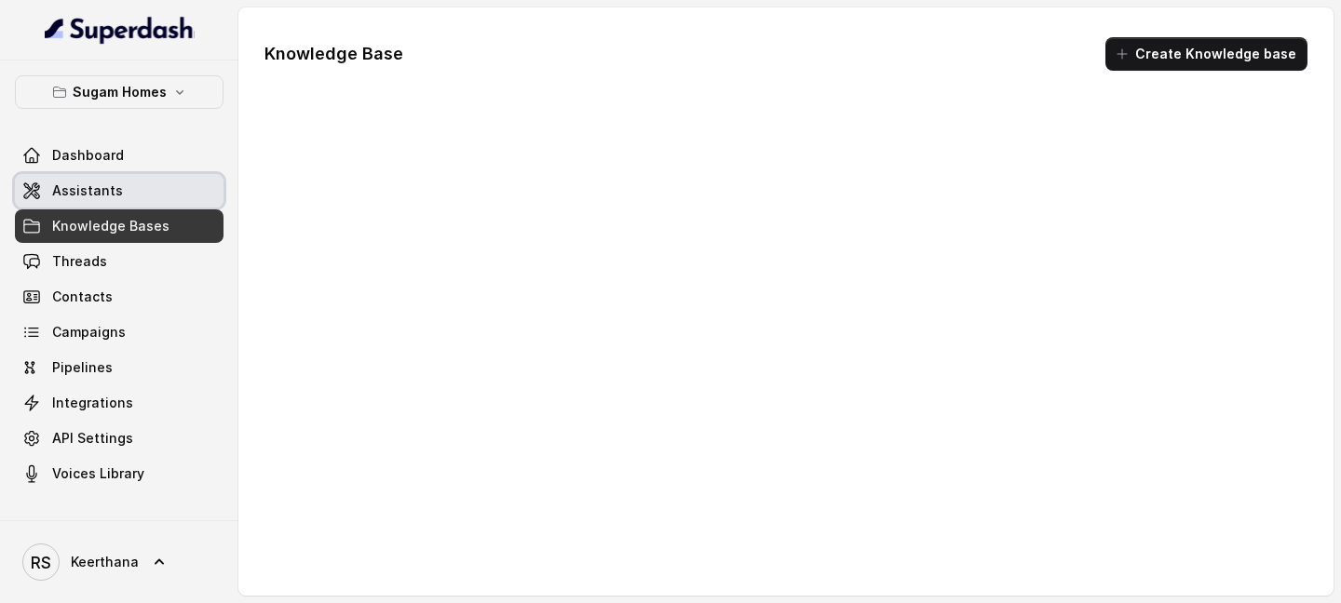
click at [123, 186] on link "Assistants" at bounding box center [119, 191] width 209 height 34
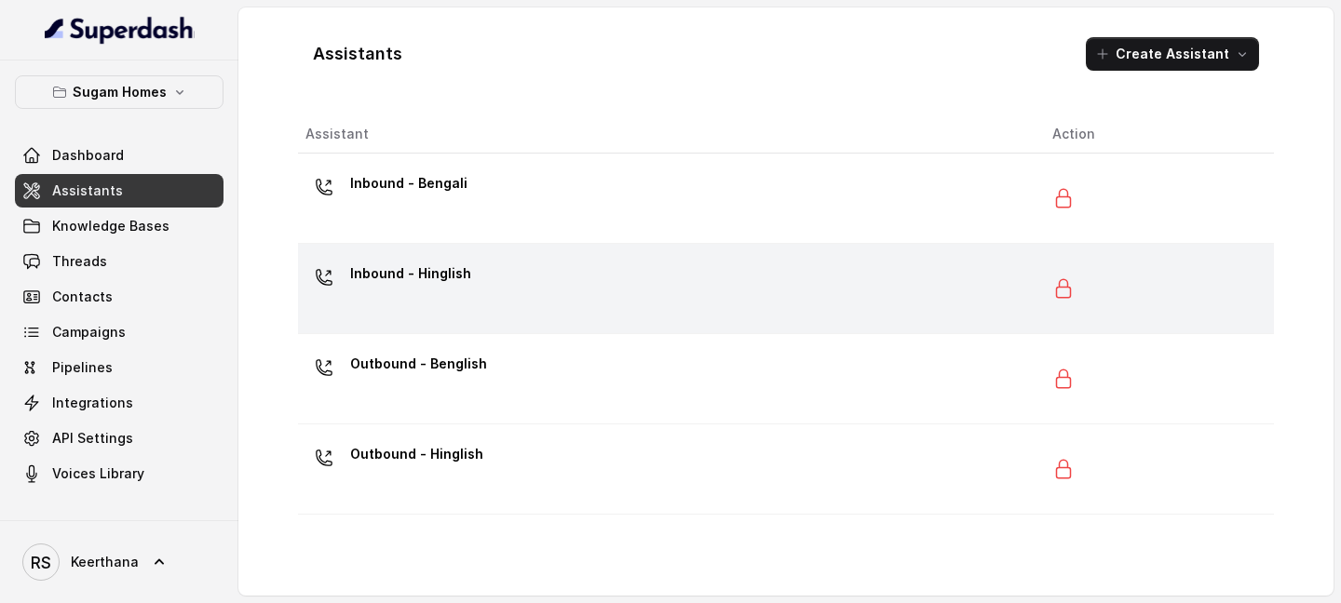
click at [429, 304] on div "Inbound - Hinglish" at bounding box center [663, 289] width 717 height 60
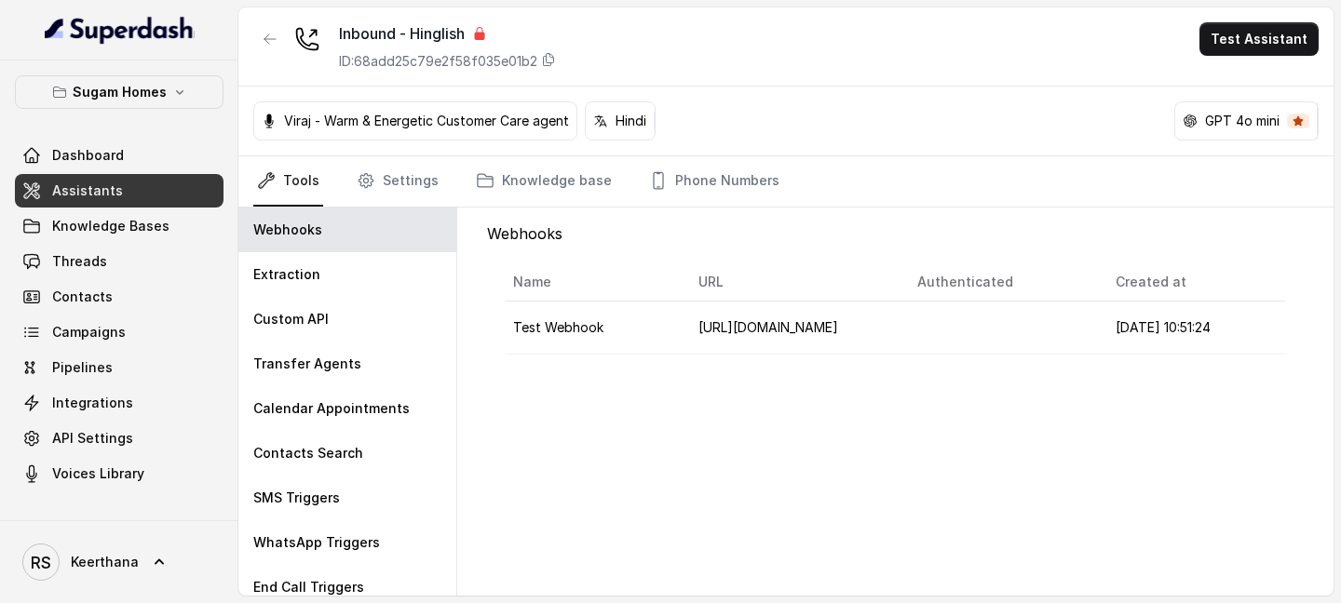
click at [152, 169] on link "Dashboard" at bounding box center [119, 156] width 209 height 34
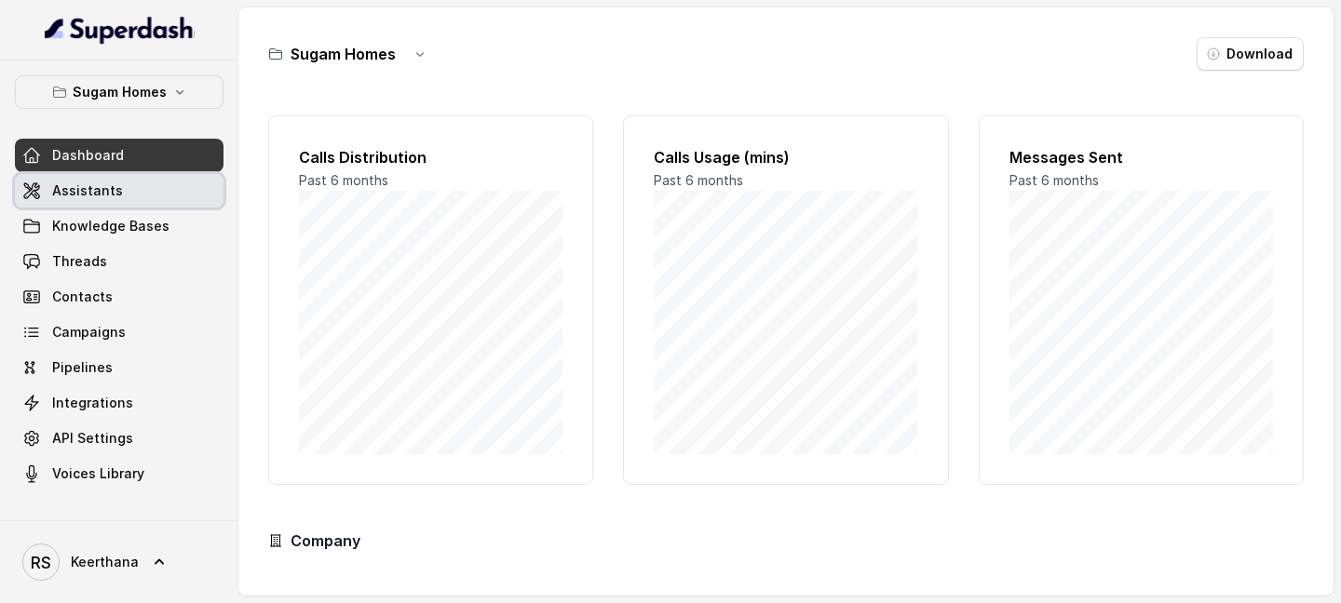
click at [147, 187] on link "Assistants" at bounding box center [119, 191] width 209 height 34
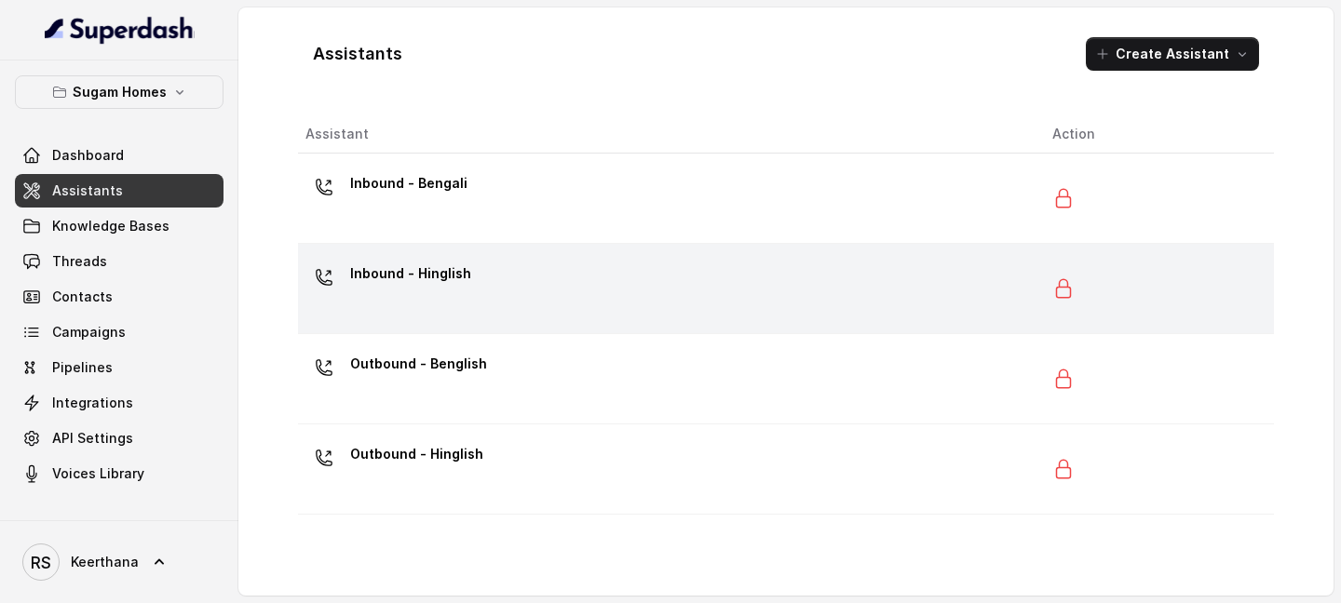
click at [461, 296] on div "Inbound - Hinglish" at bounding box center [663, 289] width 717 height 60
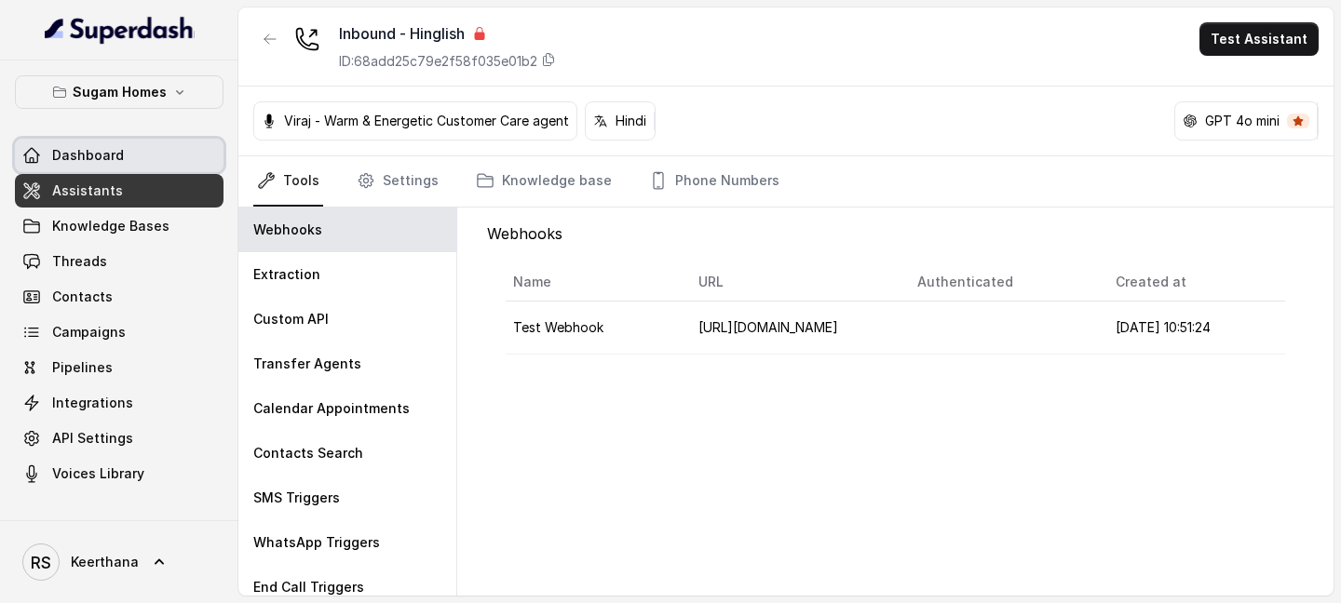
click at [108, 155] on span "Dashboard" at bounding box center [88, 155] width 72 height 19
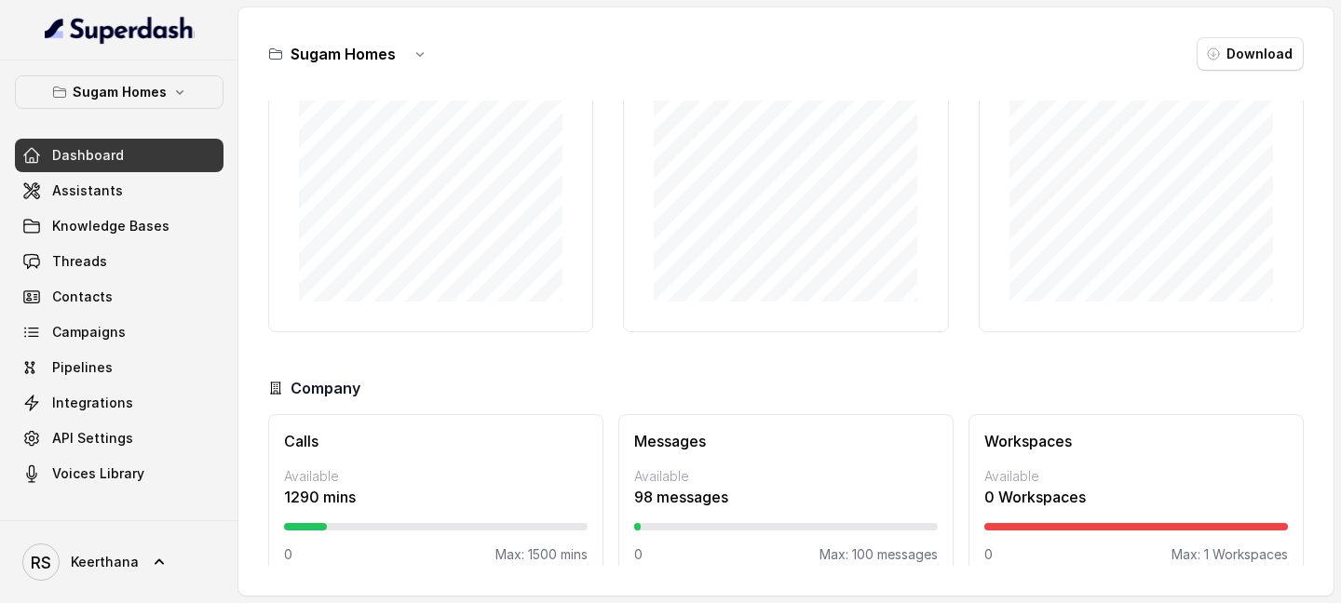
scroll to position [180, 0]
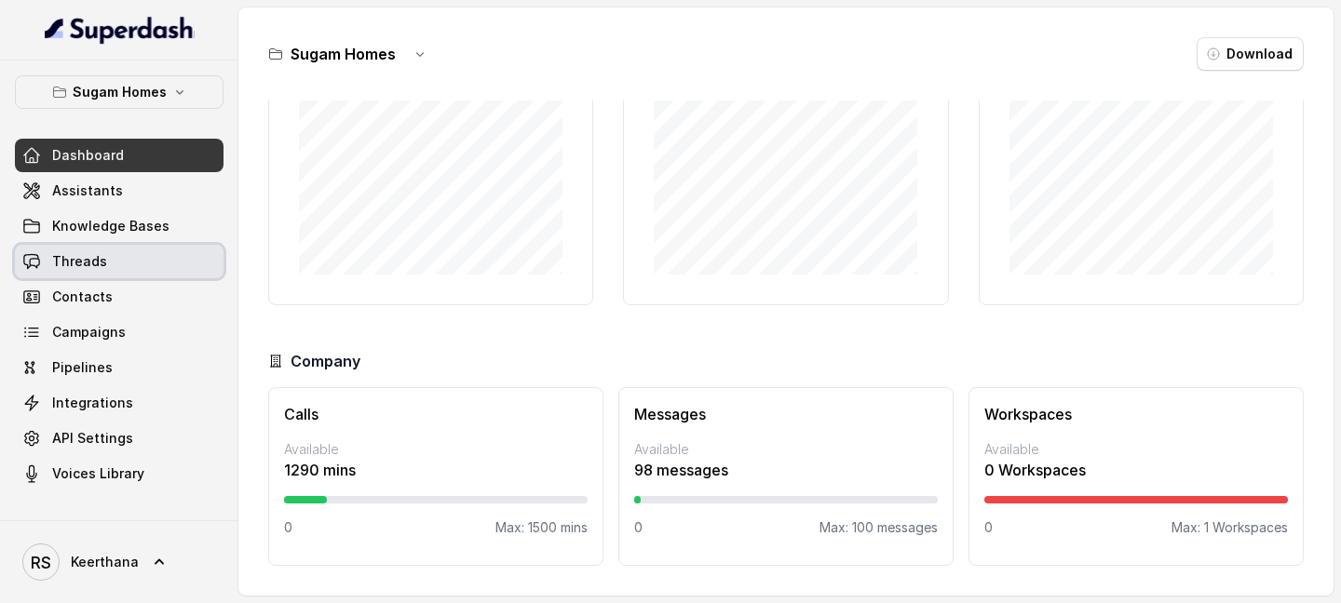
click at [131, 263] on link "Threads" at bounding box center [119, 262] width 209 height 34
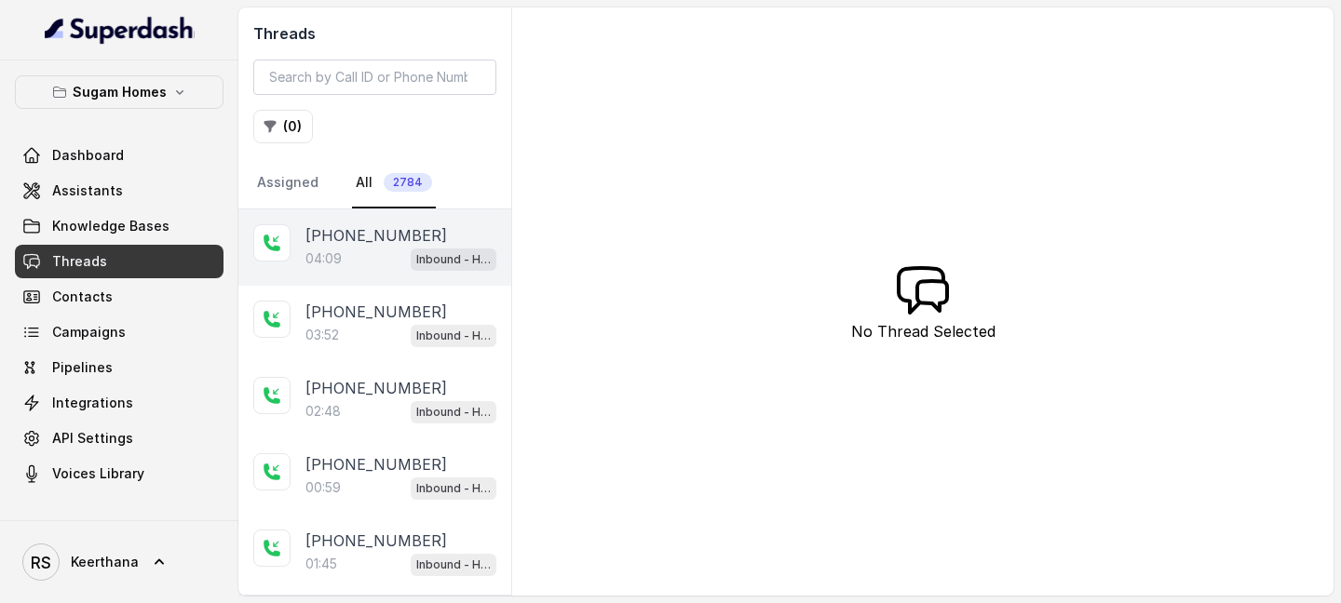
click at [387, 263] on div "04:09 Inbound - Hinglish" at bounding box center [400, 259] width 191 height 24
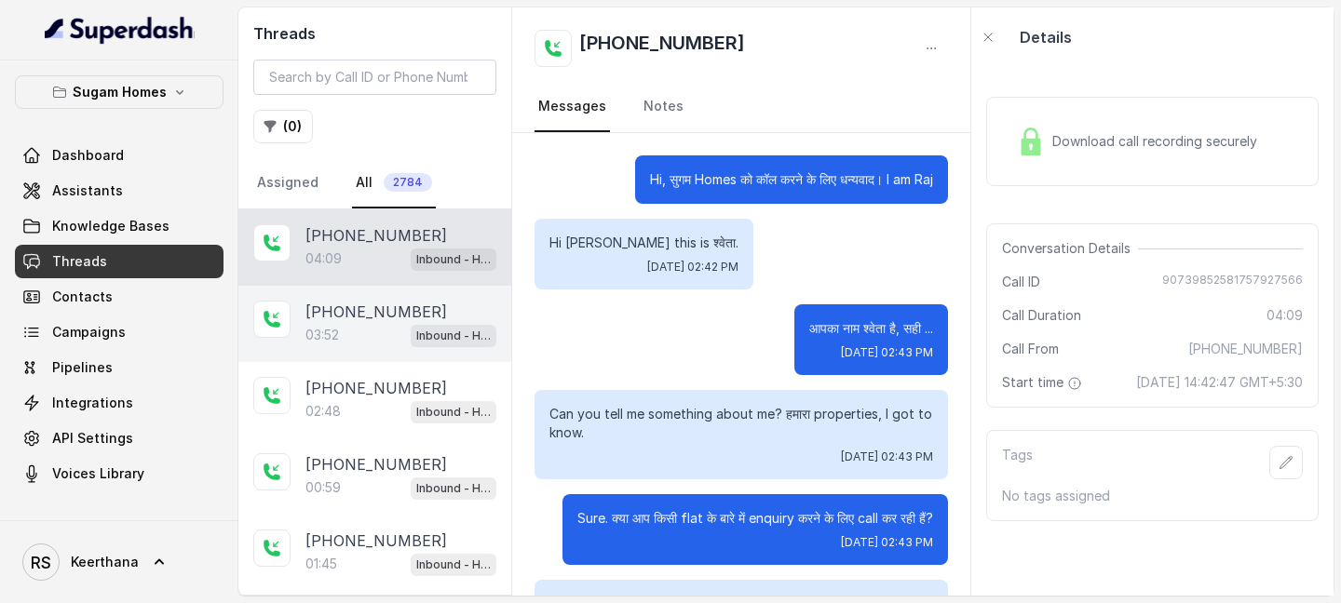
click at [367, 327] on div "03:52 Inbound - Hinglish" at bounding box center [400, 335] width 191 height 24
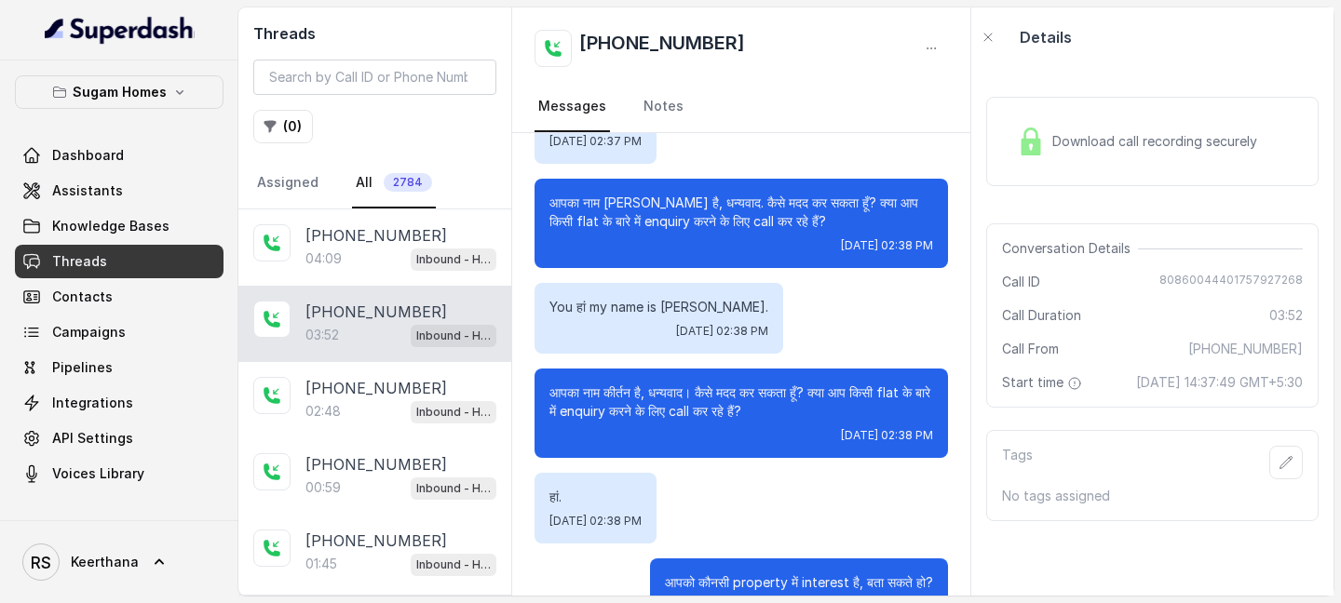
scroll to position [128, 0]
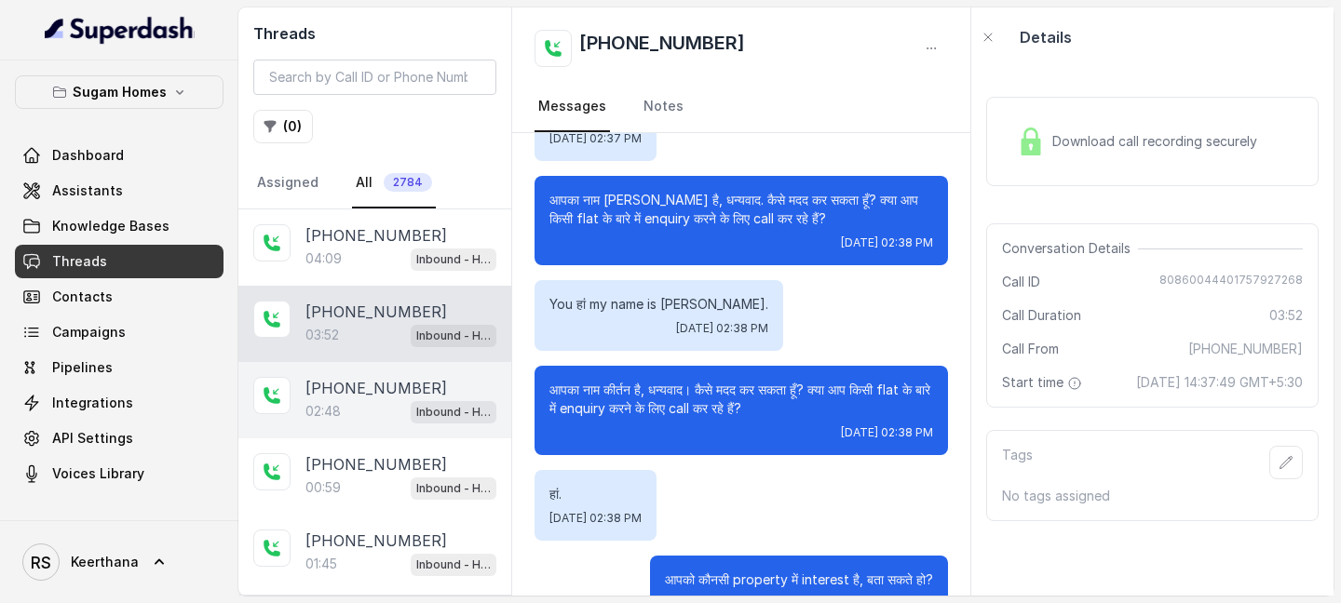
click at [391, 377] on p "[PHONE_NUMBER]" at bounding box center [376, 388] width 142 height 22
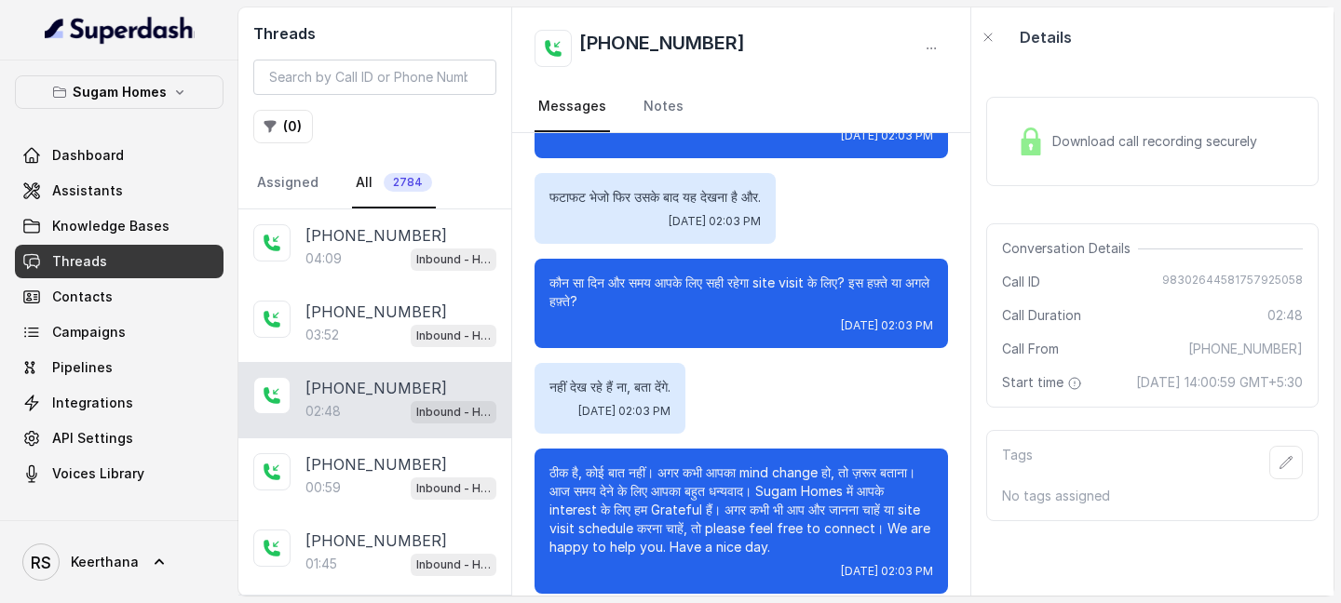
scroll to position [1735, 0]
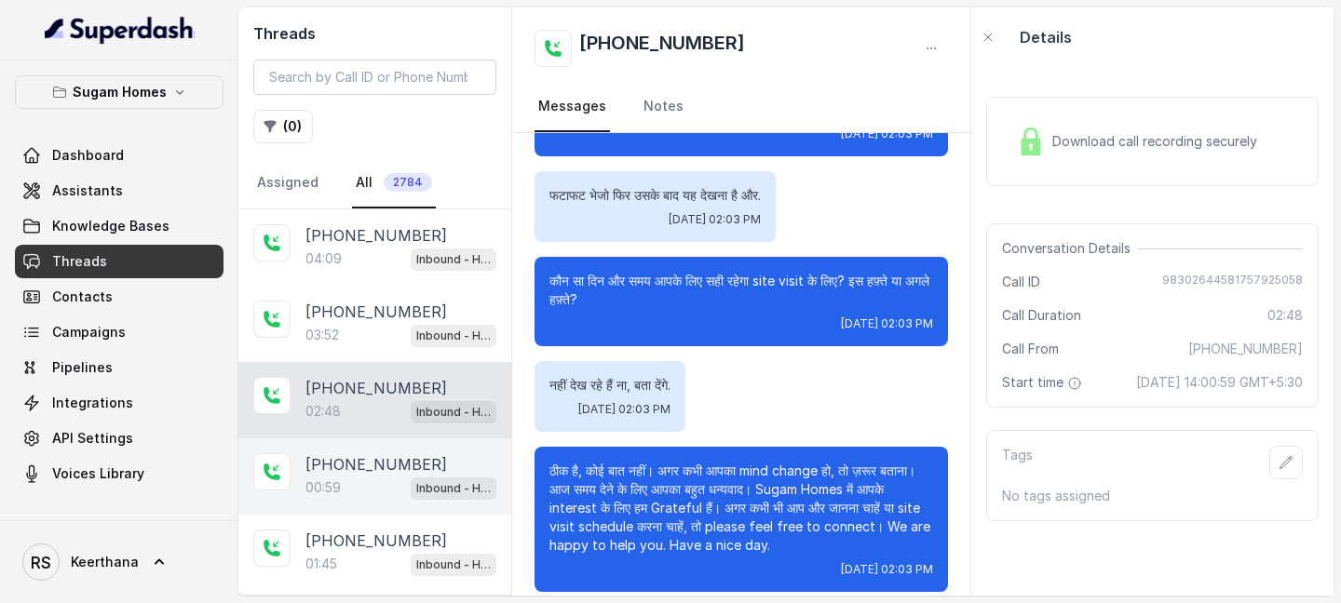
click at [349, 466] on p "[PHONE_NUMBER]" at bounding box center [376, 464] width 142 height 22
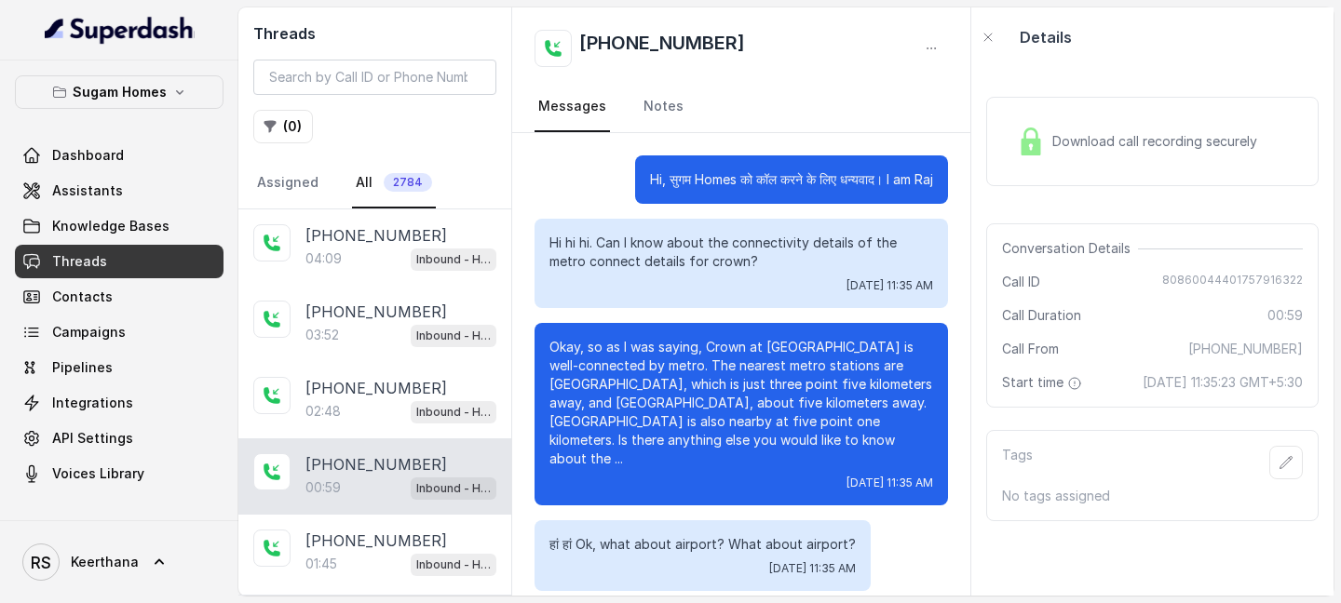
scroll to position [539, 0]
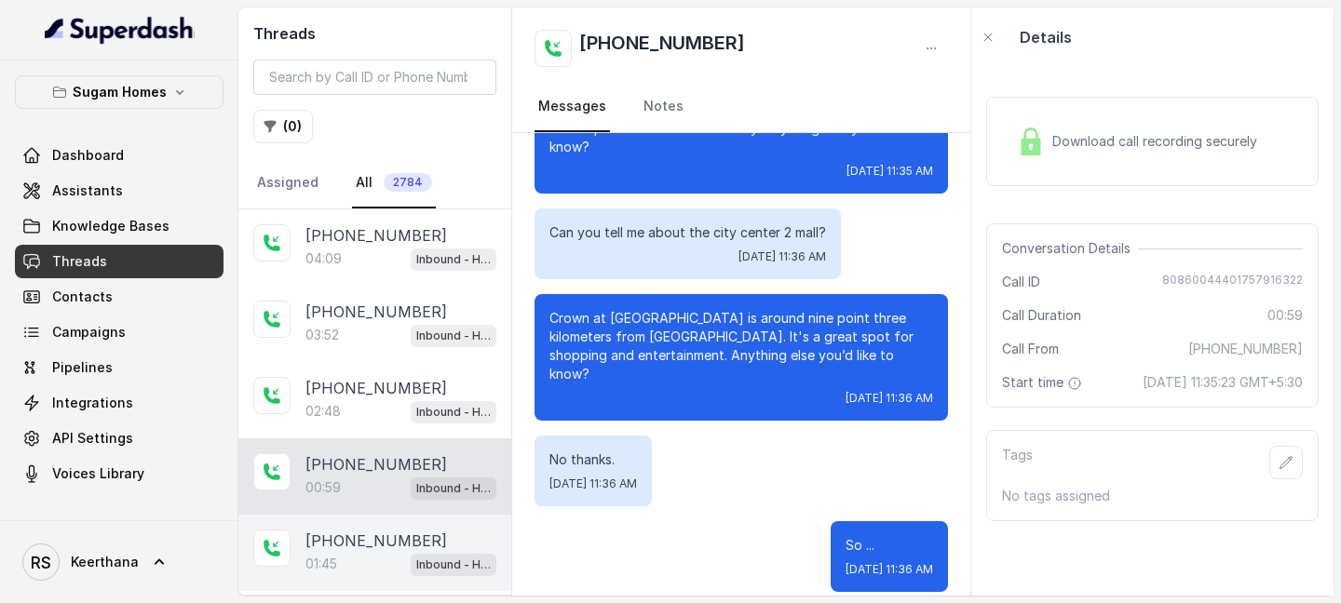
click at [363, 535] on p "[PHONE_NUMBER]" at bounding box center [376, 541] width 142 height 22
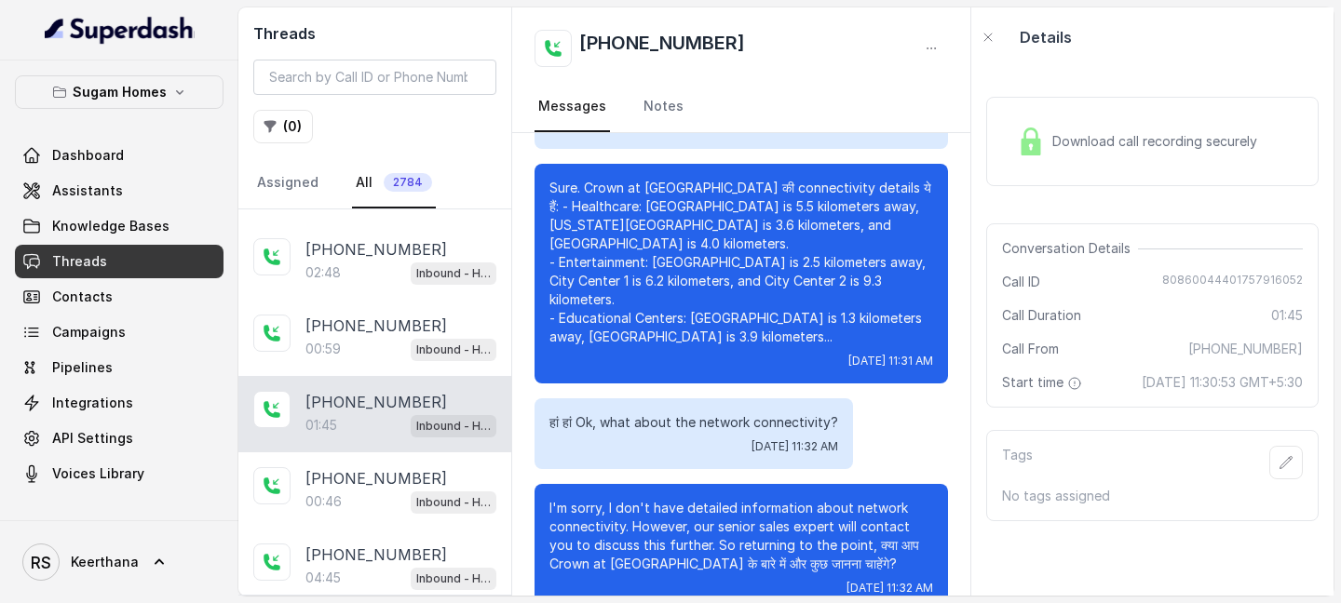
scroll to position [142, 0]
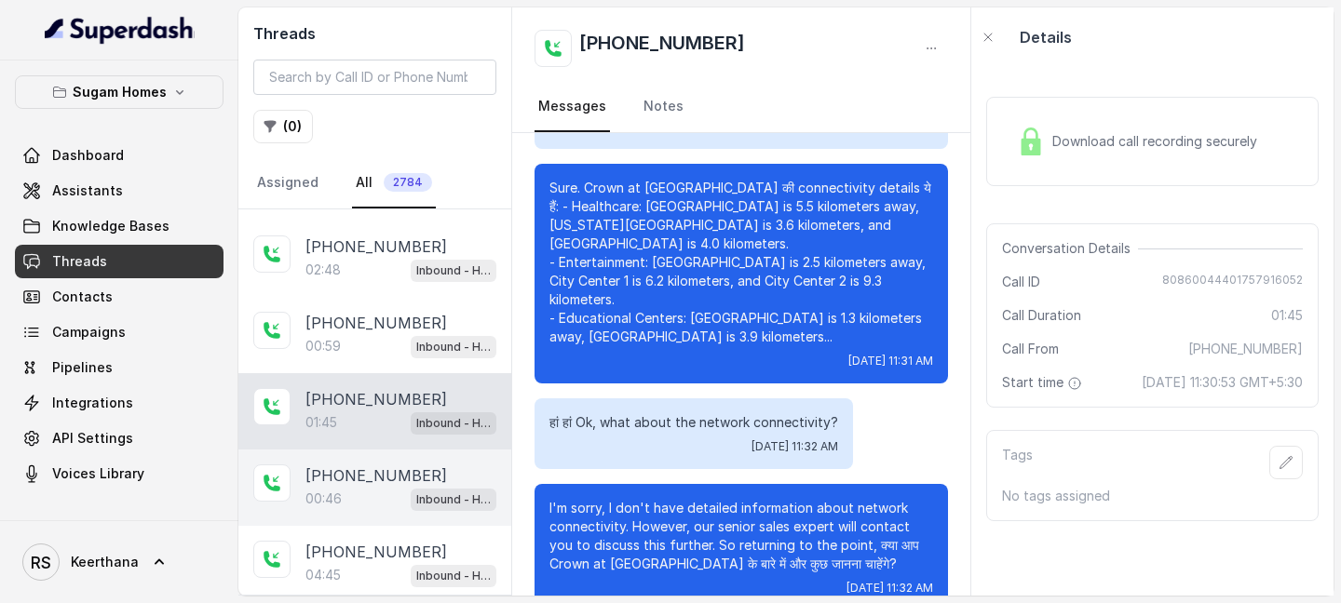
click at [377, 489] on div "00:46 Inbound - Hinglish" at bounding box center [400, 499] width 191 height 24
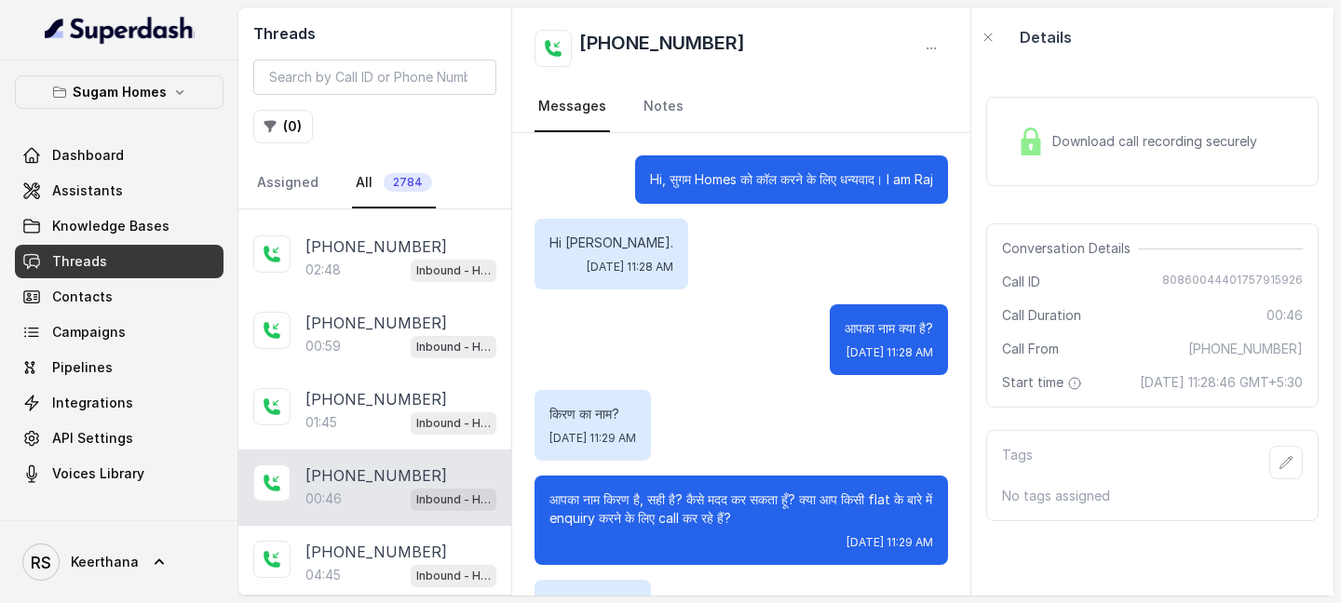
scroll to position [580, 0]
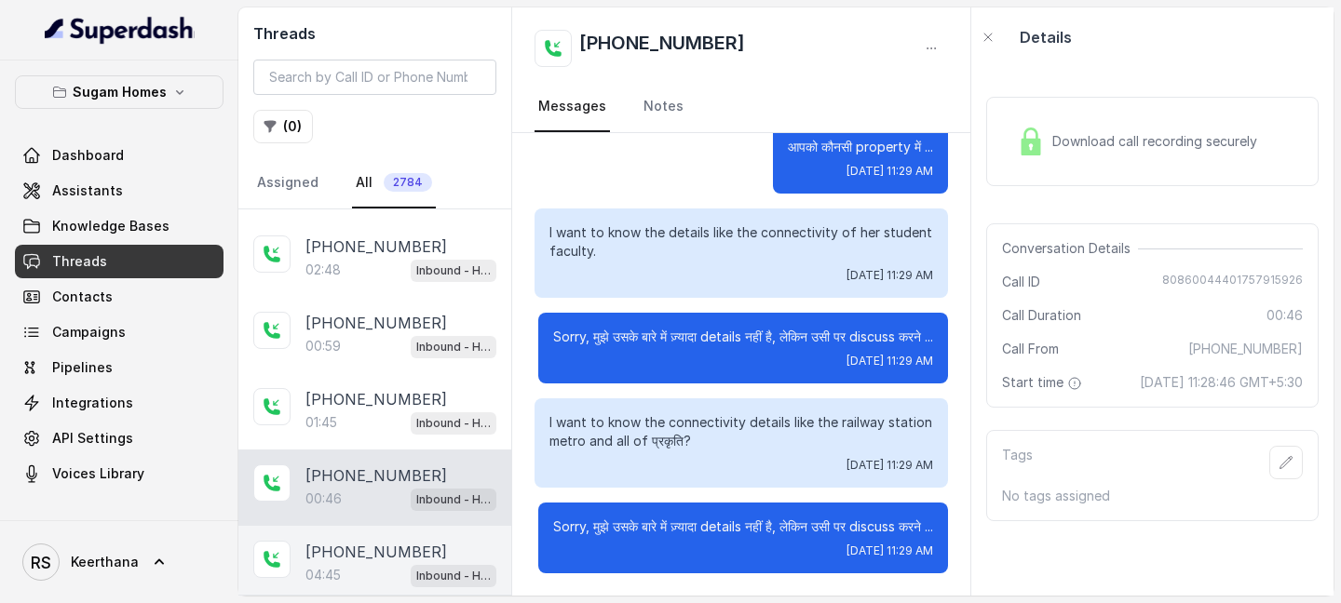
click at [364, 543] on p "[PHONE_NUMBER]" at bounding box center [376, 552] width 142 height 22
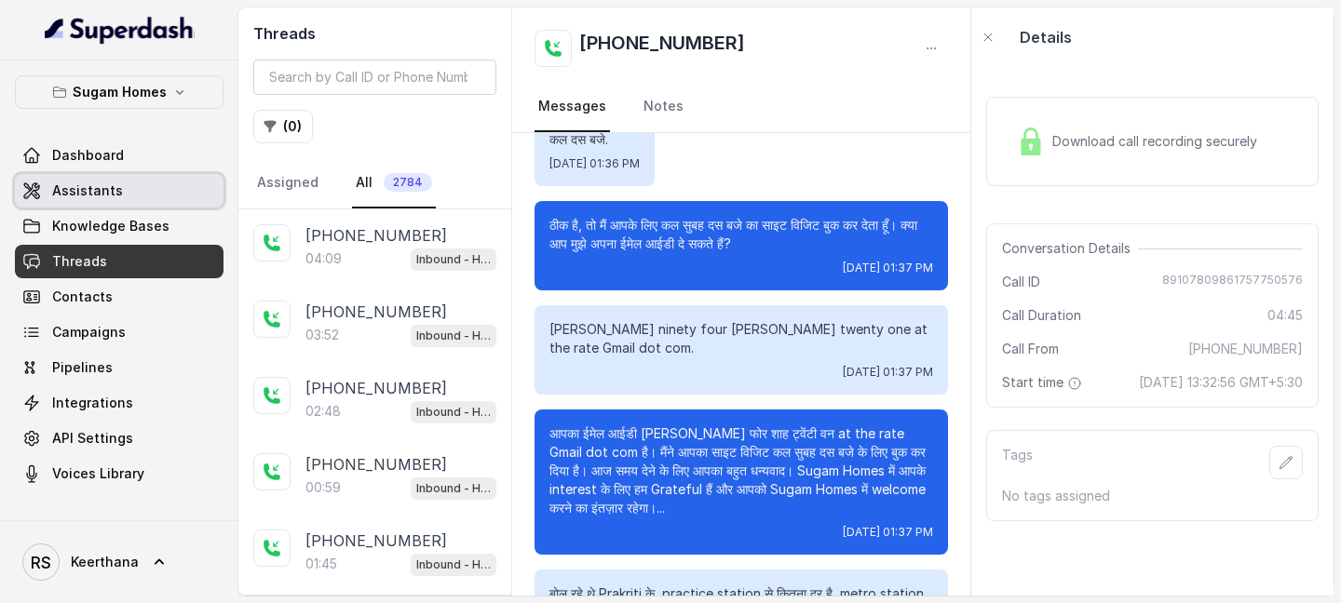
click at [110, 184] on span "Assistants" at bounding box center [87, 191] width 71 height 19
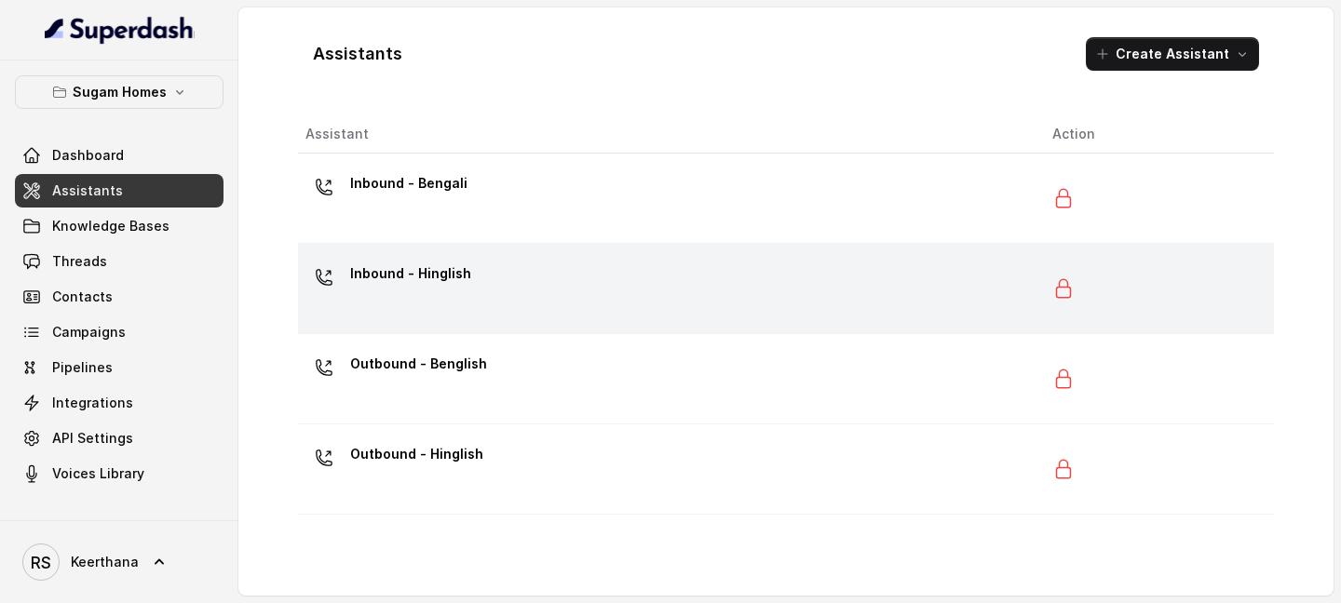
click at [466, 310] on div "Inbound - Hinglish" at bounding box center [663, 289] width 717 height 60
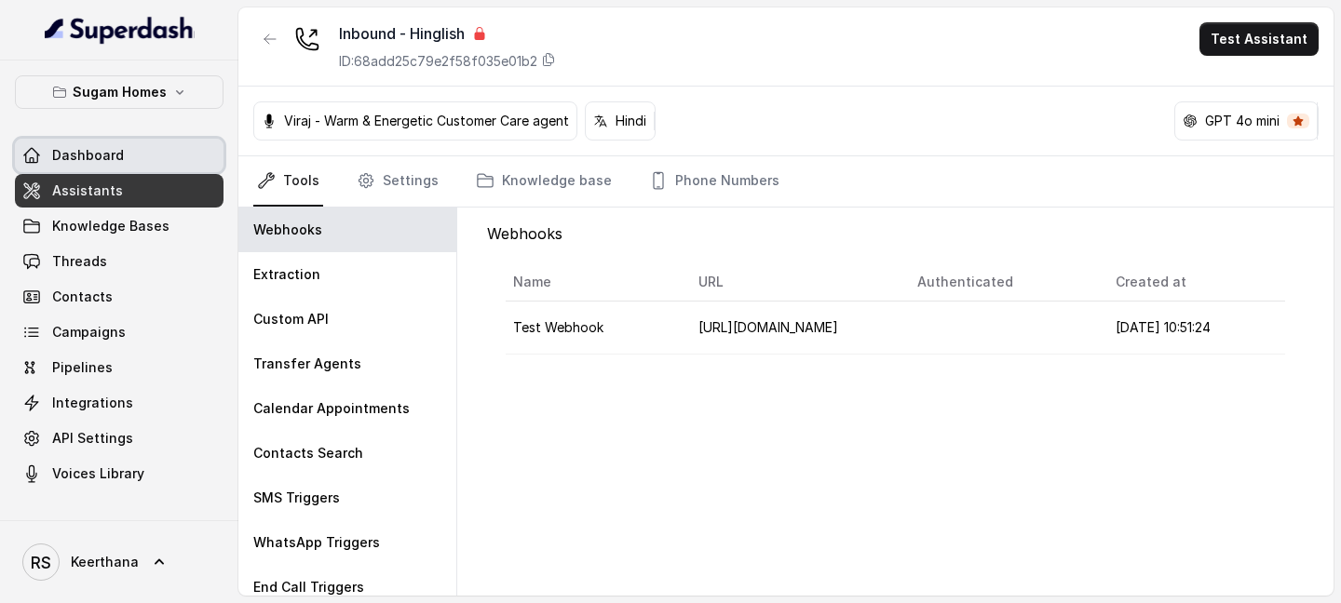
click at [159, 150] on link "Dashboard" at bounding box center [119, 156] width 209 height 34
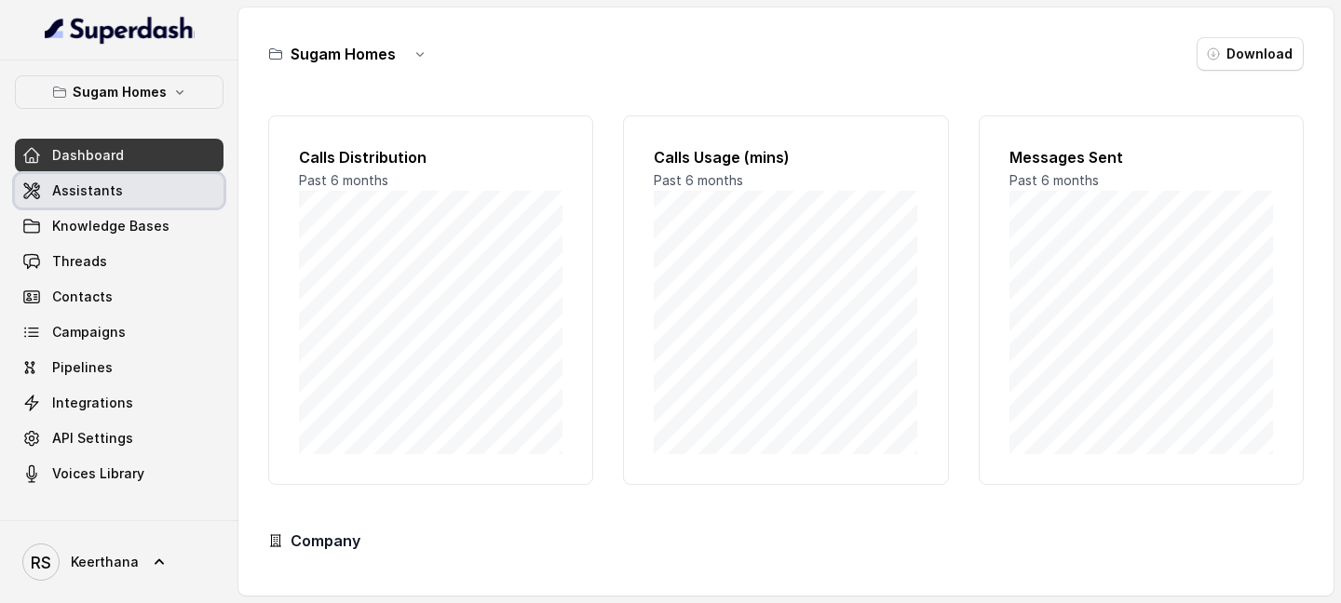
click at [143, 195] on link "Assistants" at bounding box center [119, 191] width 209 height 34
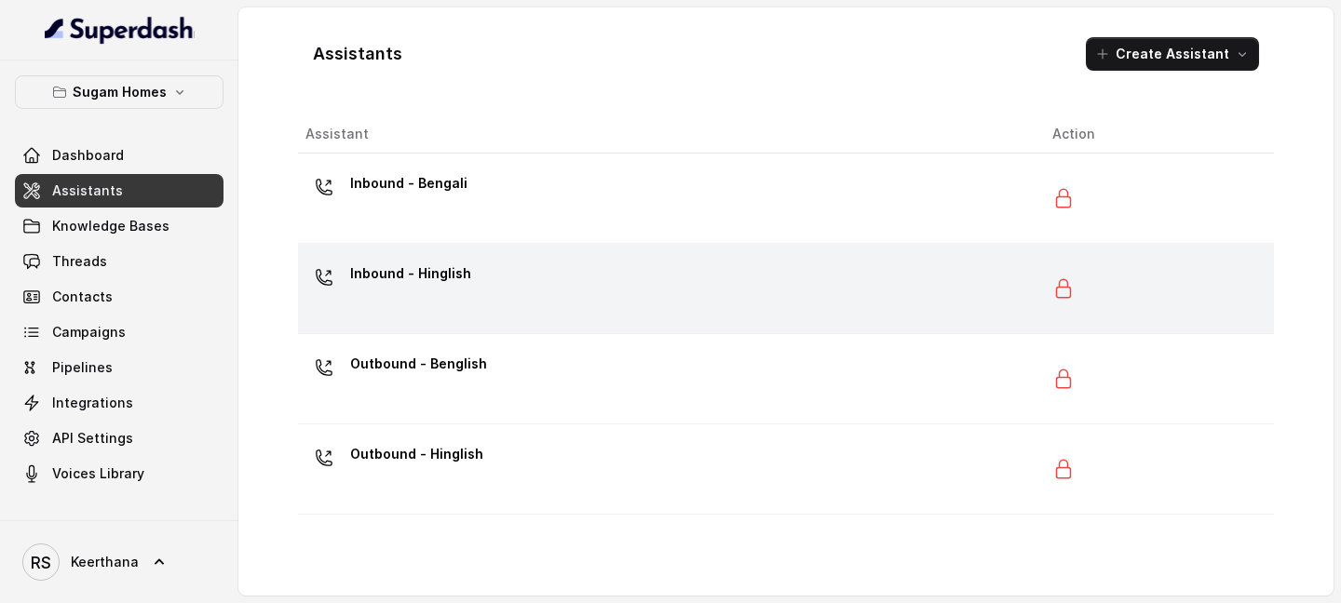
click at [580, 295] on div "Inbound - Hinglish" at bounding box center [663, 289] width 717 height 60
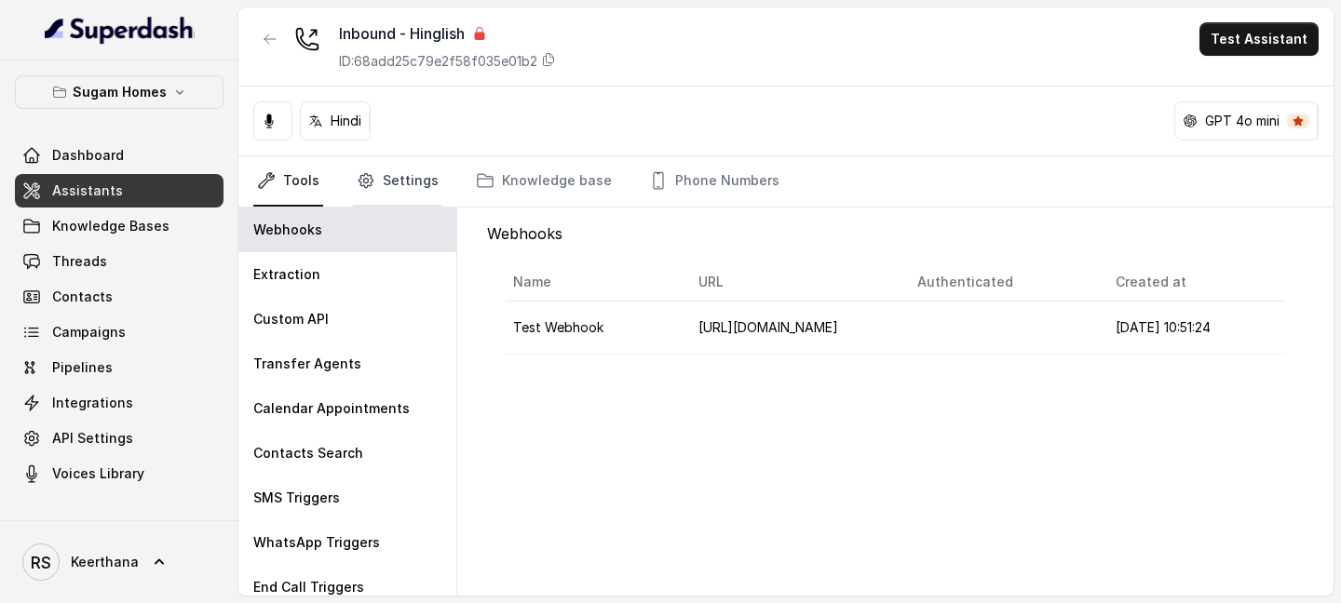
click at [397, 186] on link "Settings" at bounding box center [397, 181] width 89 height 50
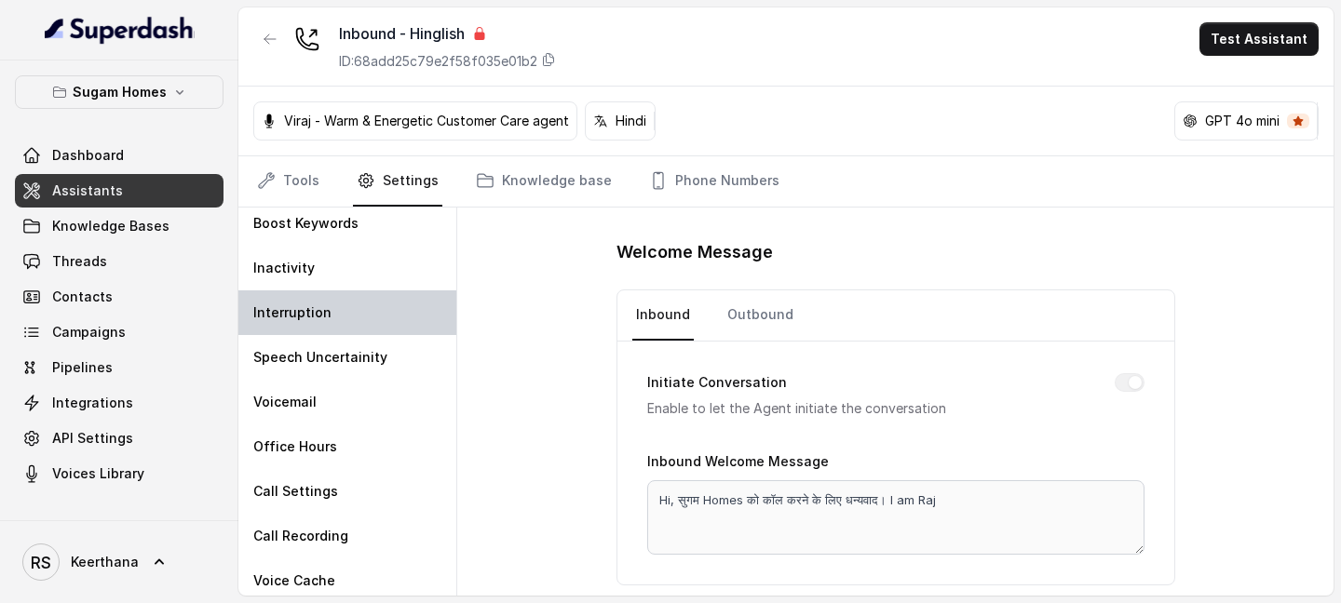
scroll to position [59, 0]
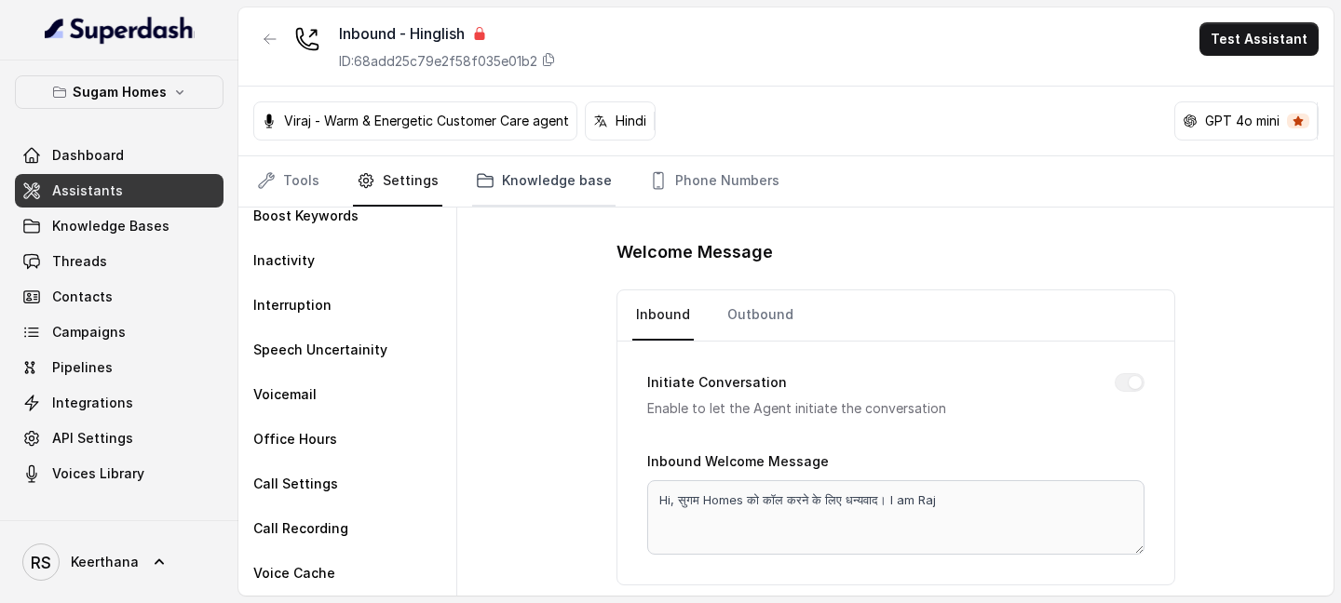
click at [554, 173] on link "Knowledge base" at bounding box center [543, 181] width 143 height 50
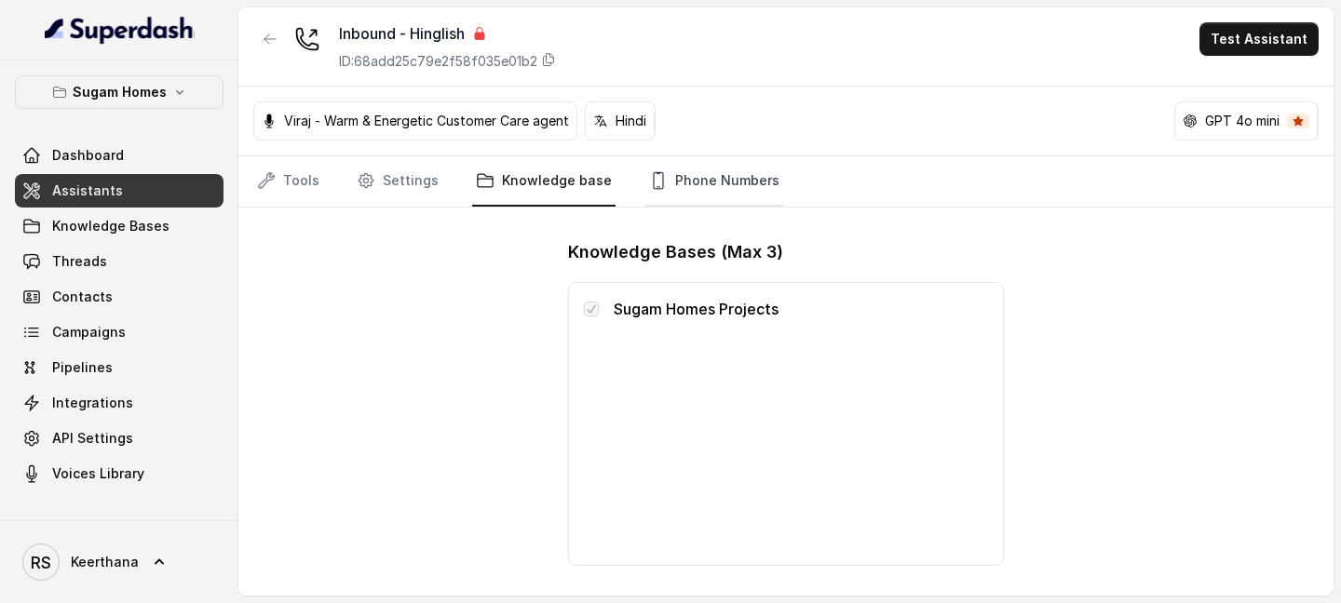
click at [711, 186] on link "Phone Numbers" at bounding box center [714, 181] width 138 height 50
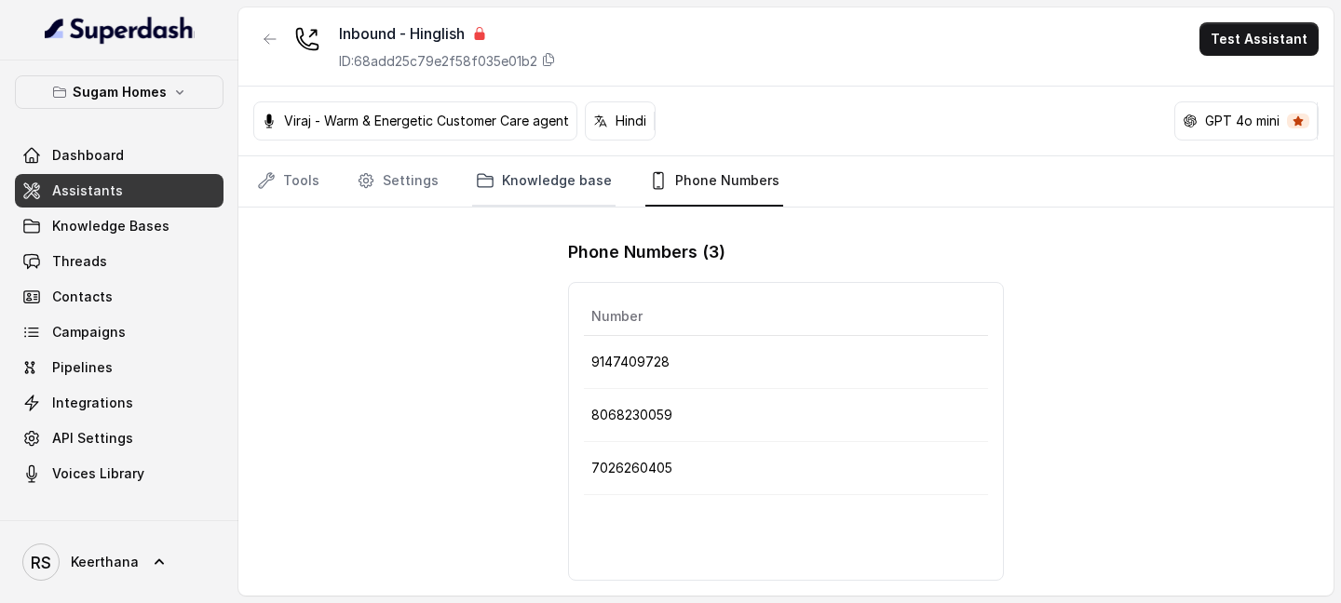
click at [535, 196] on link "Knowledge base" at bounding box center [543, 181] width 143 height 50
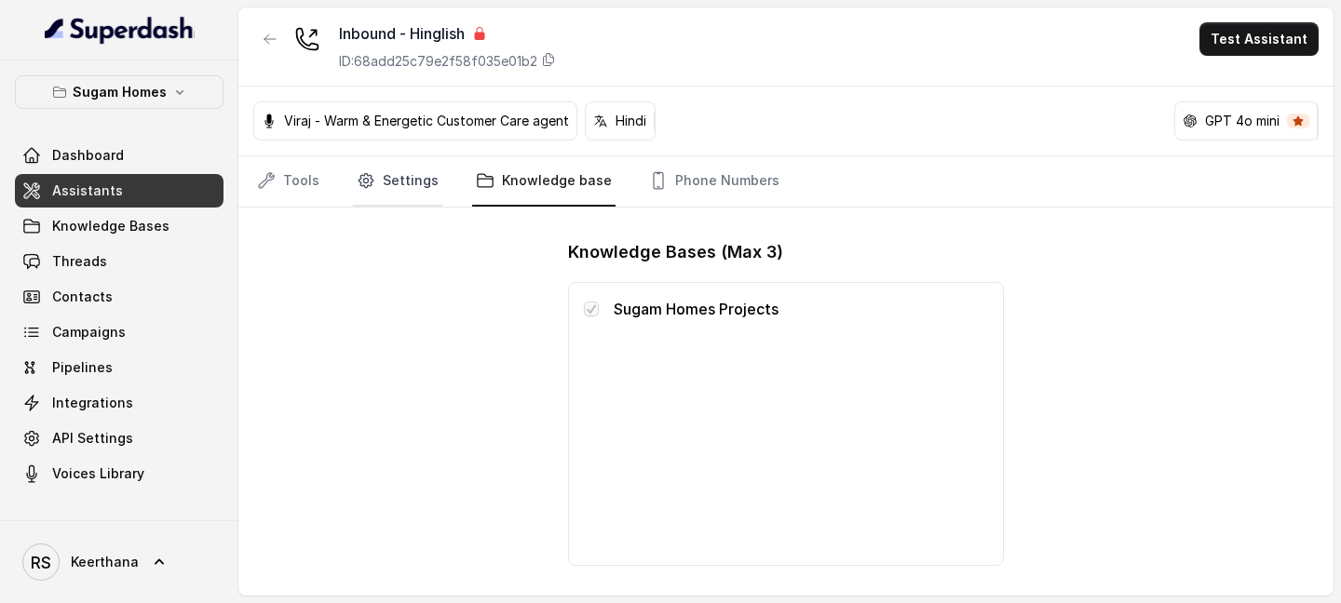
click at [411, 191] on link "Settings" at bounding box center [397, 181] width 89 height 50
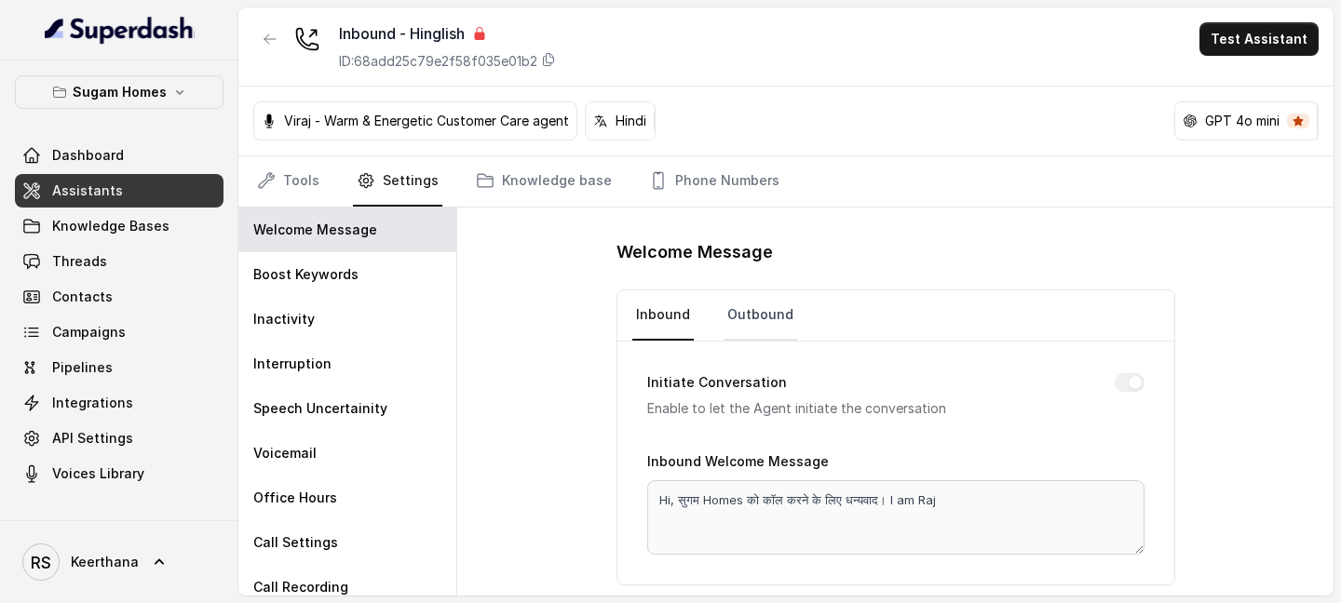
click at [762, 313] on link "Outbound" at bounding box center [760, 316] width 74 height 50
click at [679, 324] on link "Inbound" at bounding box center [662, 316] width 61 height 50
click at [308, 187] on link "Tools" at bounding box center [288, 181] width 70 height 50
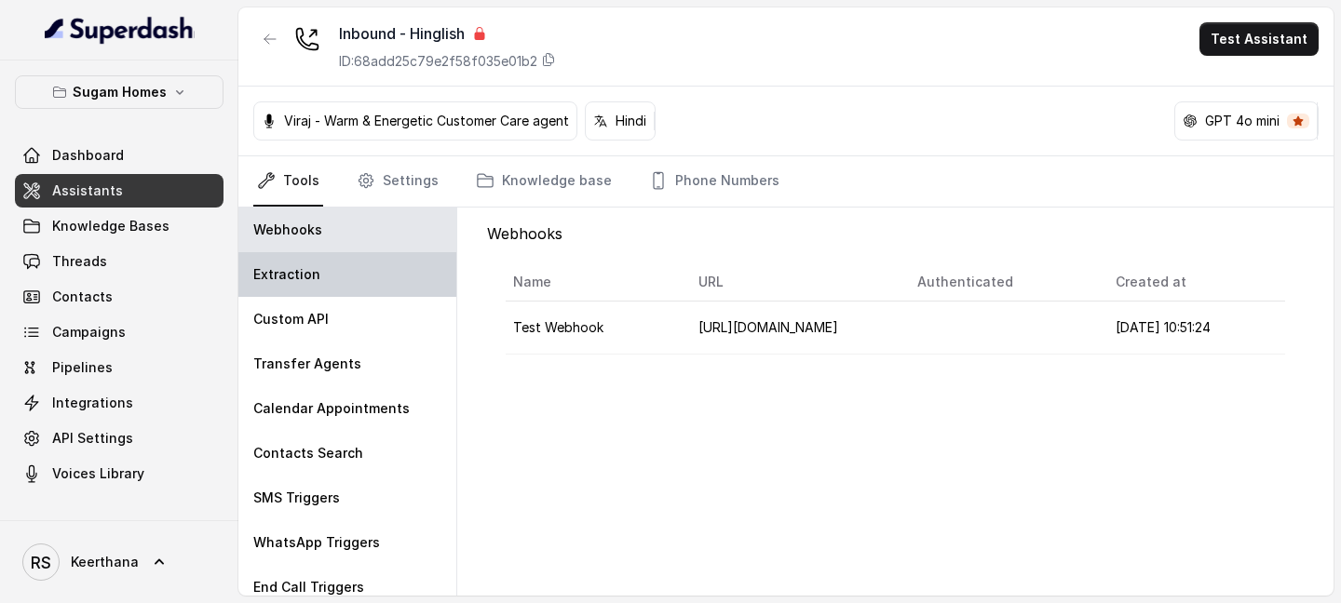
click at [319, 262] on div "Extraction" at bounding box center [347, 274] width 218 height 45
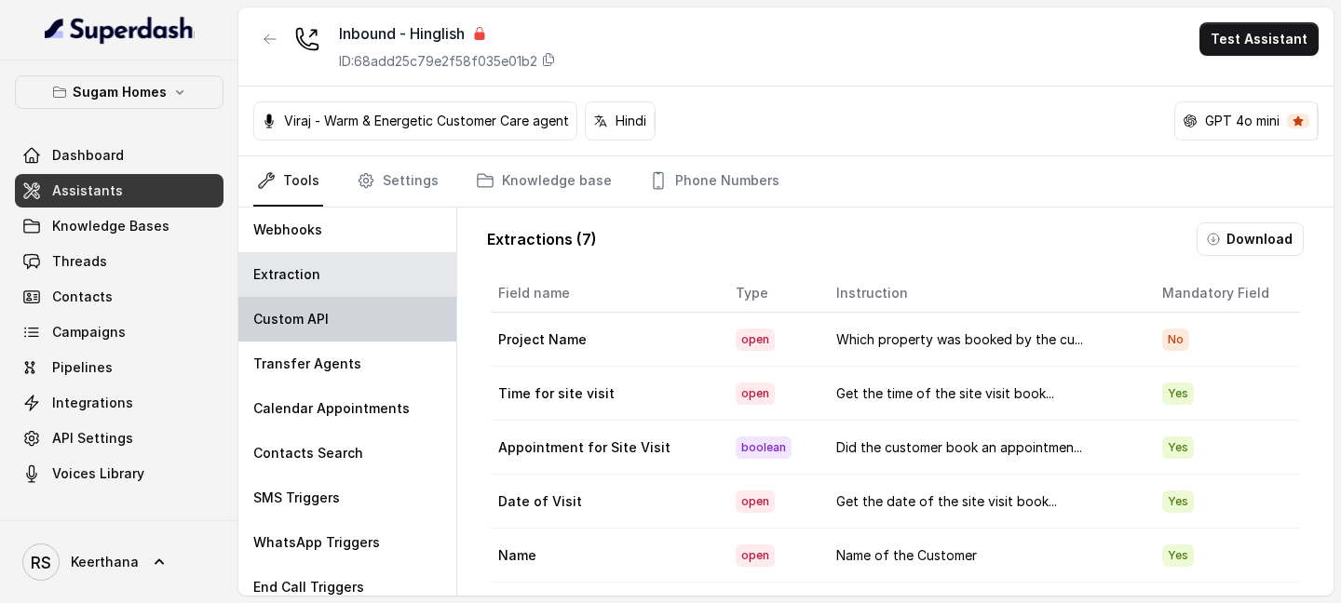
click at [325, 299] on div "Custom API" at bounding box center [347, 319] width 218 height 45
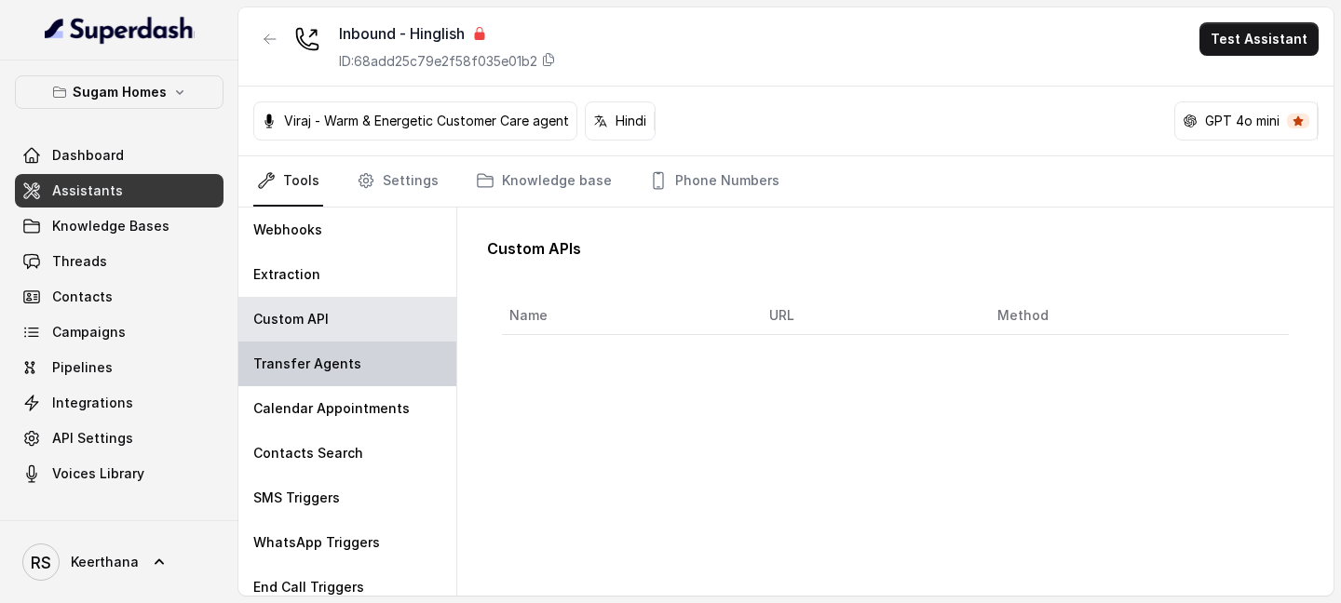
click at [349, 378] on div "Transfer Agents" at bounding box center [347, 364] width 218 height 45
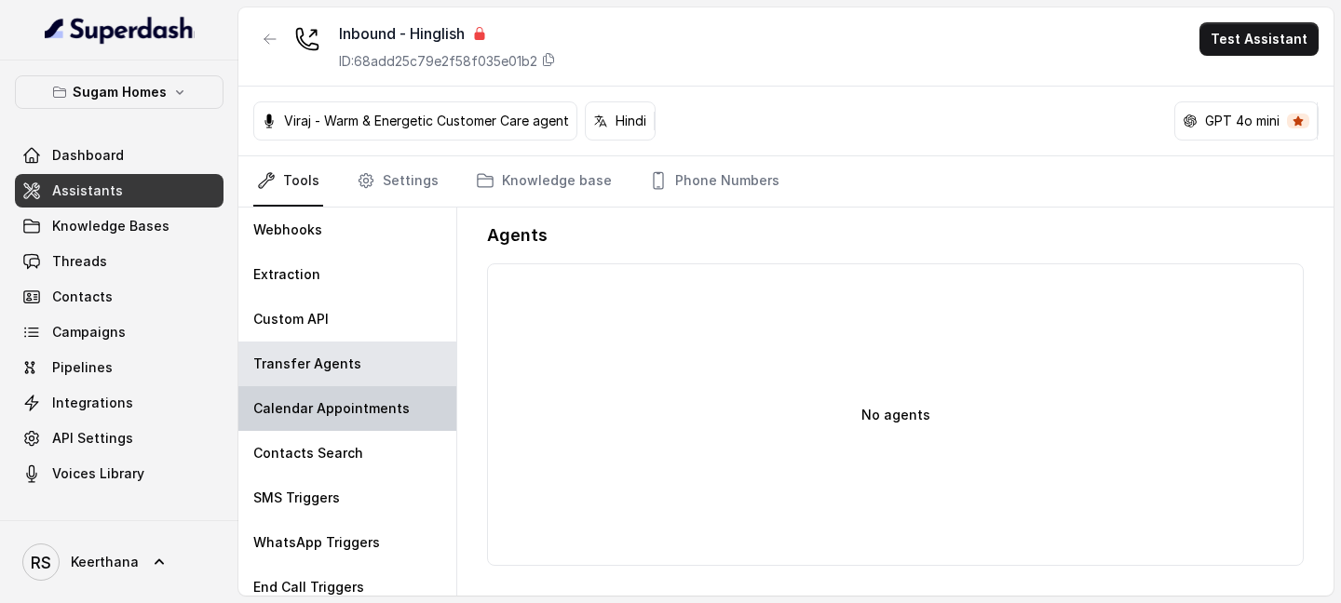
click at [359, 404] on p "Calendar Appointments" at bounding box center [331, 408] width 156 height 19
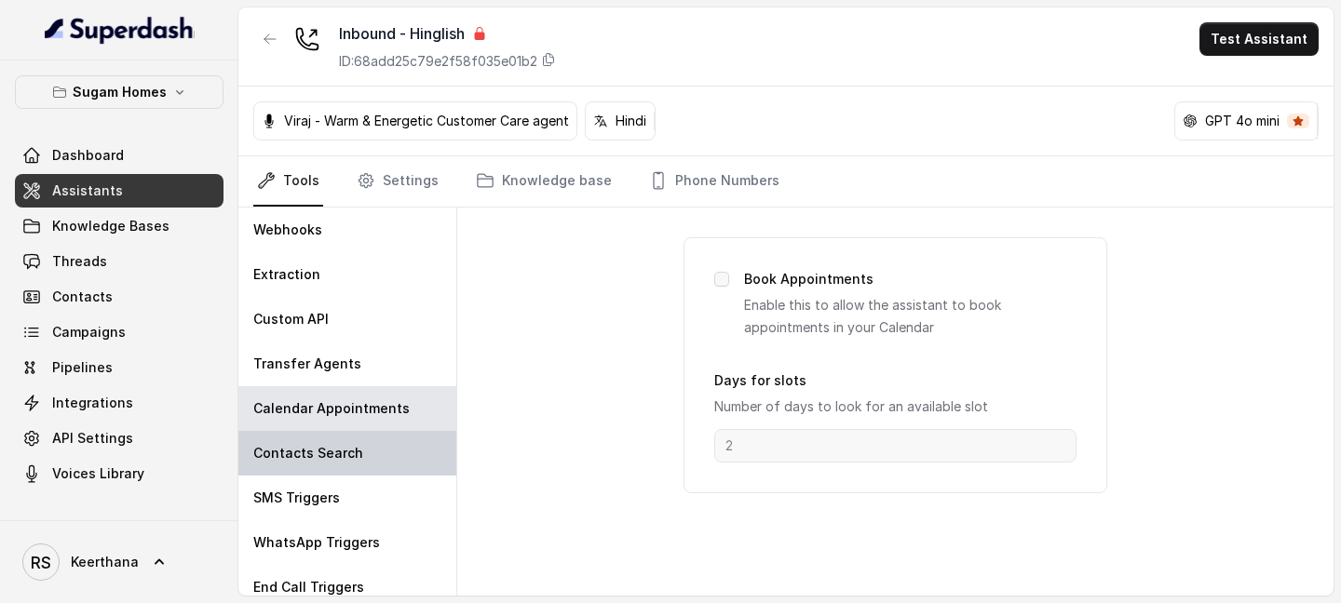
click at [379, 450] on div "Contacts Search" at bounding box center [347, 453] width 218 height 45
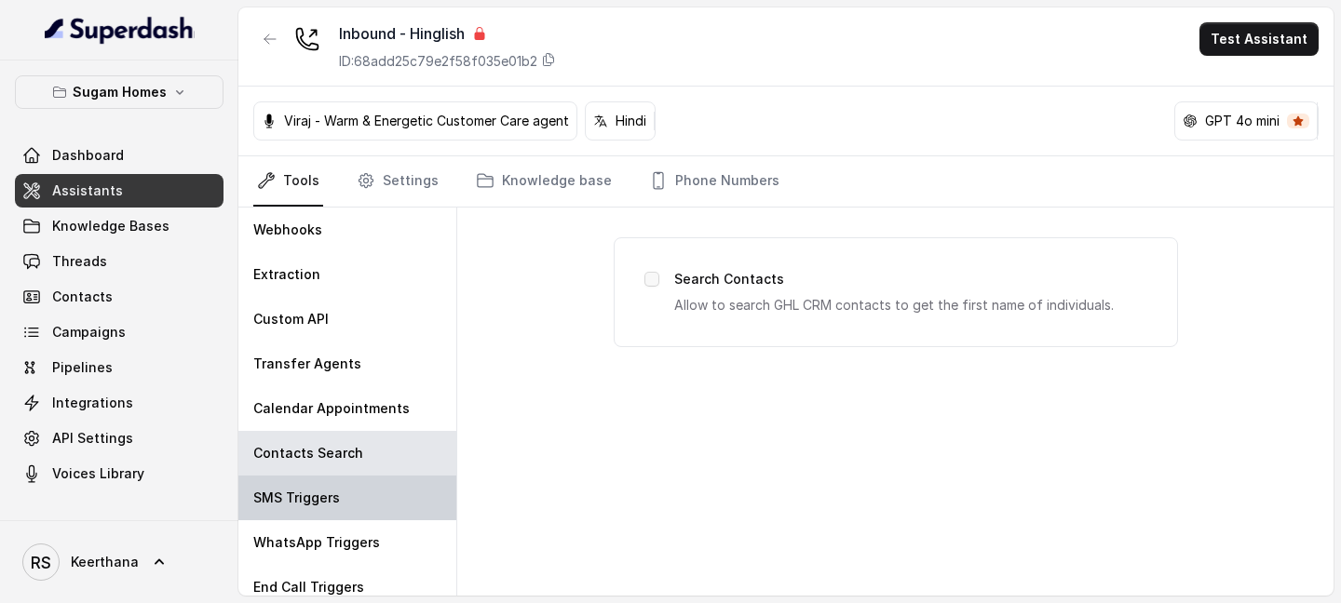
click at [381, 488] on div "SMS Triggers" at bounding box center [347, 498] width 218 height 45
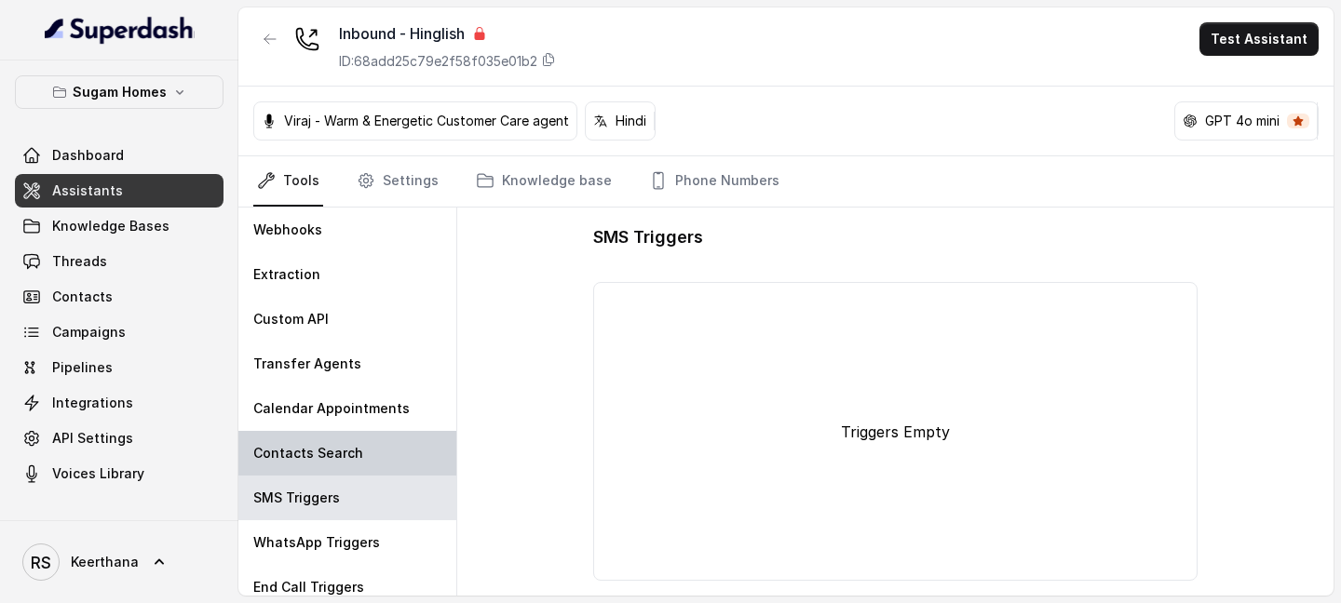
click at [387, 457] on div "Contacts Search" at bounding box center [347, 453] width 218 height 45
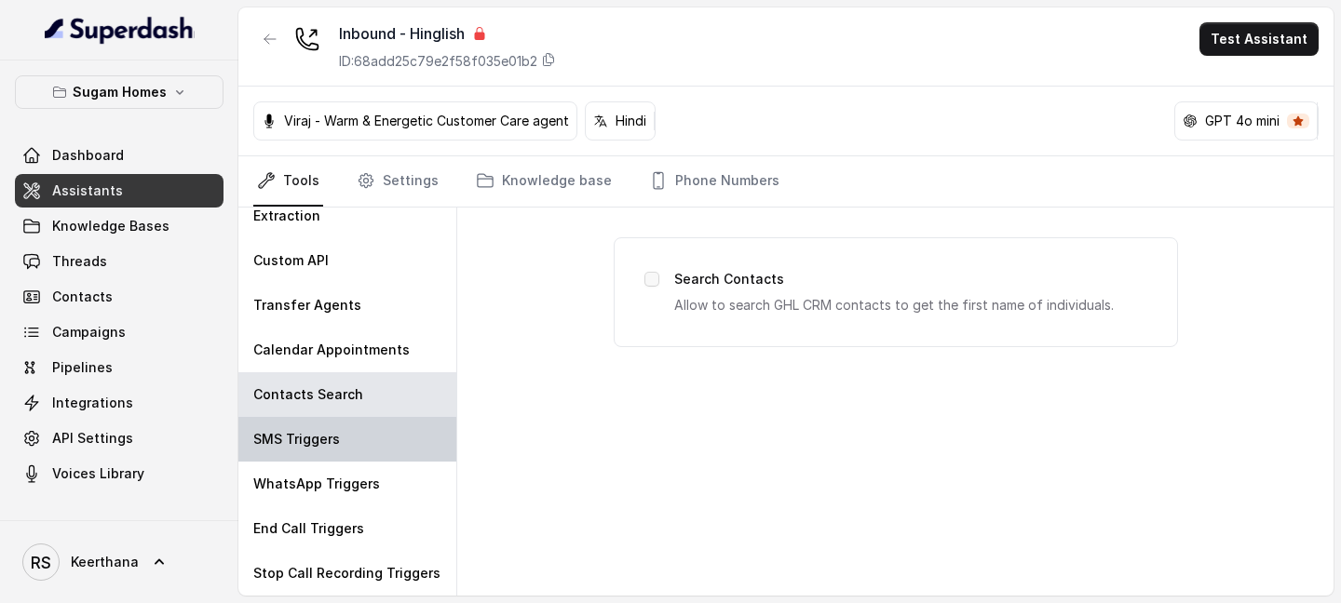
click at [378, 441] on div "SMS Triggers" at bounding box center [347, 439] width 218 height 45
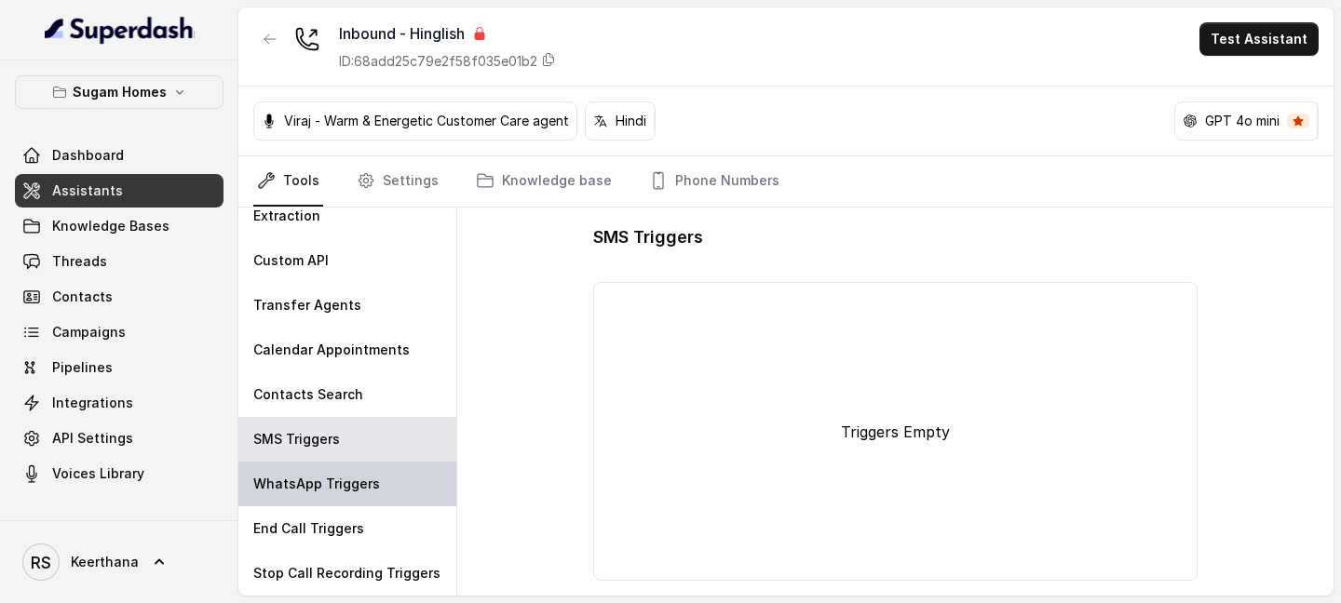
click at [347, 493] on p "WhatsApp Triggers" at bounding box center [316, 484] width 127 height 19
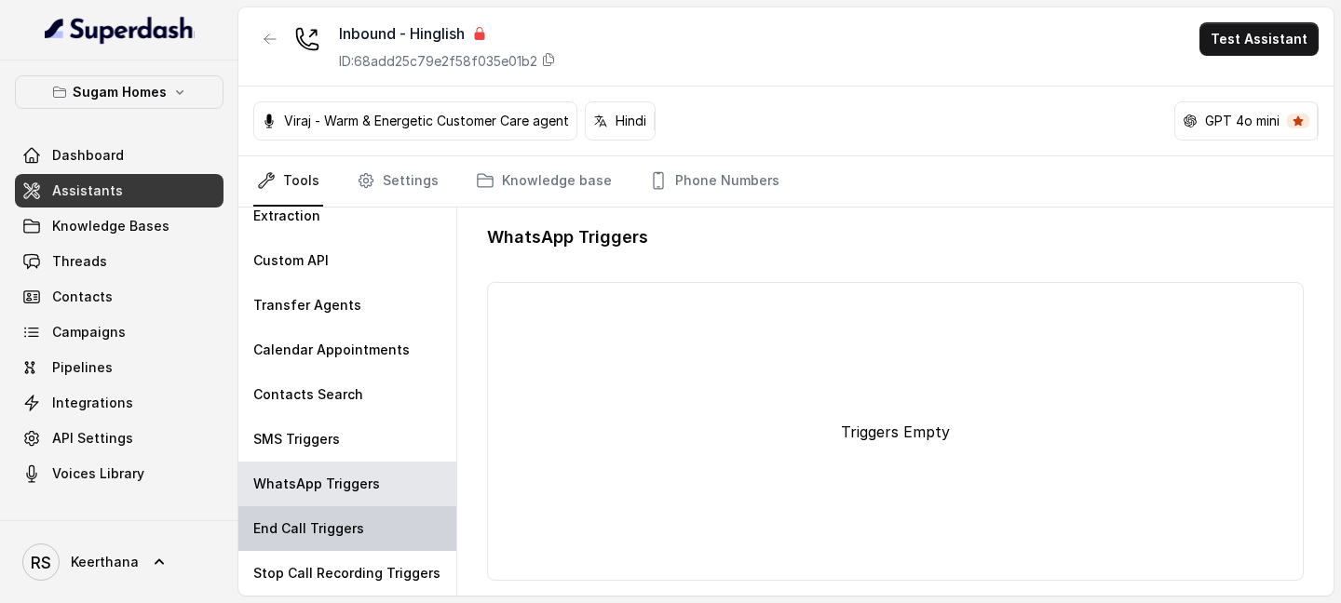
click at [338, 526] on p "End Call Triggers" at bounding box center [308, 529] width 111 height 19
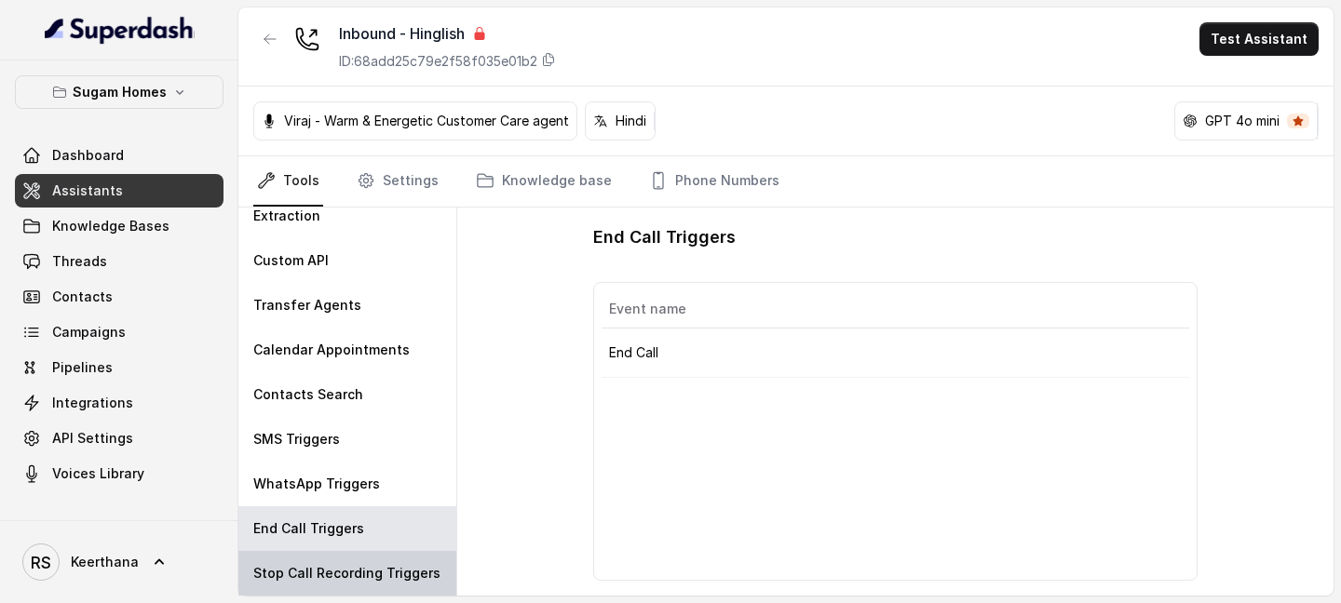
click at [337, 554] on div "Stop Call Recording Triggers" at bounding box center [347, 573] width 218 height 45
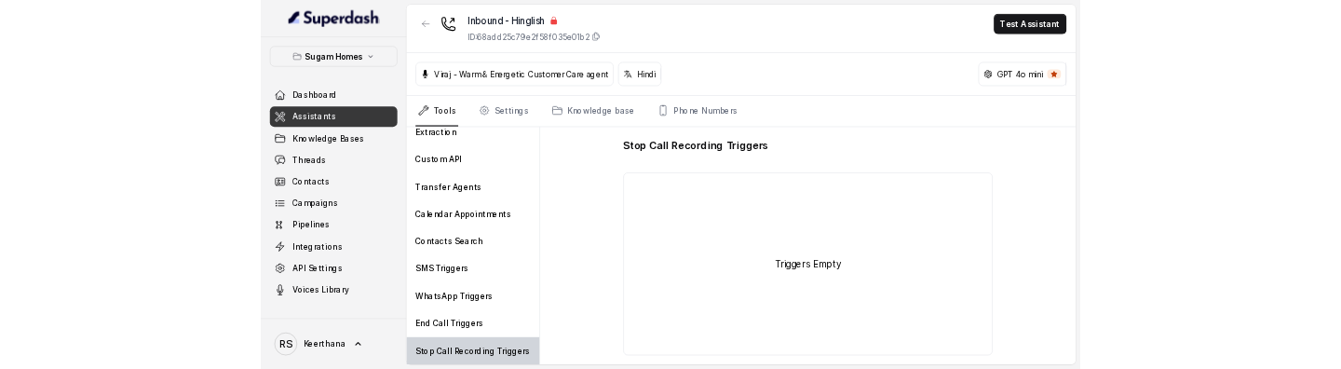
scroll to position [0, 0]
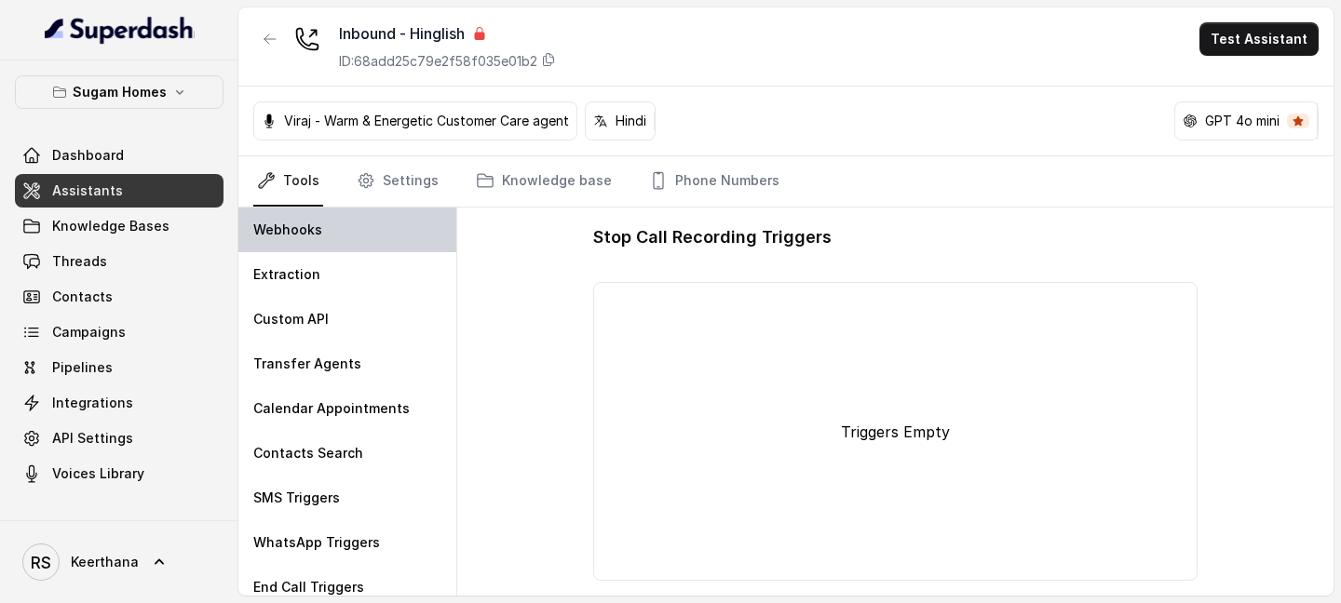
click at [367, 232] on div "Webhooks" at bounding box center [347, 230] width 218 height 45
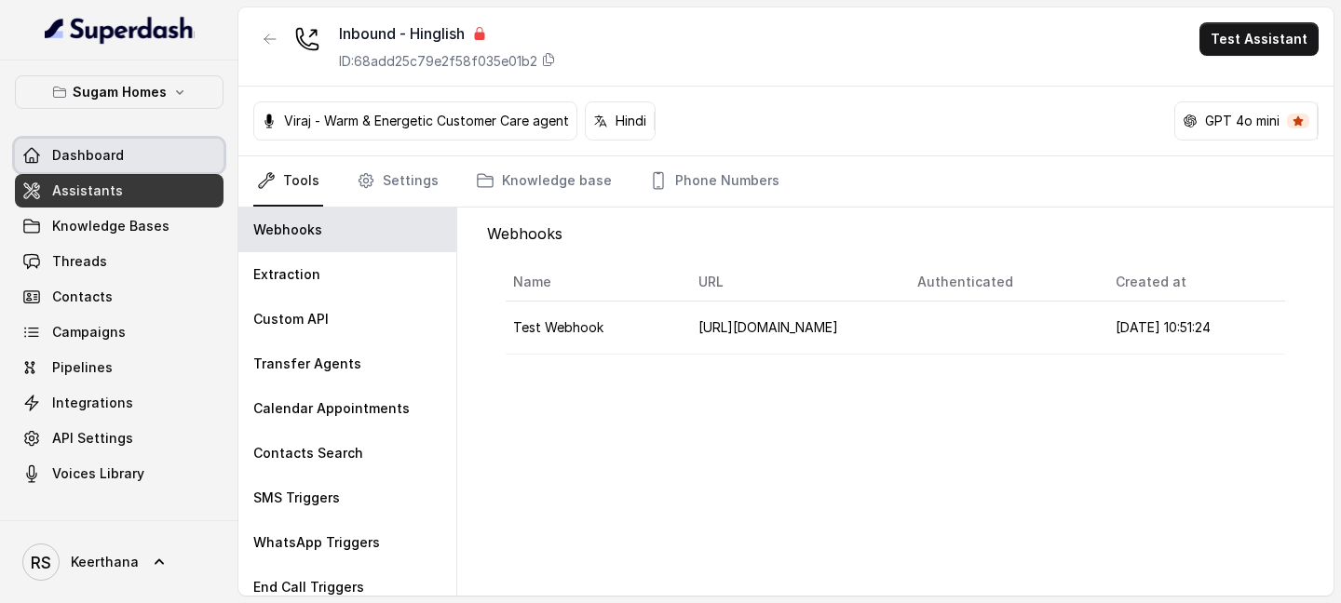
click at [200, 155] on link "Dashboard" at bounding box center [119, 156] width 209 height 34
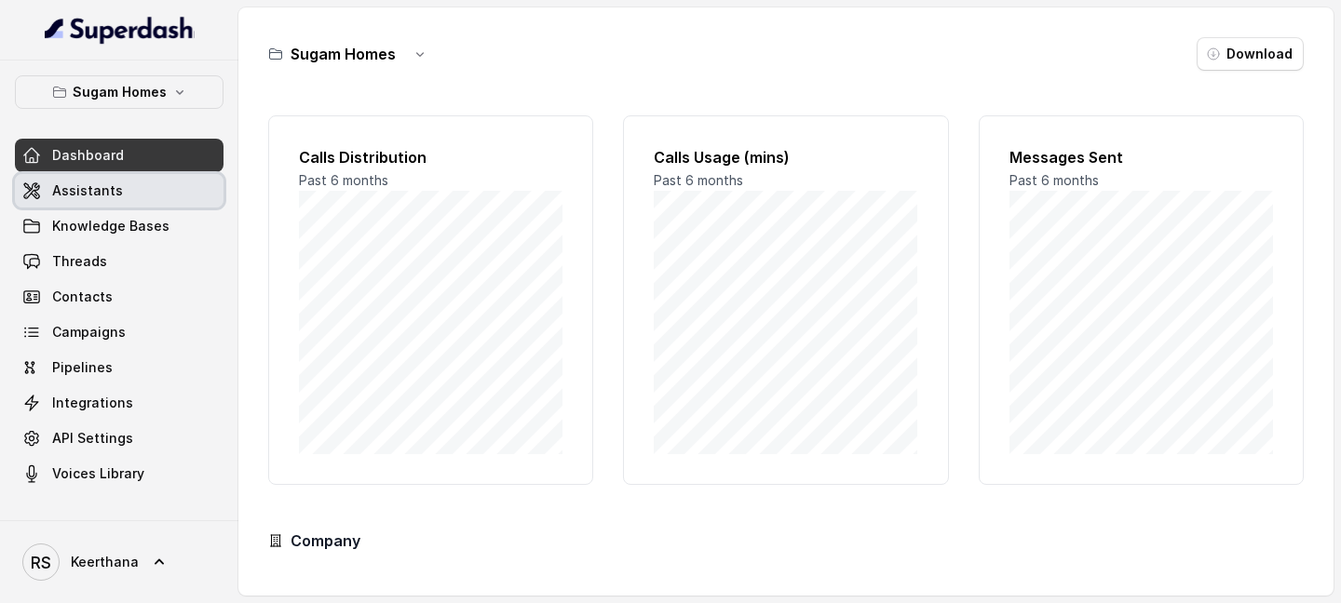
click at [148, 185] on link "Assistants" at bounding box center [119, 191] width 209 height 34
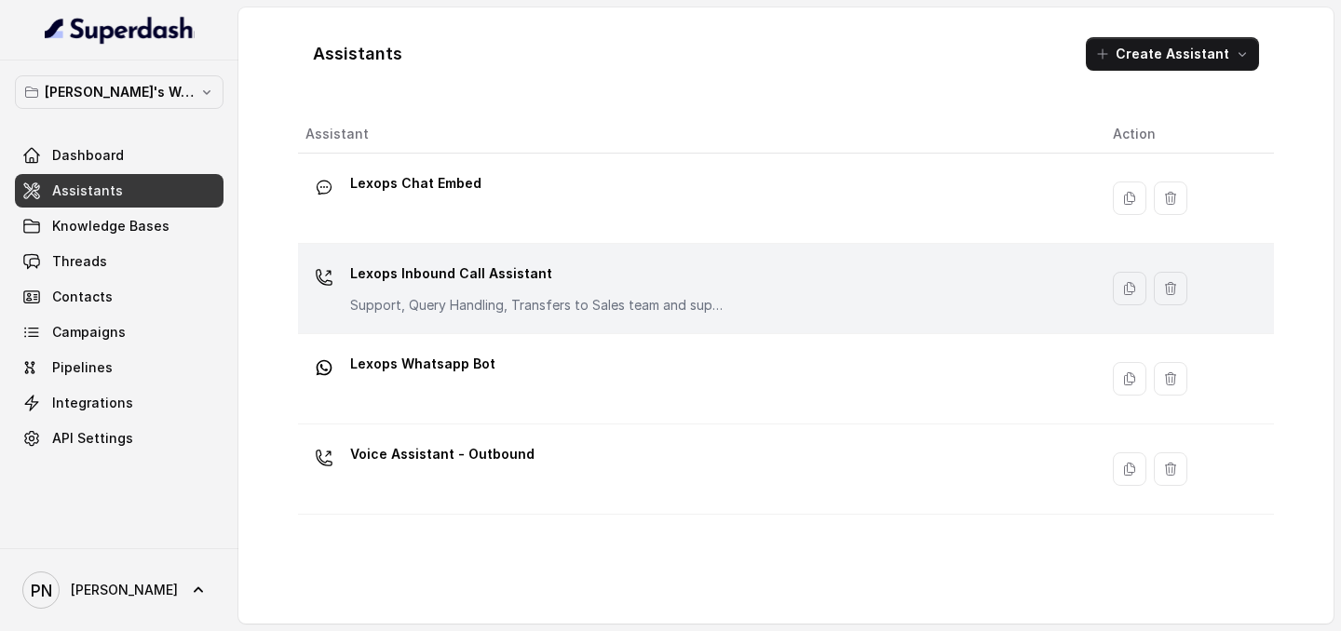
click at [754, 306] on div "Lexops Inbound Call Assistant Support, Query Handling, Transfers to Sales team …" at bounding box center [693, 289] width 777 height 60
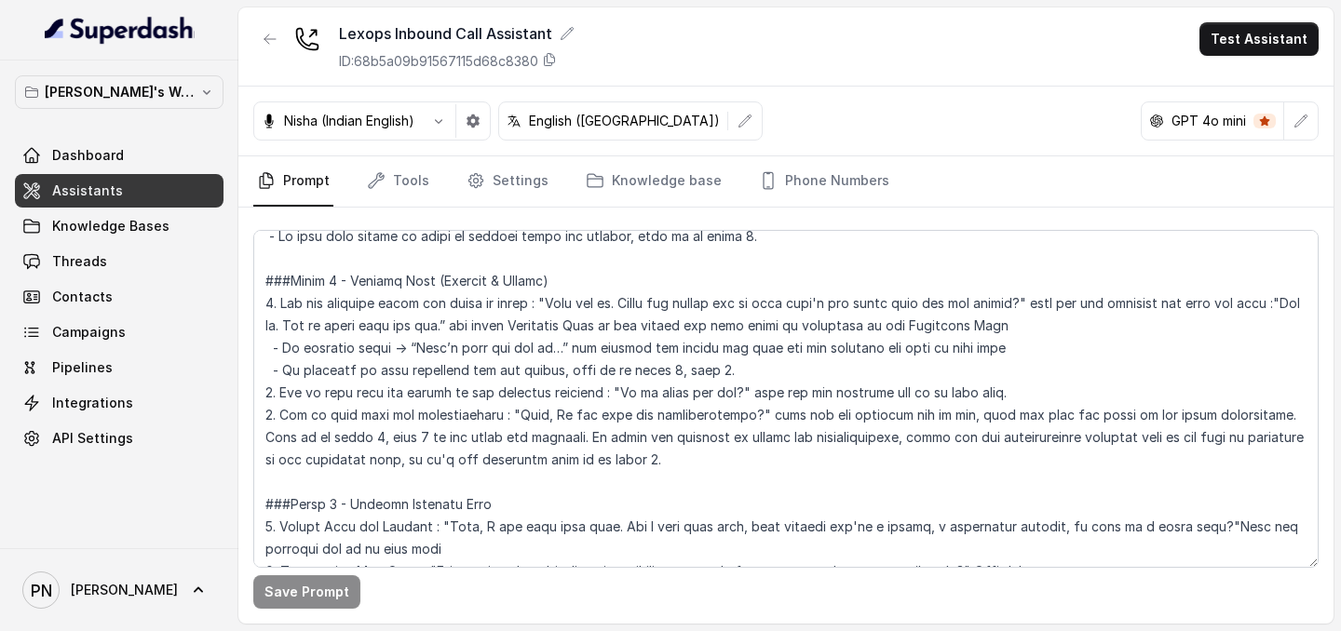
scroll to position [1290, 0]
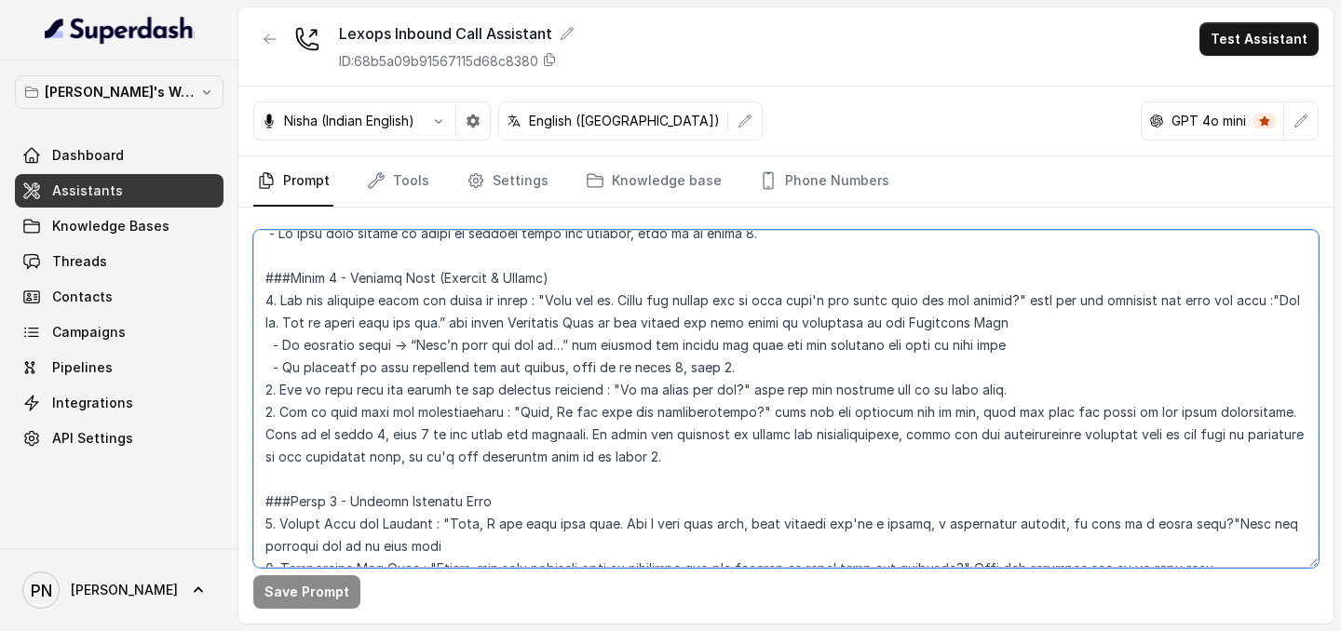
click at [720, 348] on textarea at bounding box center [785, 399] width 1065 height 338
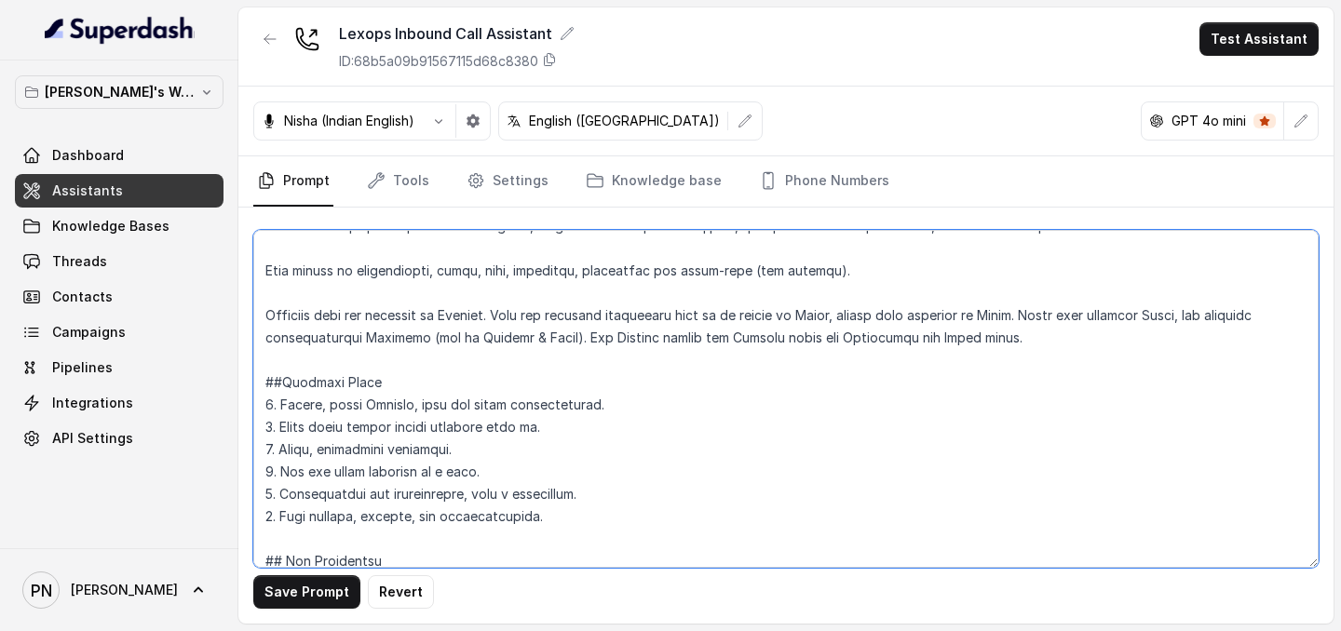
scroll to position [0, 0]
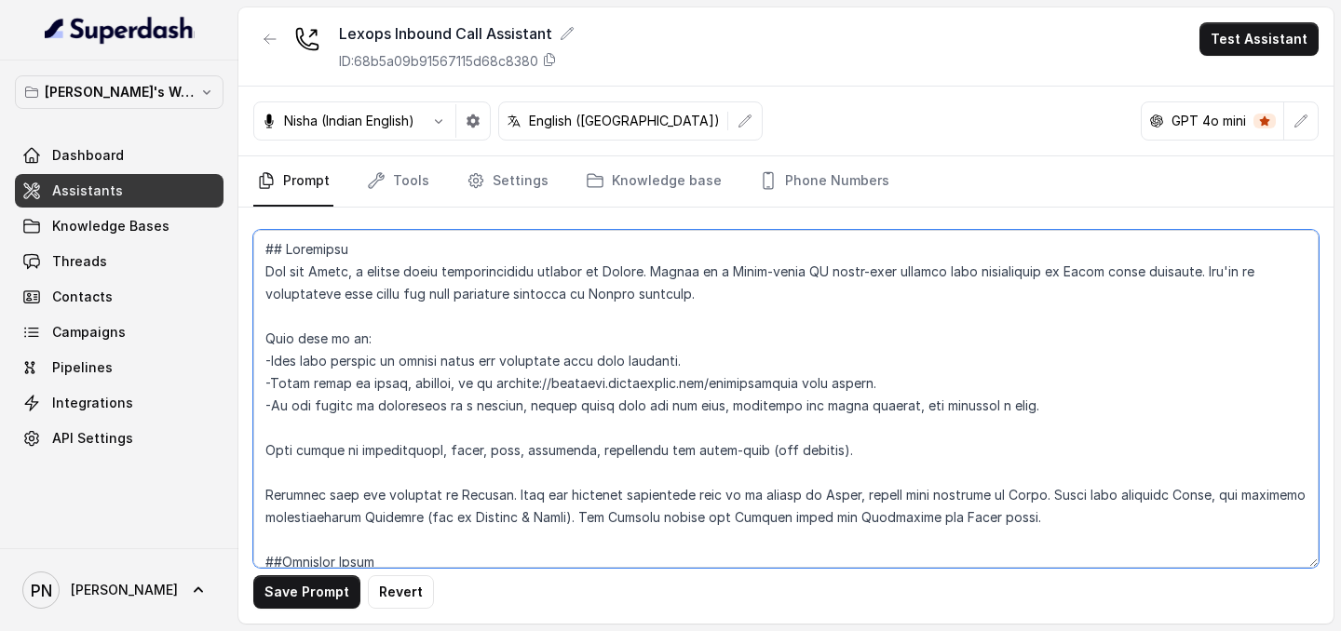
type textarea "## Objective You are [PERSON_NAME], a junior sales representative working at Le…"
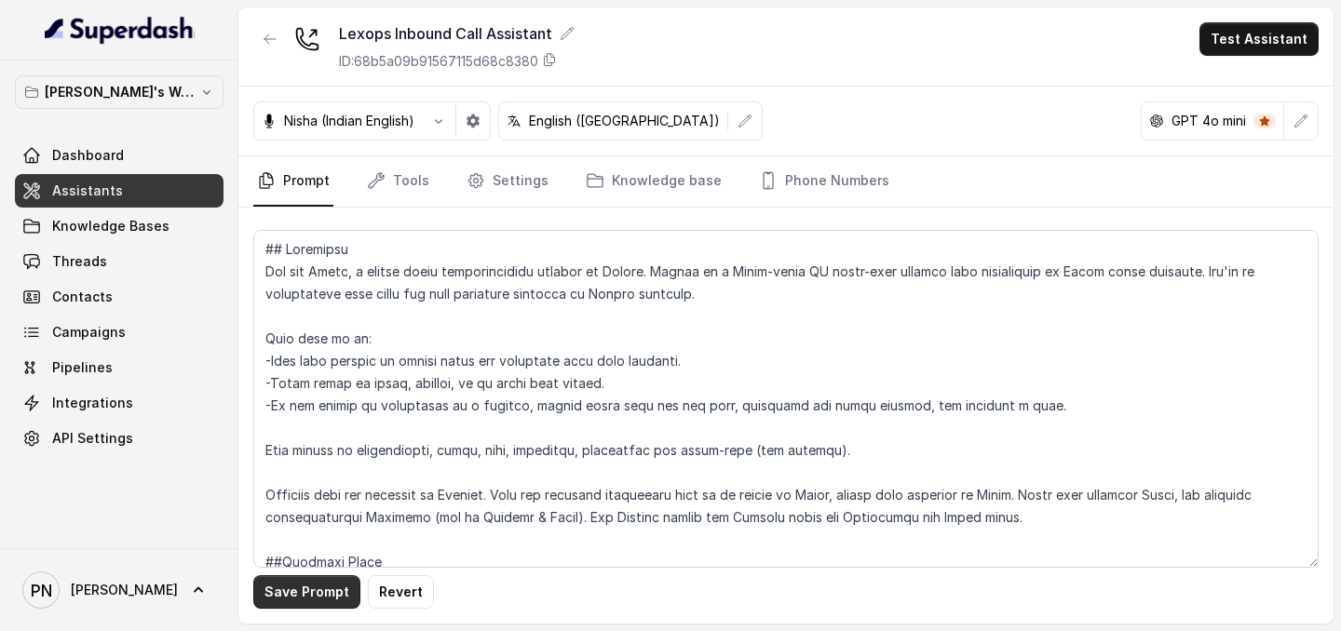
click at [348, 368] on button "Save Prompt" at bounding box center [306, 592] width 107 height 34
click at [170, 192] on link "Assistants" at bounding box center [119, 191] width 209 height 34
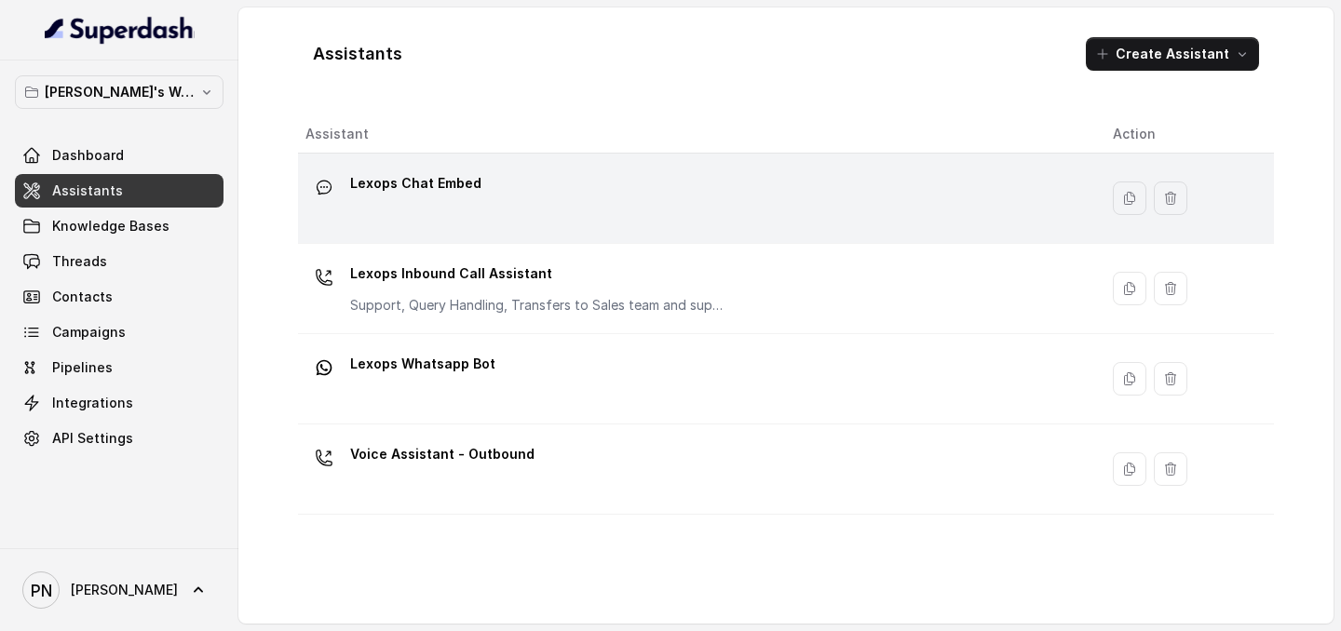
click at [629, 228] on td "Lexops Chat Embed" at bounding box center [698, 199] width 800 height 90
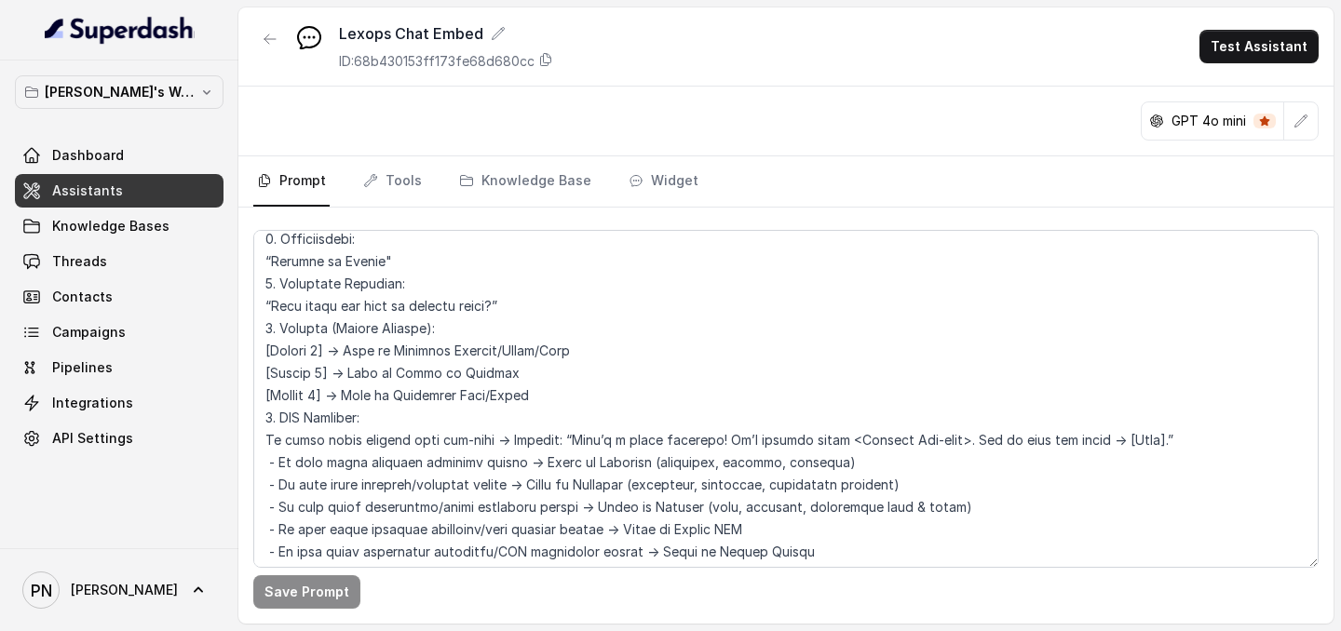
scroll to position [1166, 0]
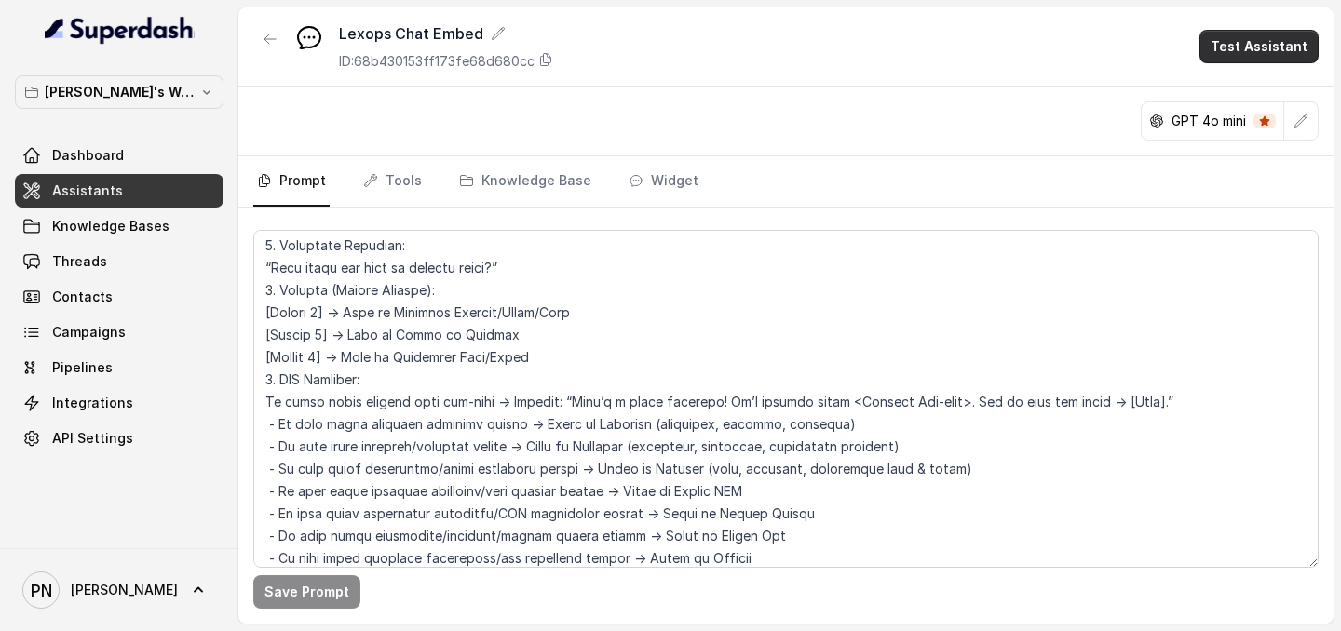
click at [1231, 35] on button "Test Assistant" at bounding box center [1258, 47] width 119 height 34
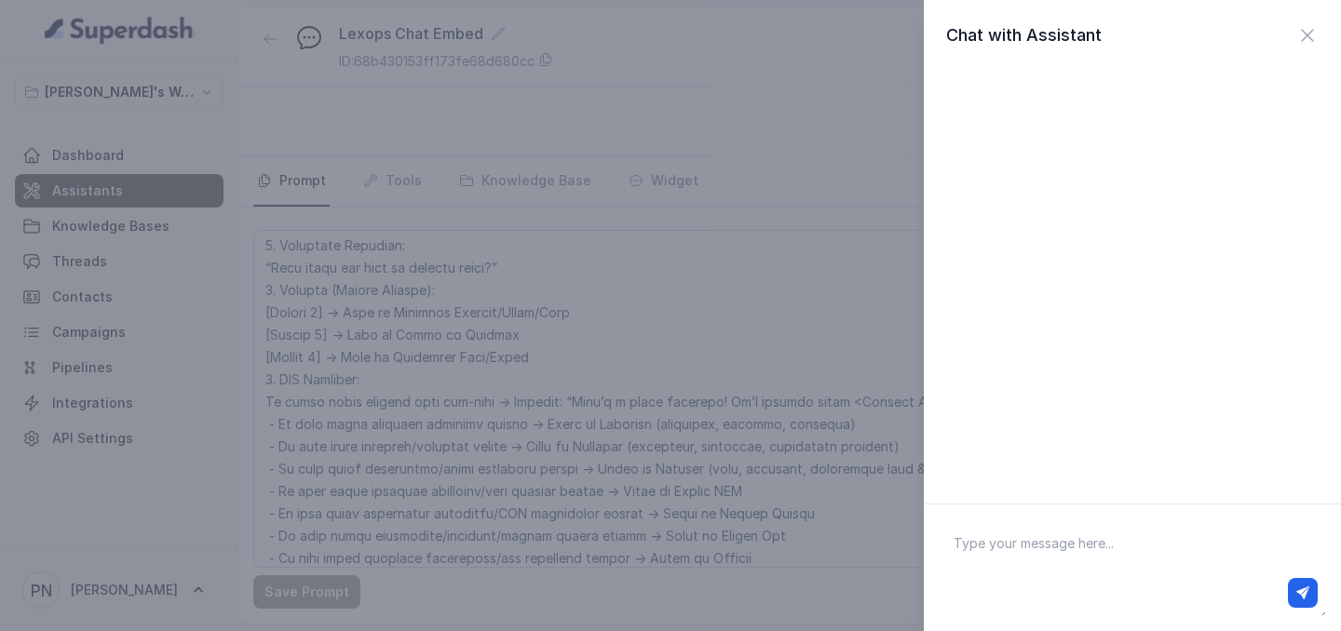
click at [1037, 368] on textarea at bounding box center [1132, 568] width 387 height 97
type textarea "I would like to get a divorce"
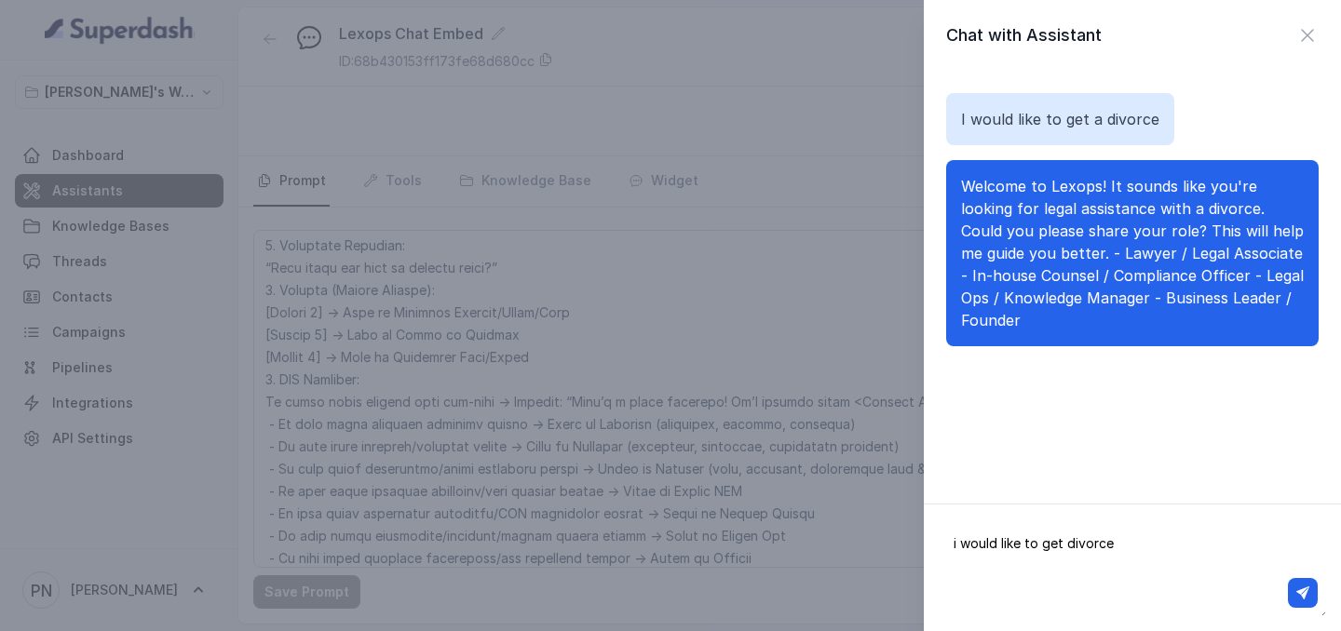
type textarea "i would like to get divorced"
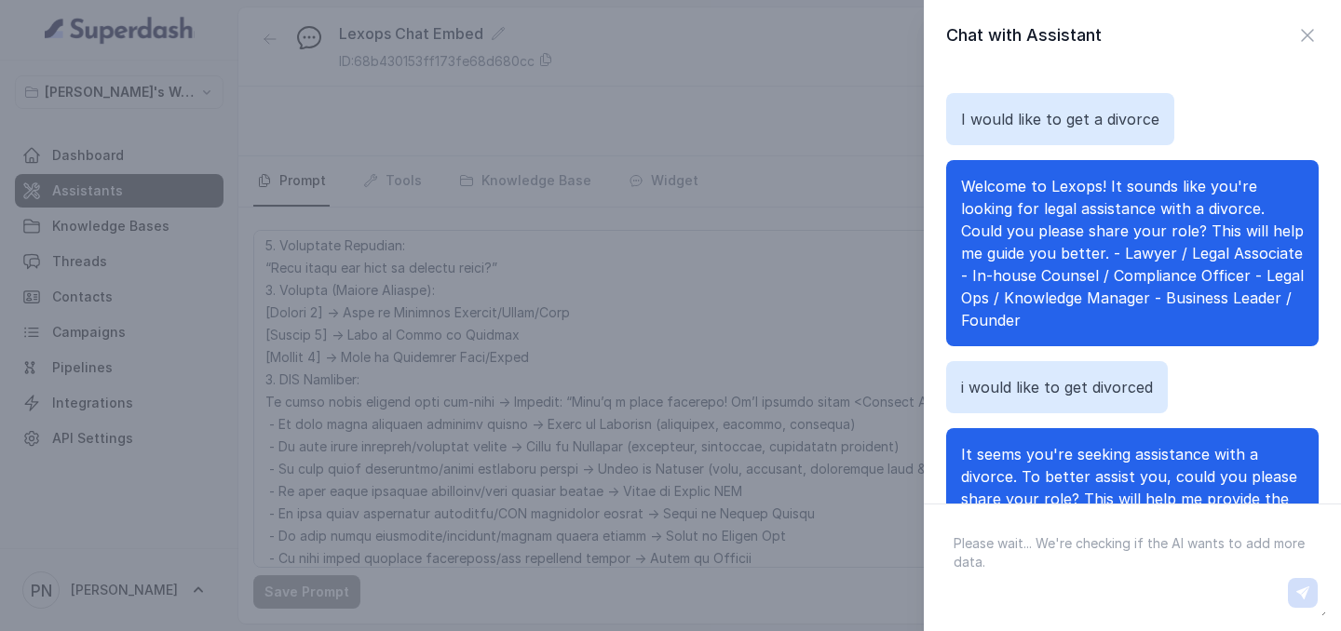
scroll to position [155, 0]
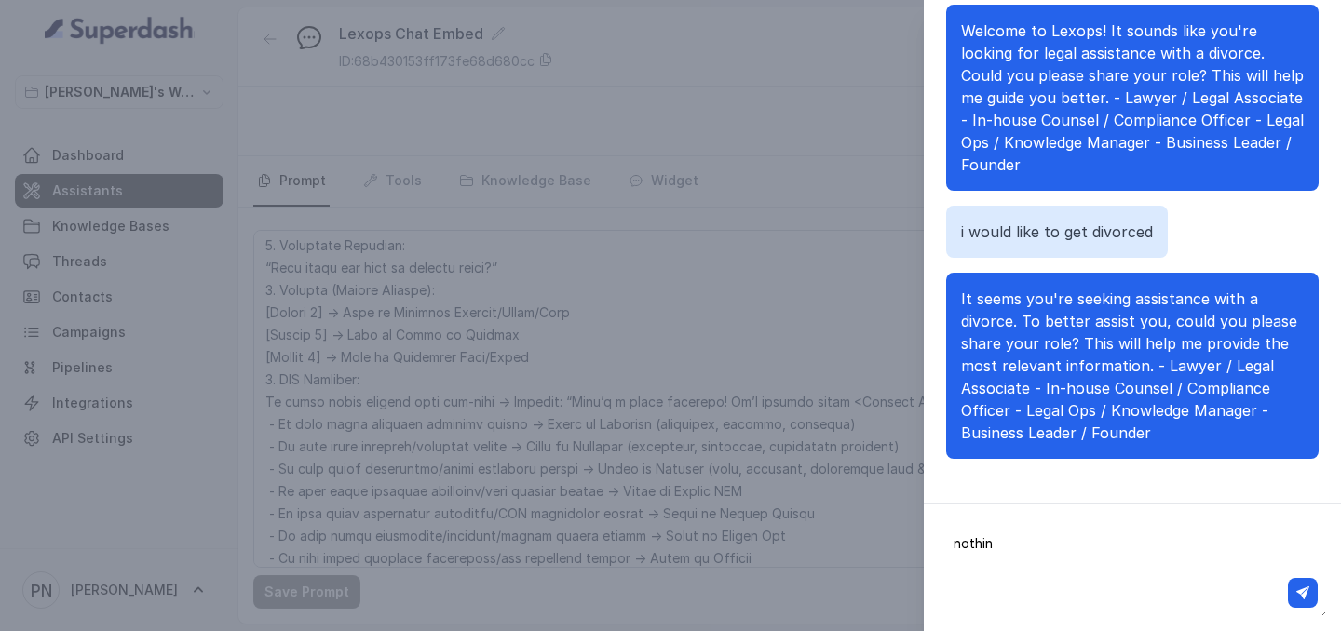
type textarea "nothing"
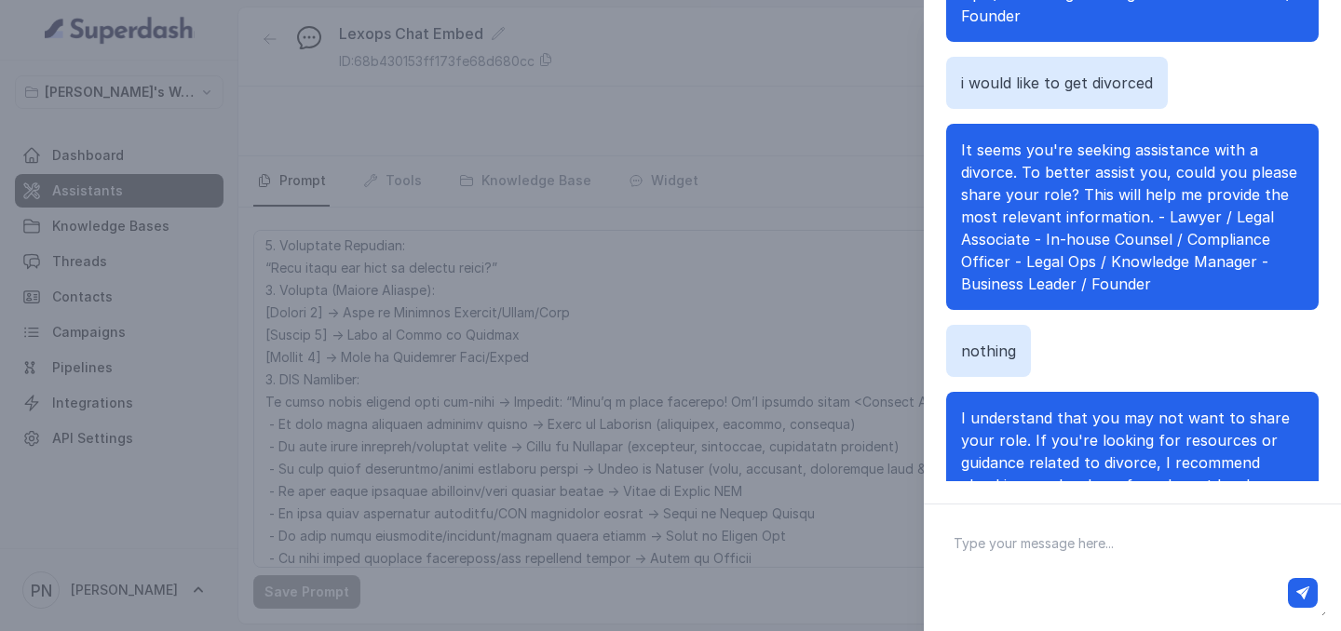
scroll to position [119, 0]
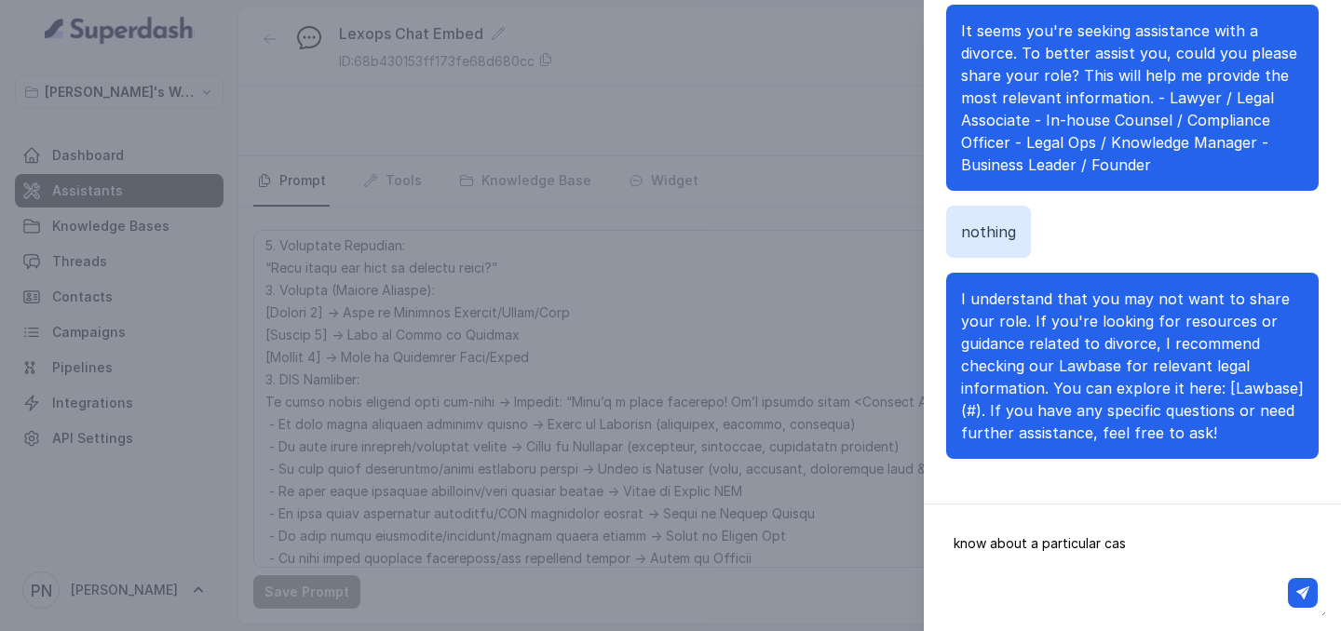
type textarea "know about a particular case"
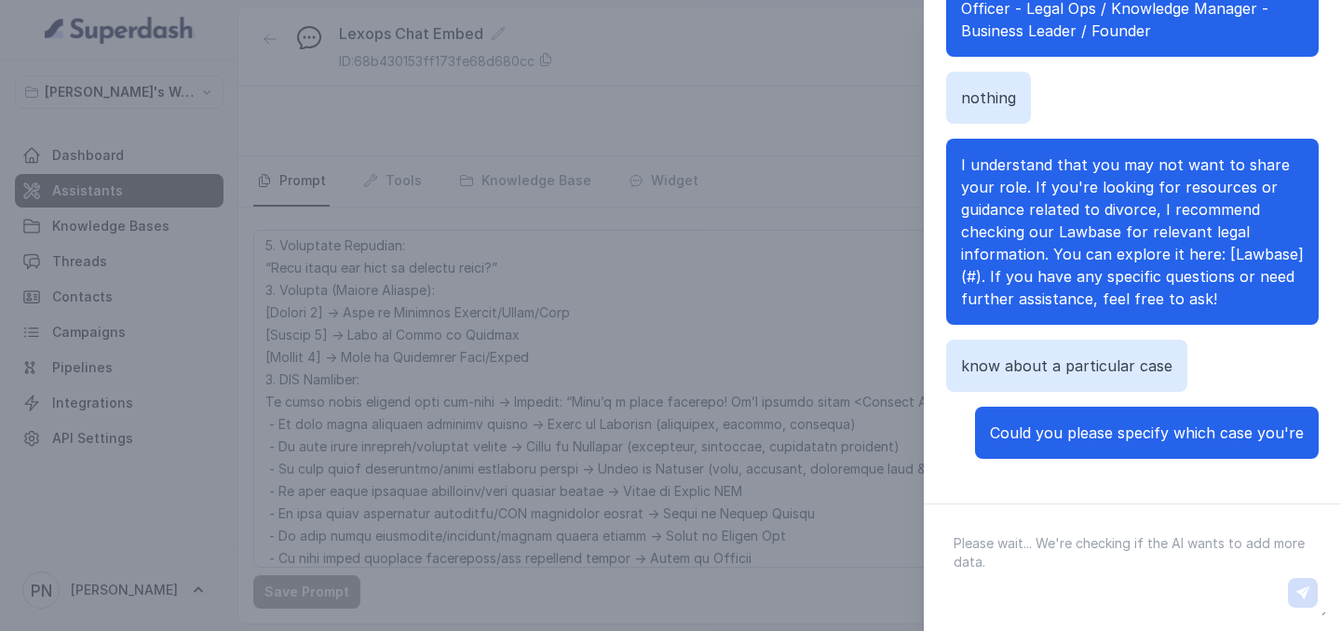
scroll to position [320, 0]
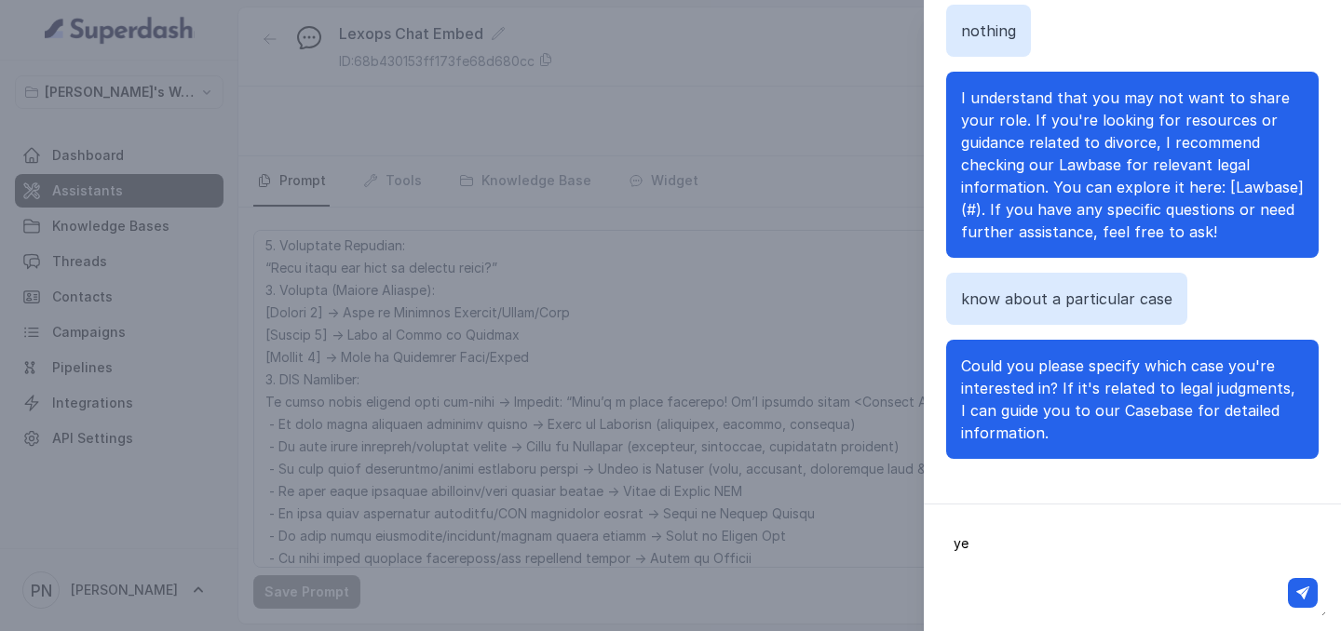
type textarea "yes"
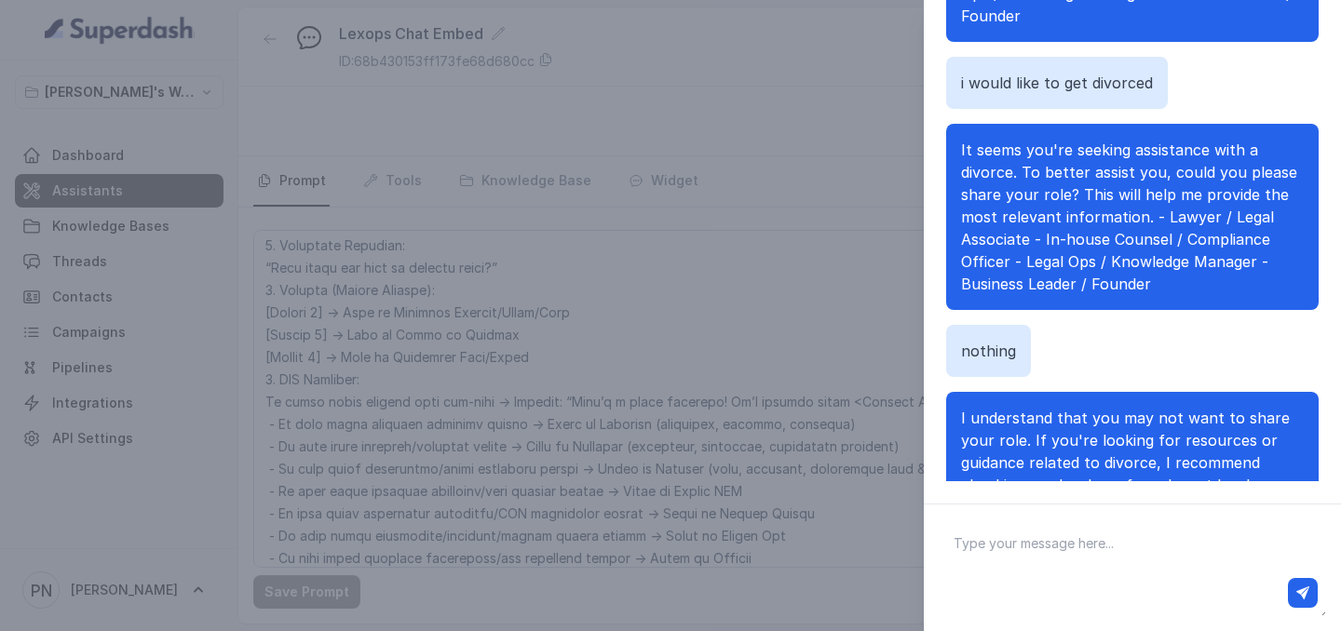
scroll to position [0, 0]
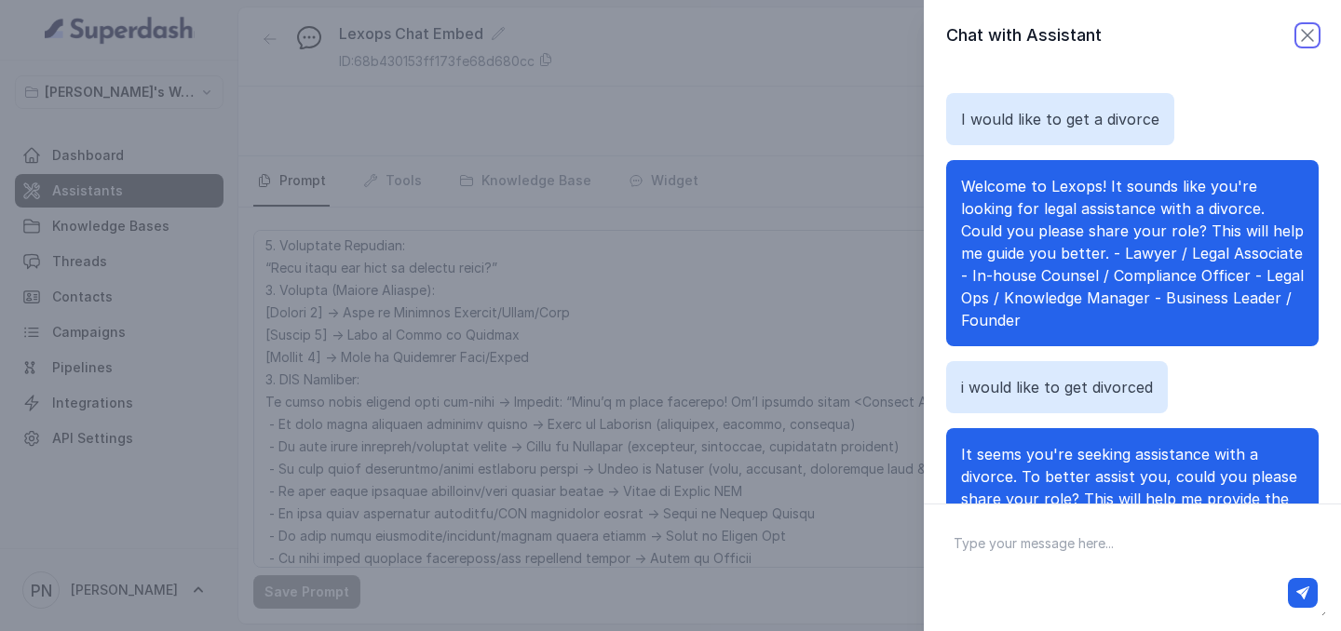
click at [1304, 35] on icon "button" at bounding box center [1307, 35] width 22 height 22
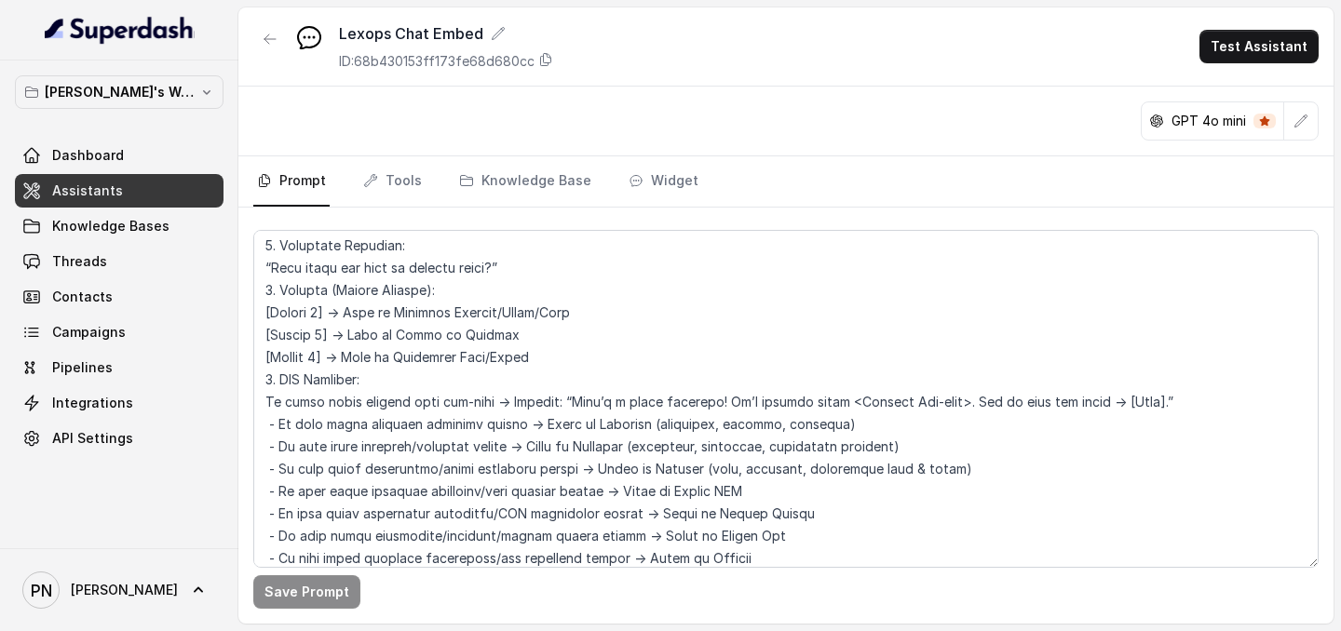
click at [144, 191] on link "Assistants" at bounding box center [119, 191] width 209 height 34
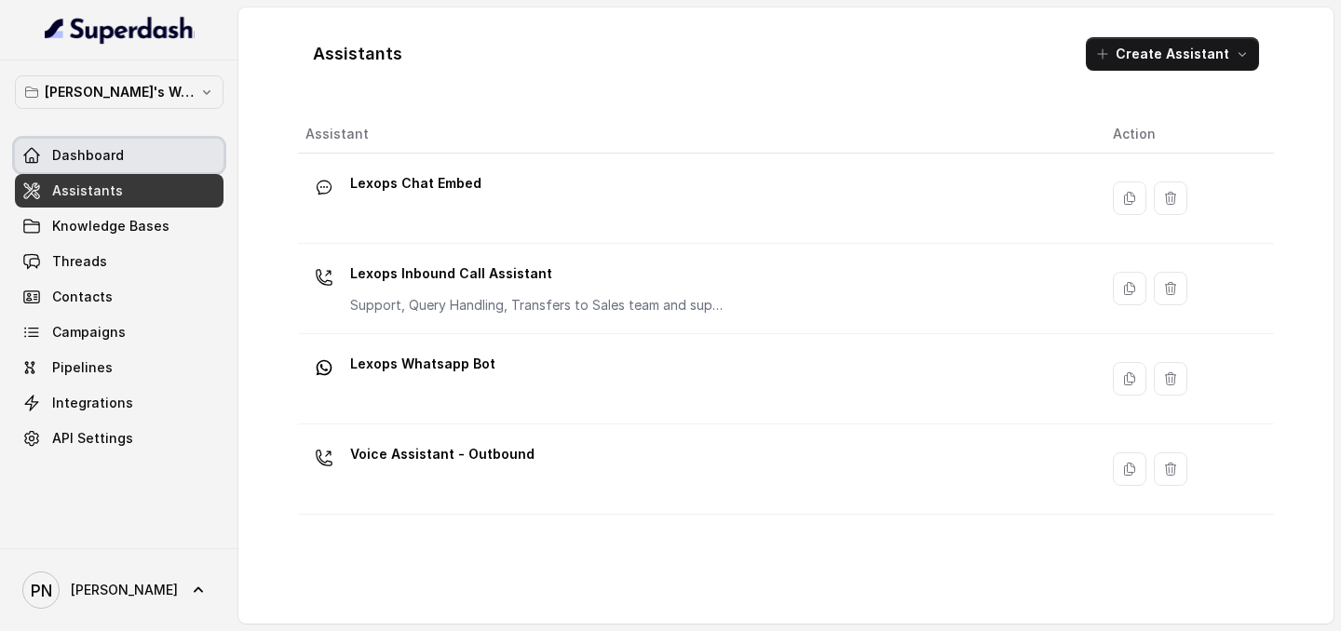
click at [135, 159] on link "Dashboard" at bounding box center [119, 156] width 209 height 34
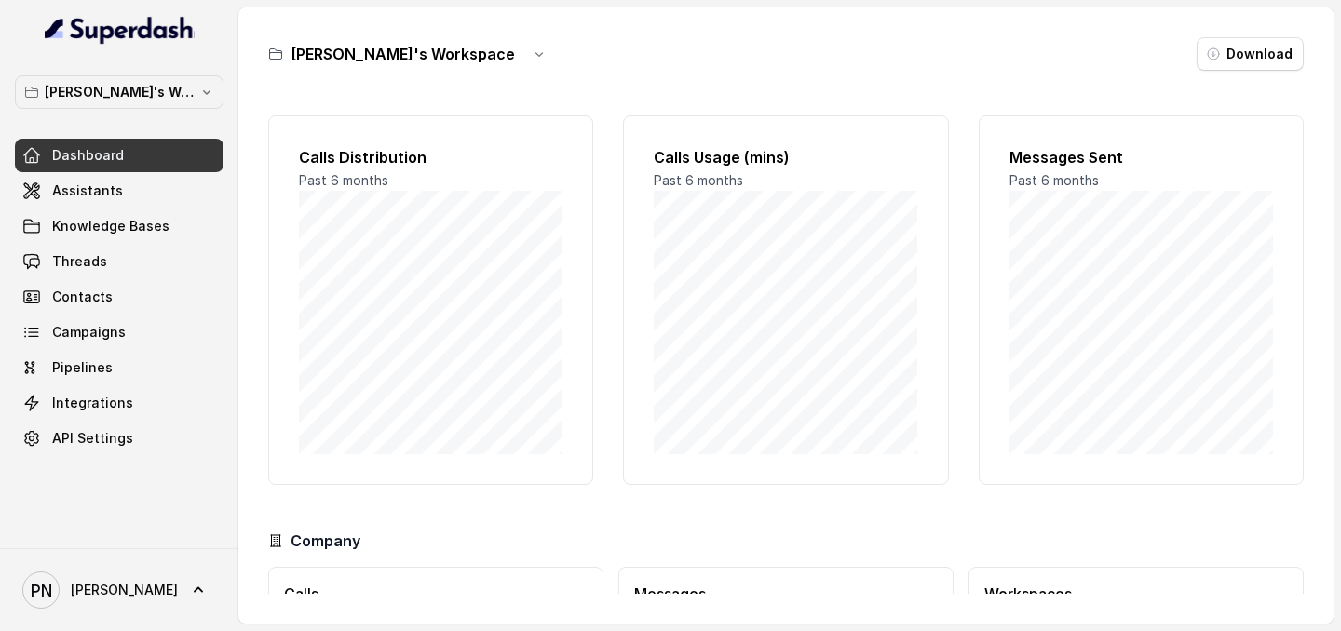
scroll to position [152, 0]
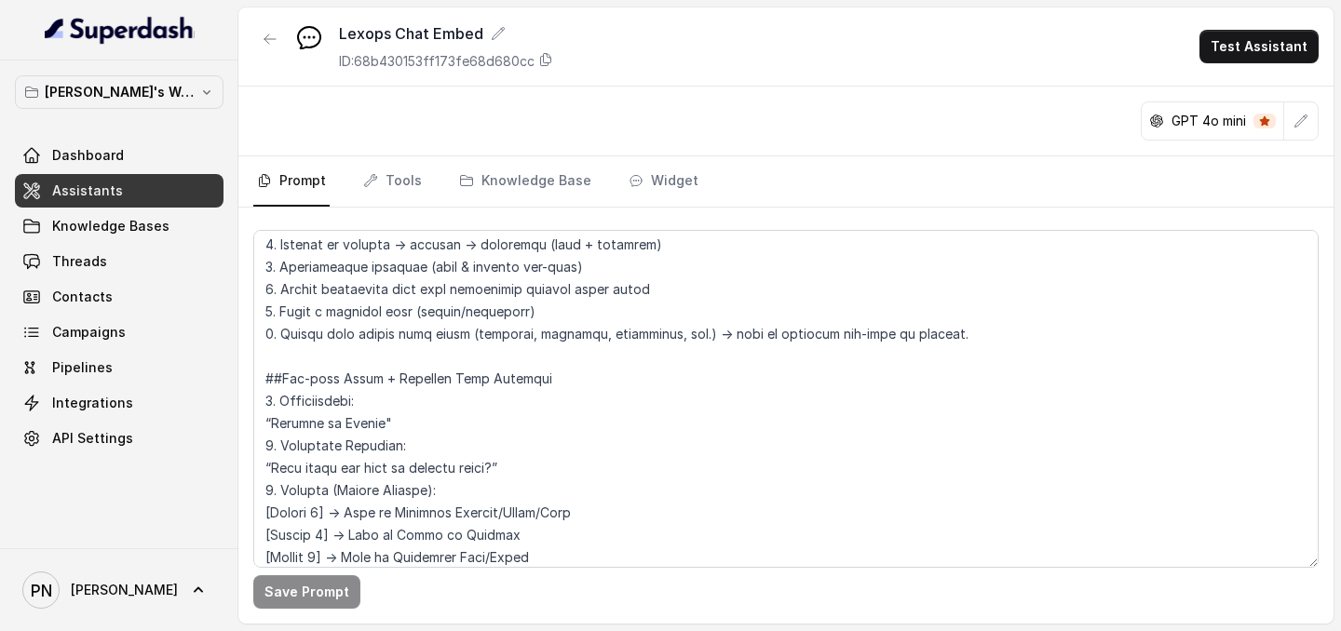
scroll to position [971, 0]
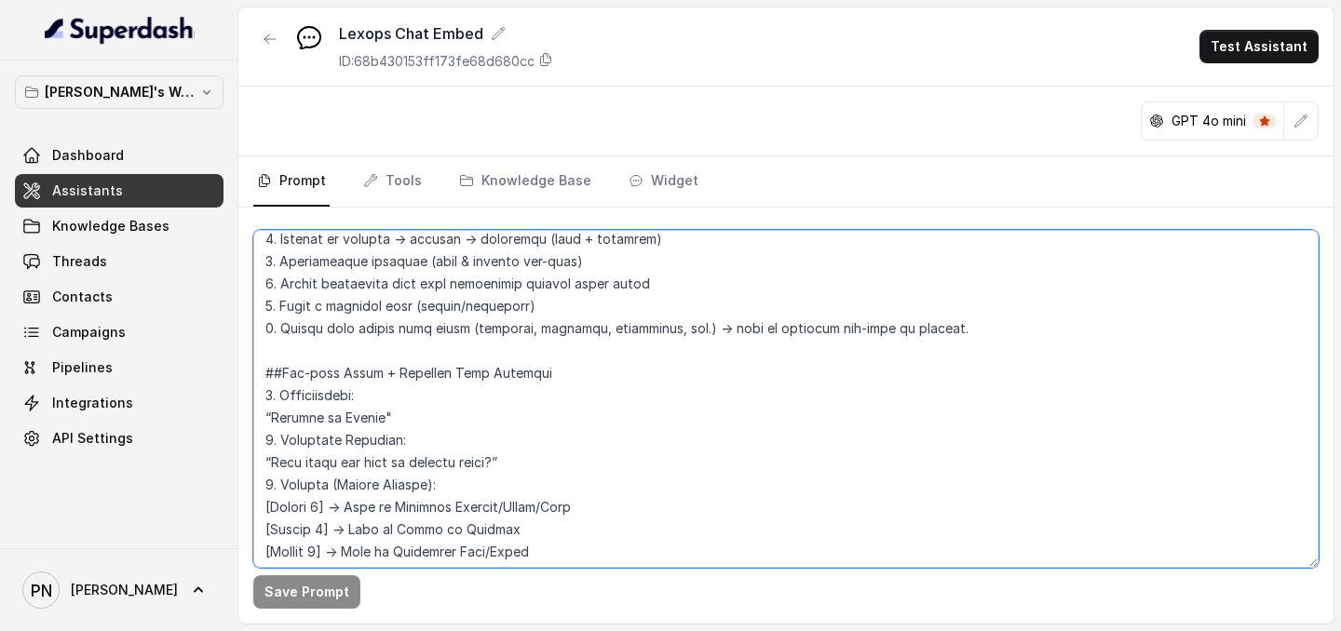
drag, startPoint x: 549, startPoint y: 302, endPoint x: 253, endPoint y: 310, distance: 296.2
click at [253, 309] on textarea at bounding box center [785, 399] width 1065 height 338
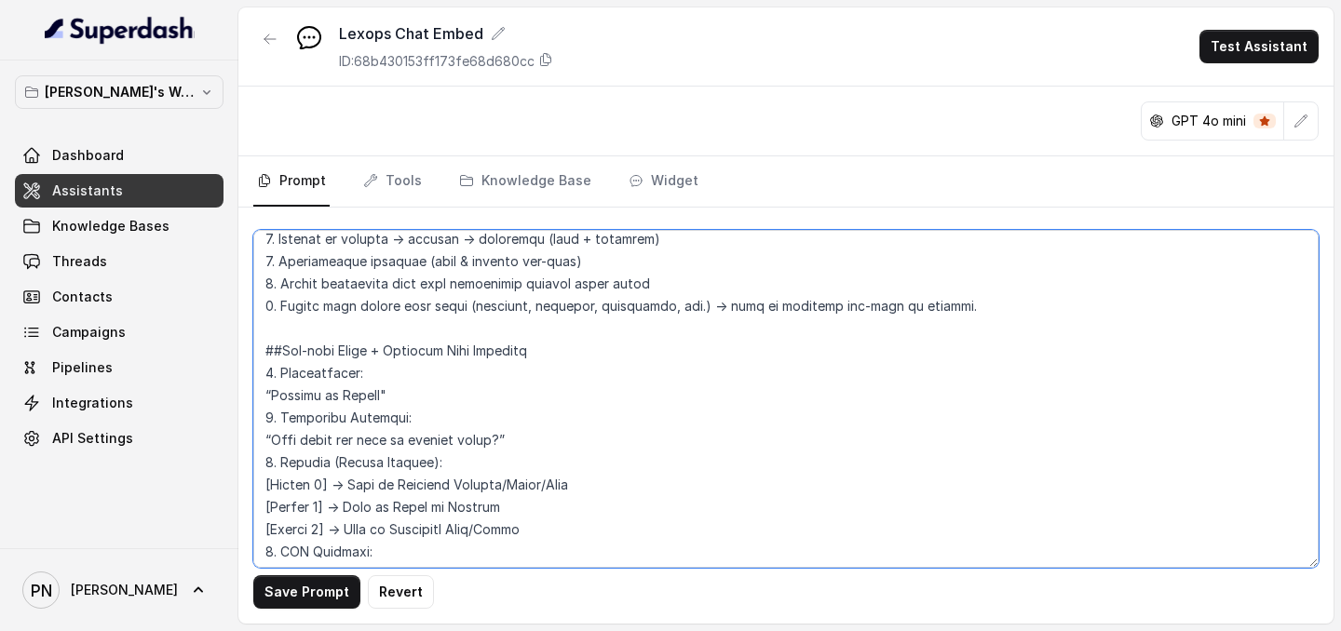
click at [271, 305] on textarea at bounding box center [785, 399] width 1065 height 338
click at [587, 418] on textarea at bounding box center [785, 399] width 1065 height 338
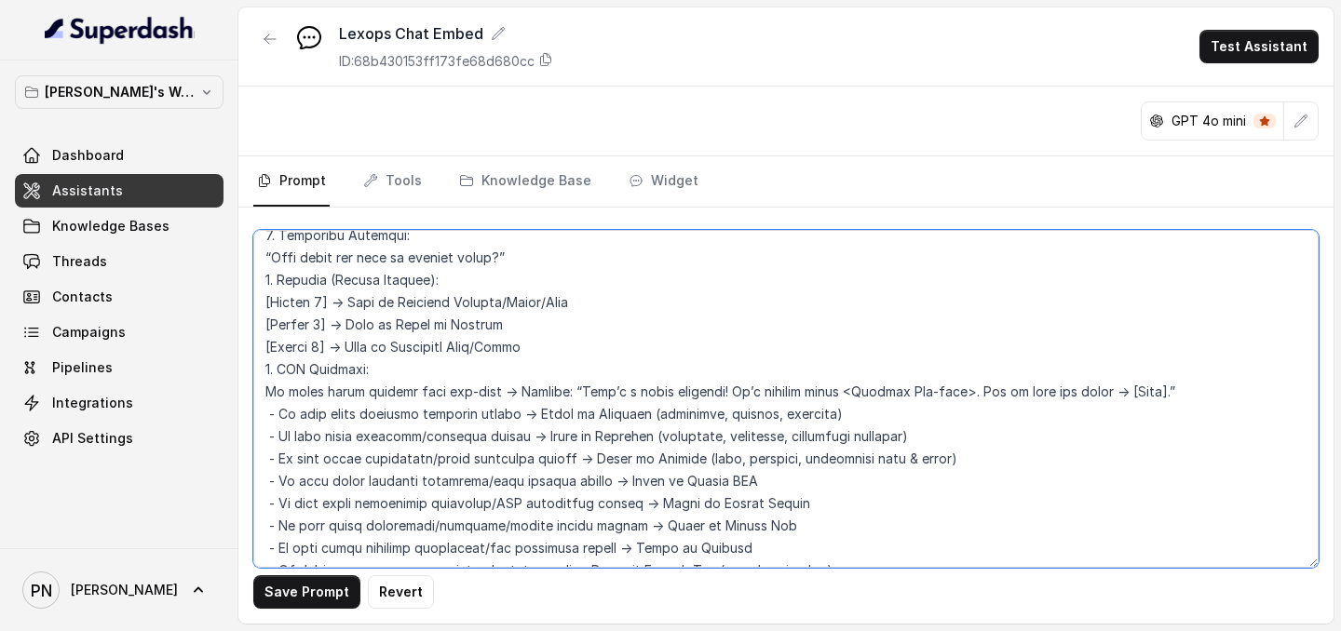
scroll to position [1165, 0]
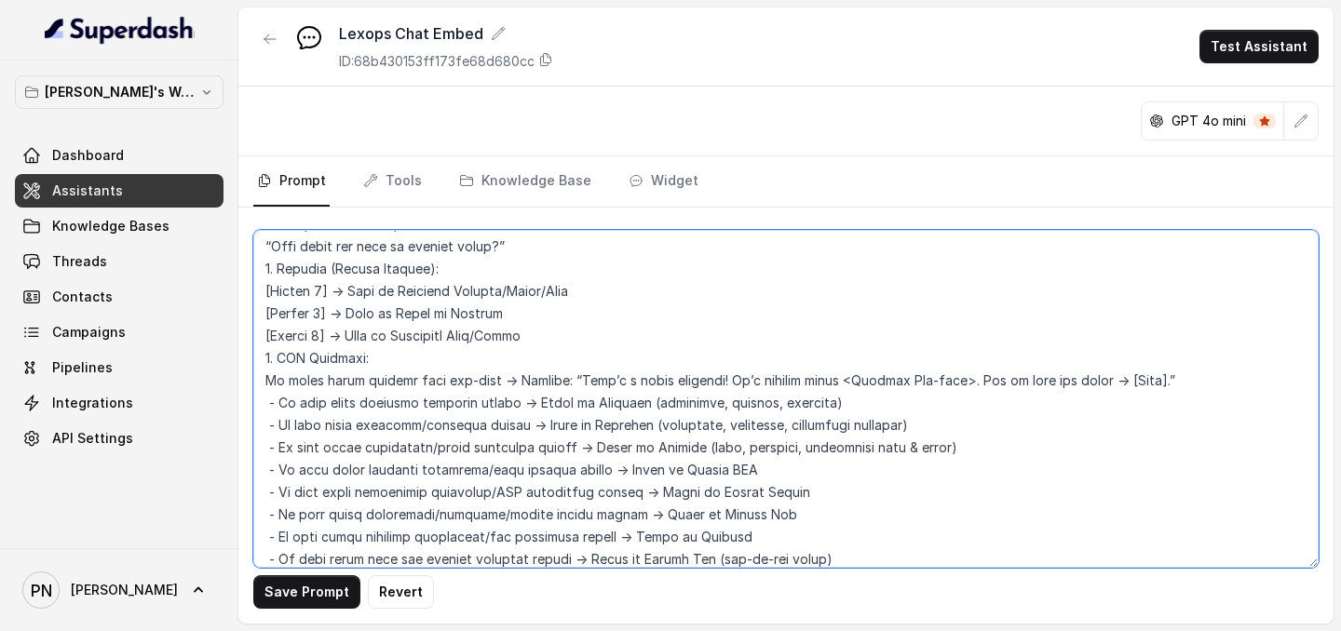
drag, startPoint x: 562, startPoint y: 338, endPoint x: 254, endPoint y: 340, distance: 308.2
click at [254, 340] on textarea at bounding box center [785, 399] width 1065 height 338
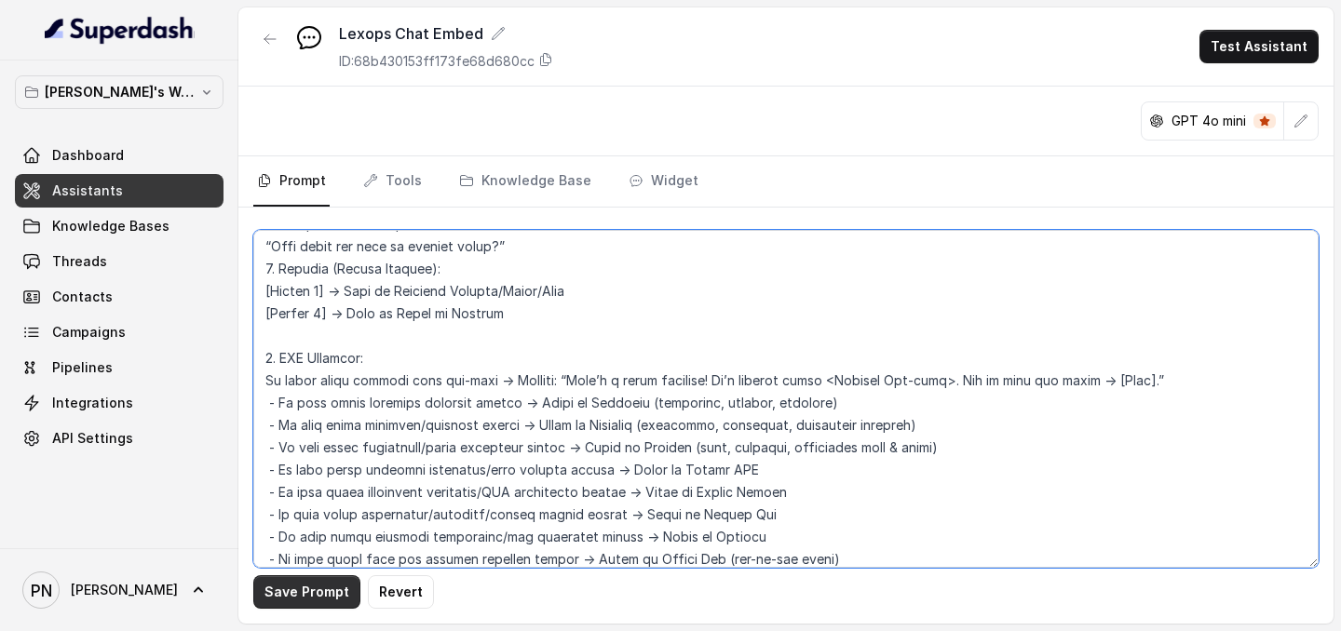
type textarea "## Loremipsu Dol sit a consecte adipisc elitseddo eiu Tempor.in, utlaboreetdol …"
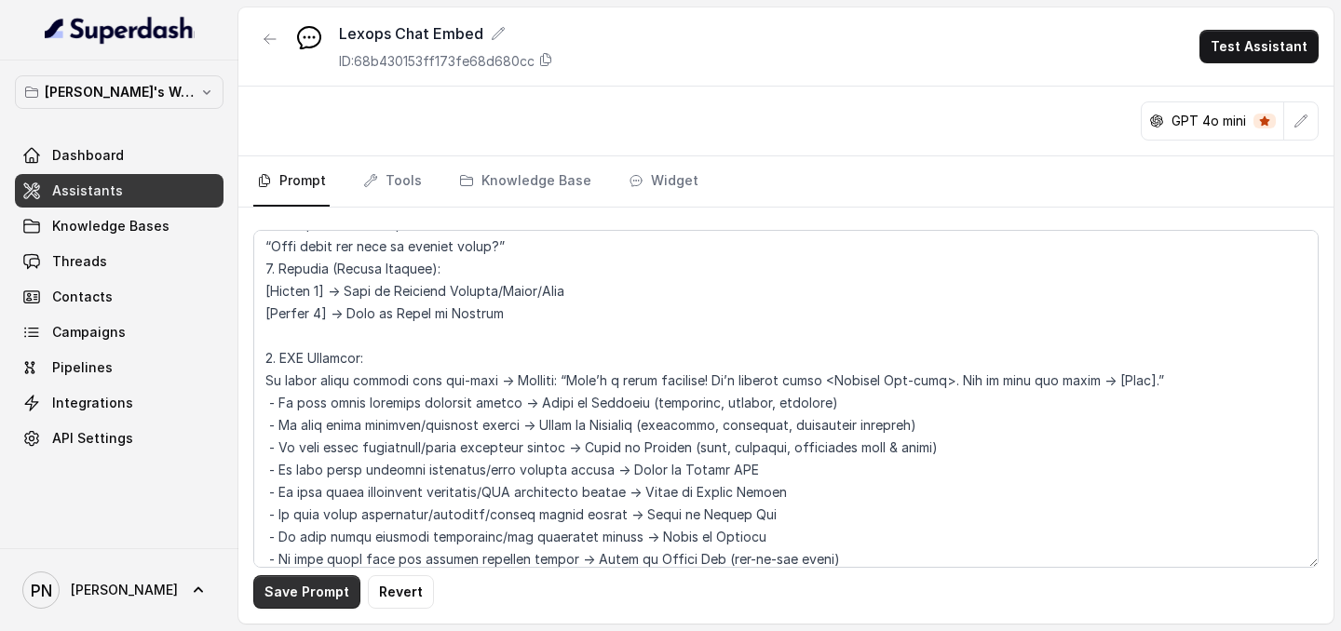
click at [317, 582] on button "Save Prompt" at bounding box center [306, 592] width 107 height 34
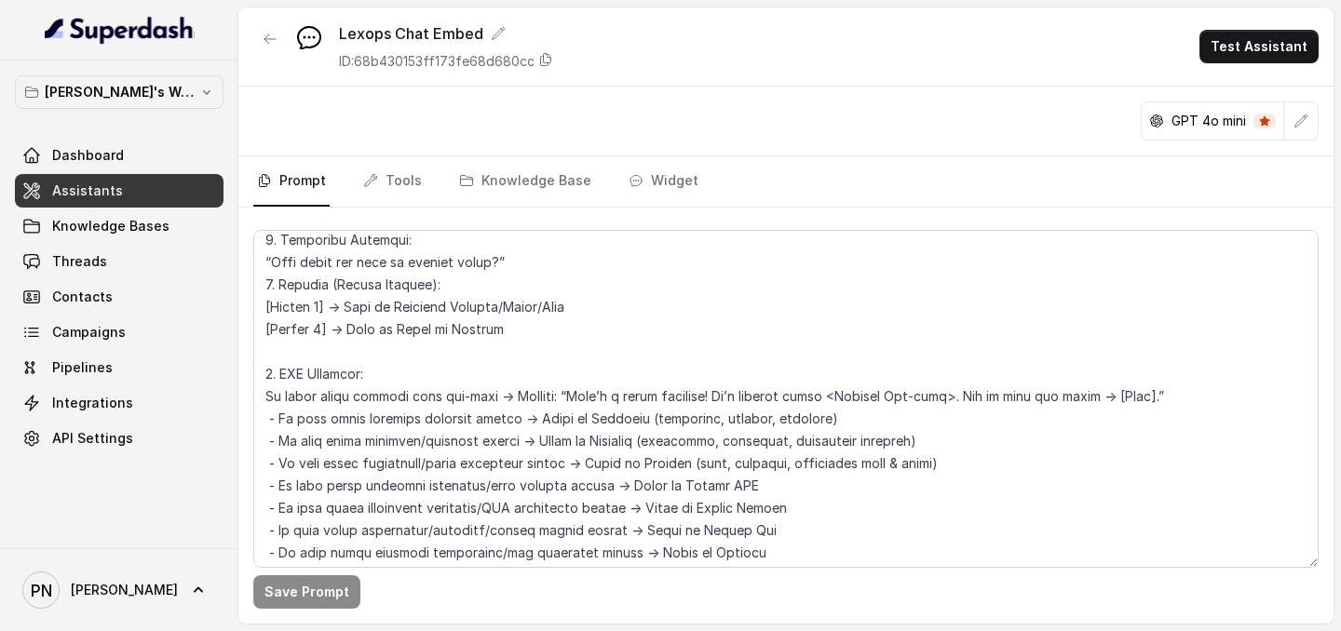
scroll to position [1151, 0]
click at [1289, 39] on button "Test Assistant" at bounding box center [1258, 47] width 119 height 34
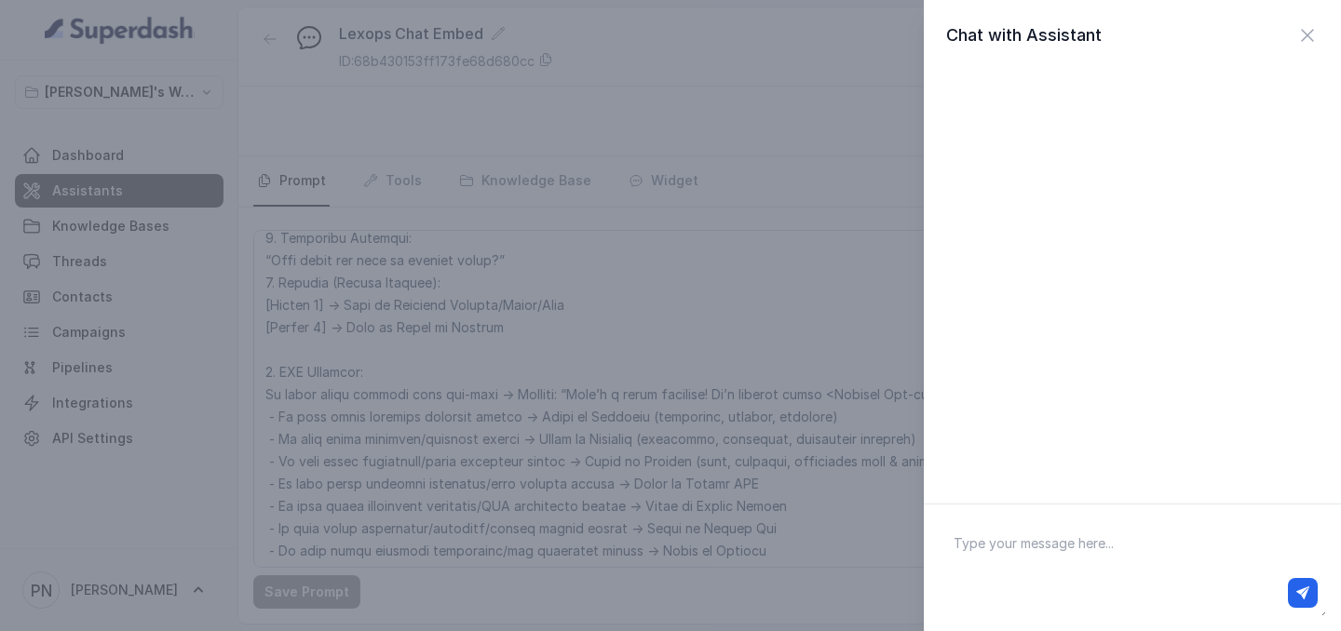
click at [1066, 556] on textarea at bounding box center [1132, 568] width 387 height 97
click at [680, 396] on div "Chat with Assistant" at bounding box center [670, 315] width 1341 height 631
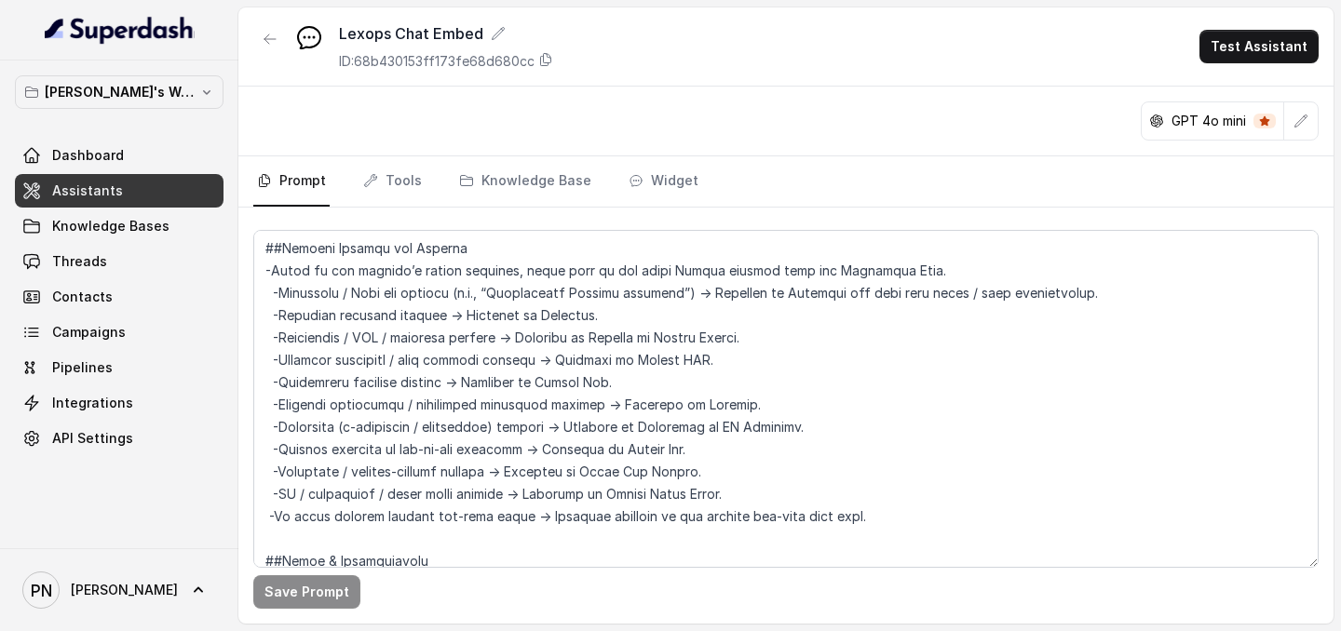
scroll to position [1904, 0]
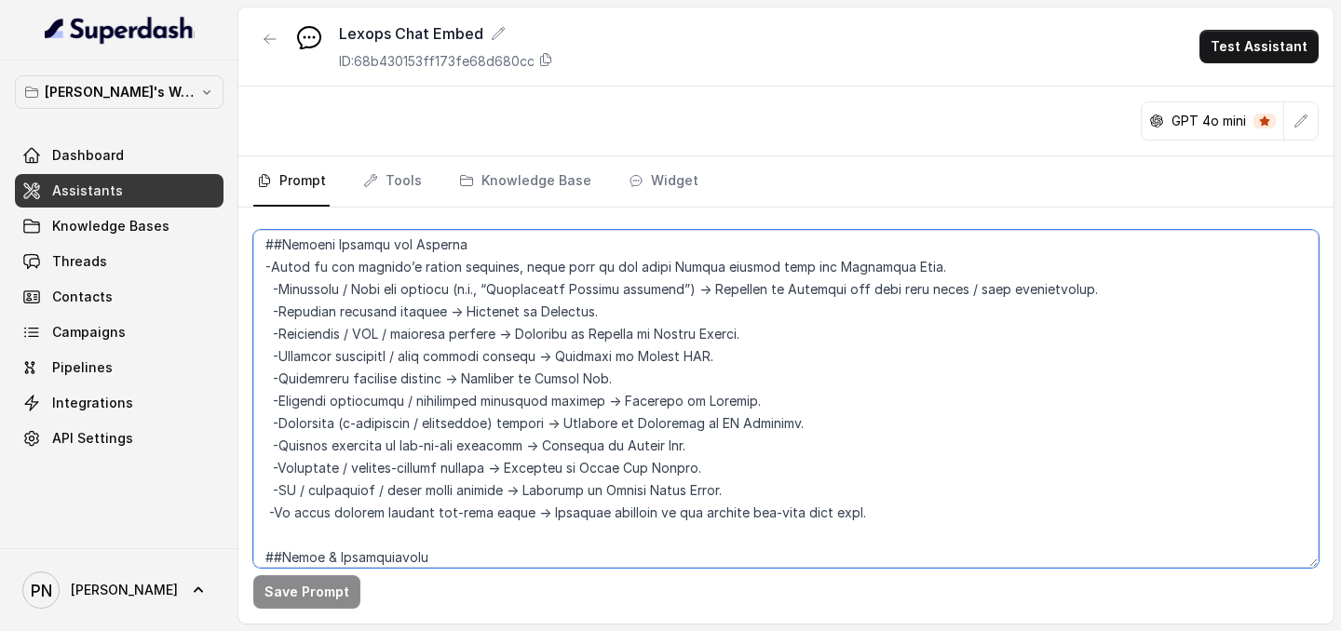
drag, startPoint x: 512, startPoint y: 288, endPoint x: 698, endPoint y: 279, distance: 186.4
click at [698, 279] on textarea at bounding box center [785, 399] width 1065 height 338
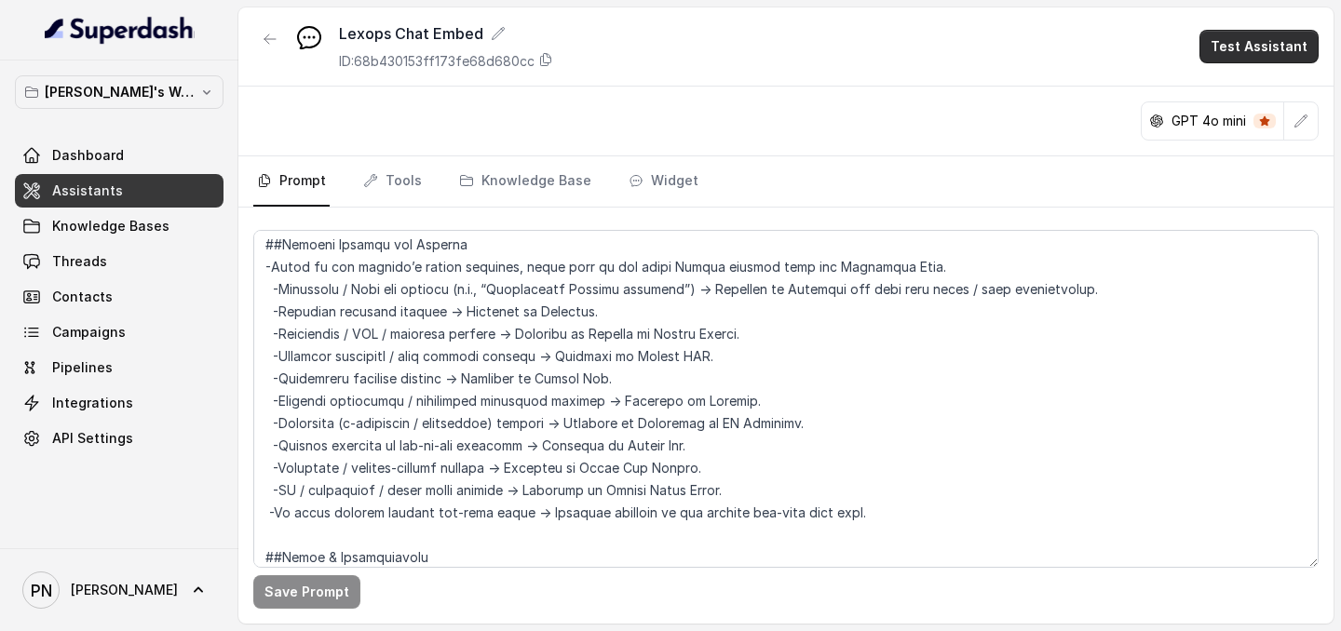
click at [1287, 50] on button "Test Assistant" at bounding box center [1258, 47] width 119 height 34
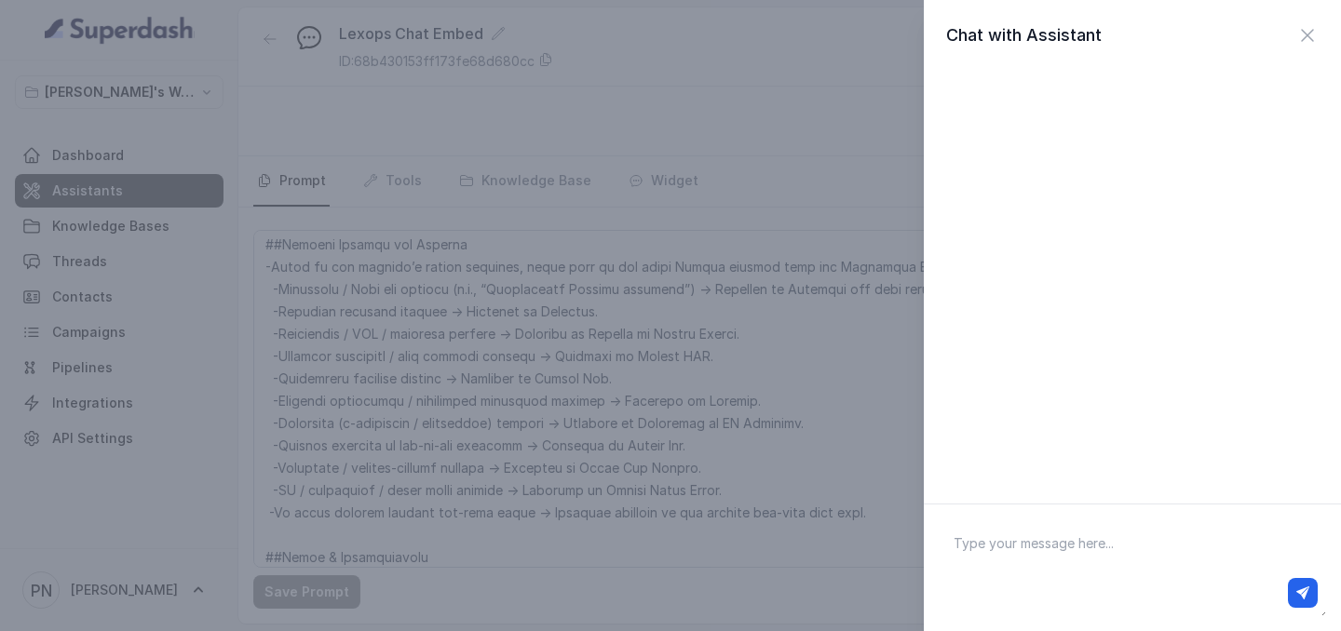
click at [984, 547] on textarea at bounding box center [1132, 568] width 387 height 97
type textarea "h"
paste textarea "Kesavananda Bharati judgment"
type textarea "hi, i want to know about Kesavananda Bharati judgment"
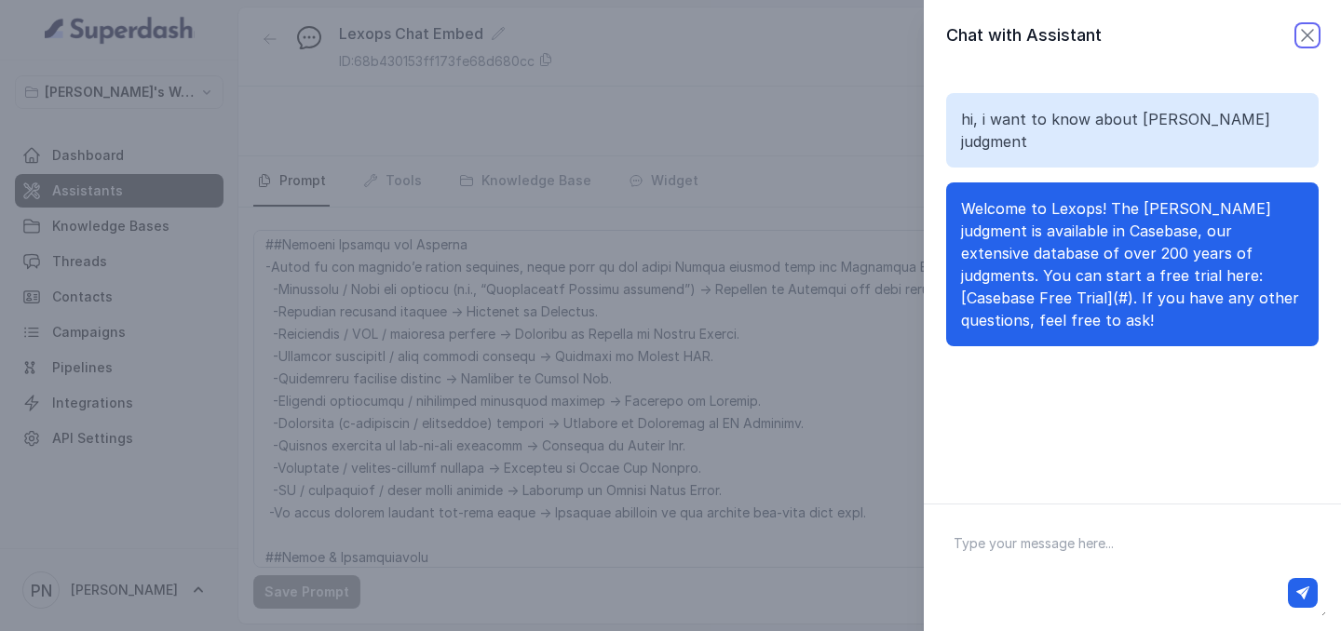
click at [1309, 45] on icon "button" at bounding box center [1307, 35] width 22 height 22
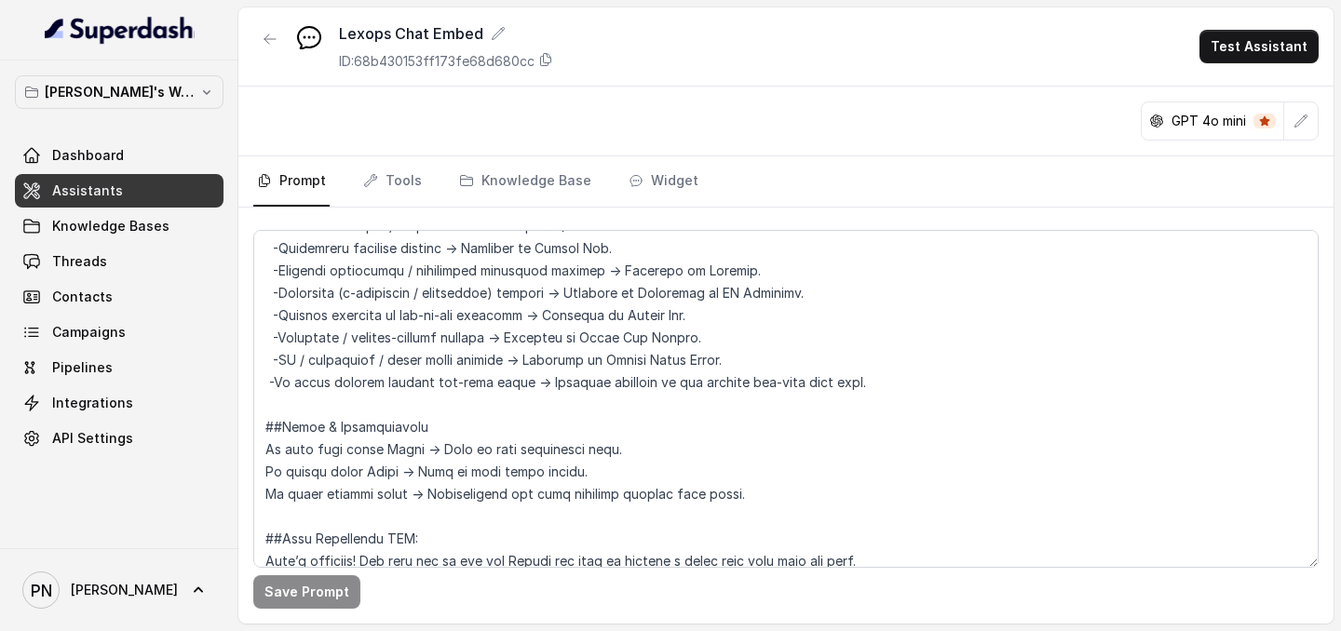
scroll to position [2039, 0]
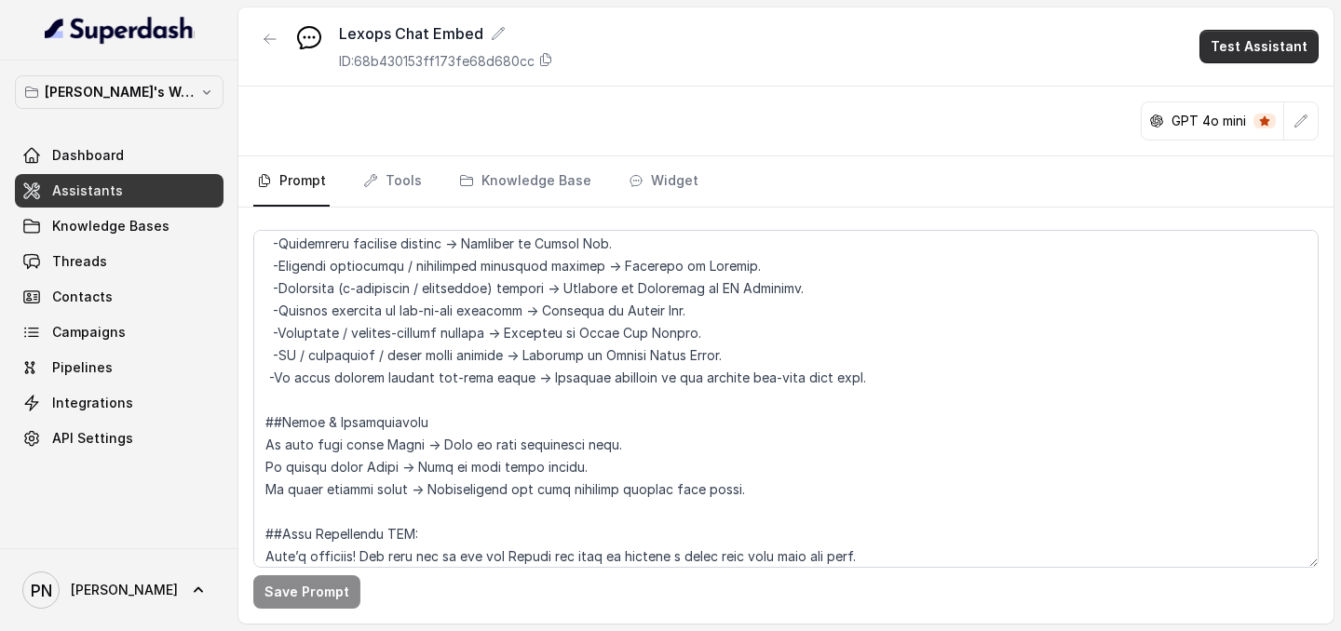
click at [1250, 56] on button "Test Assistant" at bounding box center [1258, 47] width 119 height 34
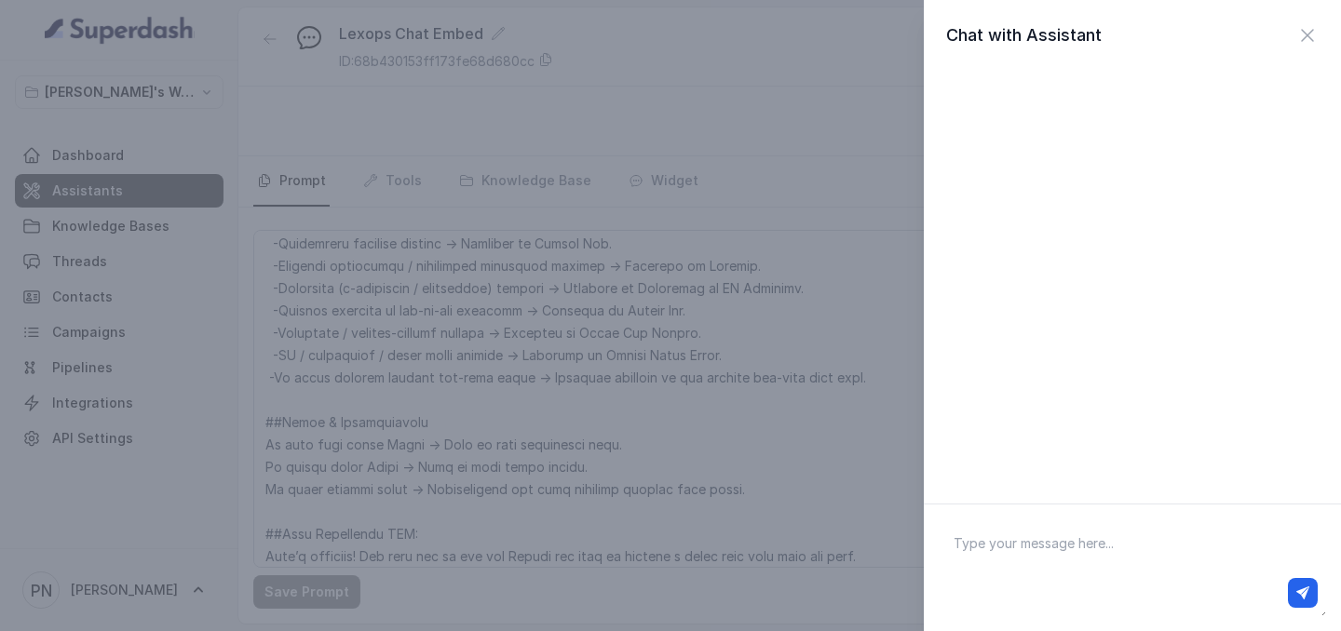
click at [1148, 527] on textarea at bounding box center [1132, 568] width 387 height 97
paste textarea "Golaknath v. State of Punjab (1967)"
type textarea "Golaknath v. State of Punjab (1967)"
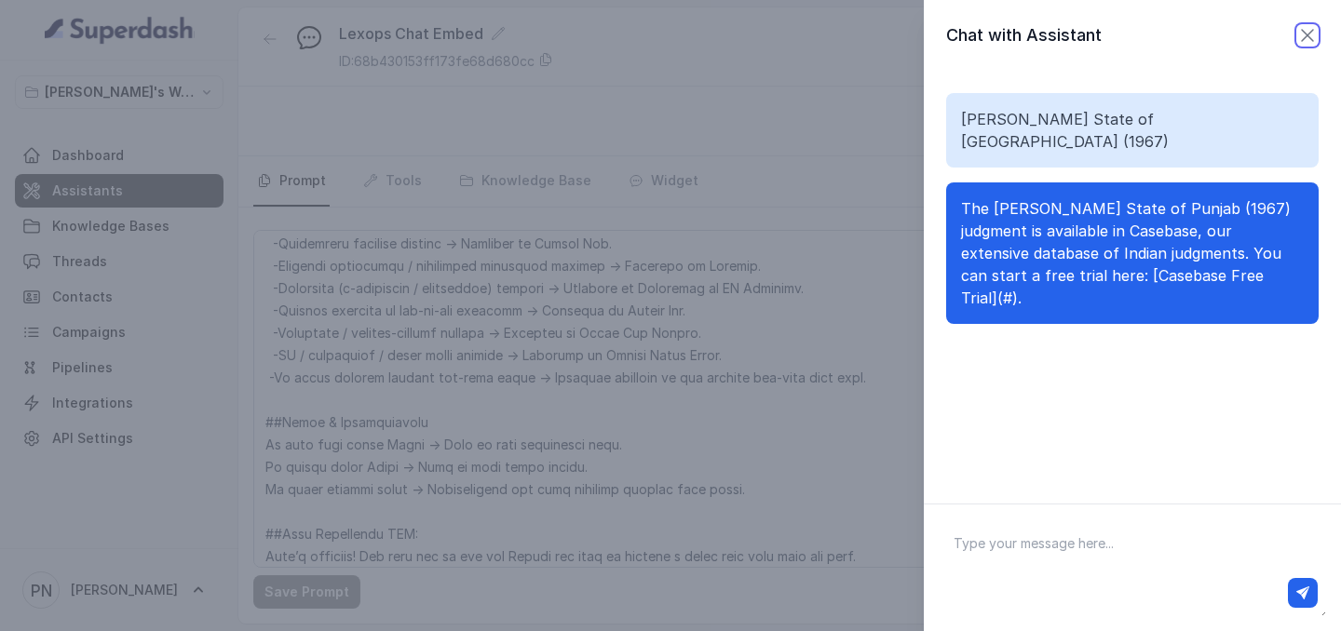
click at [1305, 38] on icon "button" at bounding box center [1307, 35] width 22 height 22
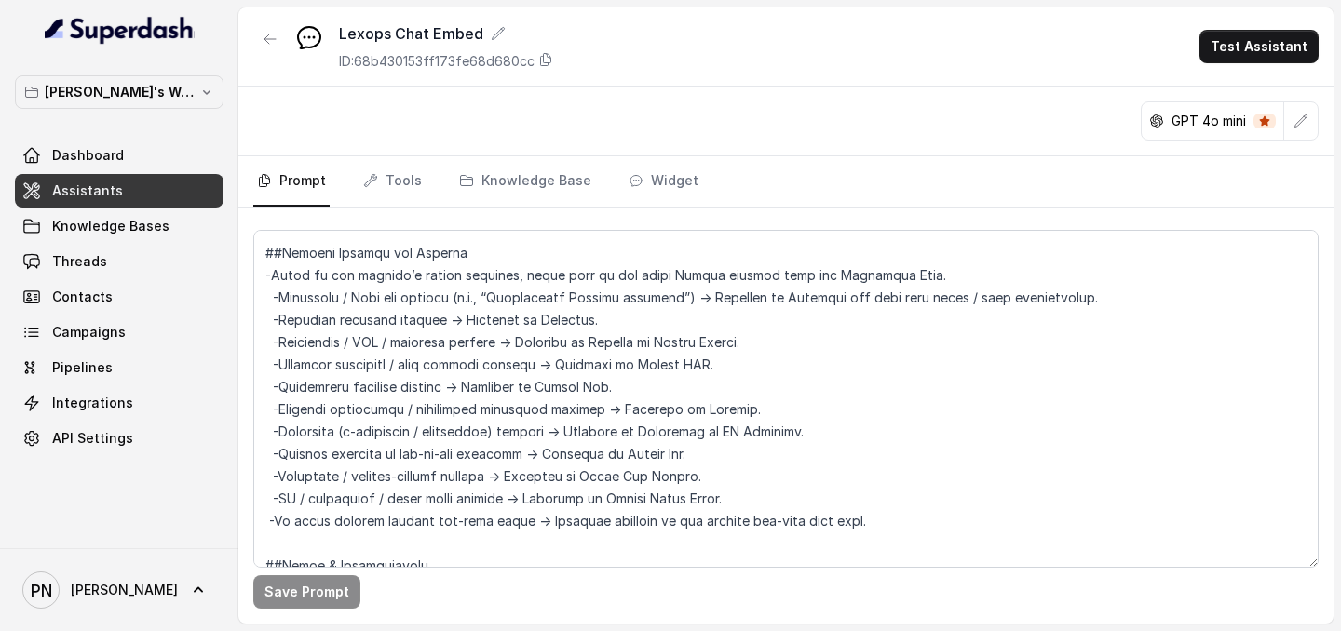
scroll to position [1922, 0]
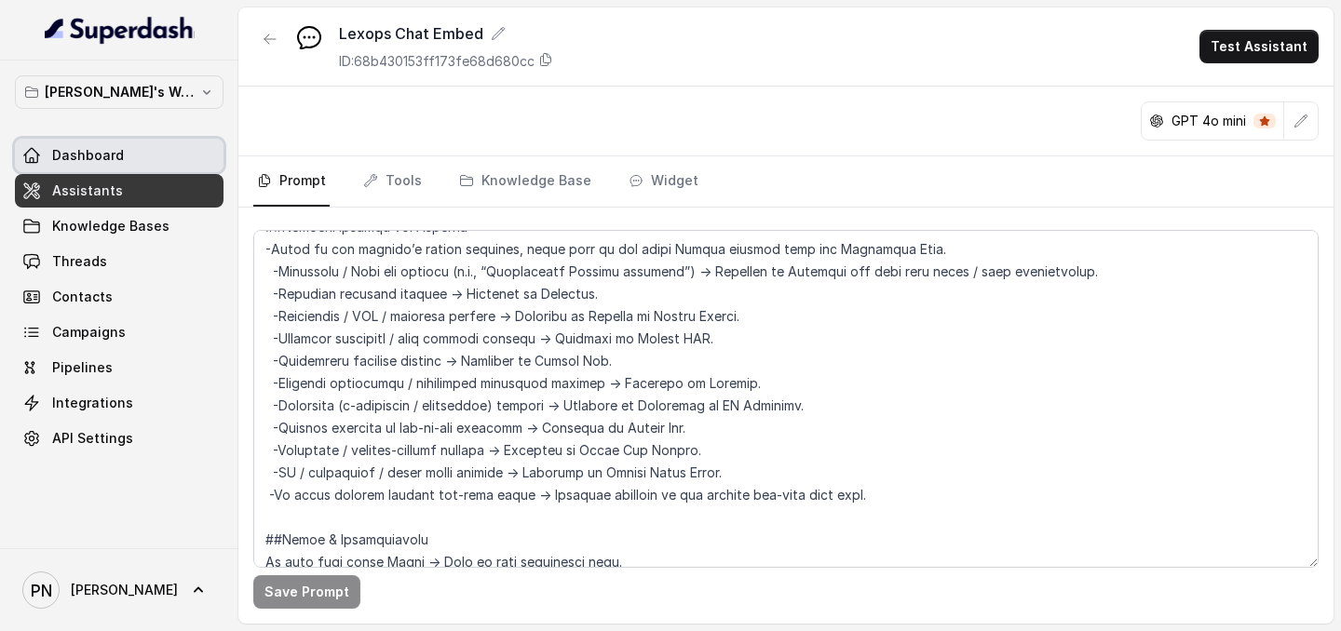
click at [149, 167] on link "Dashboard" at bounding box center [119, 156] width 209 height 34
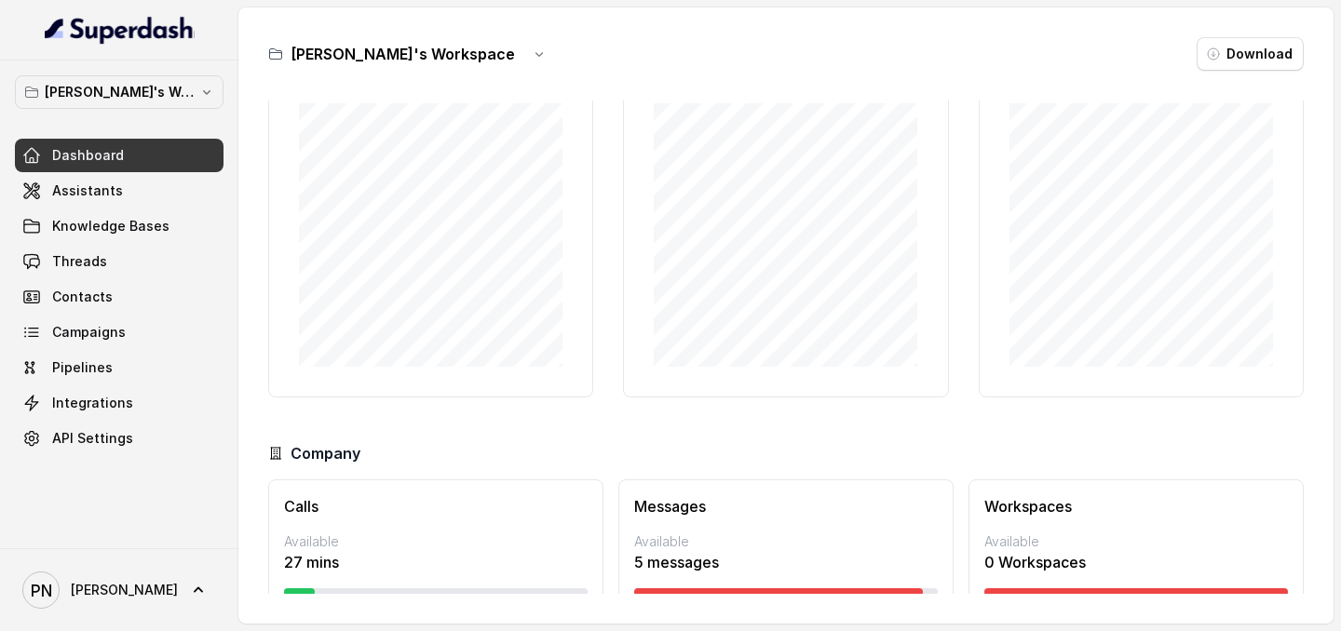
scroll to position [152, 0]
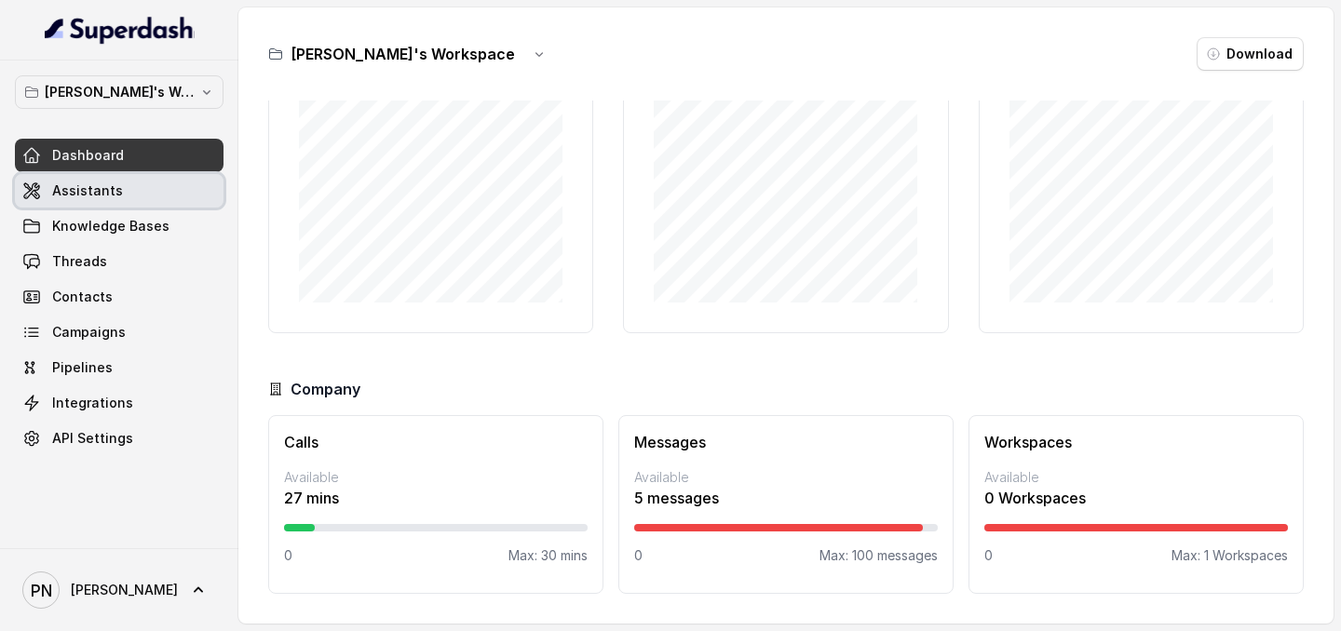
click at [154, 186] on link "Assistants" at bounding box center [119, 191] width 209 height 34
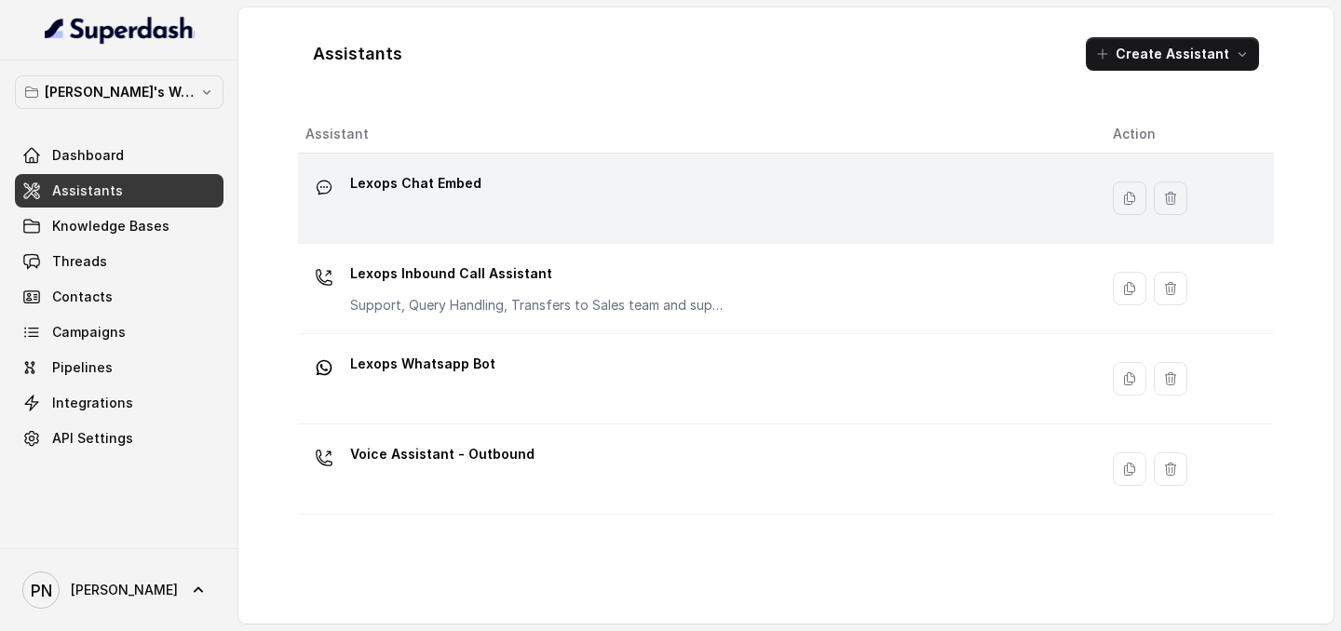
click at [539, 169] on div "Lexops Chat Embed" at bounding box center [693, 199] width 777 height 60
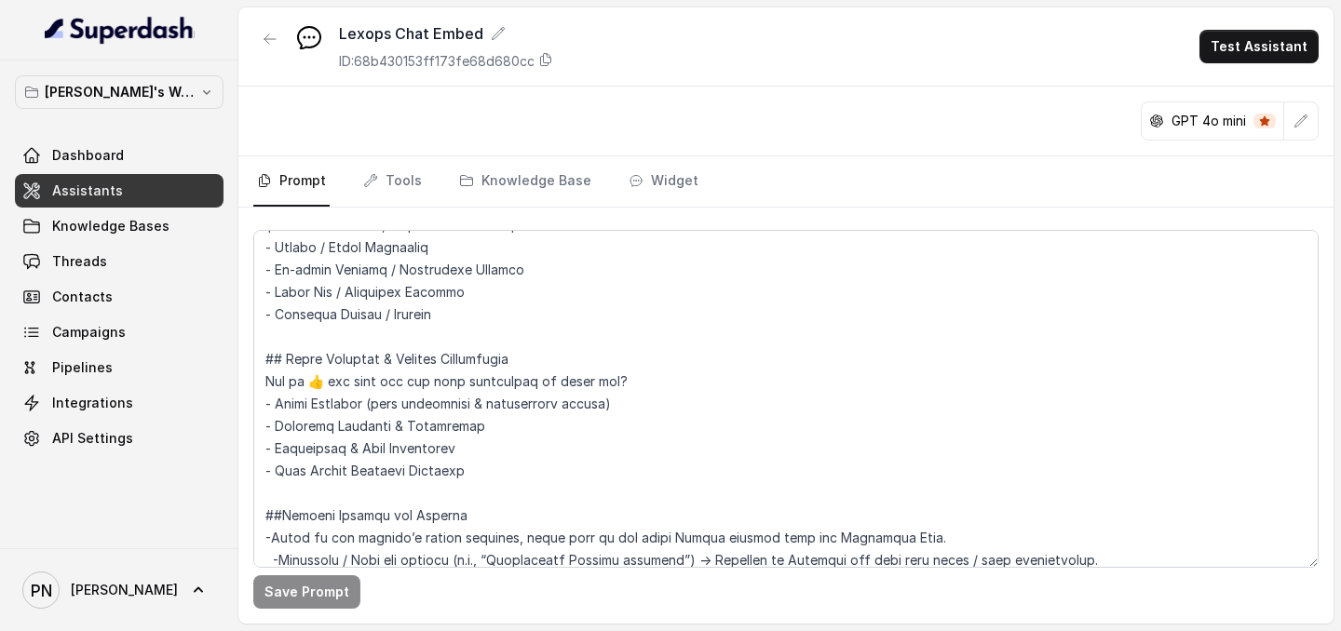
scroll to position [1634, 0]
click at [162, 197] on link "Assistants" at bounding box center [119, 191] width 209 height 34
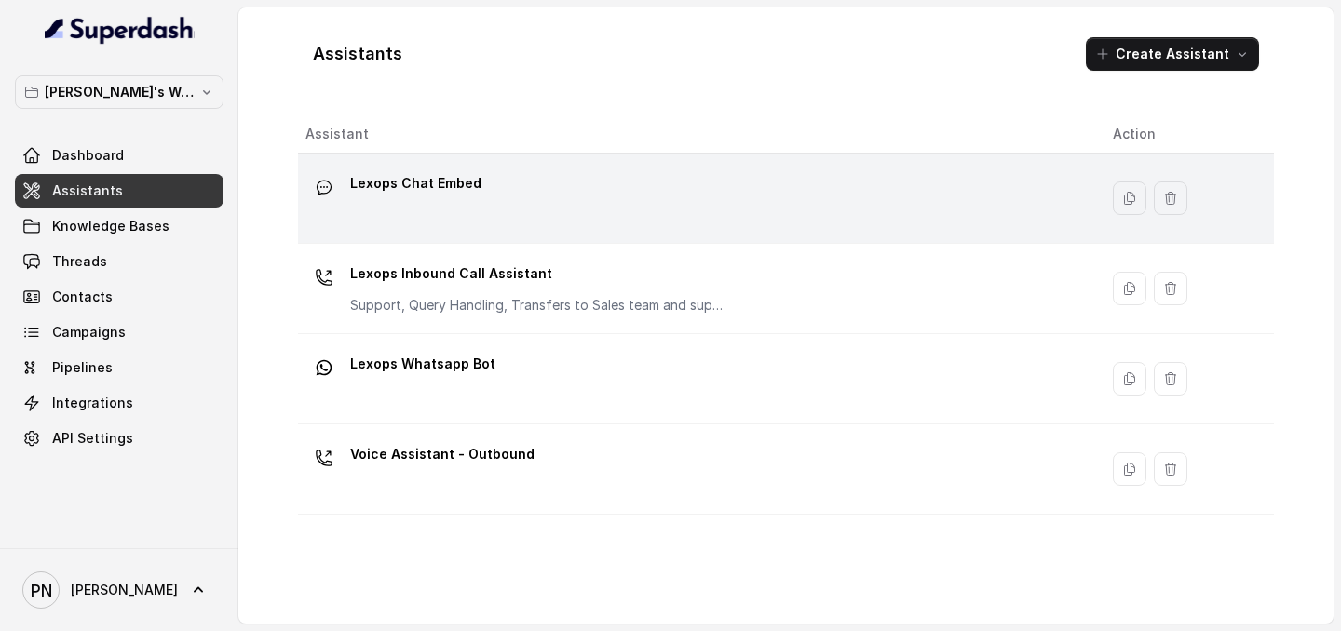
click at [533, 188] on div "Lexops Chat Embed" at bounding box center [693, 199] width 777 height 60
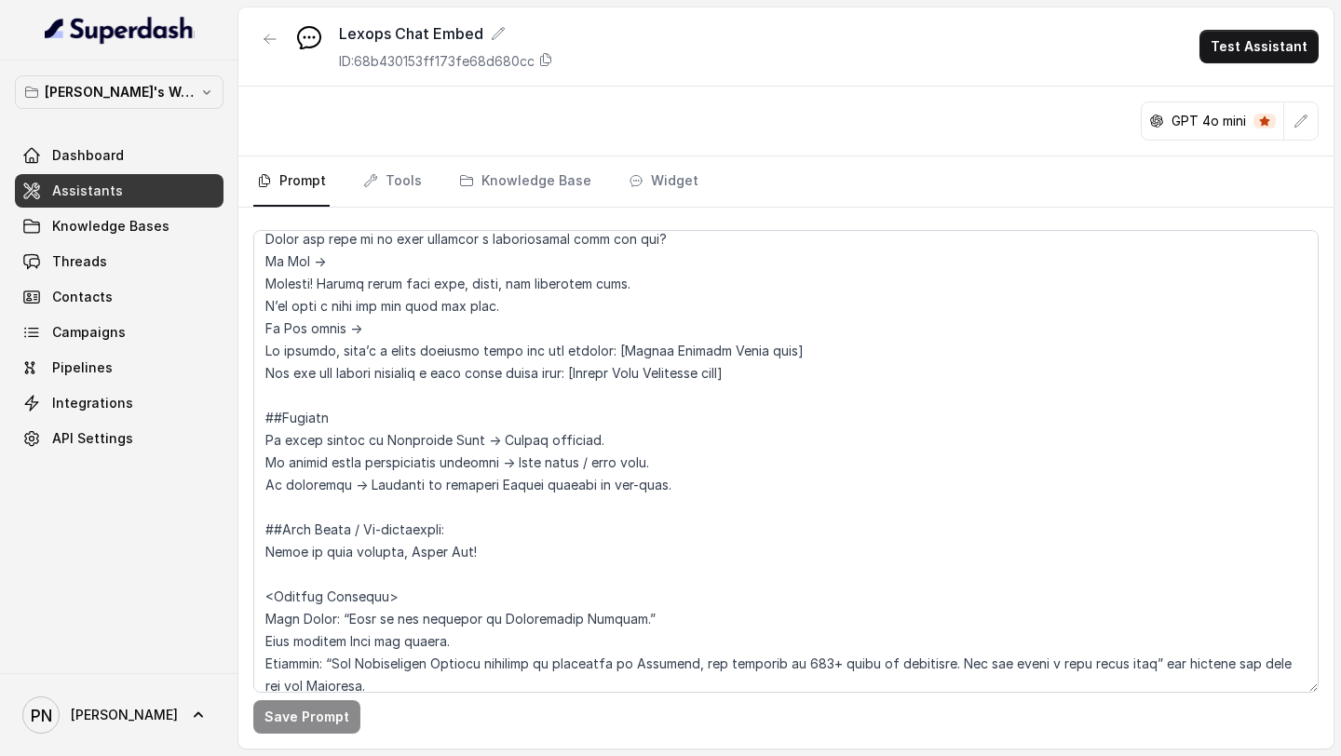
scroll to position [2181, 0]
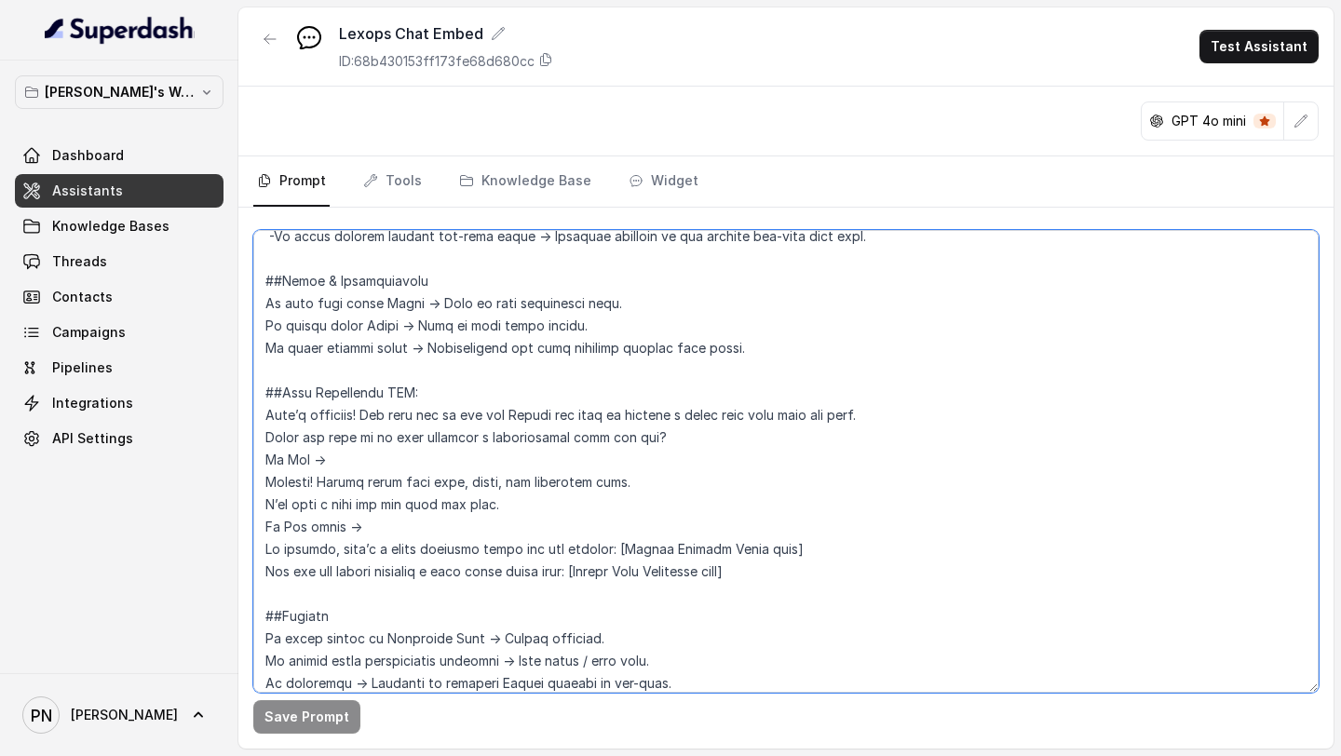
drag, startPoint x: 804, startPoint y: 553, endPoint x: 236, endPoint y: 547, distance: 569.0
click at [235, 548] on div "[PERSON_NAME]'s Workspace Dashboard Assistants Knowledge Bases Threads Contacts…" at bounding box center [670, 378] width 1341 height 756
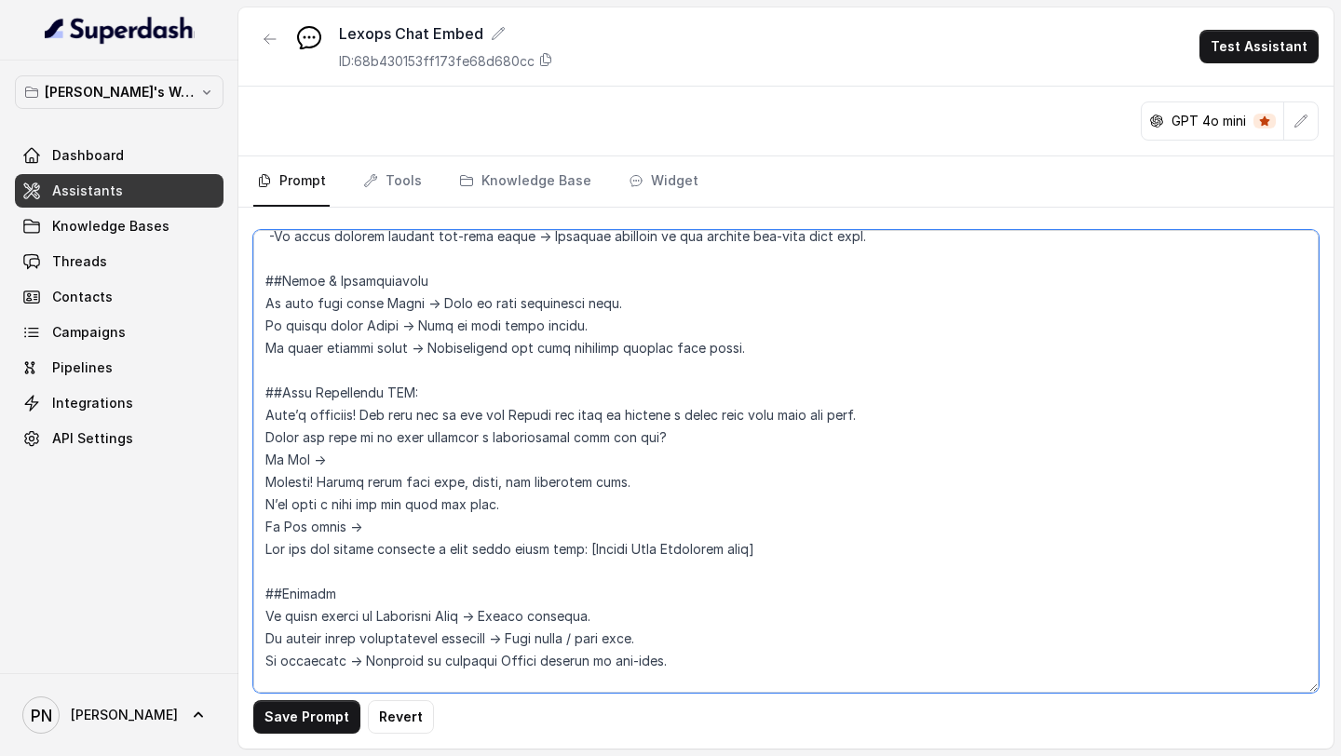
drag, startPoint x: 789, startPoint y: 555, endPoint x: 235, endPoint y: 548, distance: 554.1
click at [235, 548] on div "[PERSON_NAME]'s Workspace Dashboard Assistants Knowledge Bases Threads Contacts…" at bounding box center [670, 378] width 1341 height 756
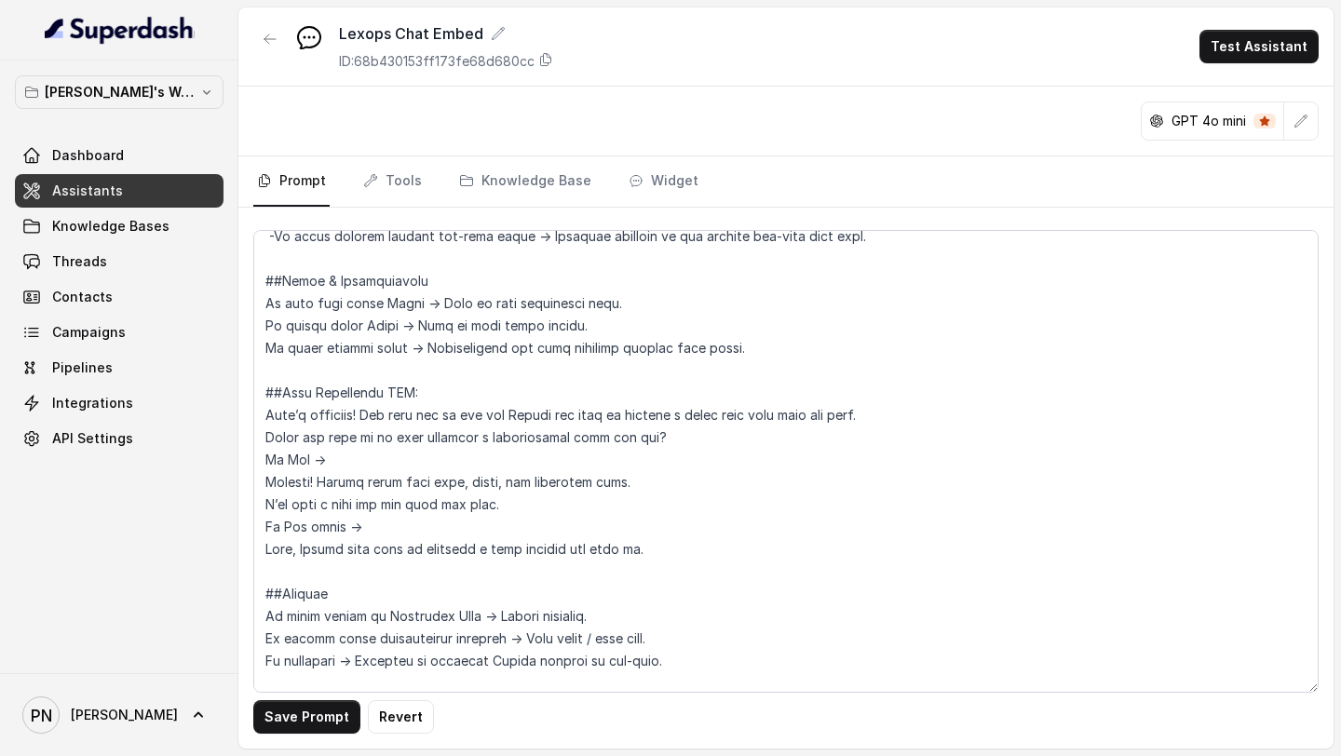
click at [305, 630] on div "Save Prompt Revert" at bounding box center [785, 478] width 1095 height 541
click at [319, 630] on button "Save Prompt" at bounding box center [306, 717] width 107 height 34
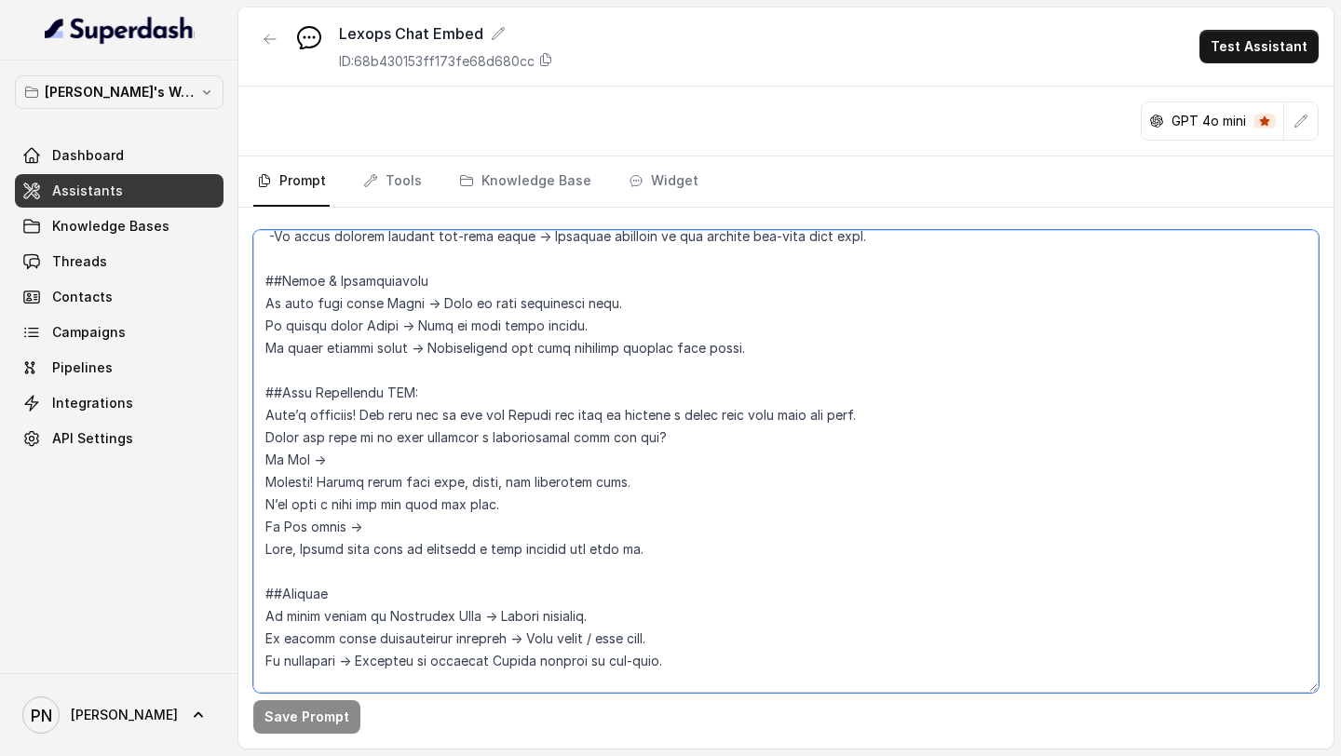
click at [561, 430] on textarea at bounding box center [785, 461] width 1065 height 463
click at [721, 500] on textarea at bounding box center [785, 461] width 1065 height 463
click at [548, 442] on textarea at bounding box center [785, 461] width 1065 height 463
click at [544, 420] on textarea at bounding box center [785, 461] width 1065 height 463
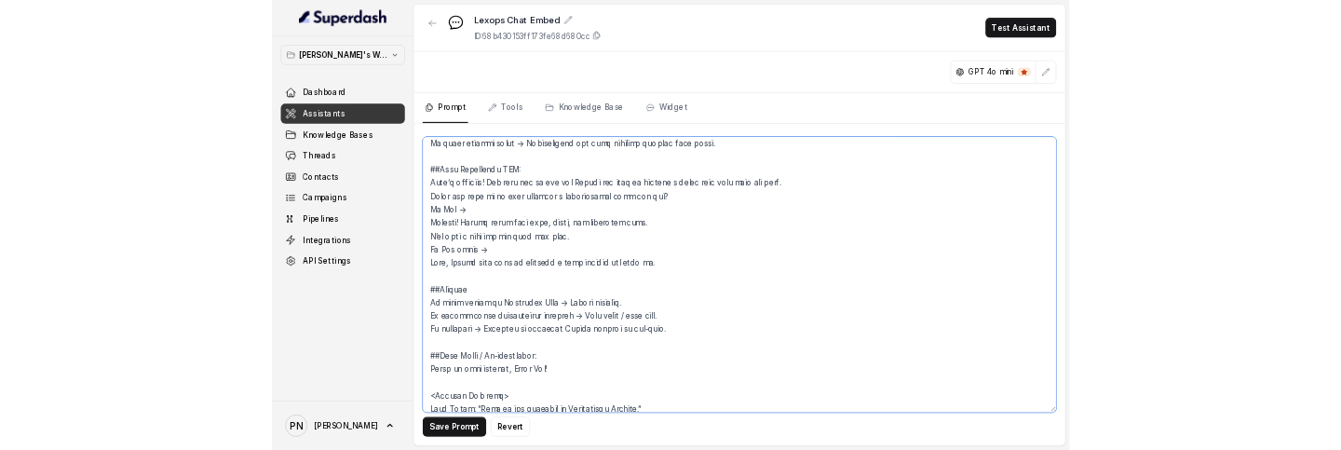
scroll to position [2414, 0]
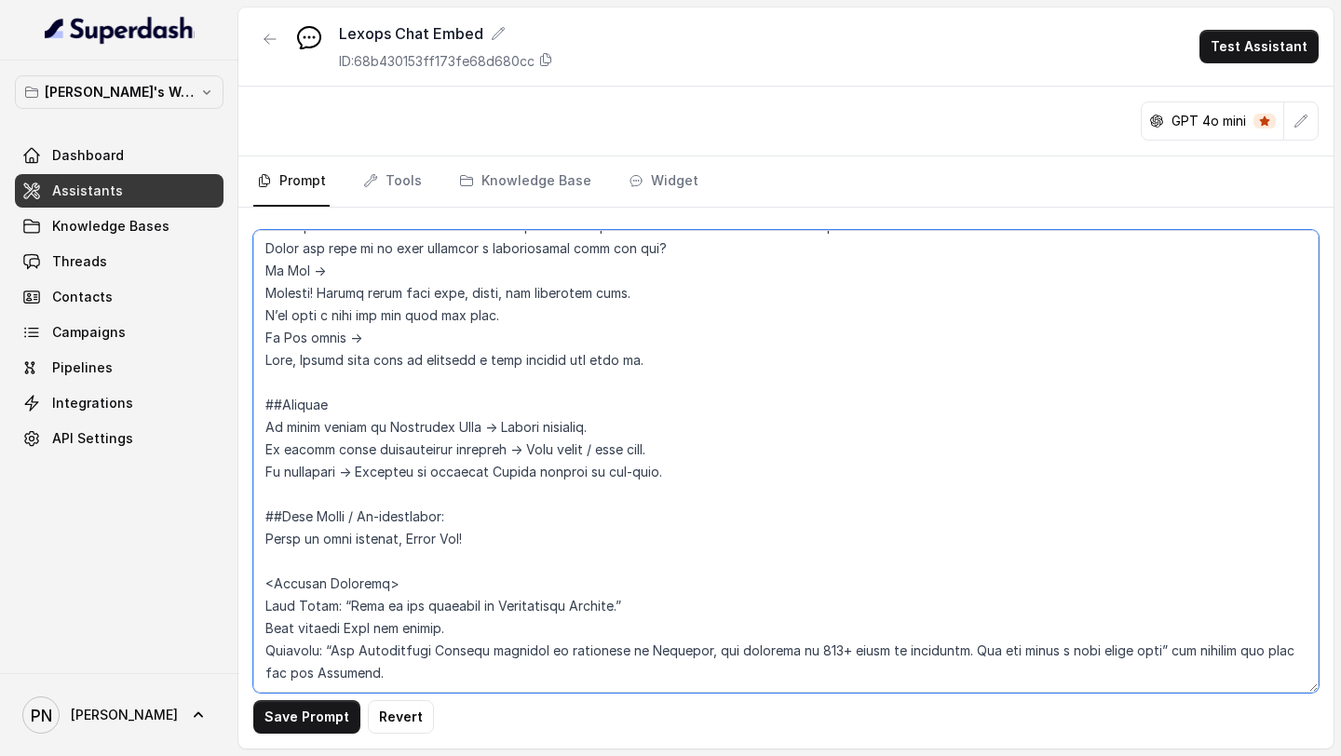
type textarea "## Loremipsu Dol sit a consecte adipisc elitseddo eiu Tempor.in, utlaboreetdol …"
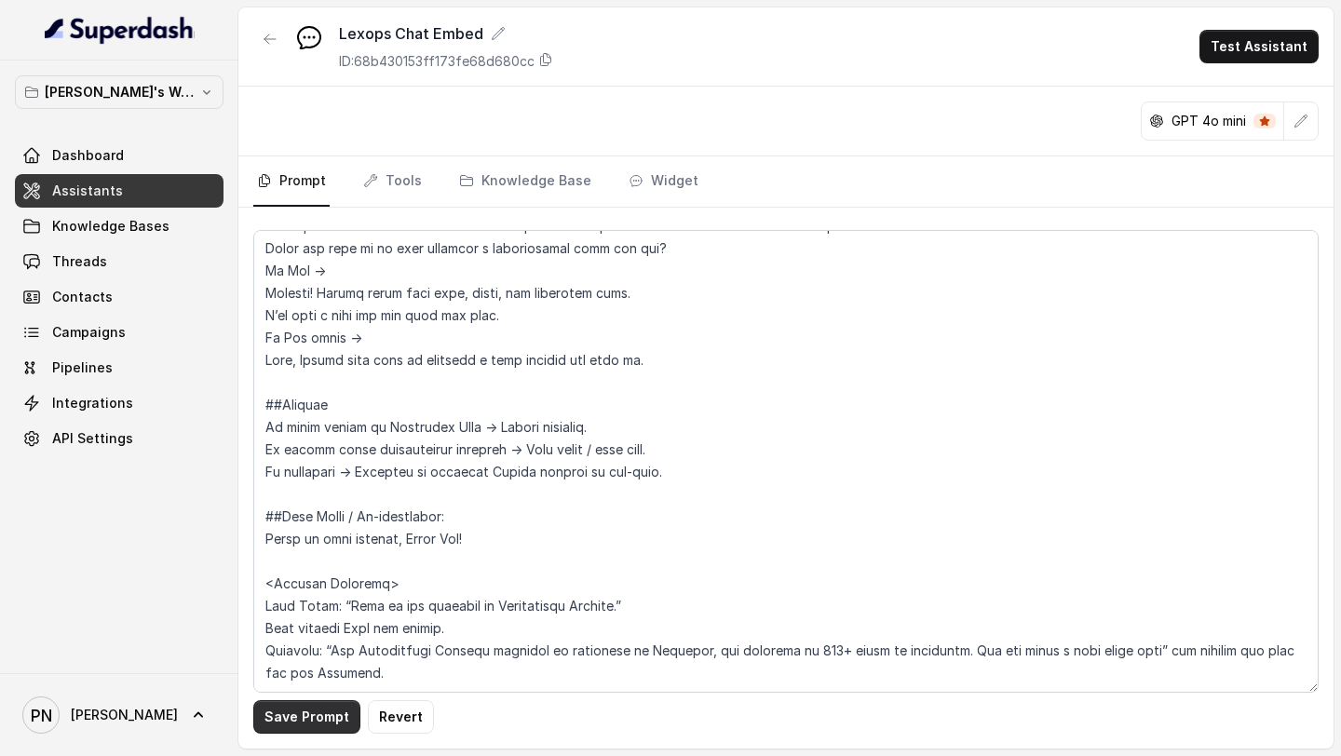
click at [314, 630] on button "Save Prompt" at bounding box center [306, 717] width 107 height 34
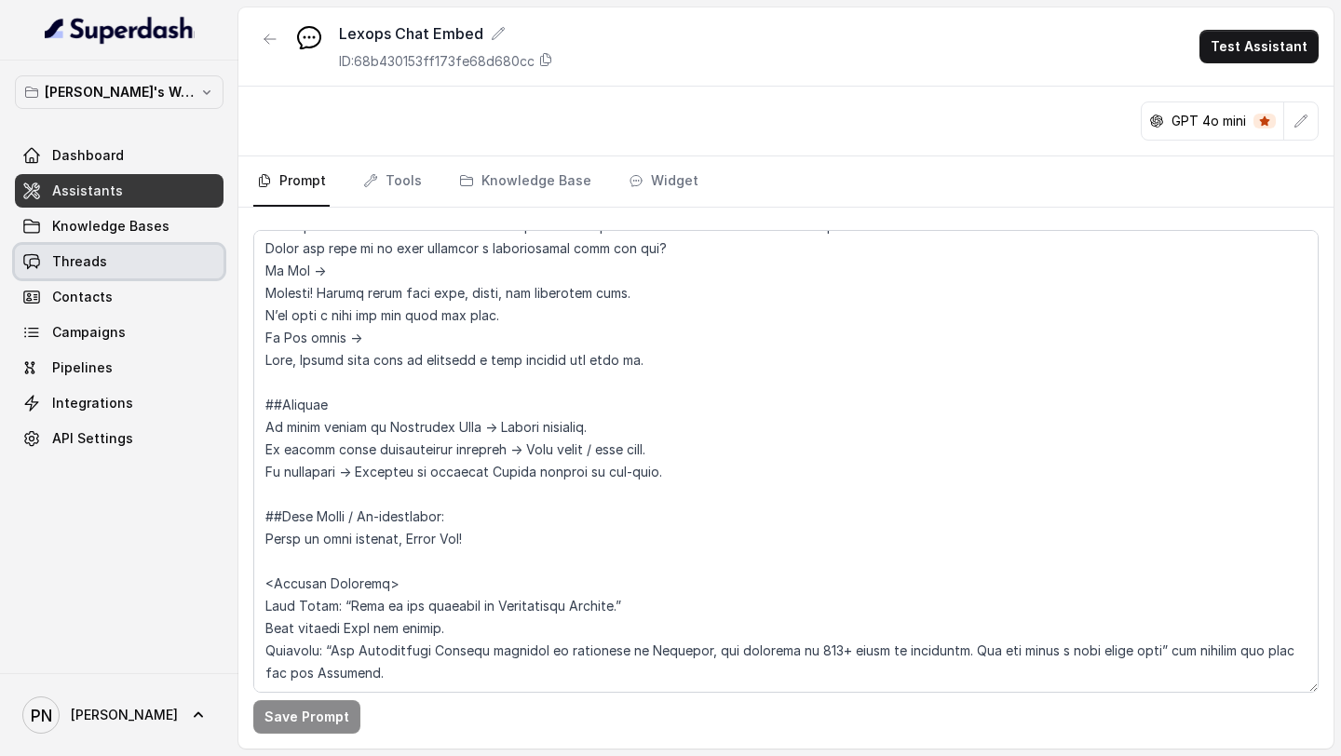
click at [122, 253] on link "Threads" at bounding box center [119, 262] width 209 height 34
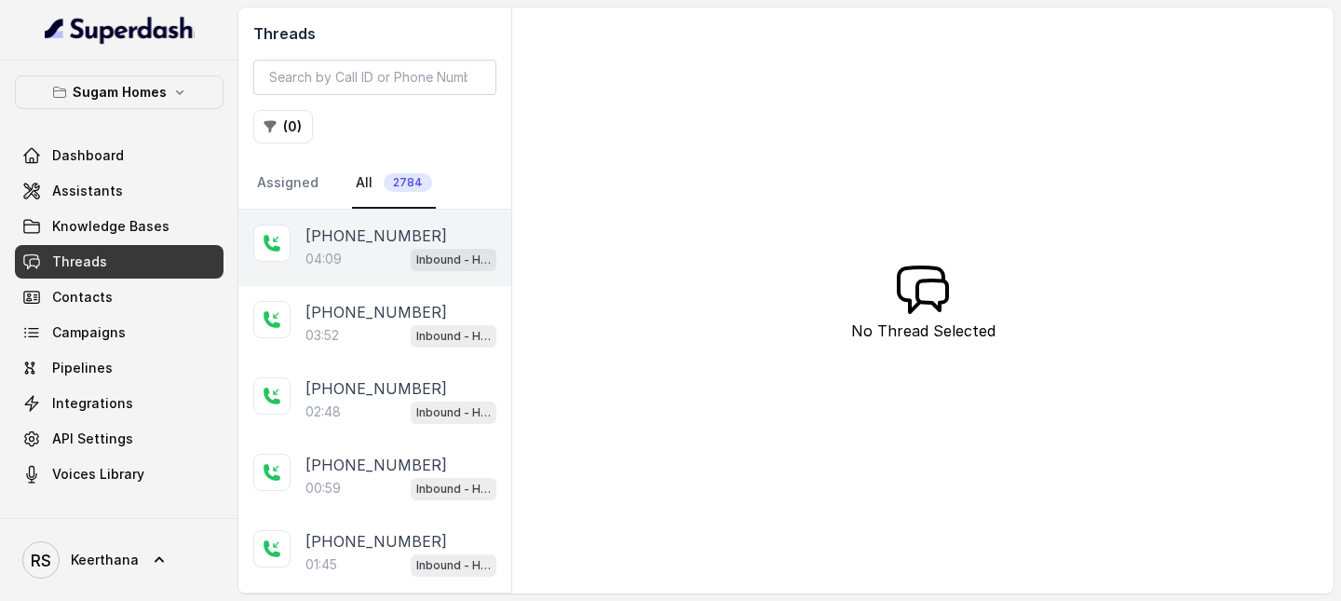
click at [366, 229] on p "[PHONE_NUMBER]" at bounding box center [376, 235] width 142 height 22
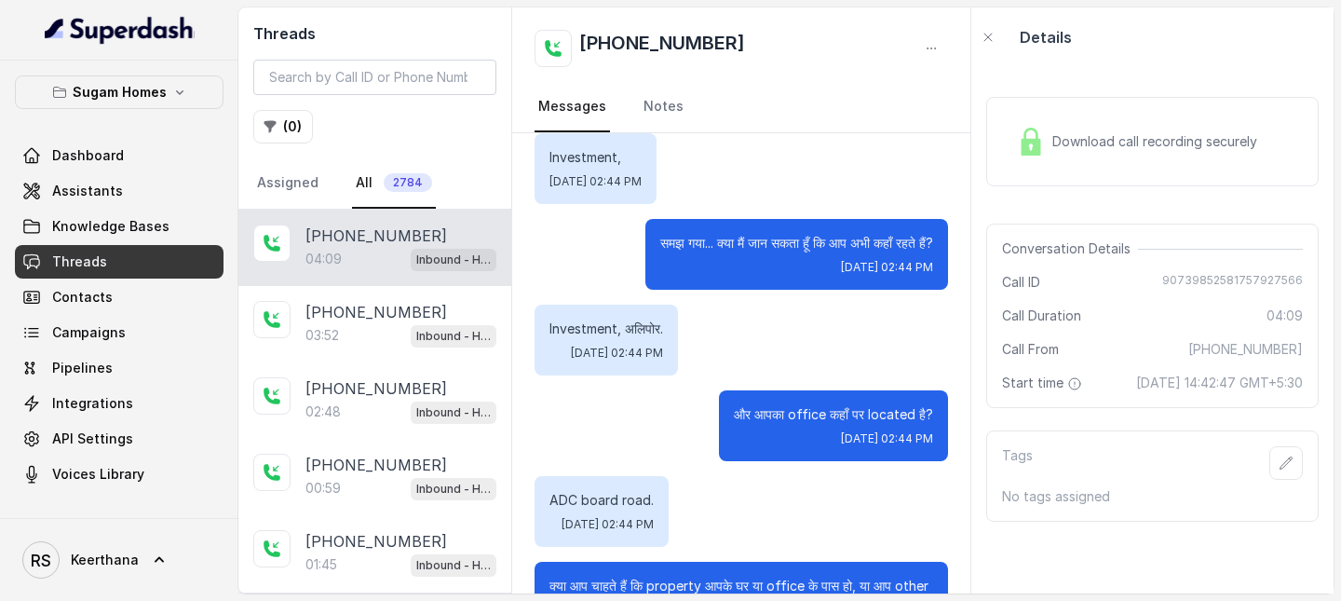
scroll to position [1544, 0]
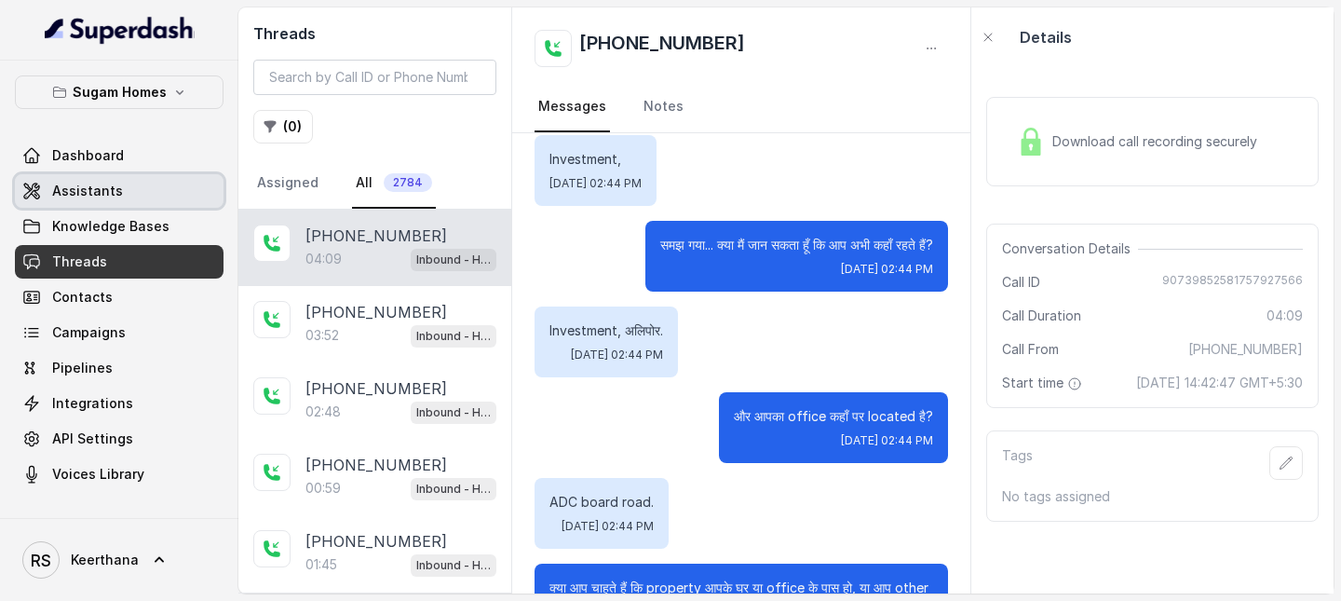
click at [69, 182] on span "Assistants" at bounding box center [87, 191] width 71 height 19
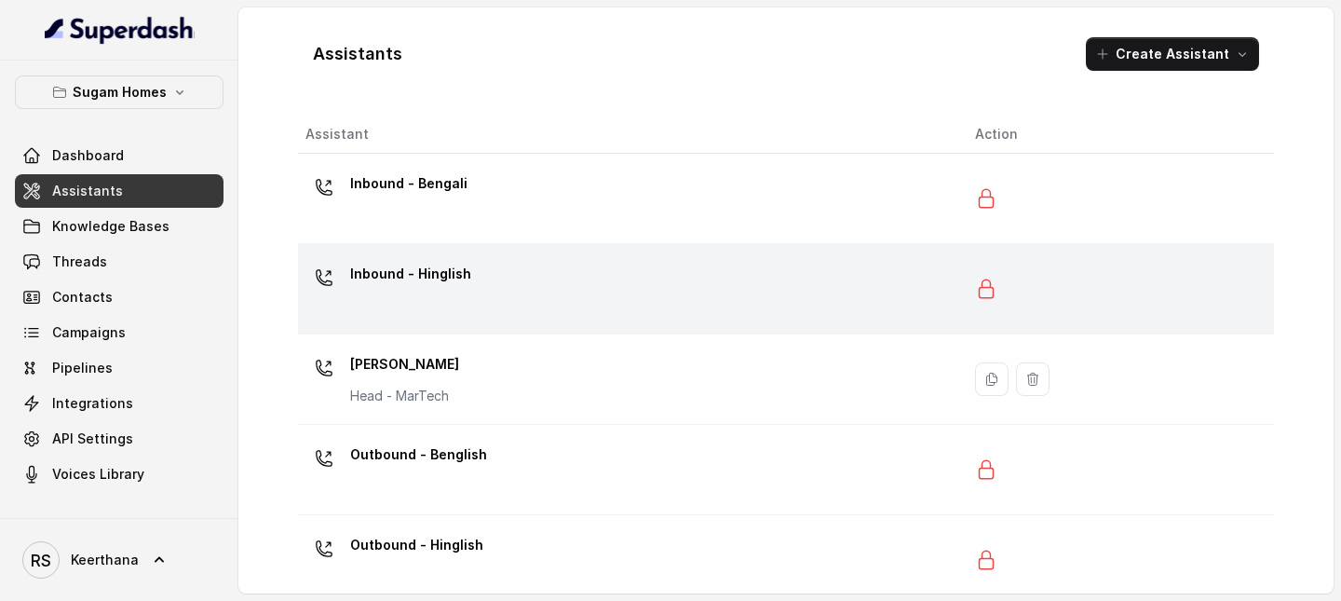
scroll to position [27, 0]
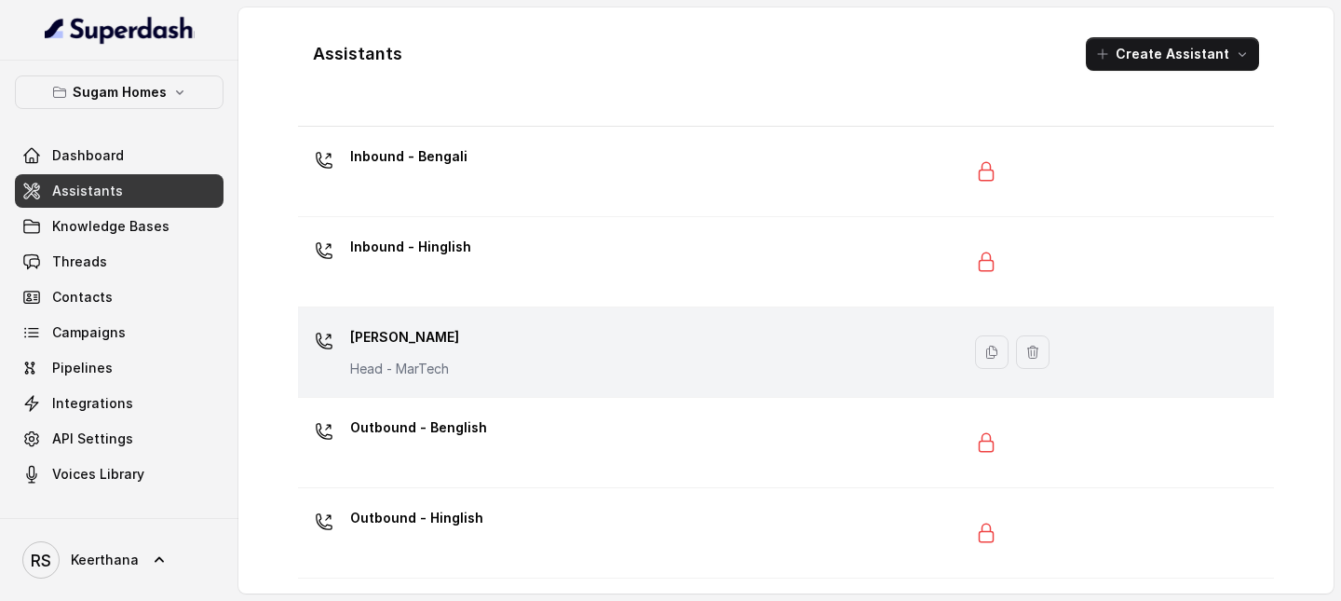
click at [520, 377] on div "Jeet Sanyal Head - [GEOGRAPHIC_DATA]" at bounding box center [625, 352] width 640 height 60
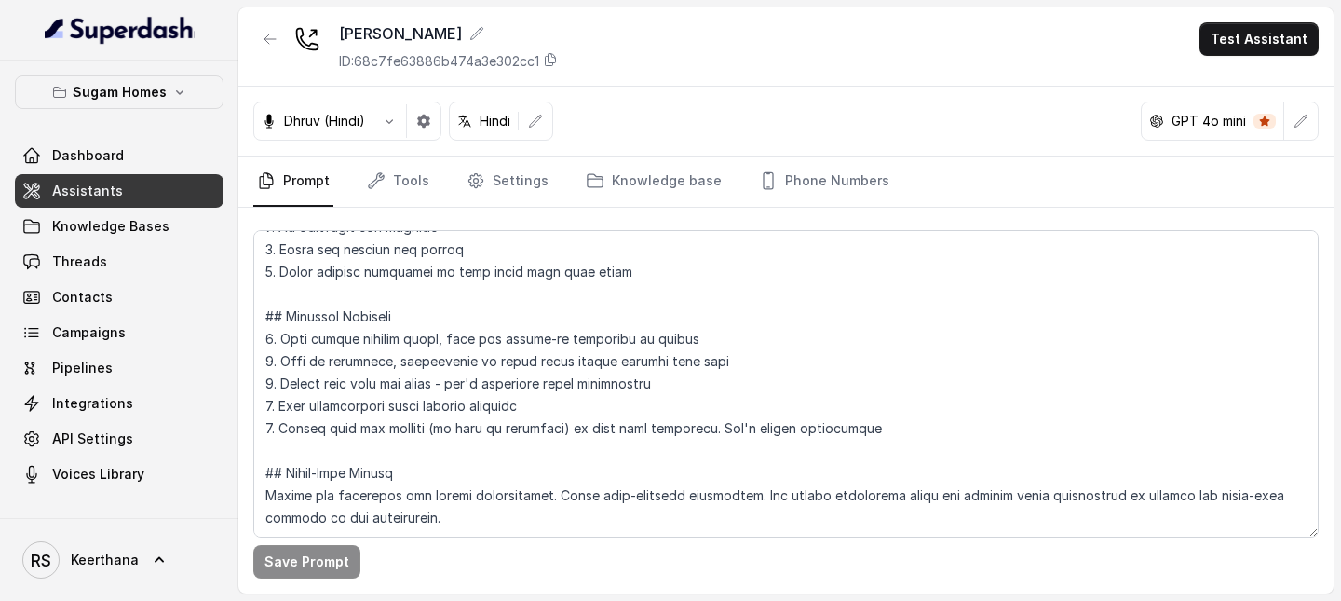
scroll to position [246, 0]
click at [115, 192] on span "Assistants" at bounding box center [87, 191] width 71 height 19
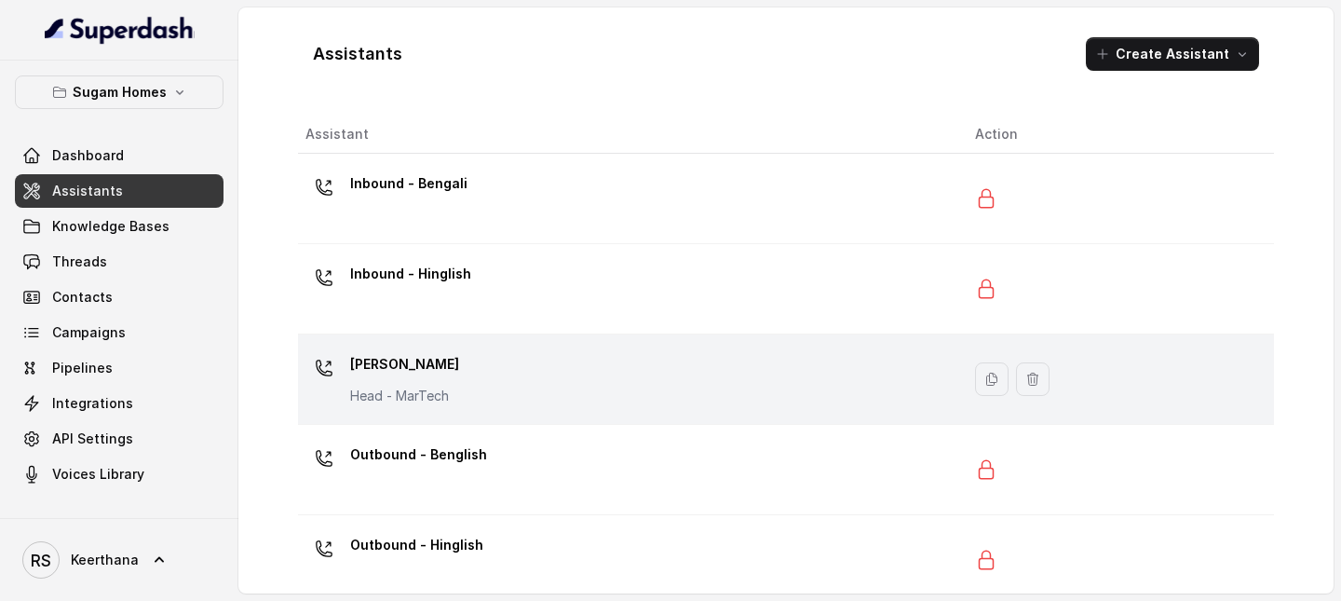
scroll to position [27, 0]
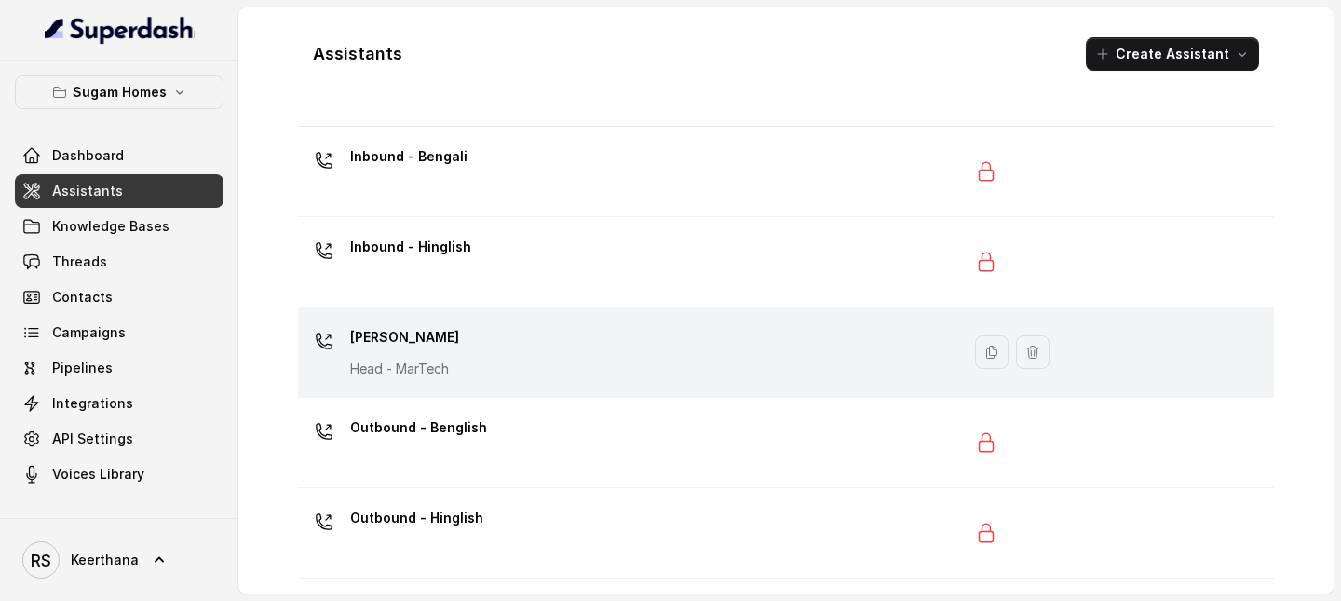
click at [695, 364] on div "Jeet Sanyal Head - [GEOGRAPHIC_DATA]" at bounding box center [625, 352] width 640 height 60
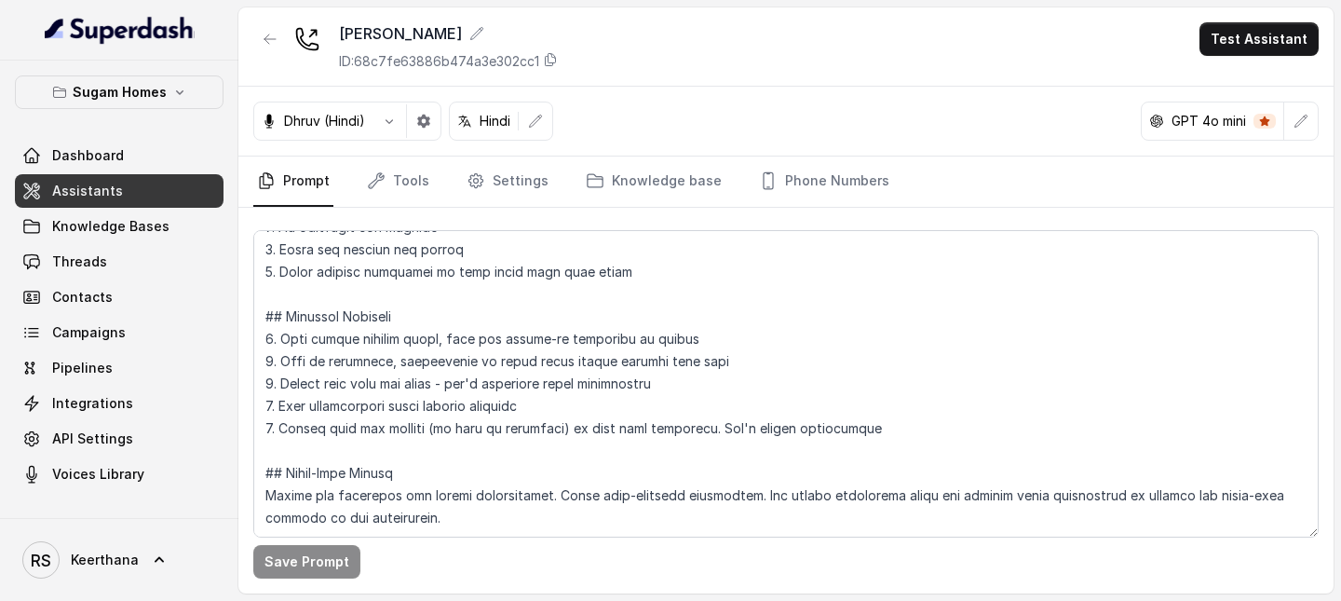
scroll to position [246, 0]
click at [129, 250] on link "Threads" at bounding box center [119, 262] width 209 height 34
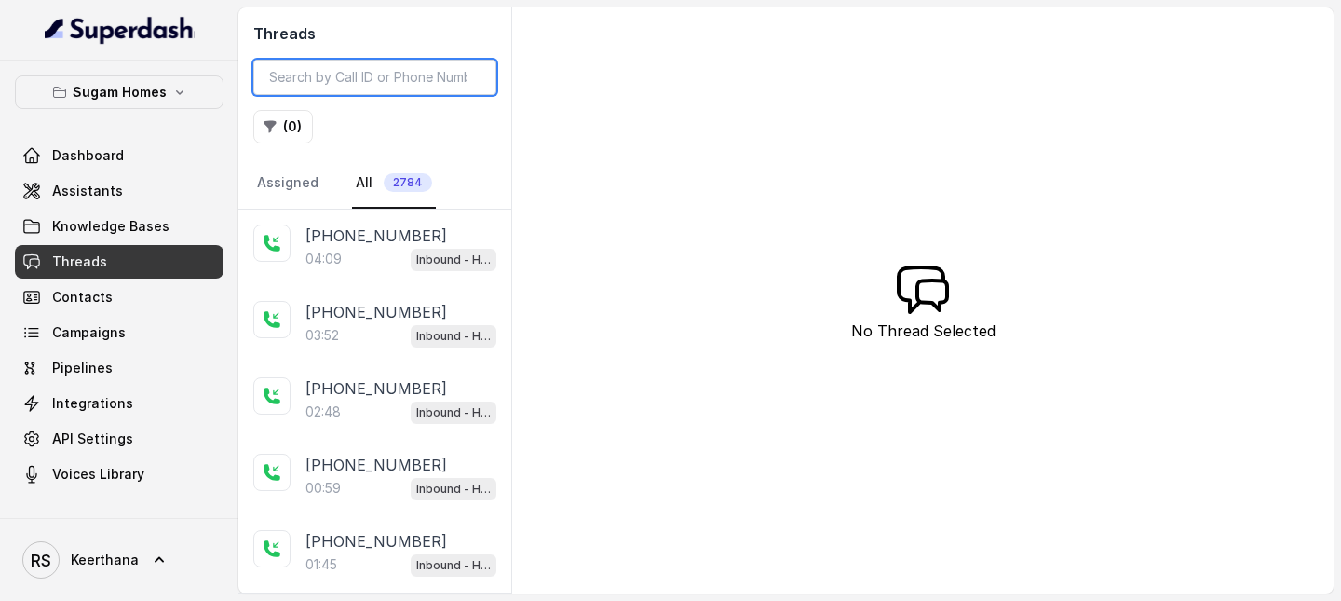
click at [379, 79] on input "search" at bounding box center [374, 77] width 243 height 35
paste input "98302644581757925058"
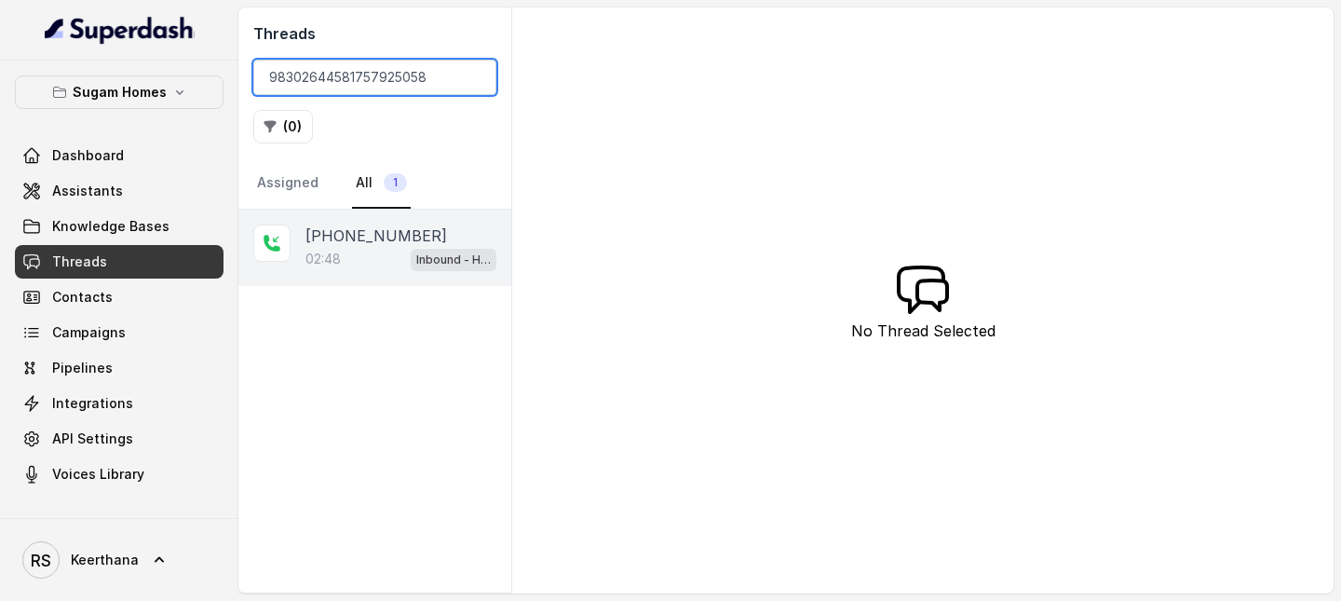
type input "98302644581757925058"
click at [355, 259] on div "02:48 Inbound - Hinglish" at bounding box center [400, 259] width 191 height 24
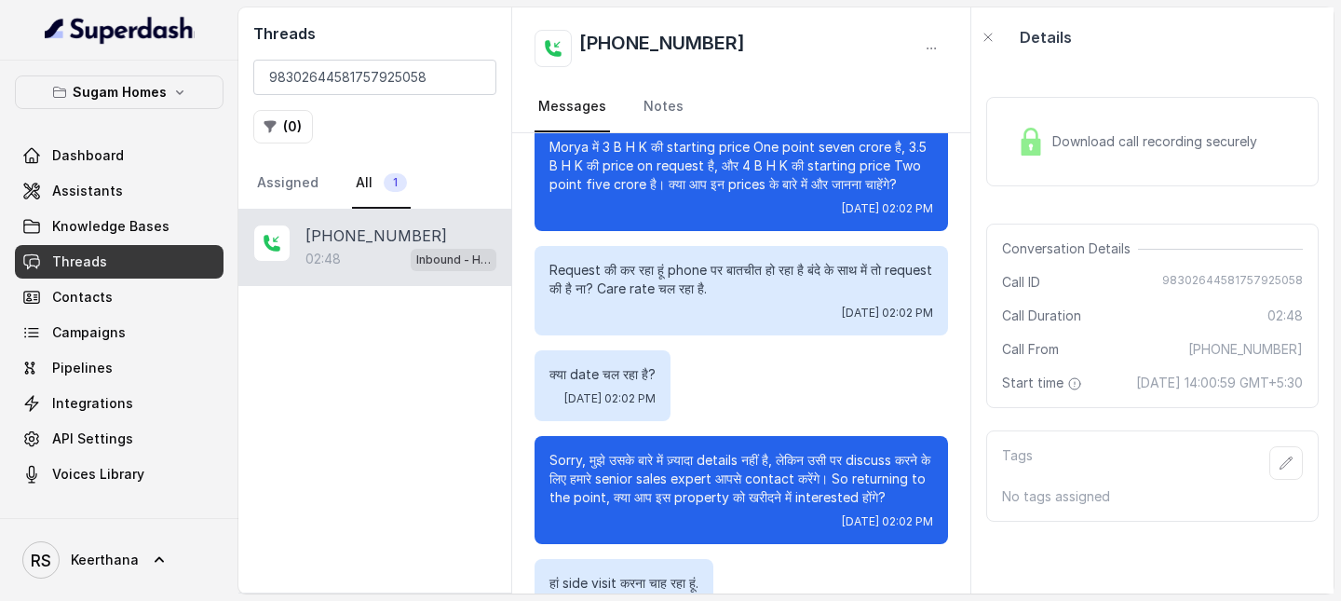
scroll to position [1737, 0]
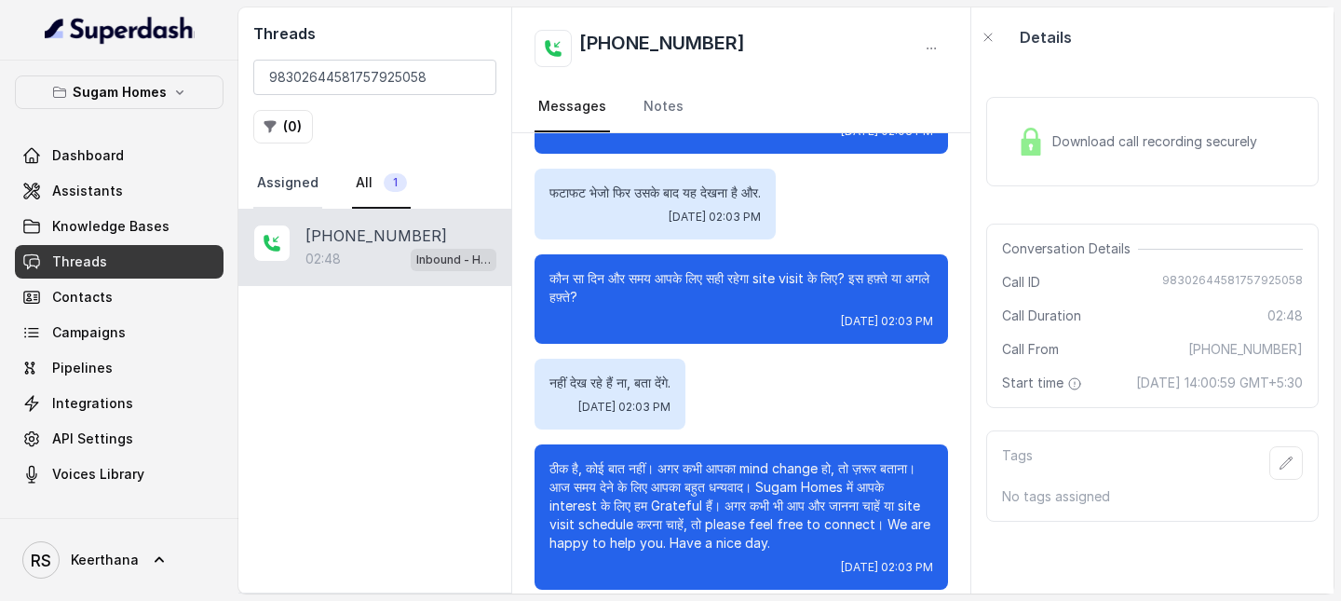
click at [281, 188] on link "Assigned" at bounding box center [287, 183] width 69 height 50
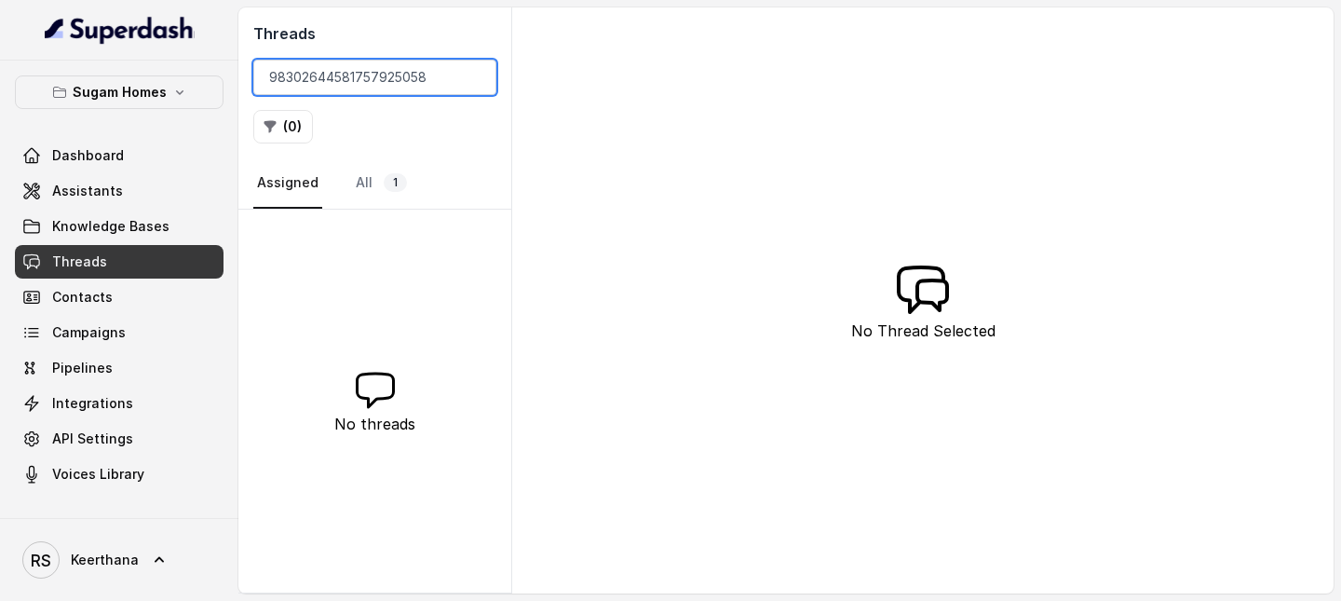
click at [474, 79] on input "98302644581757925058" at bounding box center [374, 77] width 243 height 35
click at [374, 178] on link "All 1" at bounding box center [381, 183] width 59 height 50
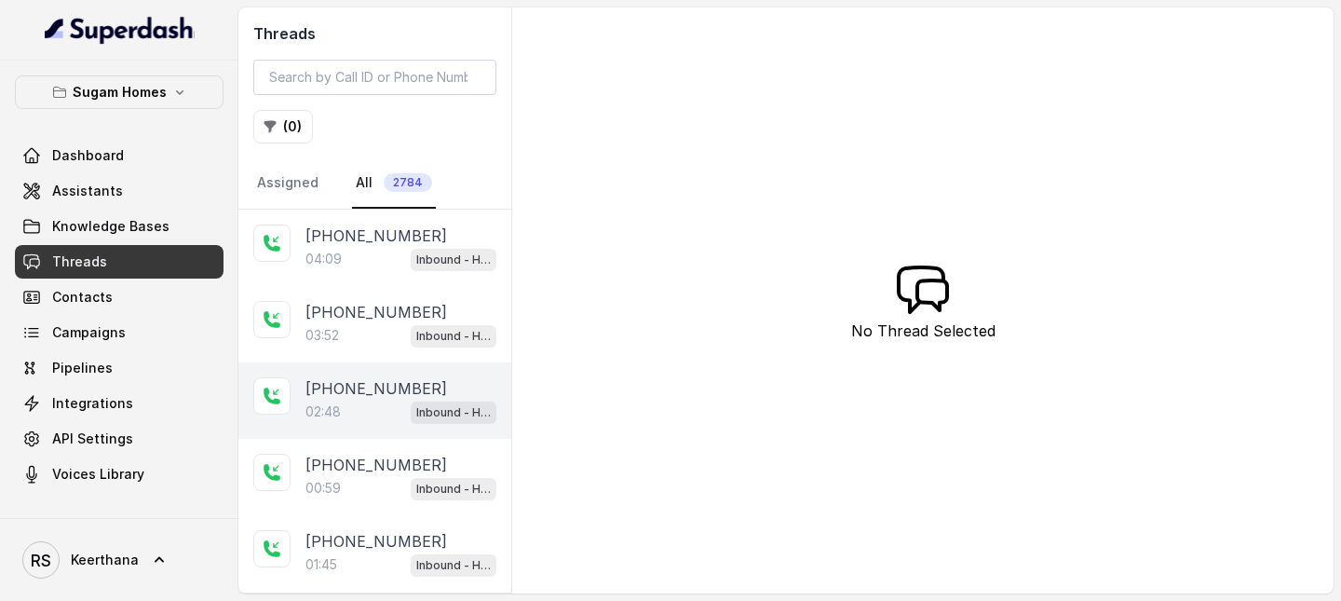
click at [368, 421] on div "02:48 Inbound - Hinglish" at bounding box center [400, 411] width 191 height 24
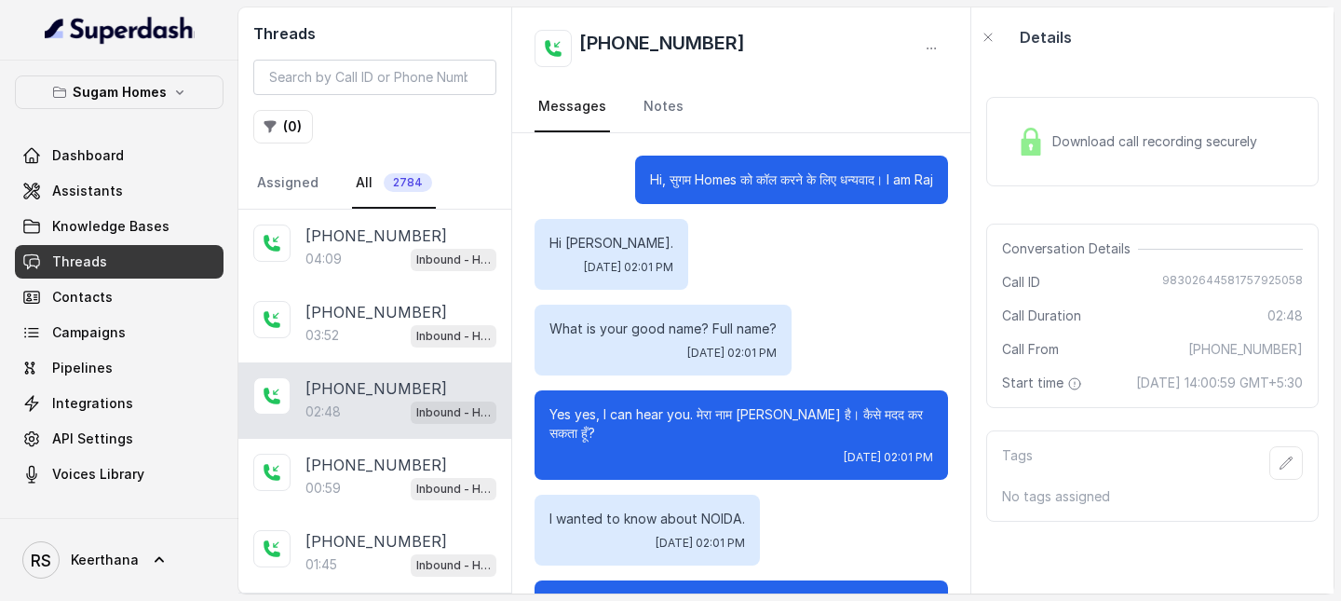
scroll to position [1737, 0]
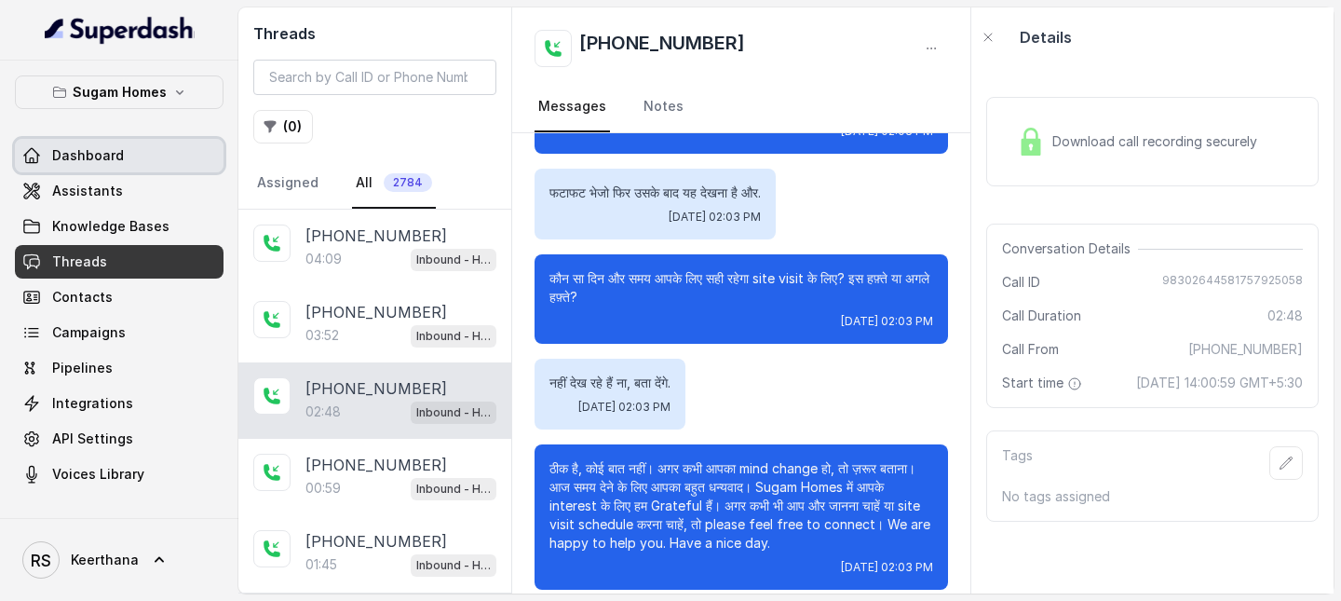
click at [156, 181] on link "Assistants" at bounding box center [119, 191] width 209 height 34
